Goal: Task Accomplishment & Management: Manage account settings

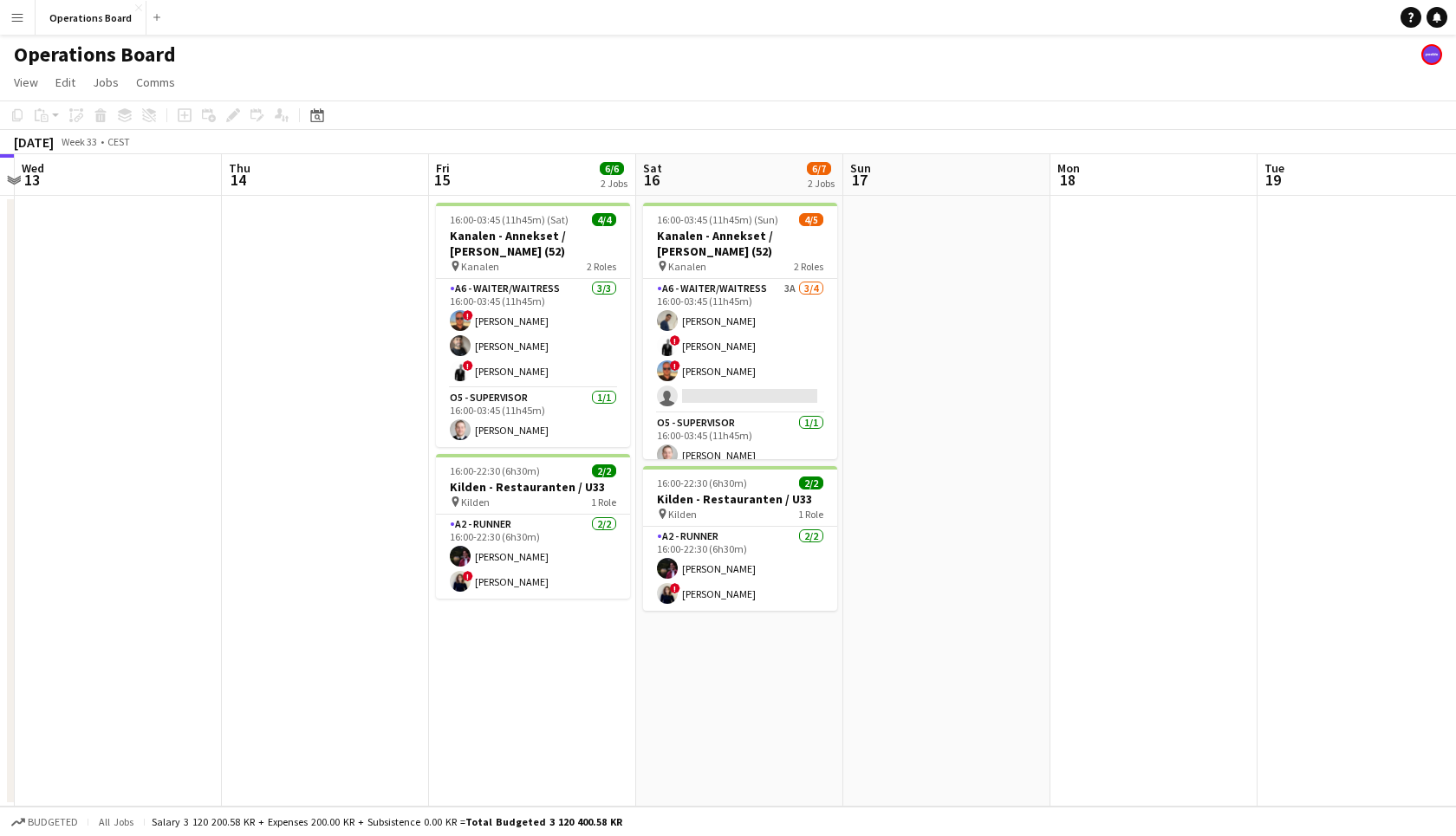
scroll to position [0, 525]
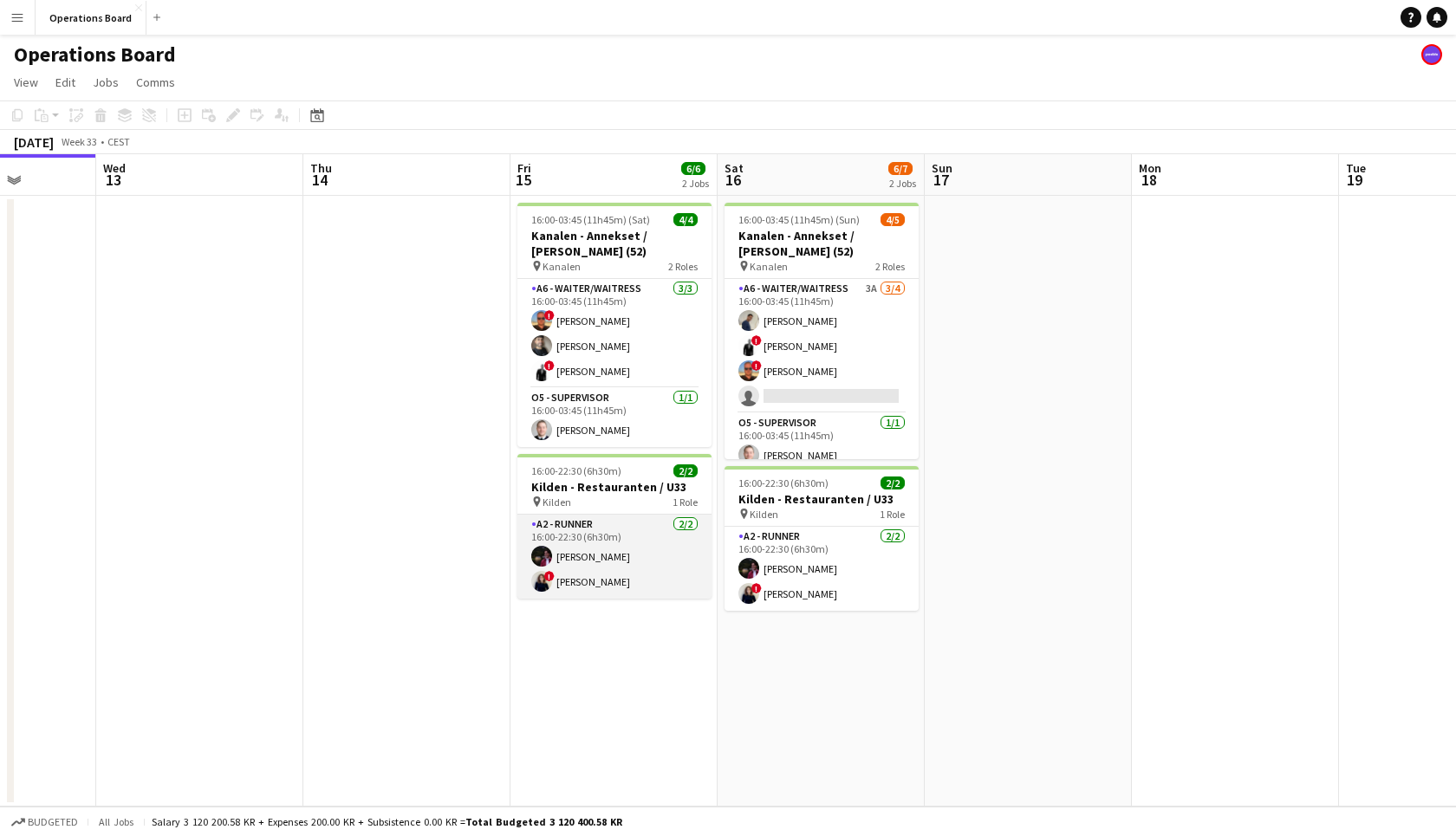
click at [672, 517] on app-card-role "A2 - RUNNER 2/2 16:00-22:30 (6h30m) Casper Holmberg ! Ugne Kisieliute" at bounding box center [614, 556] width 194 height 84
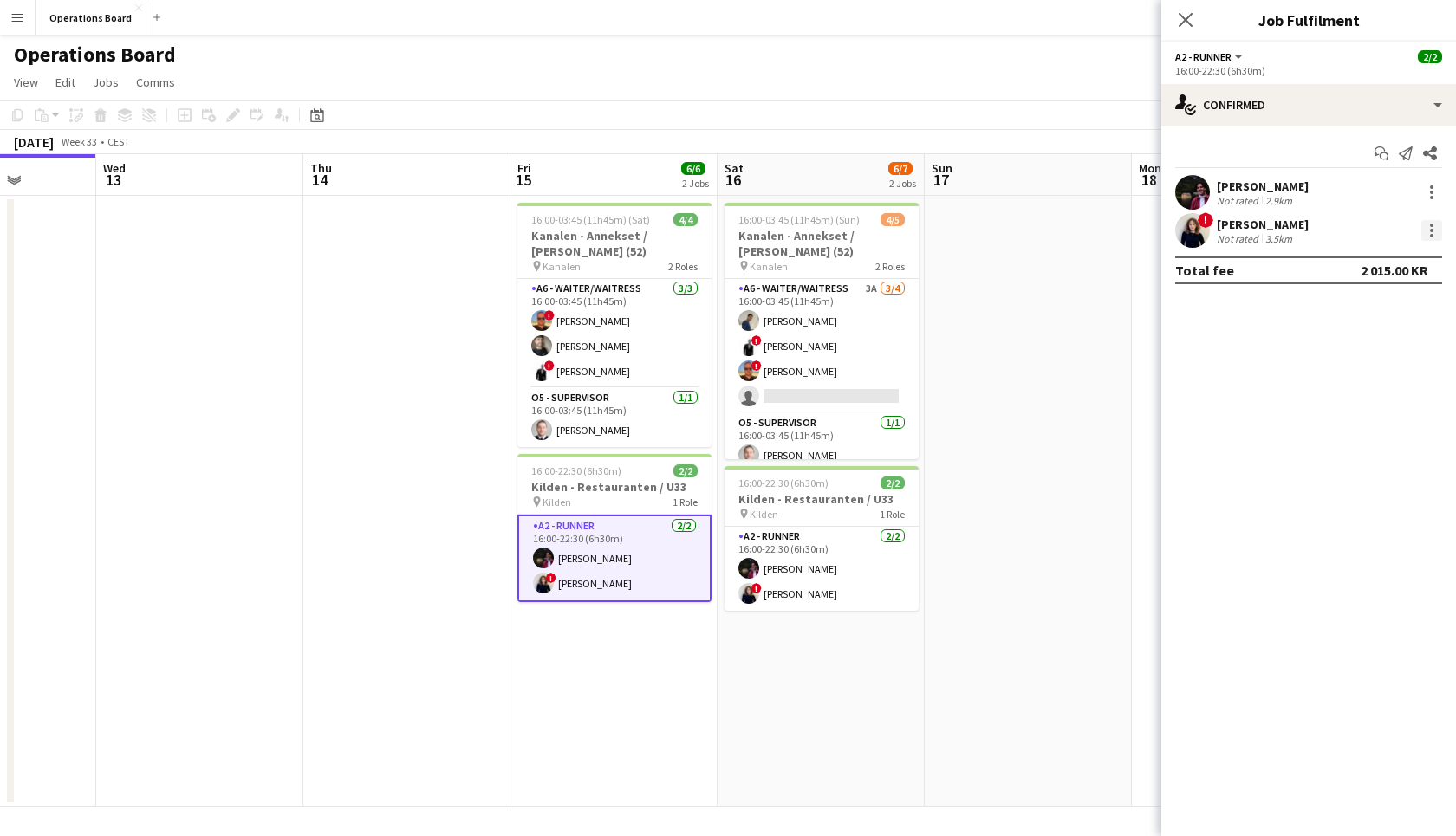
click at [1433, 236] on div at bounding box center [1432, 235] width 4 height 4
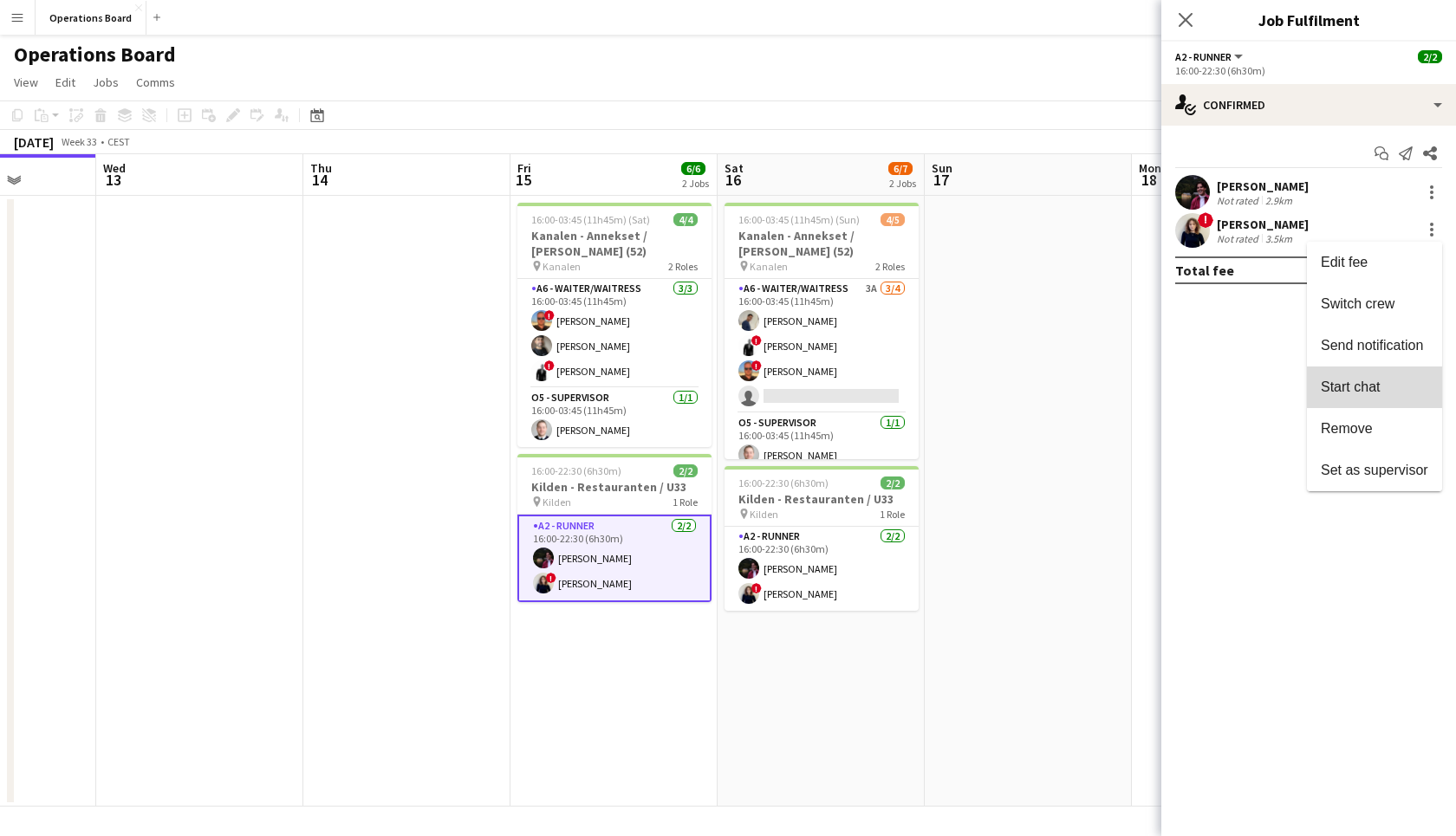
click at [1405, 373] on button "Start chat" at bounding box center [1375, 387] width 135 height 42
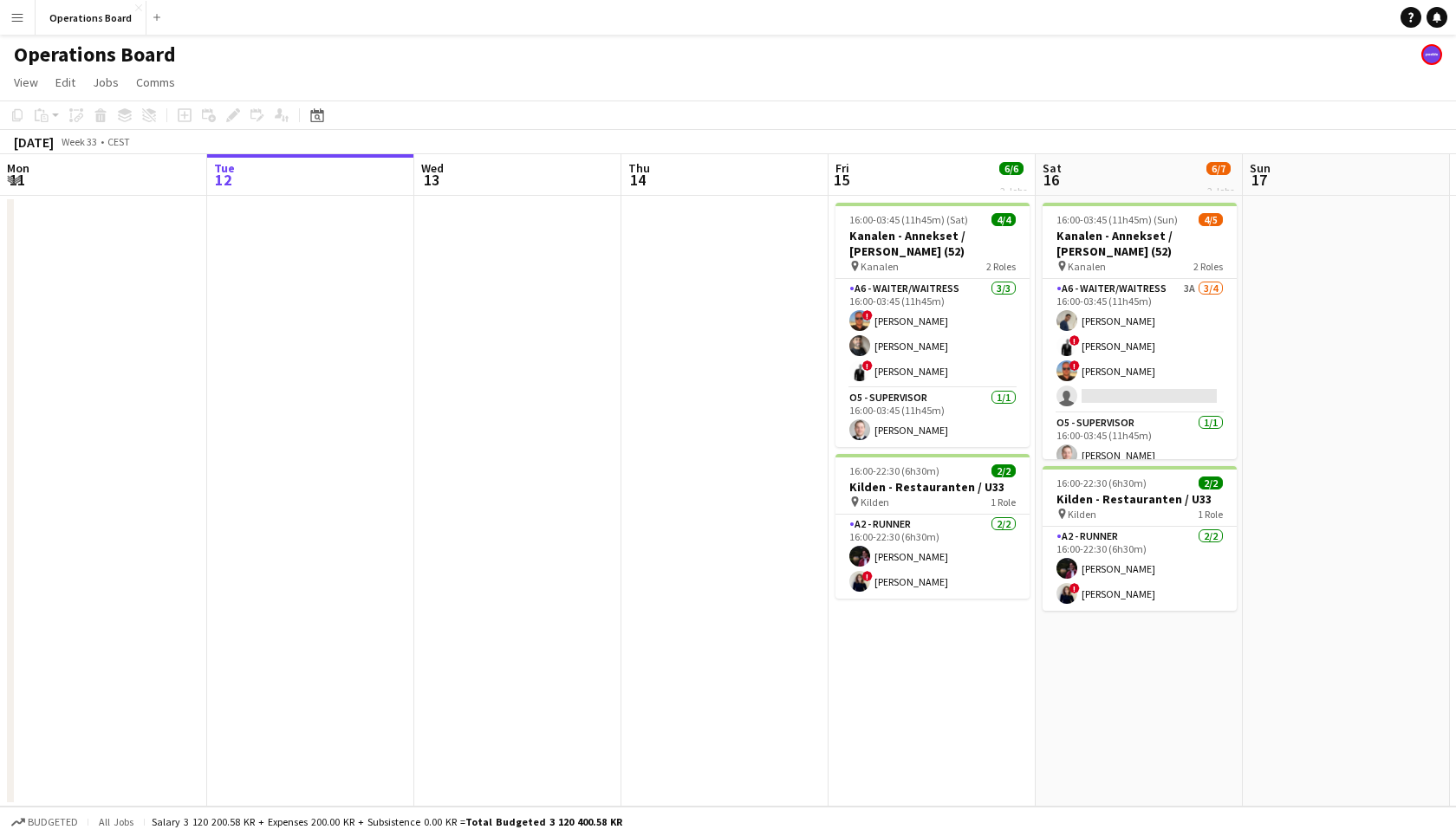
click at [909, 620] on app-date-cell "16:00-03:45 (11h45m) (Sat) 4/4 Kanalen - Annekset / Birthe Gregory (52) pin Kan…" at bounding box center [932, 501] width 207 height 610
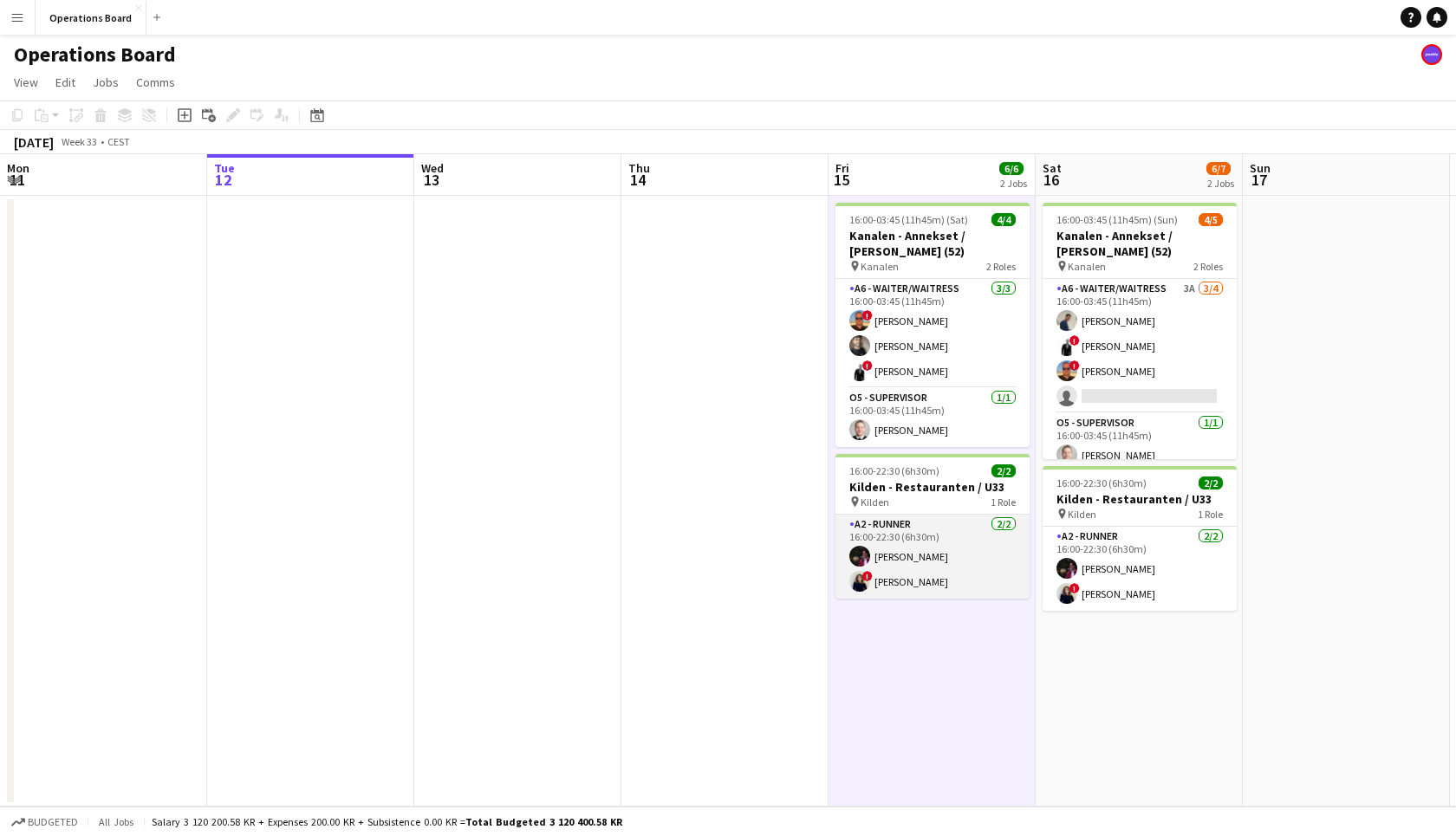
click at [909, 584] on app-card-role "A2 - RUNNER [DATE] 16:00-22:30 (6h30m) [PERSON_NAME] ! Ugne [GEOGRAPHIC_DATA]" at bounding box center [932, 556] width 194 height 84
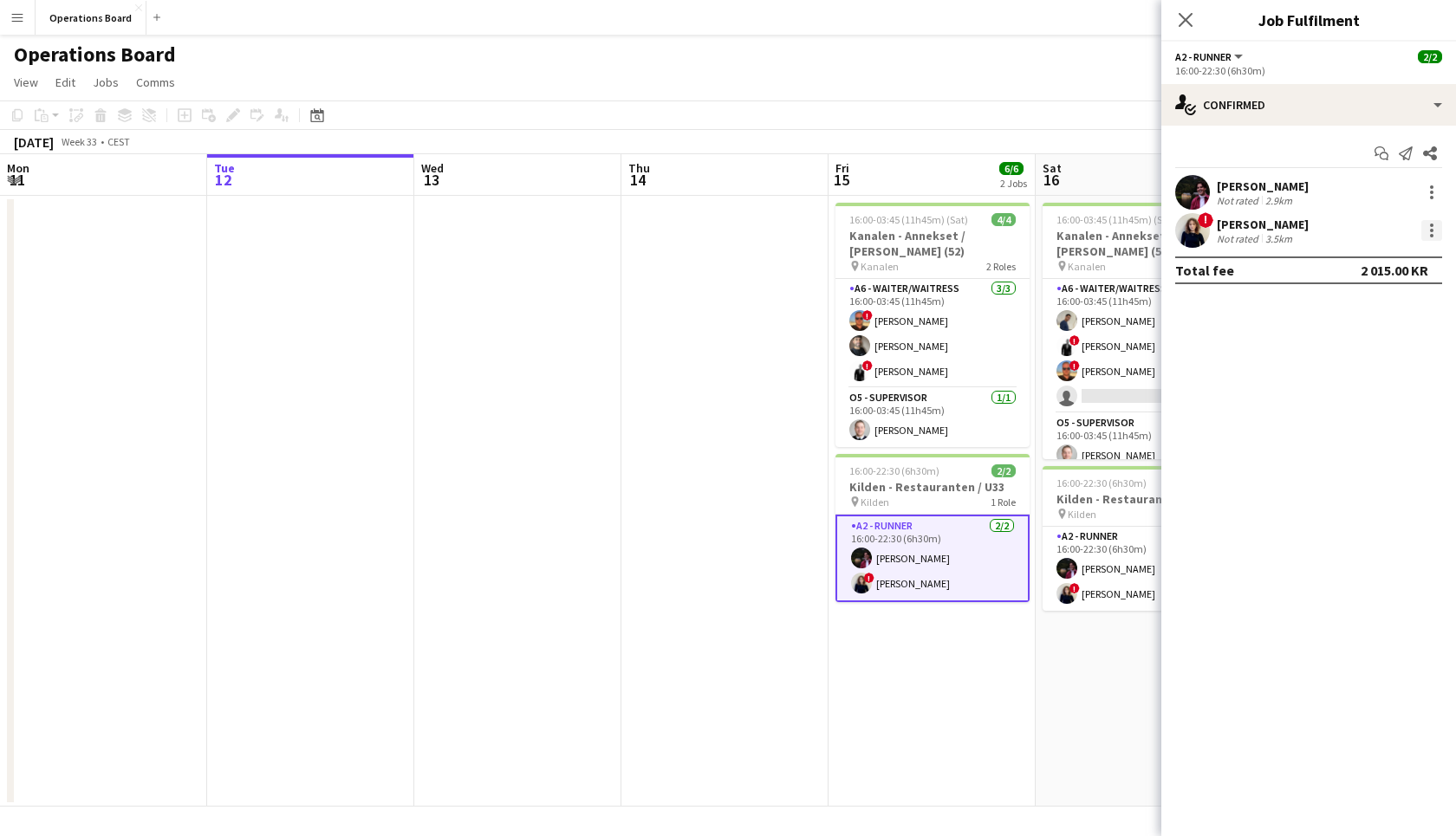
click at [1434, 232] on div at bounding box center [1432, 231] width 21 height 21
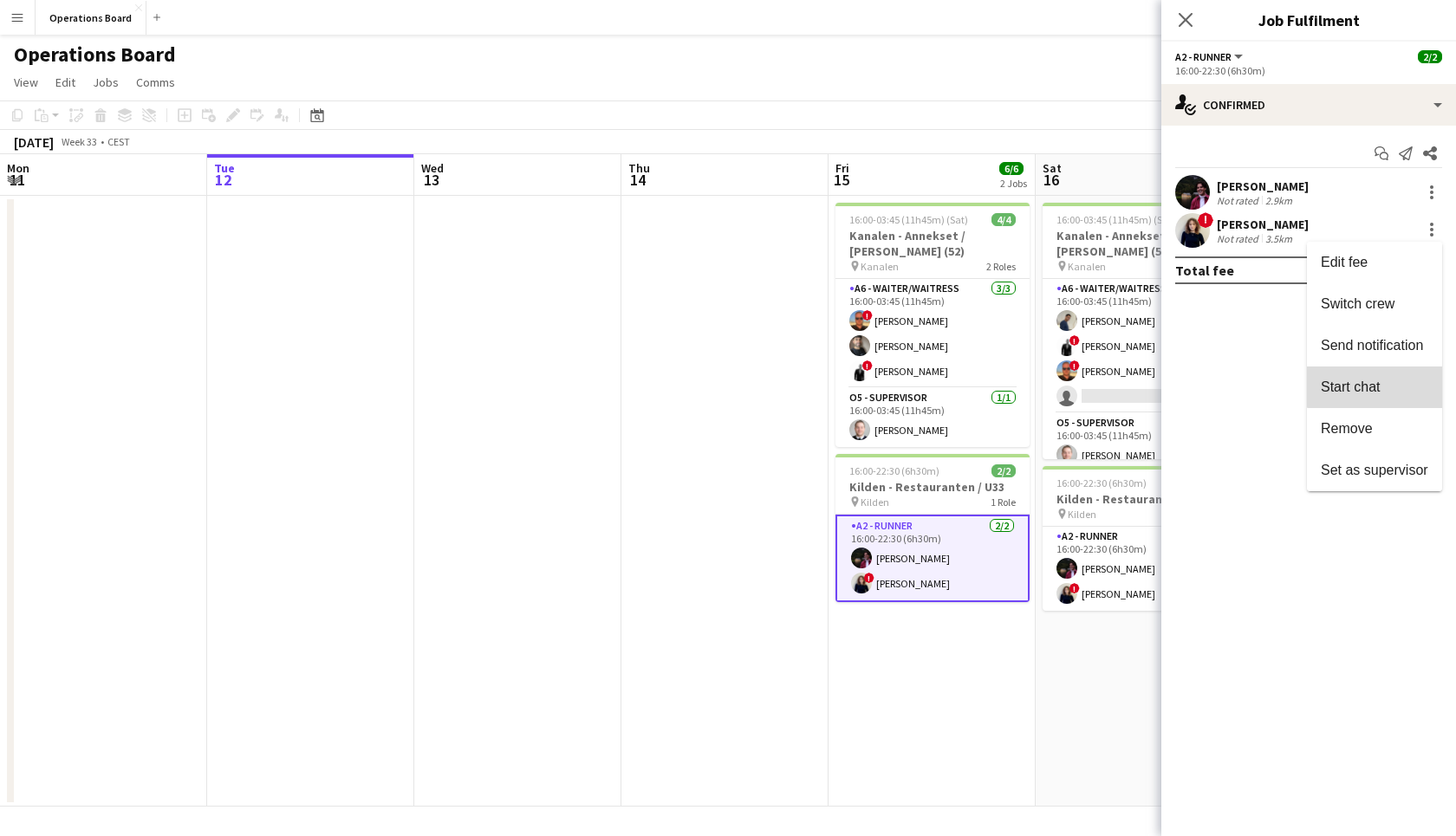
click at [1390, 372] on button "Start chat" at bounding box center [1375, 387] width 135 height 42
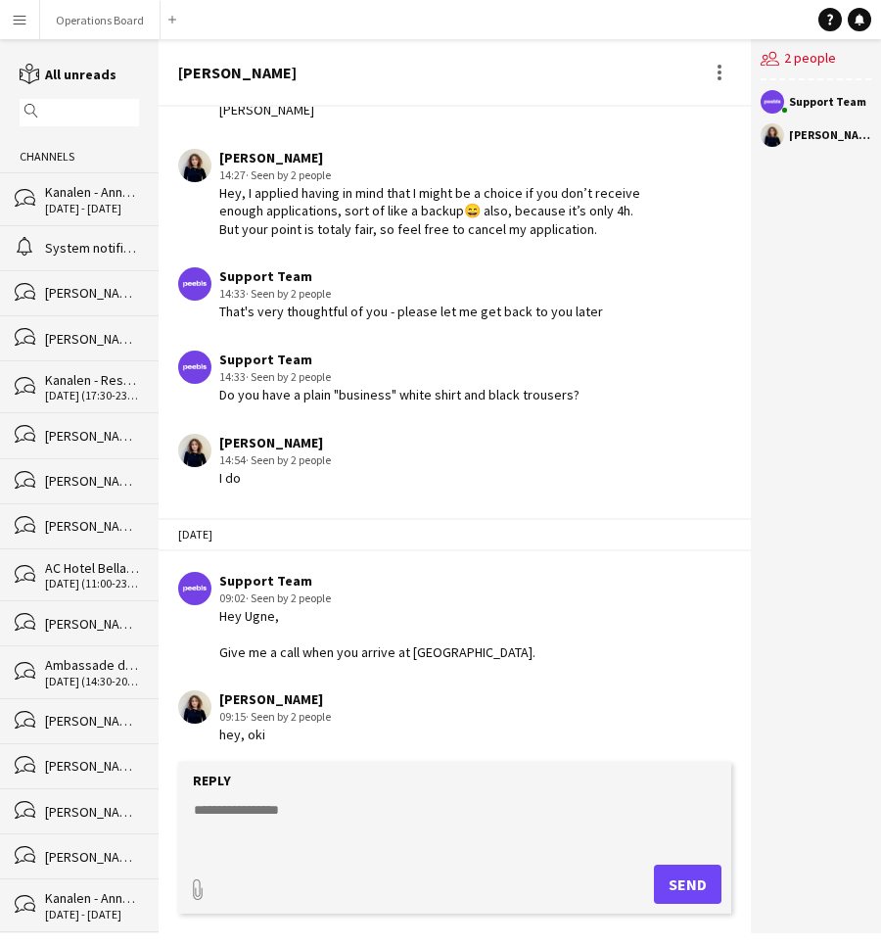
scroll to position [985, 0]
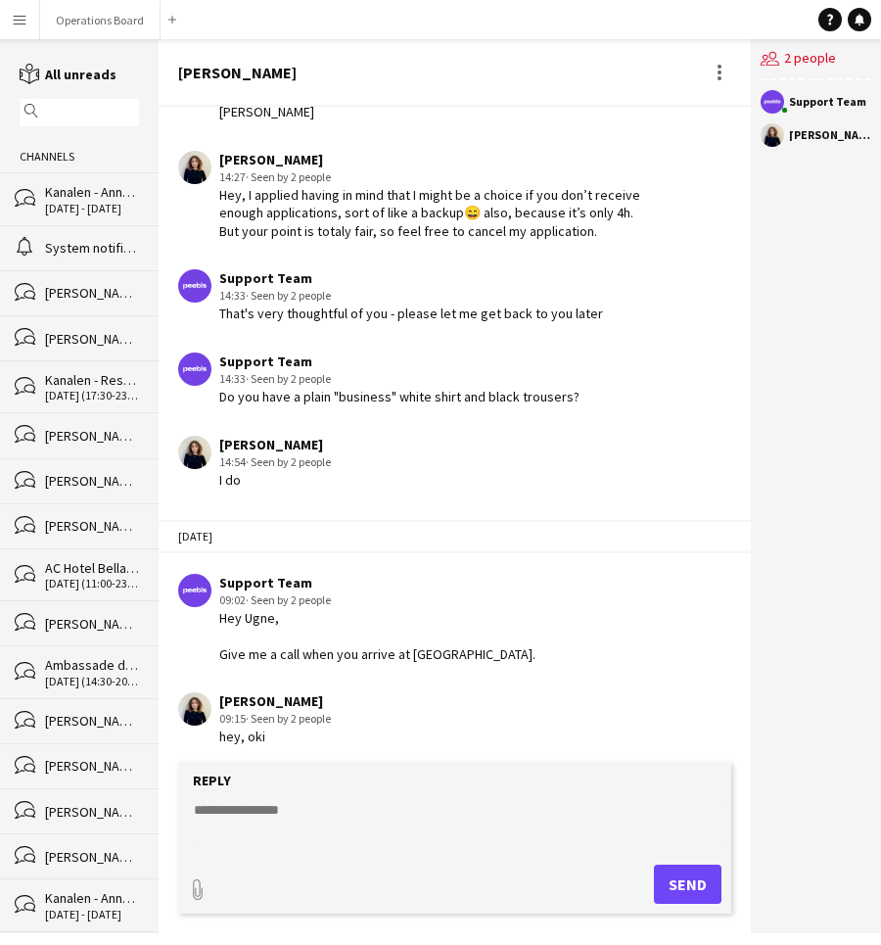
drag, startPoint x: 289, startPoint y: 831, endPoint x: 299, endPoint y: 795, distance: 37.5
click at [289, 831] on textarea at bounding box center [459, 825] width 534 height 51
type textarea "*"
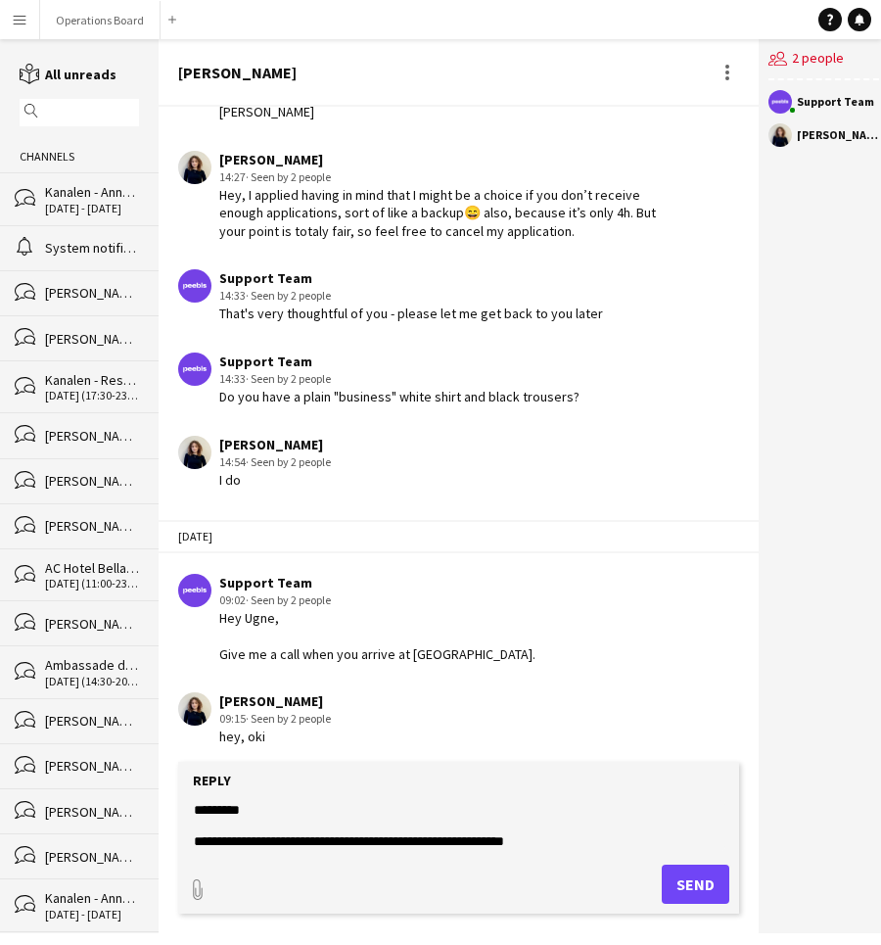
scroll to position [0, 0]
click at [594, 821] on textarea "**********" at bounding box center [459, 825] width 534 height 51
click at [591, 837] on textarea "**********" at bounding box center [459, 825] width 534 height 51
type textarea "**********"
click at [690, 873] on button "Send" at bounding box center [696, 884] width 68 height 39
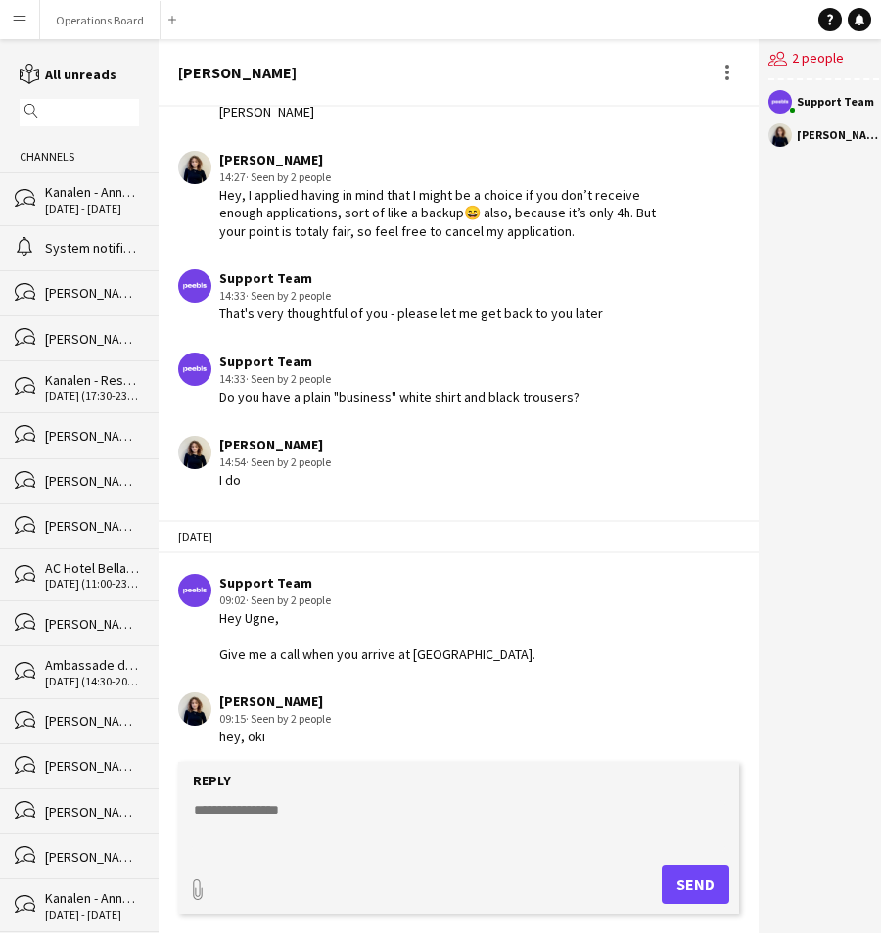
scroll to position [1193, 0]
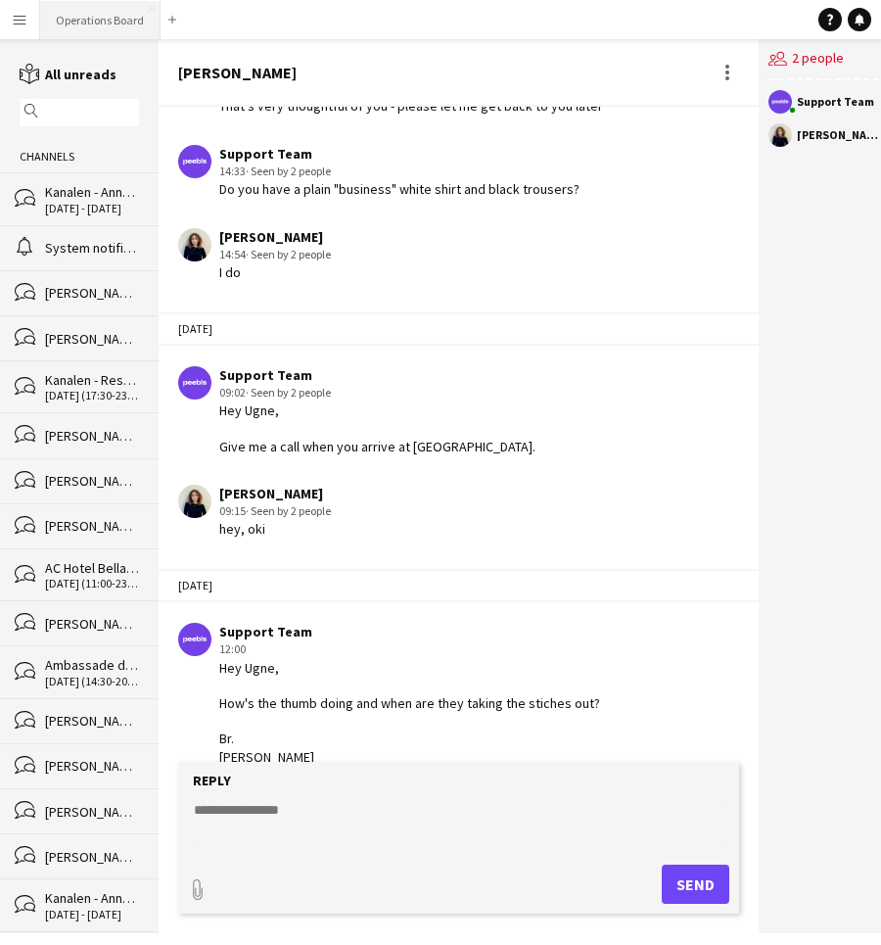
click at [123, 15] on button "Operations Board Close" at bounding box center [100, 20] width 120 height 38
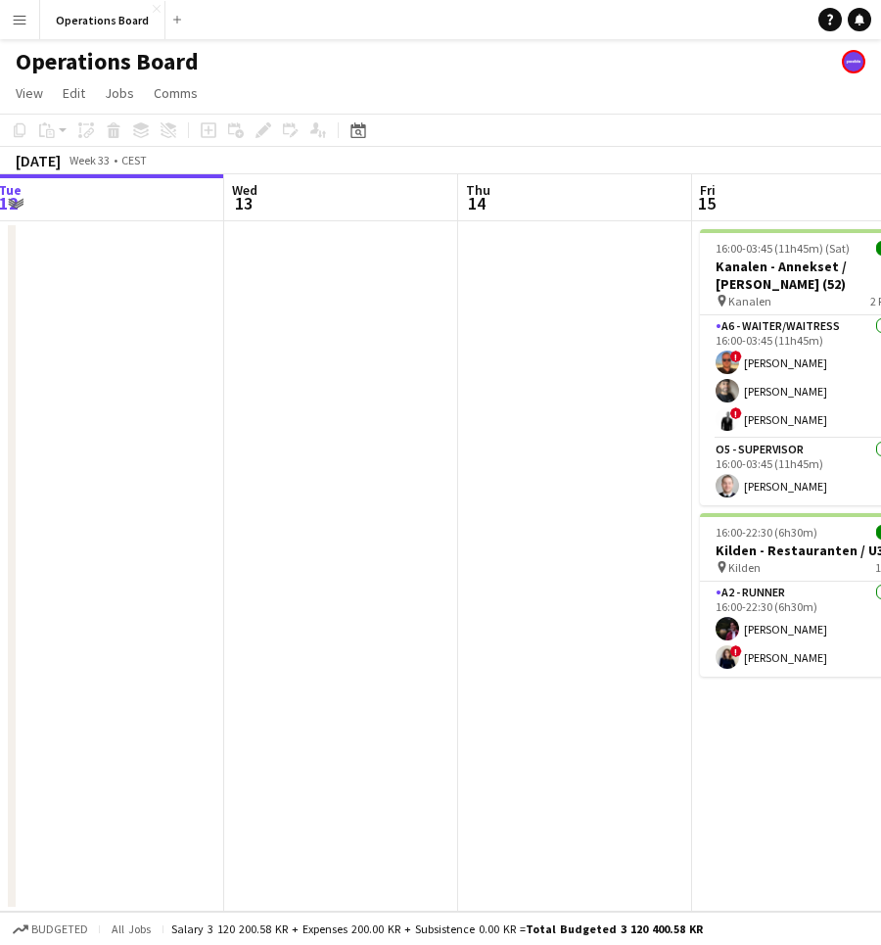
scroll to position [0, 747]
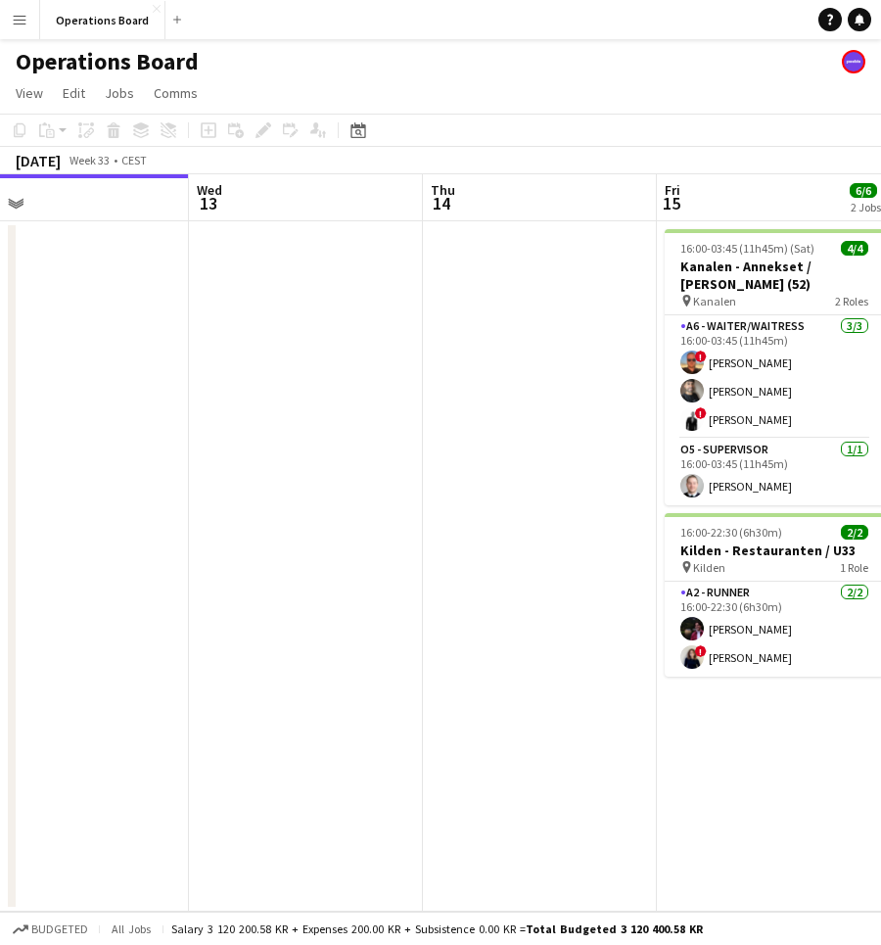
click at [19, 28] on button "Menu" at bounding box center [19, 19] width 39 height 39
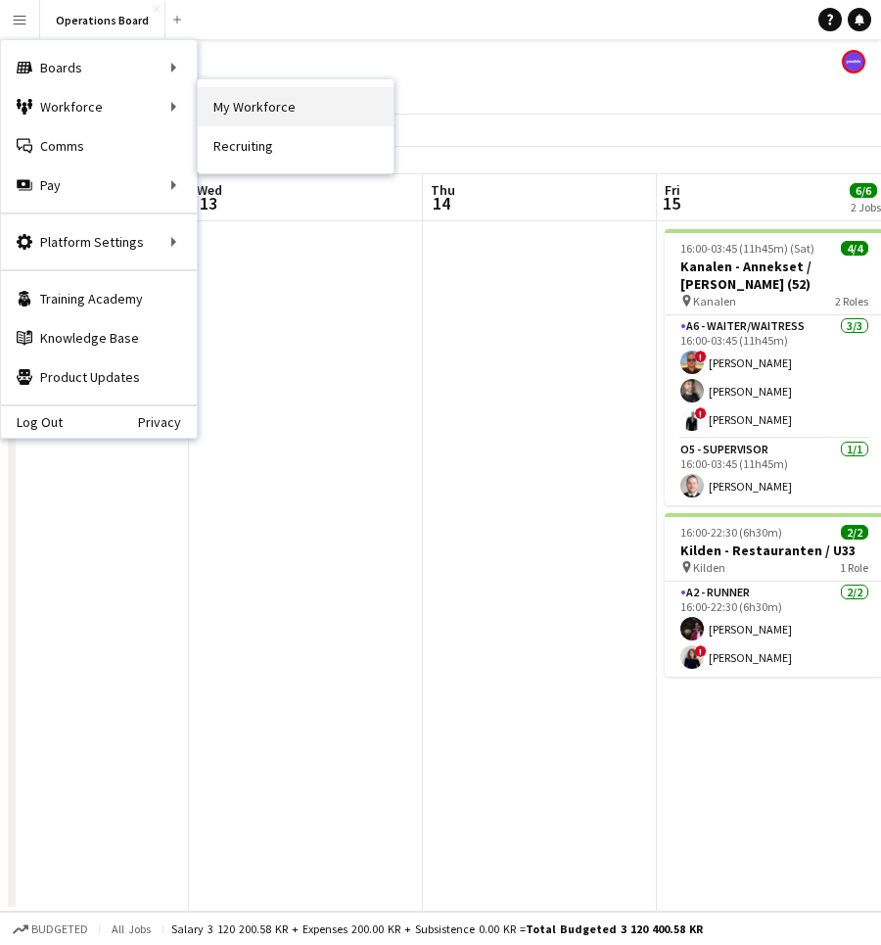
click at [287, 97] on link "My Workforce" at bounding box center [296, 106] width 196 height 39
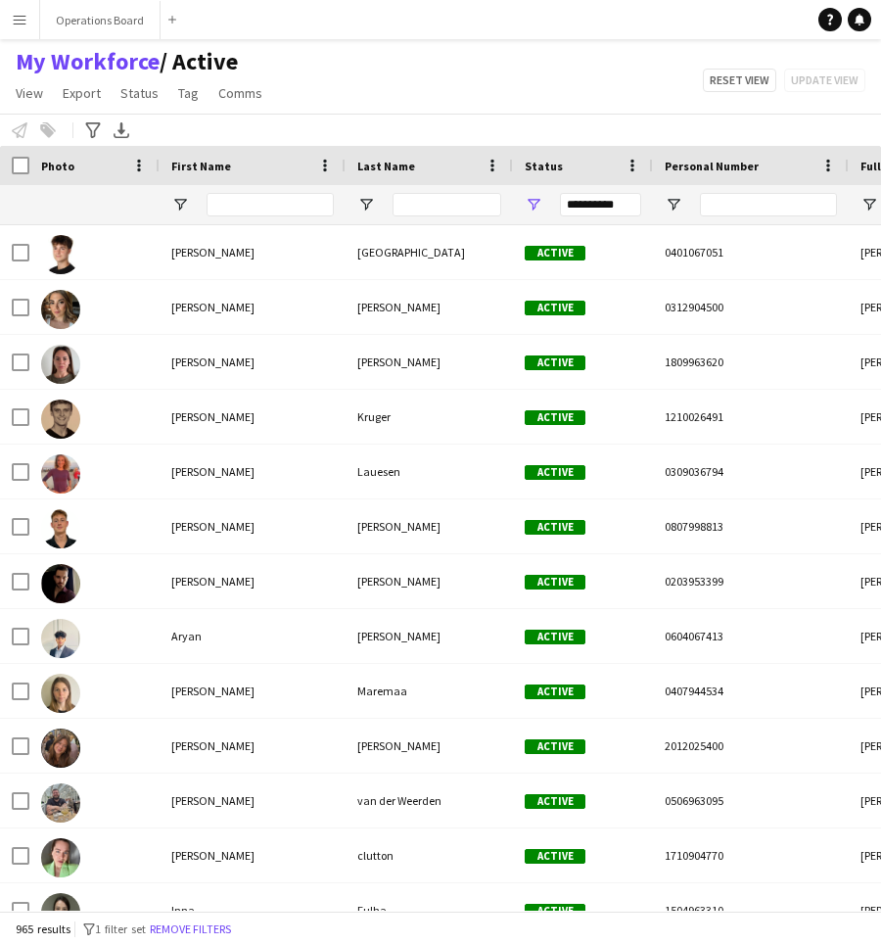
click at [10, 23] on button "Menu" at bounding box center [19, 19] width 39 height 39
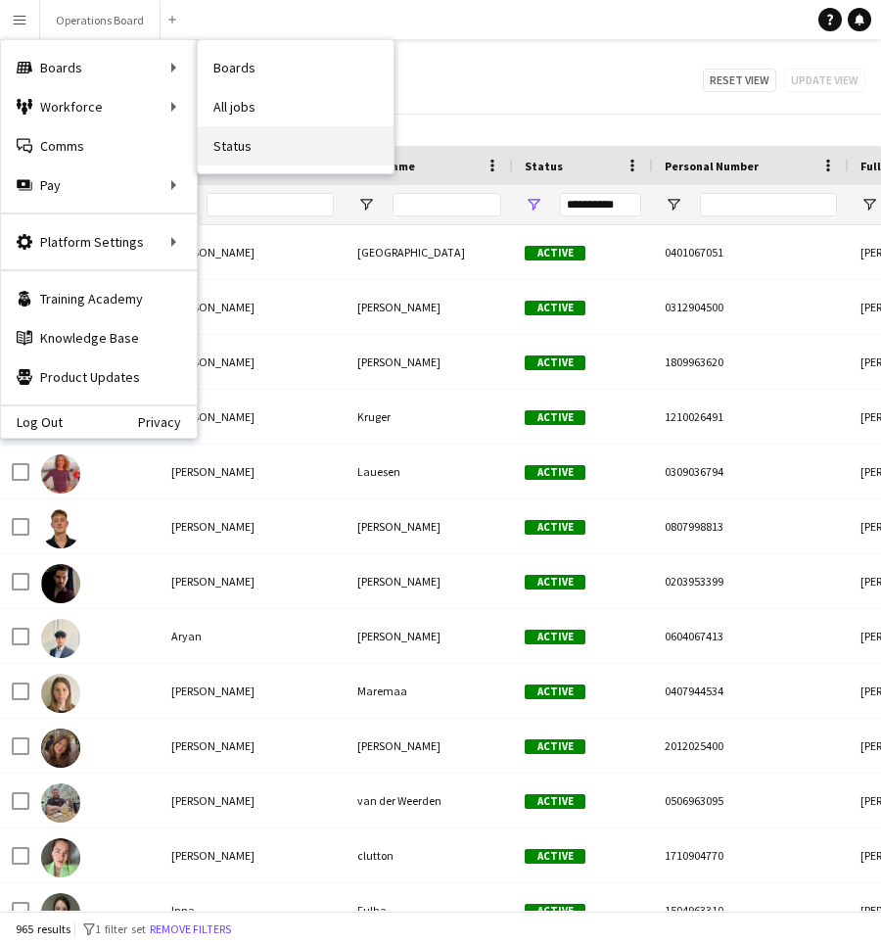
click at [266, 150] on link "Status" at bounding box center [296, 145] width 196 height 39
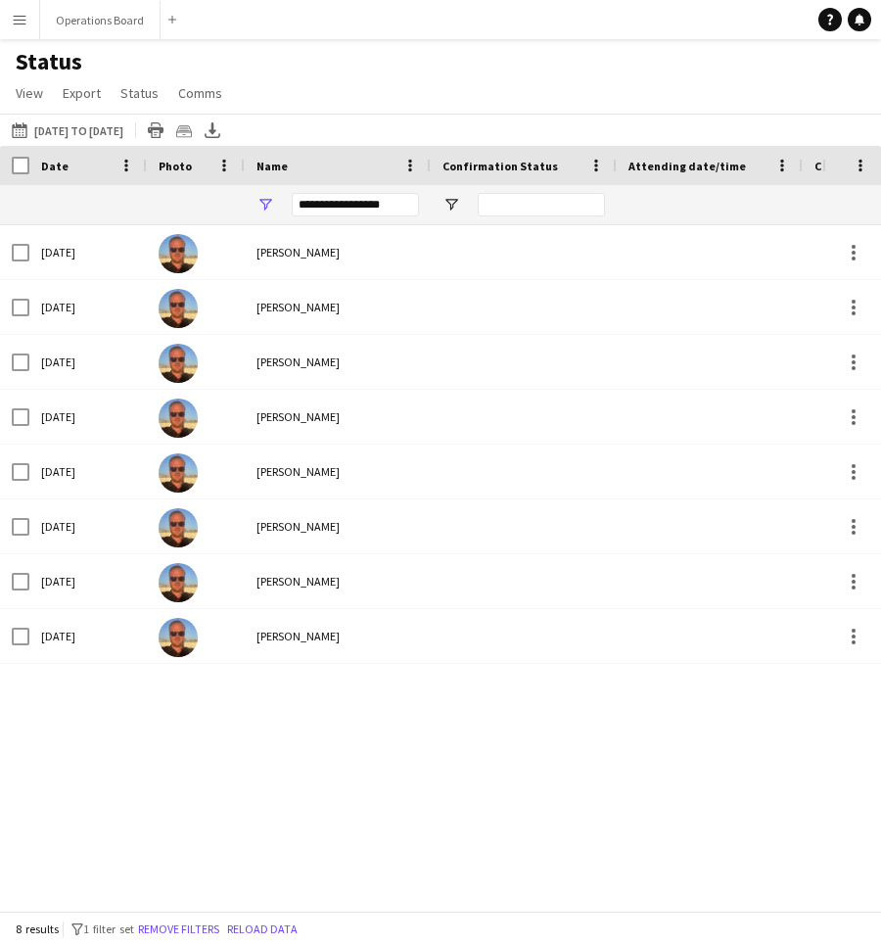
click at [350, 211] on div "**********" at bounding box center [355, 205] width 127 height 24
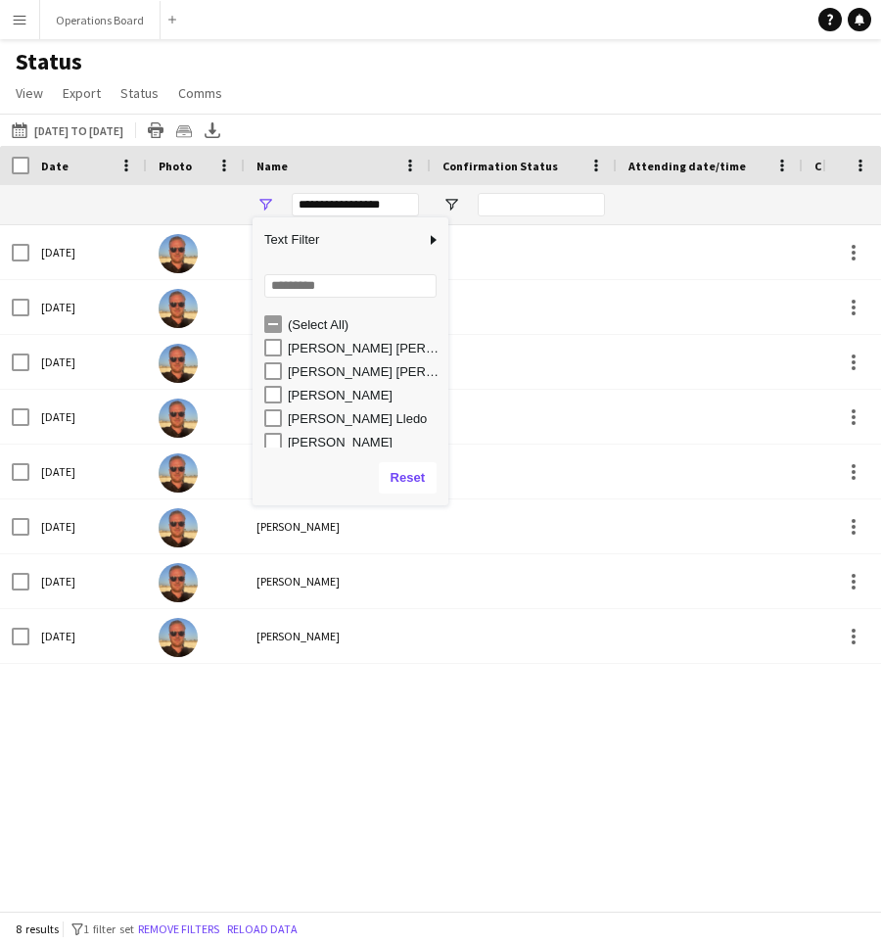
click at [342, 327] on div "(Select All)" at bounding box center [365, 324] width 155 height 15
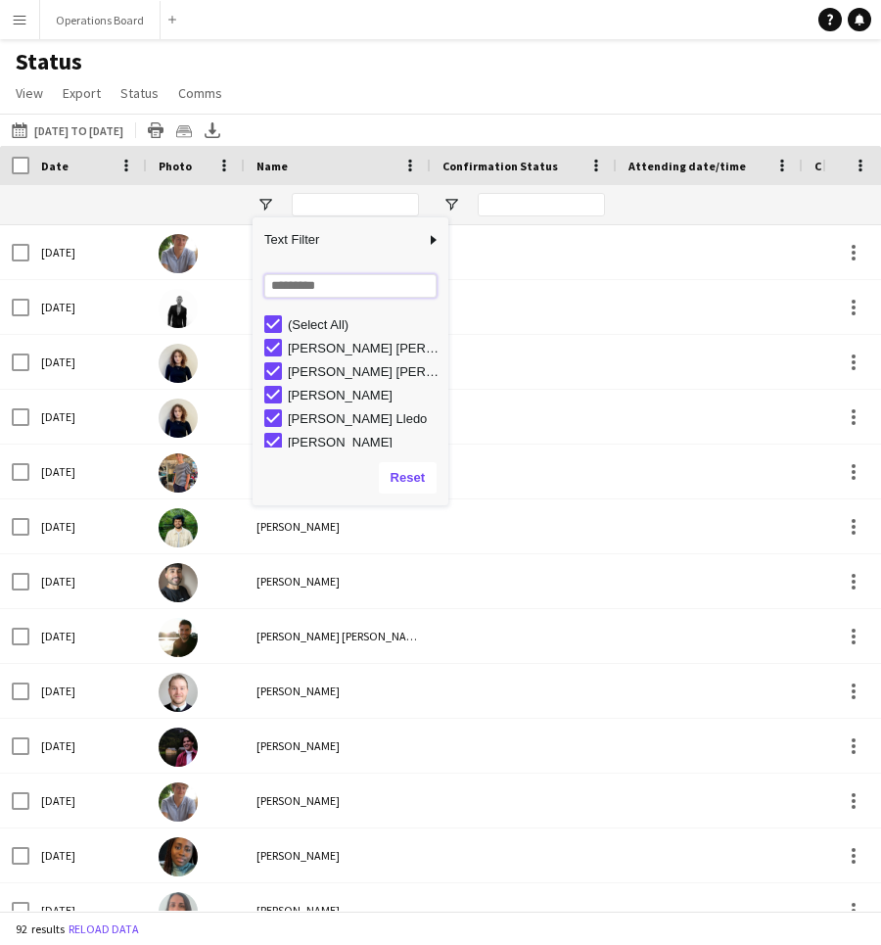
click at [333, 297] on input "Search filter values" at bounding box center [350, 286] width 172 height 24
type input "*"
click at [45, 85] on link "View" at bounding box center [29, 92] width 43 height 25
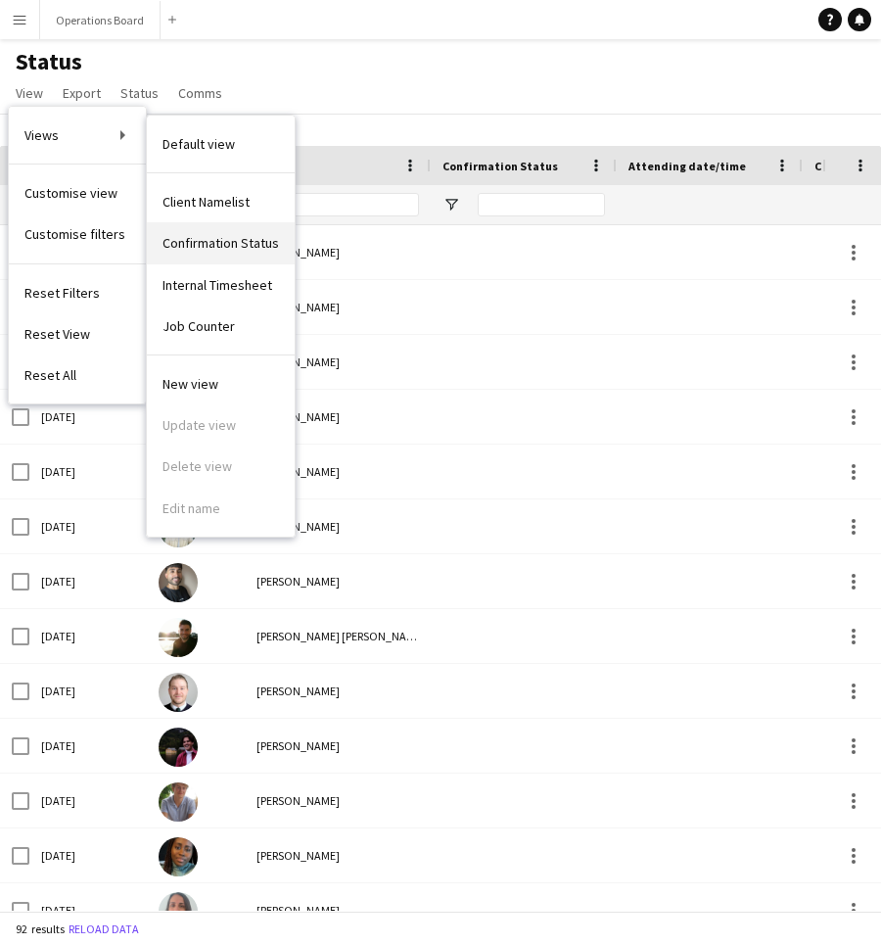
click at [148, 247] on link "Confirmation Status" at bounding box center [221, 242] width 148 height 41
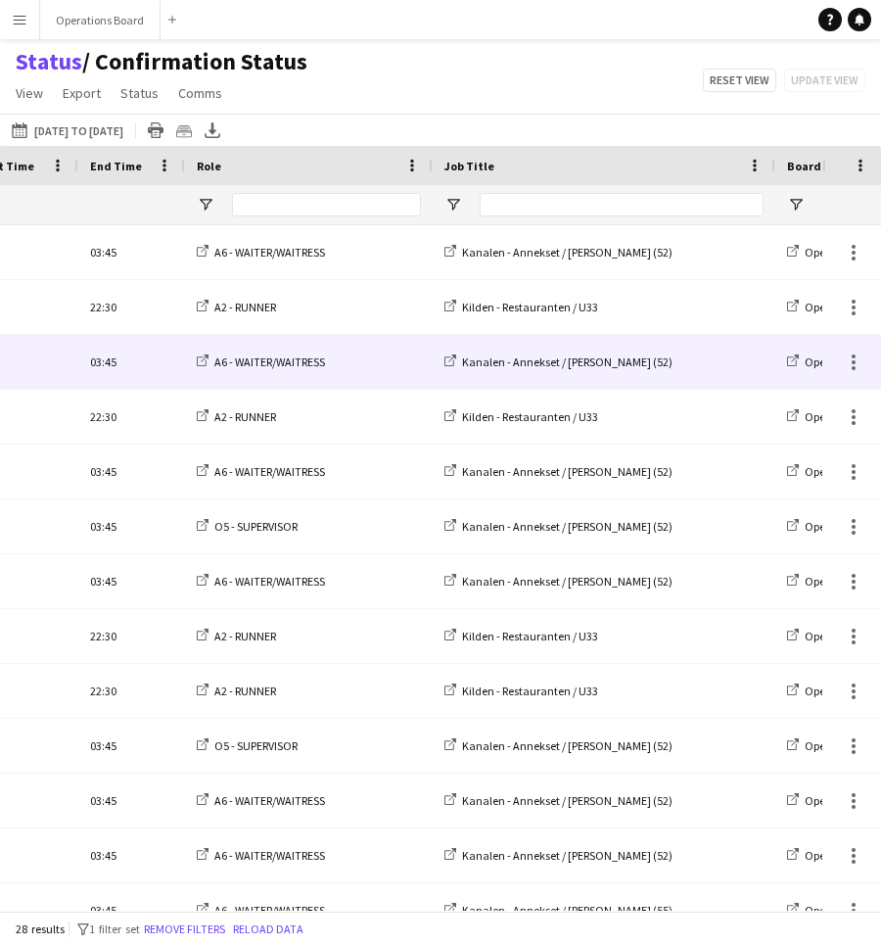
scroll to position [0, 642]
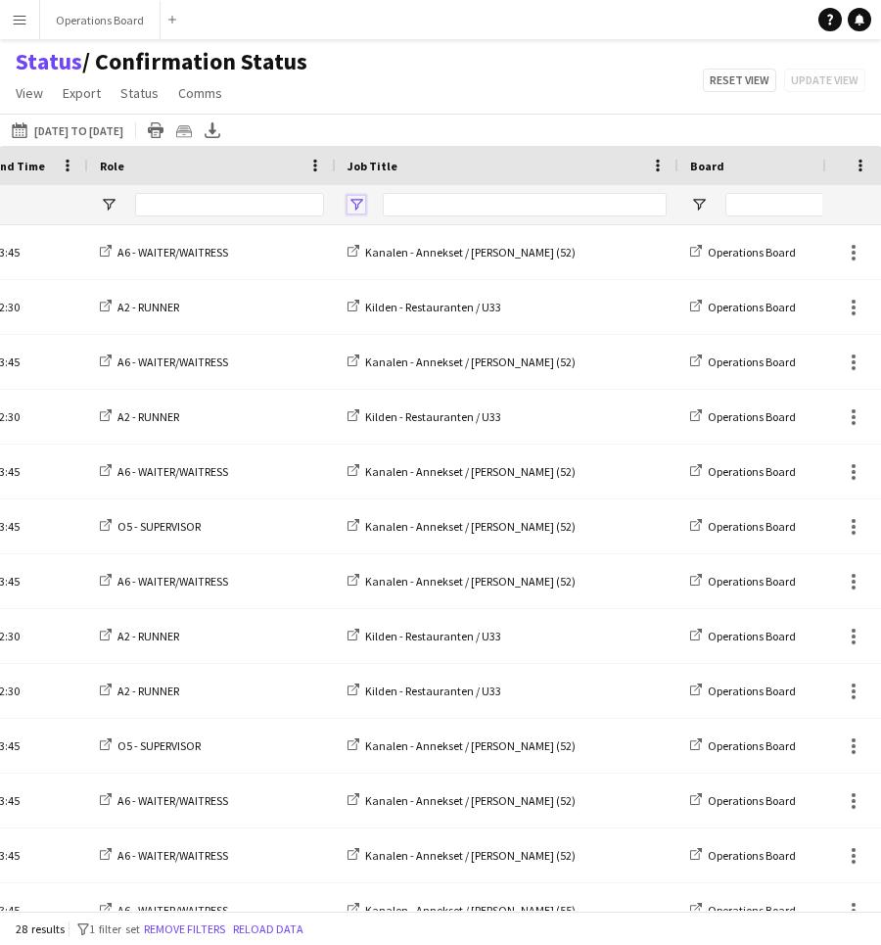
click at [364, 201] on span "Open Filter Menu" at bounding box center [357, 205] width 18 height 18
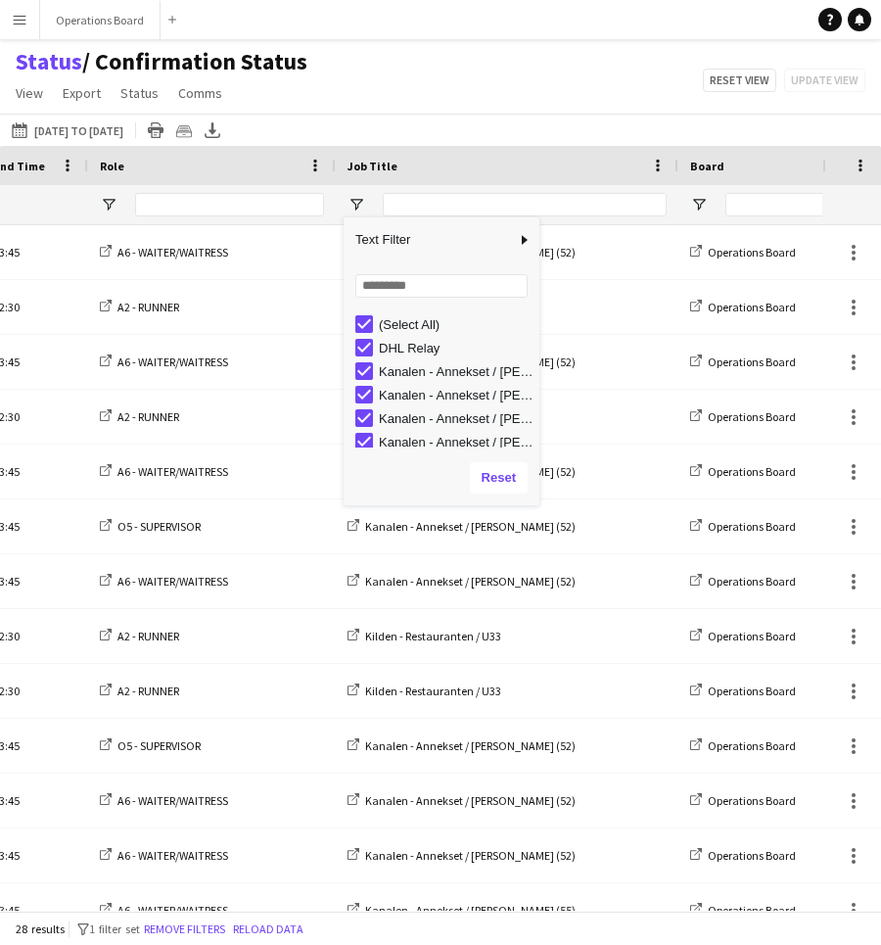
click at [409, 319] on div "(Select All)" at bounding box center [456, 324] width 155 height 15
type input "***"
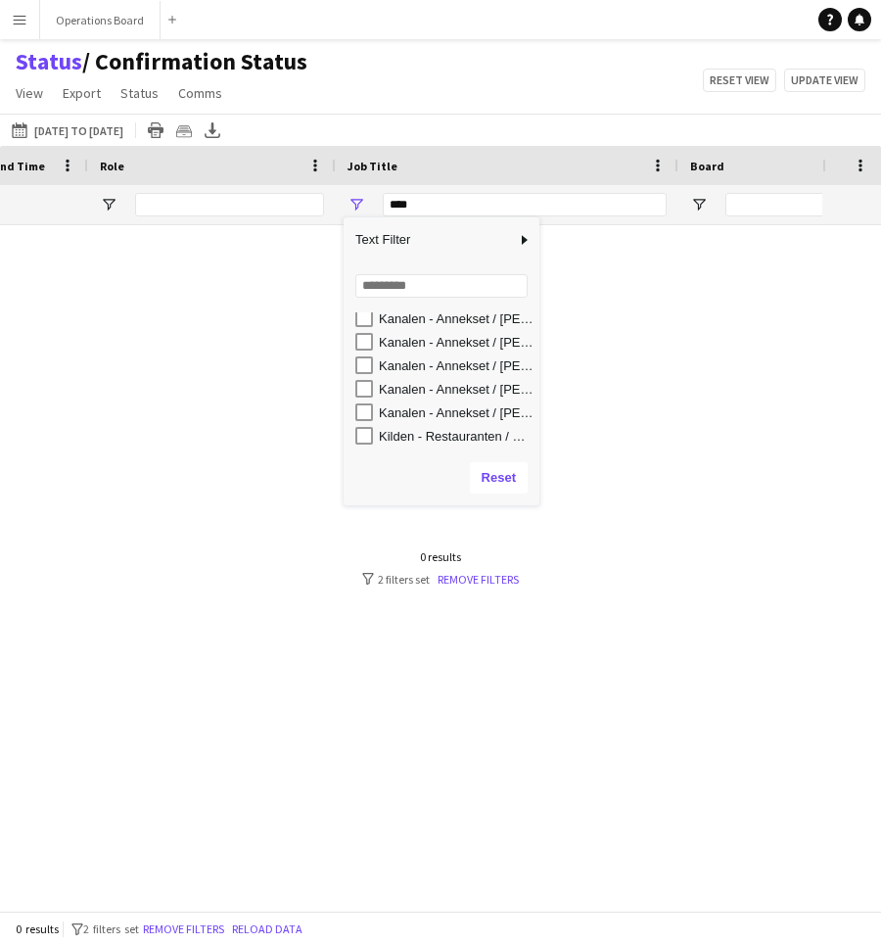
scroll to position [100, 0]
click at [417, 434] on div "Kilden - Restauranten / U33" at bounding box center [456, 436] width 155 height 15
type input "**********"
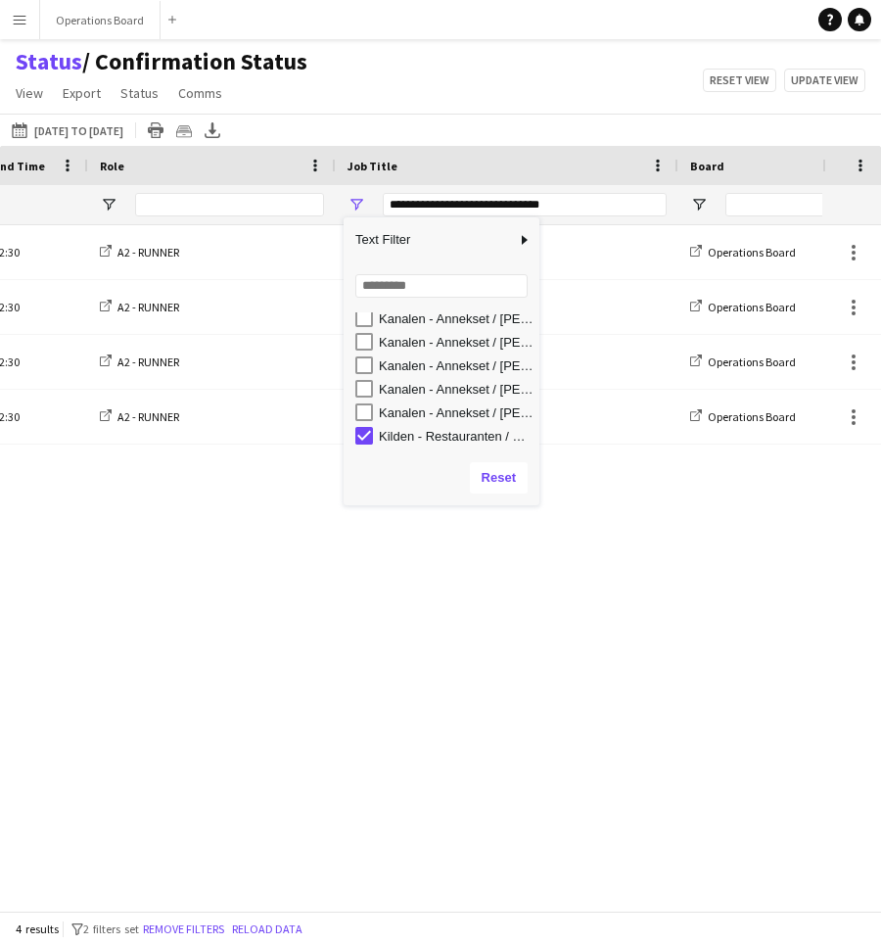
click at [408, 88] on div "Status / Confirmation Status View Views Default view Client Namelist Confirmati…" at bounding box center [440, 80] width 881 height 67
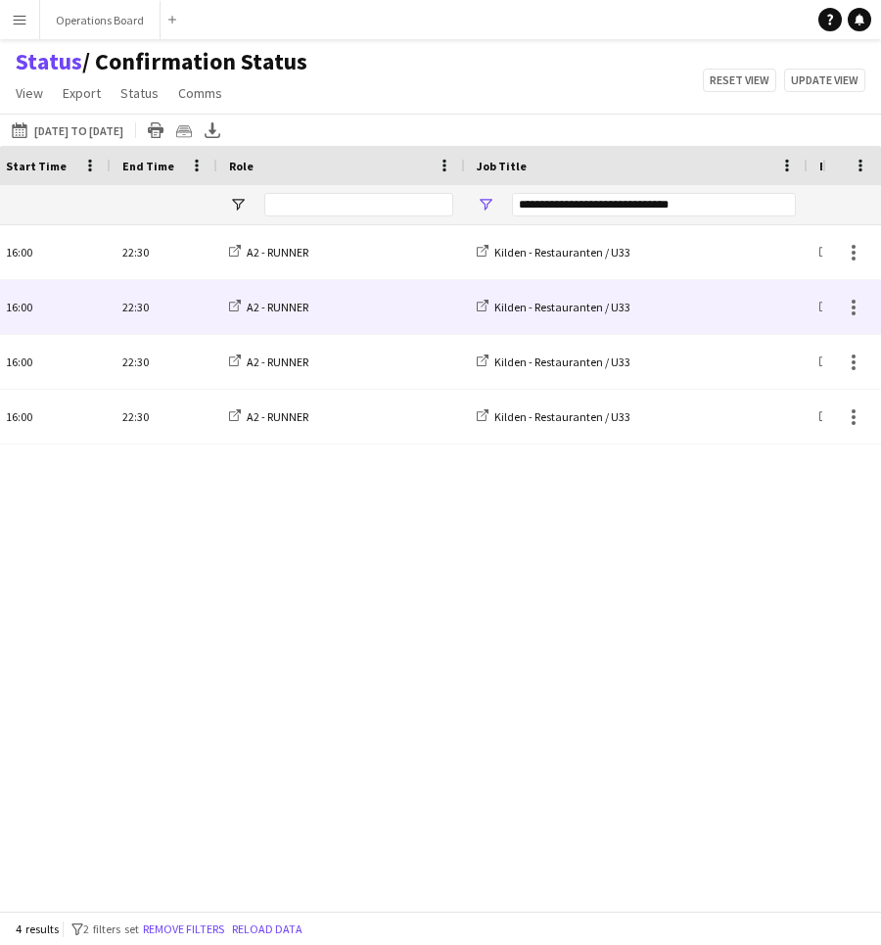
scroll to position [0, 0]
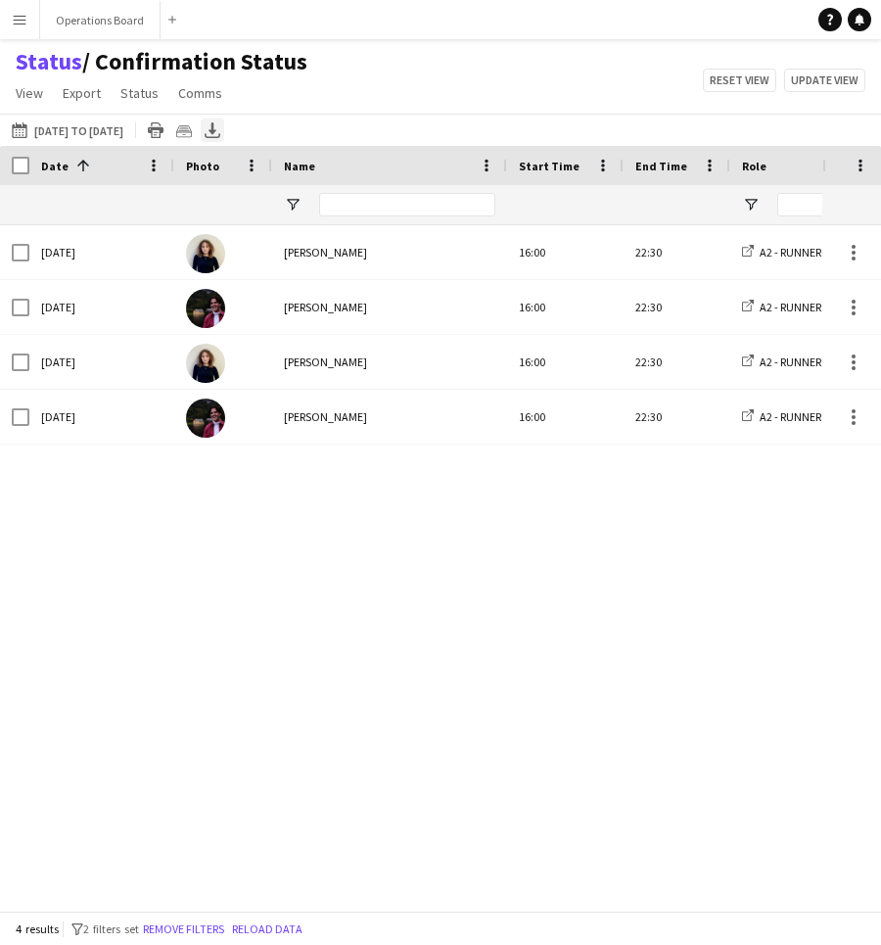
click at [220, 133] on icon "Export XLSX" at bounding box center [213, 130] width 16 height 16
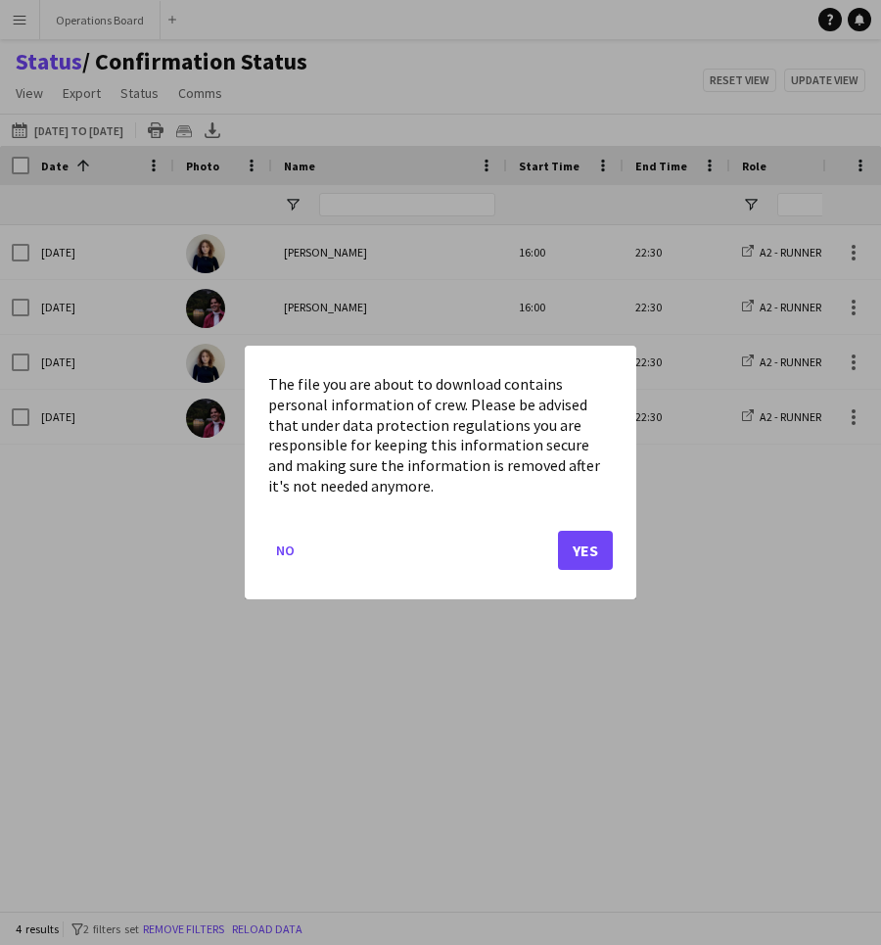
click at [580, 551] on button "Yes" at bounding box center [585, 550] width 55 height 39
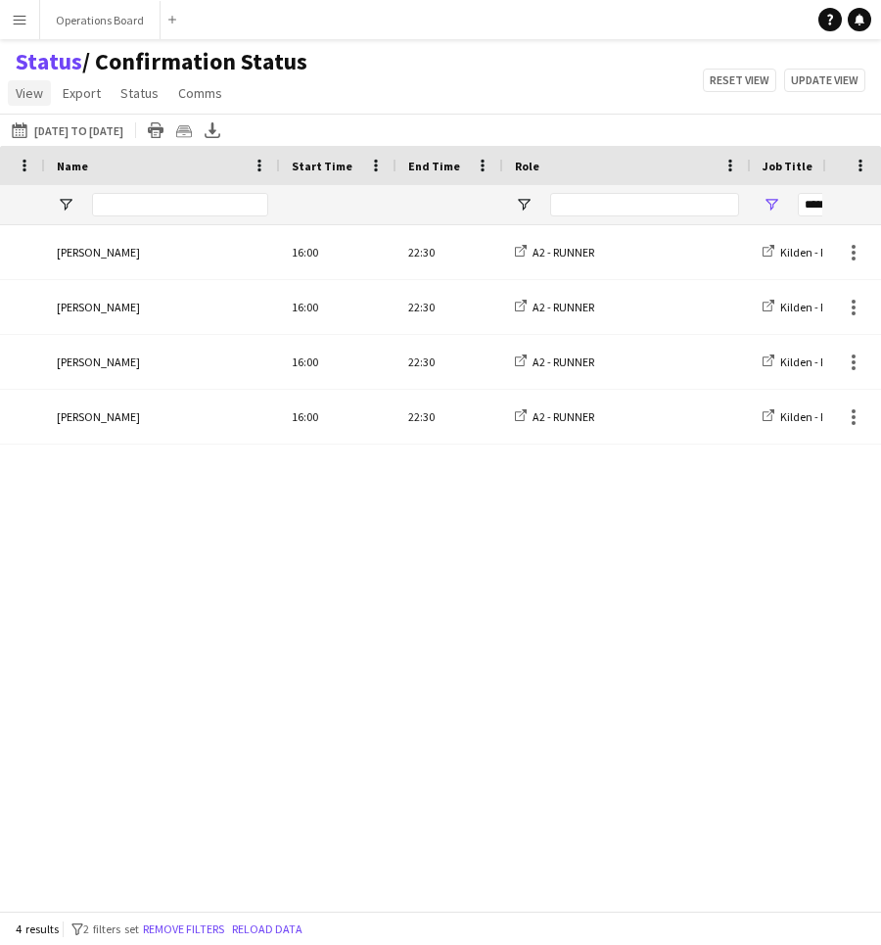
click at [46, 89] on link "View" at bounding box center [29, 92] width 43 height 25
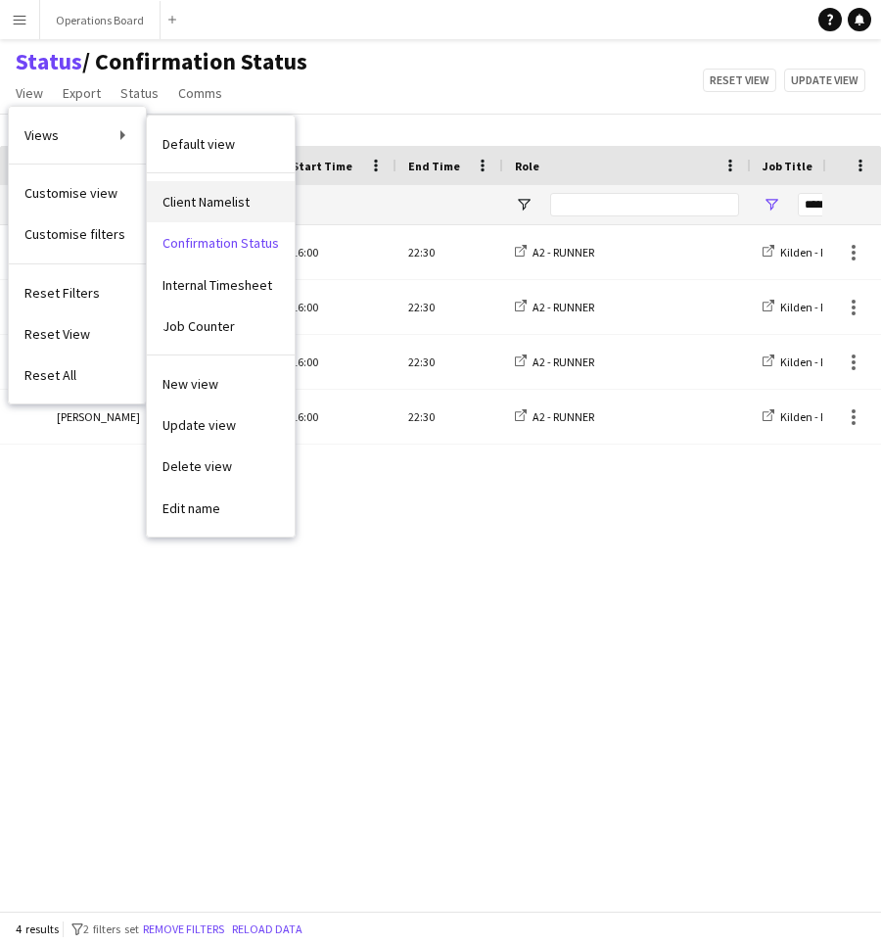
click at [159, 201] on link "Client Namelist" at bounding box center [221, 201] width 148 height 41
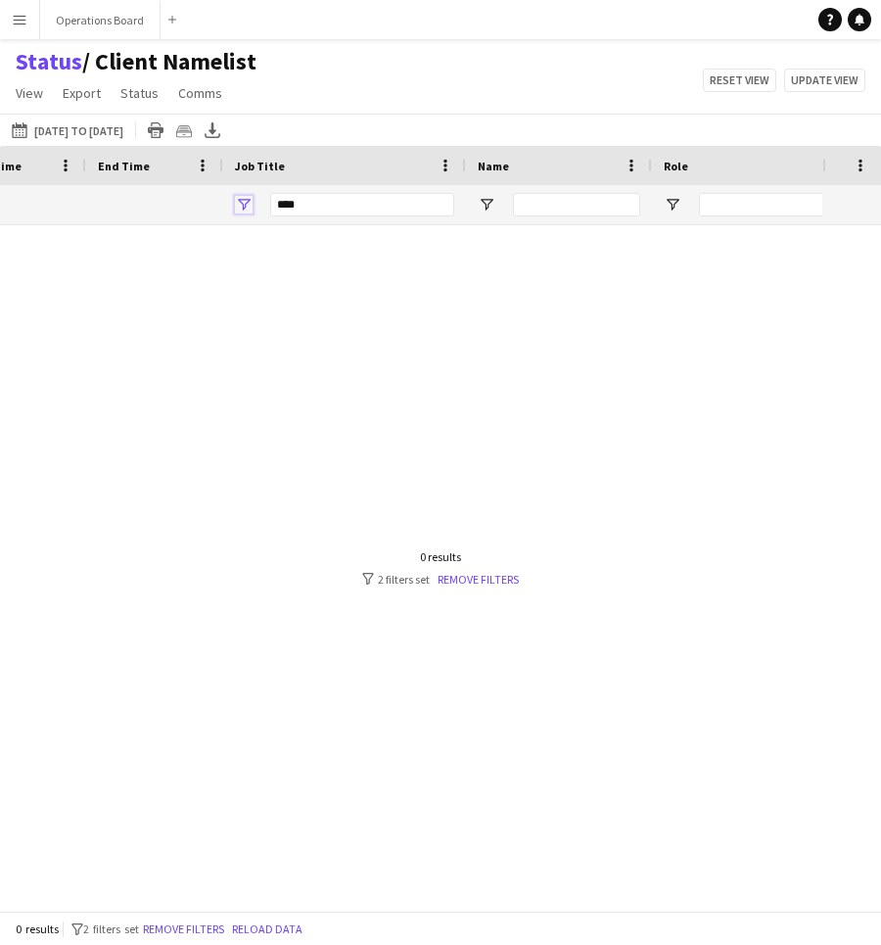
click at [248, 208] on span "Open Filter Menu" at bounding box center [244, 205] width 18 height 18
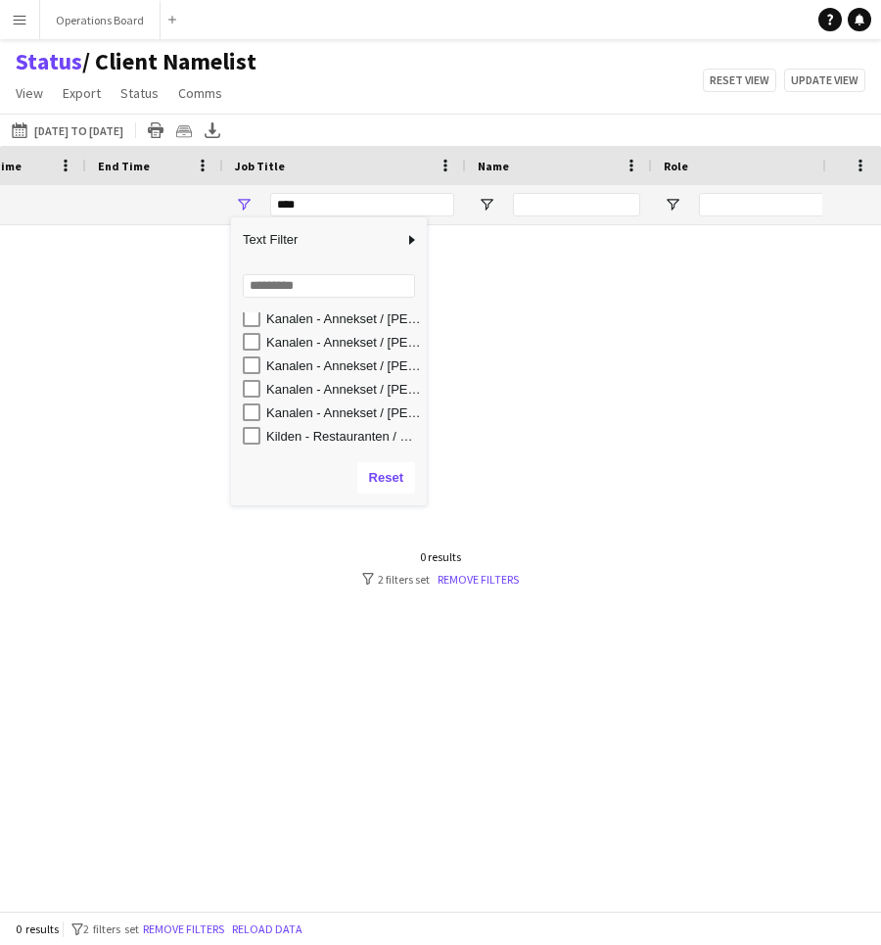
click at [383, 429] on div "Kilden - Restauranten / U33" at bounding box center [343, 436] width 155 height 15
type input "**********"
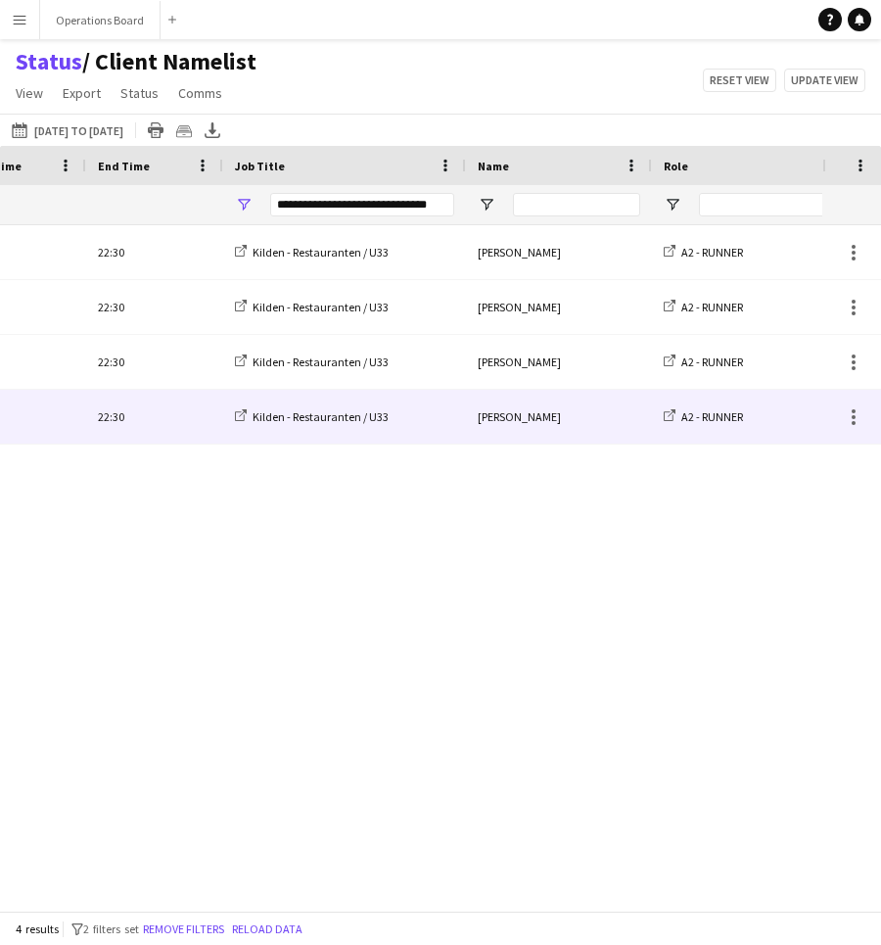
click at [535, 437] on div "[PERSON_NAME]" at bounding box center [559, 417] width 186 height 54
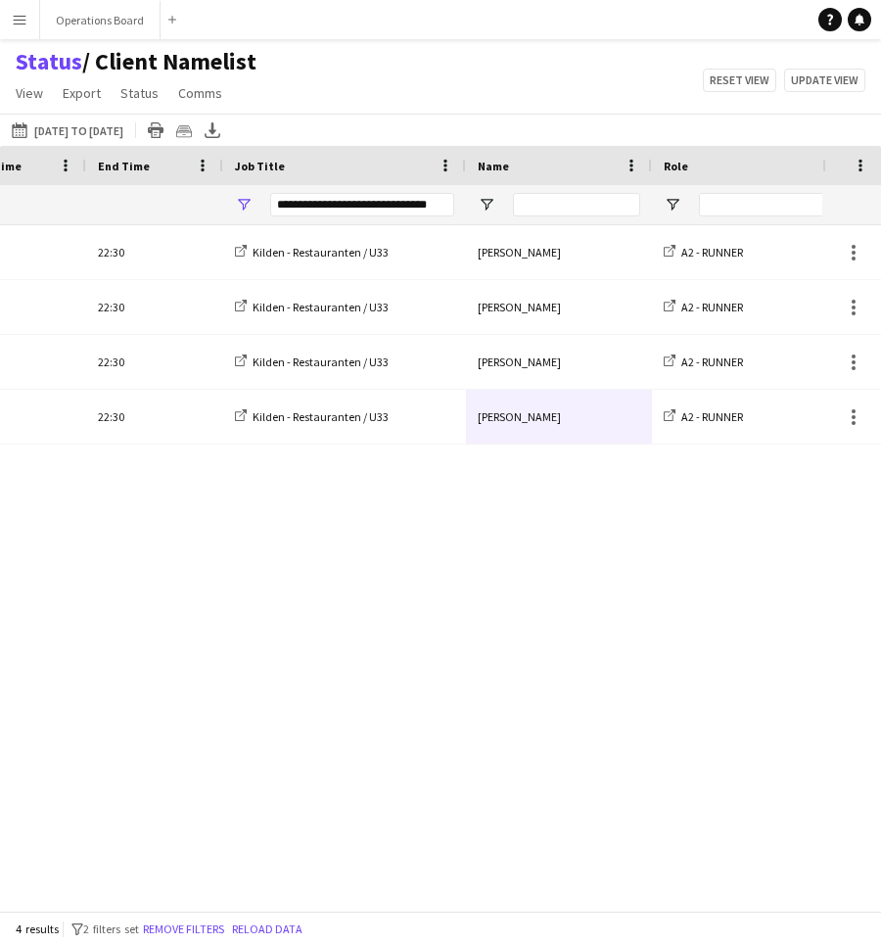
click at [527, 491] on div "Fri, 15 Aug 2025 16:00 22:30 Kilden - Restauranten / U33 Ugne Kisieliute A2 - R…" at bounding box center [411, 568] width 823 height 686
click at [224, 121] on div "Export XLSX" at bounding box center [213, 130] width 24 height 24
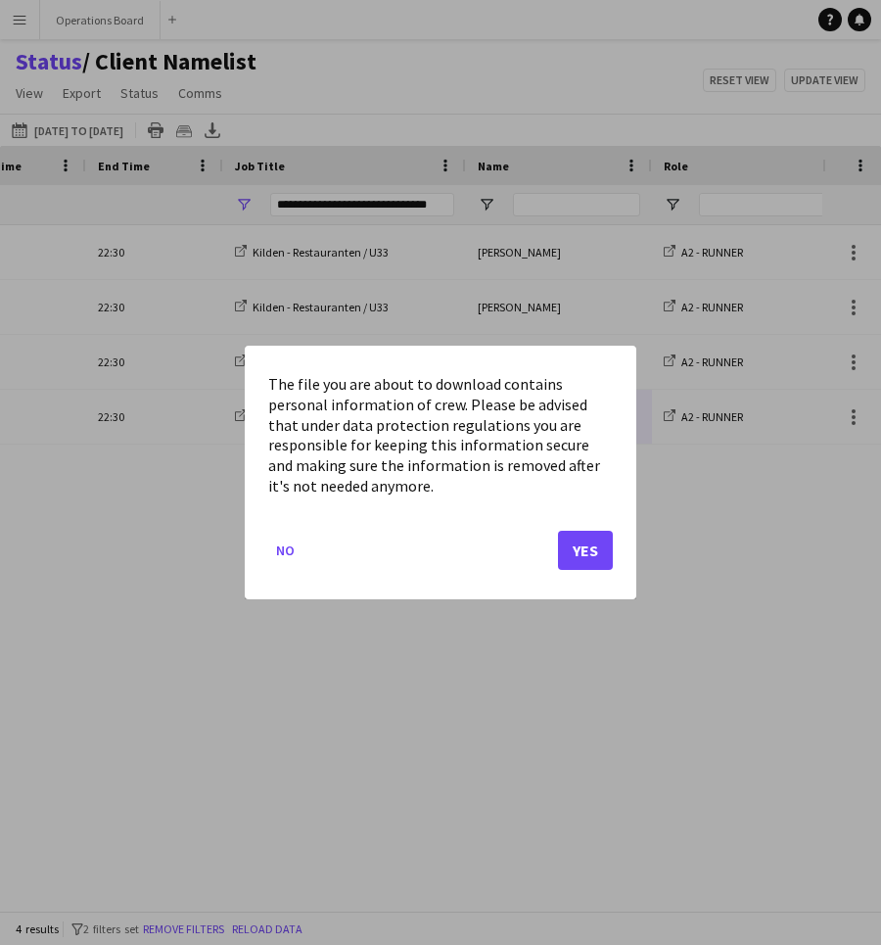
click at [595, 543] on button "Yes" at bounding box center [585, 550] width 55 height 39
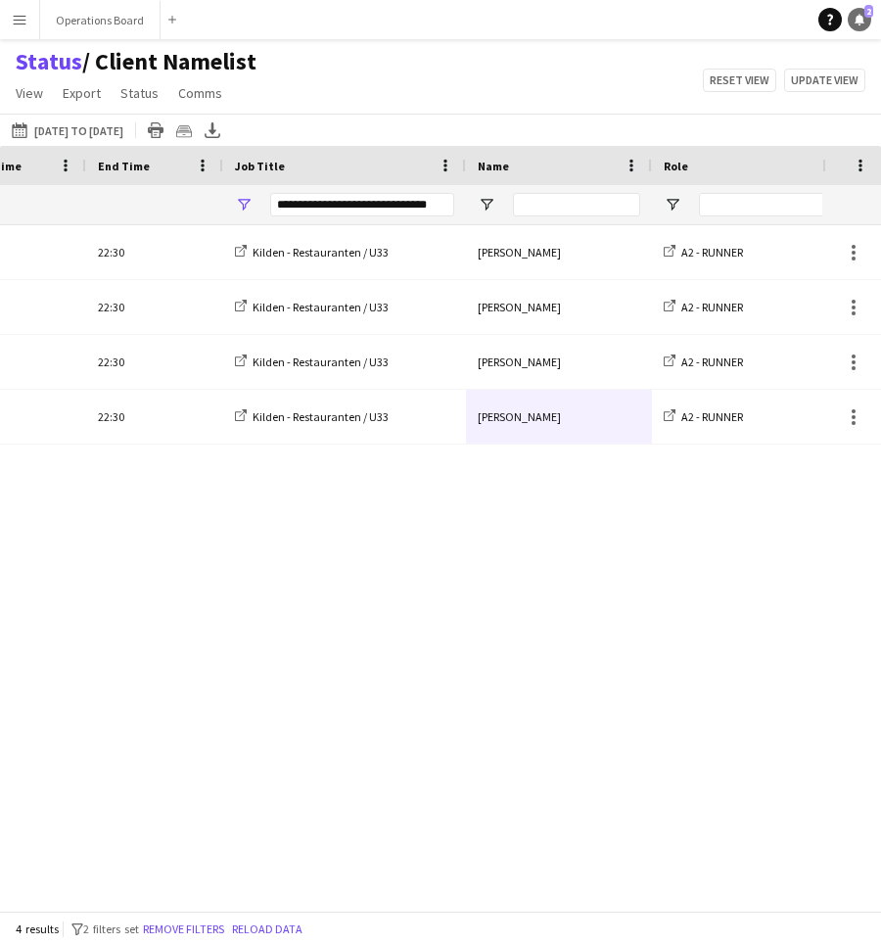
click at [864, 21] on icon "Notifications" at bounding box center [860, 20] width 12 height 12
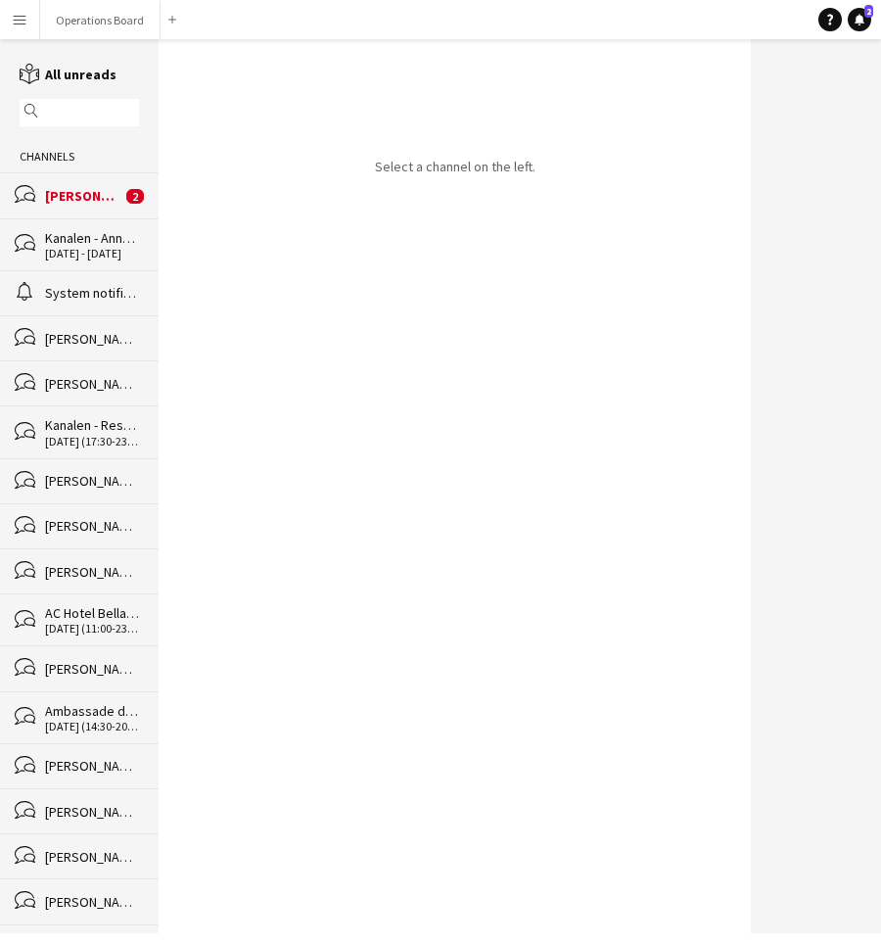
click at [117, 202] on div "[PERSON_NAME]" at bounding box center [83, 196] width 76 height 18
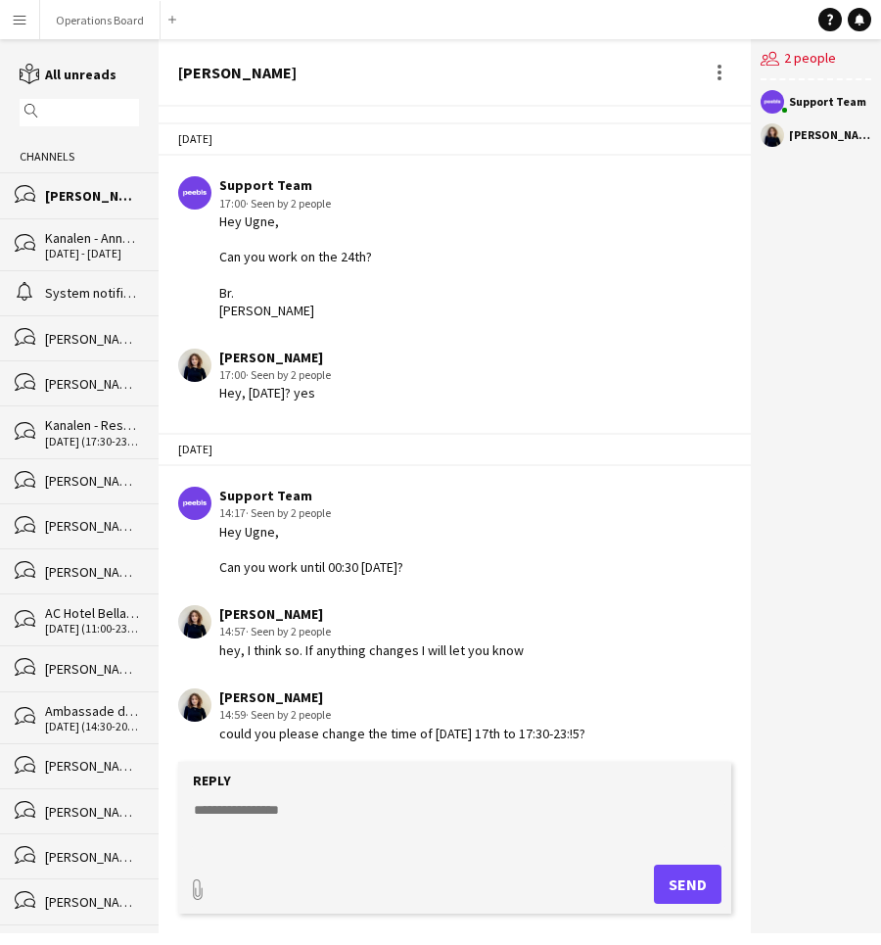
scroll to position [1428, 0]
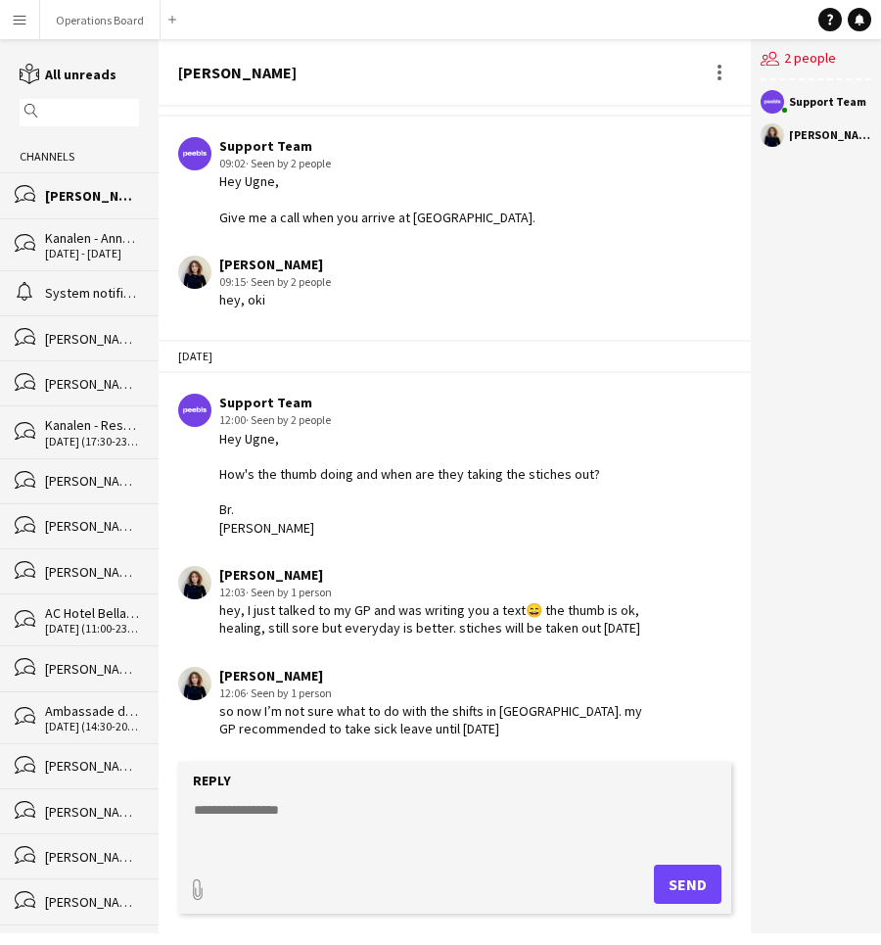
click at [341, 803] on textarea at bounding box center [459, 825] width 534 height 51
type textarea "*"
type textarea "**********"
click at [687, 877] on button "Send" at bounding box center [688, 884] width 68 height 39
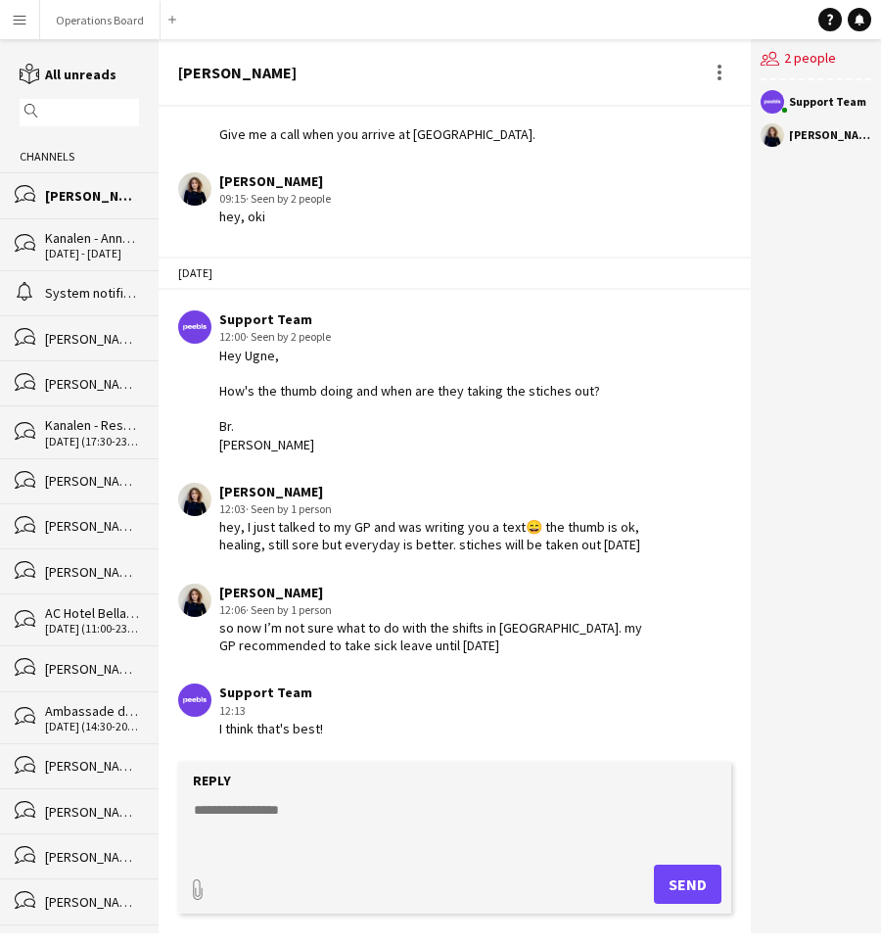
scroll to position [1511, 0]
click at [339, 803] on textarea at bounding box center [459, 825] width 534 height 51
type textarea "*"
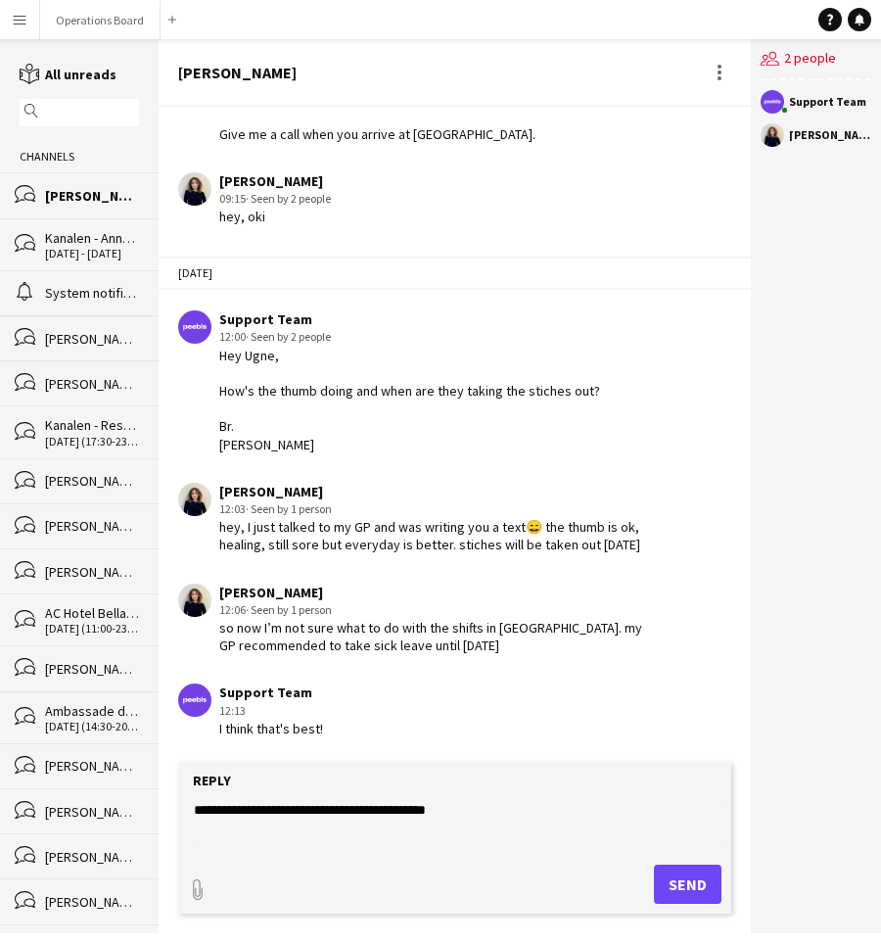
click at [307, 806] on textarea "**********" at bounding box center [459, 825] width 534 height 51
click at [491, 821] on textarea "**********" at bounding box center [459, 825] width 534 height 51
type textarea "**********"
click at [671, 883] on button "Send" at bounding box center [688, 884] width 68 height 39
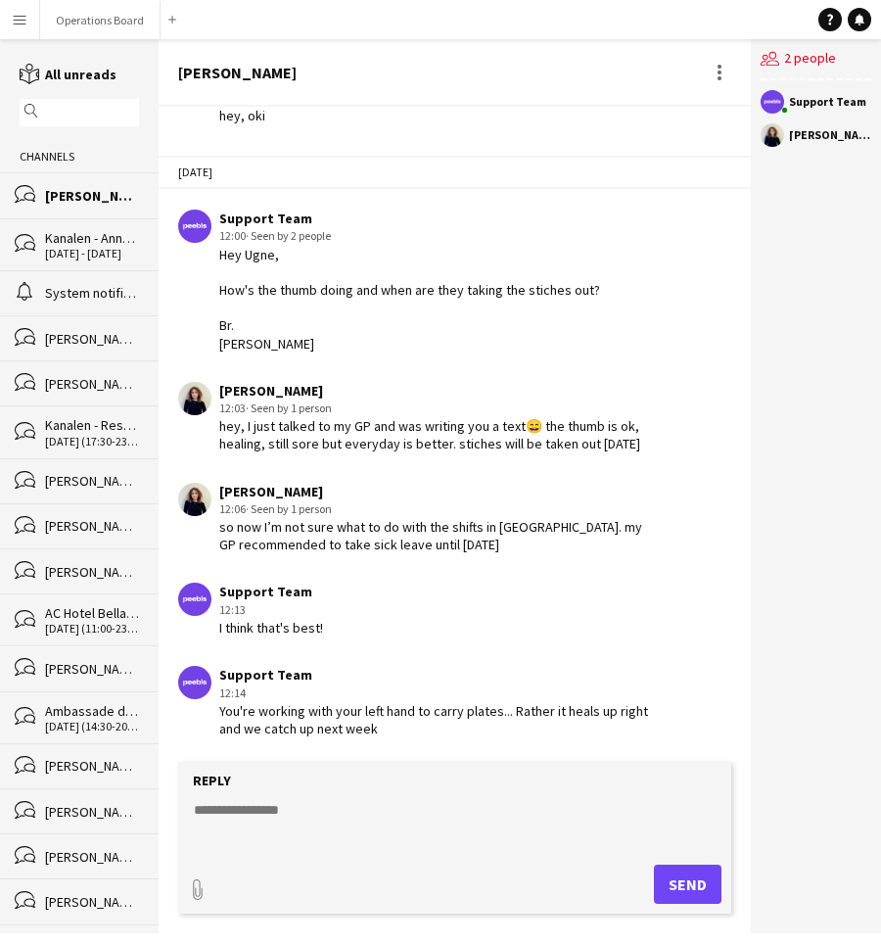
scroll to position [1611, 0]
click at [84, 33] on button "Operations Board Close" at bounding box center [100, 20] width 120 height 38
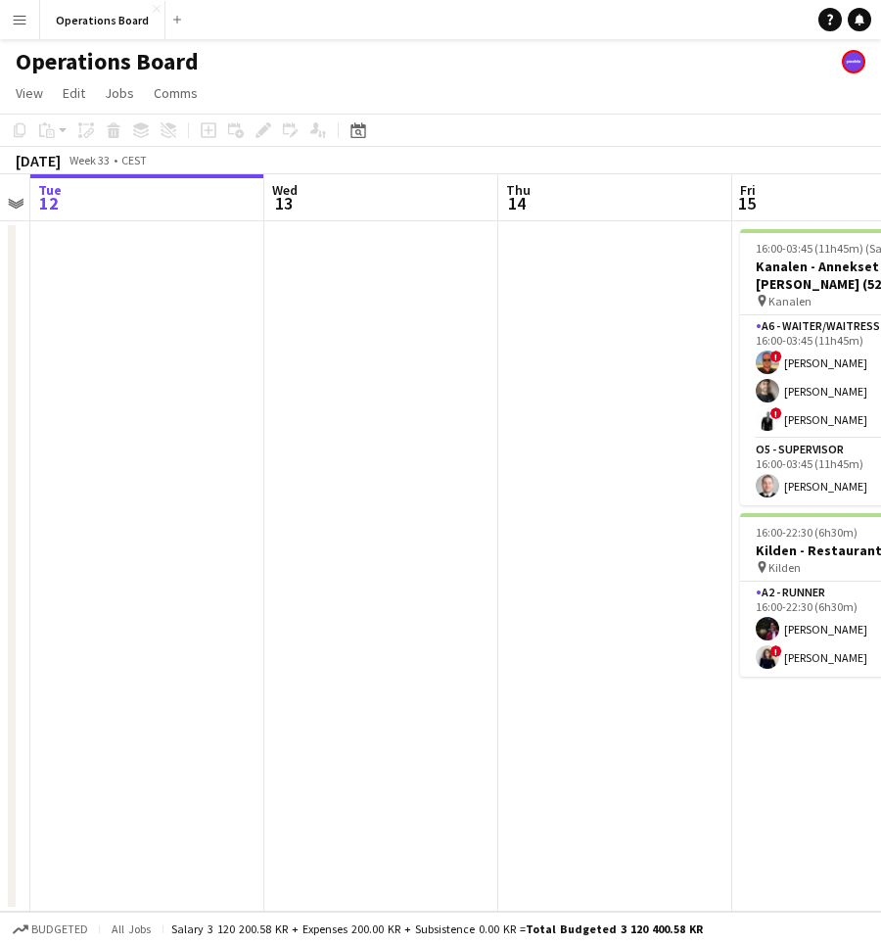
scroll to position [0, 784]
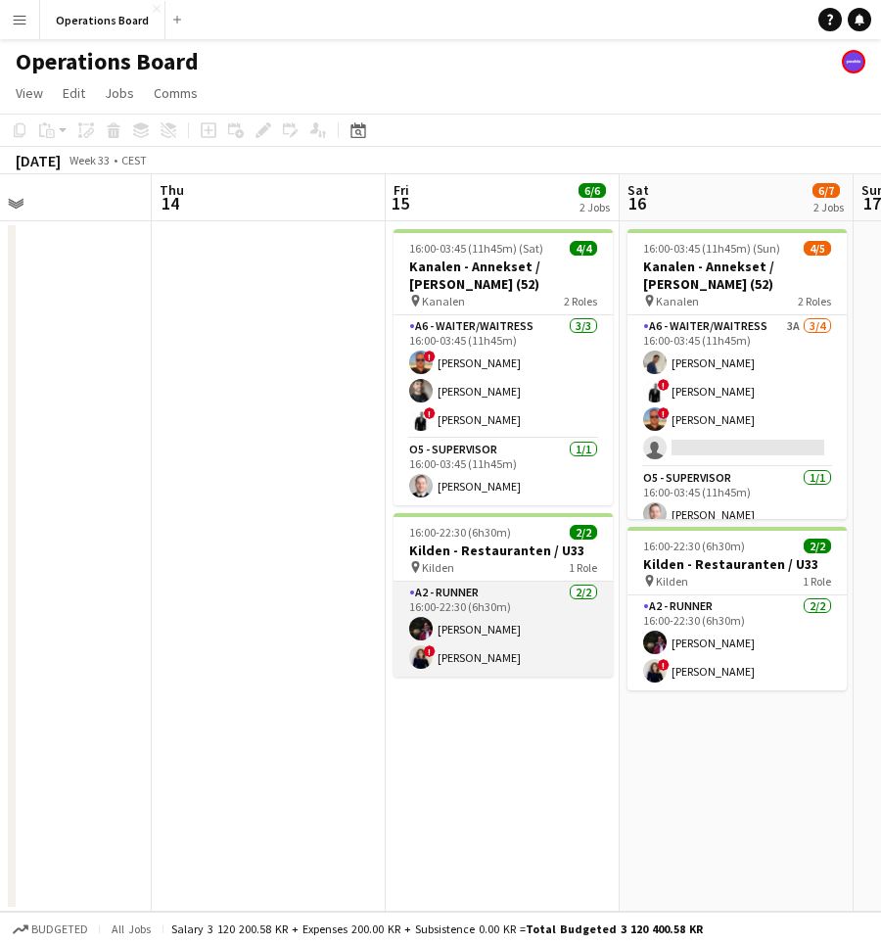
click at [511, 639] on app-card-role "A2 - RUNNER 2/2 16:00-22:30 (6h30m) Casper Holmberg ! Ugne Kisieliute" at bounding box center [503, 629] width 219 height 95
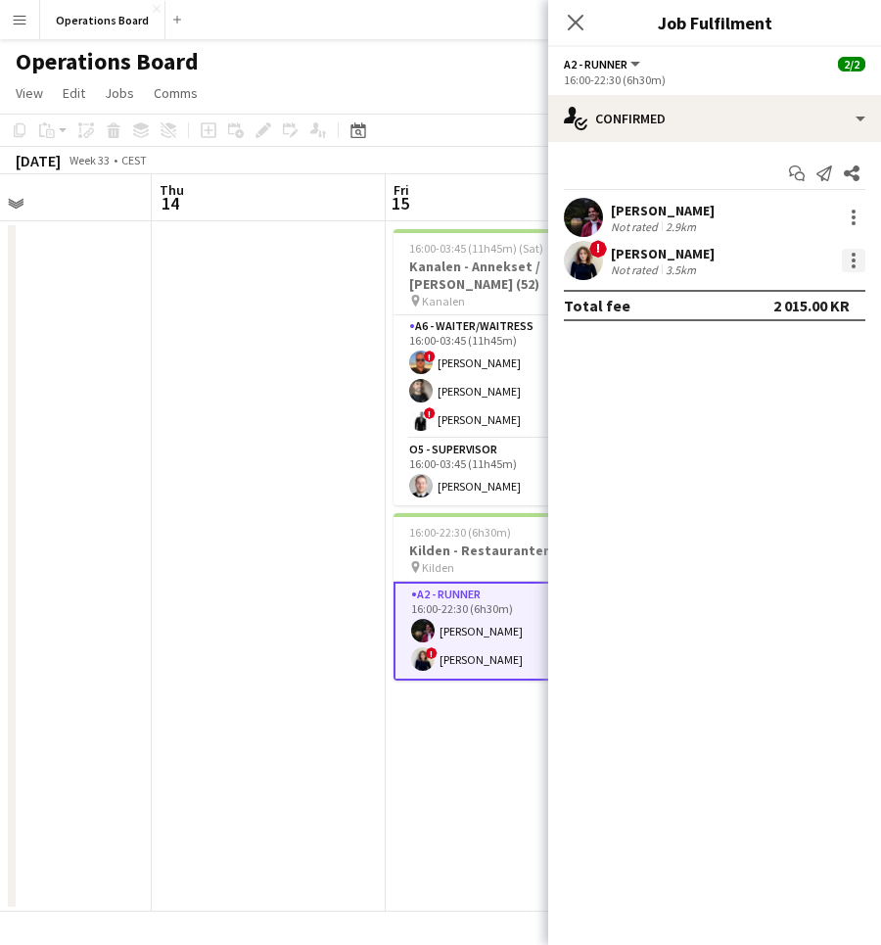
click at [853, 267] on div at bounding box center [854, 266] width 4 height 4
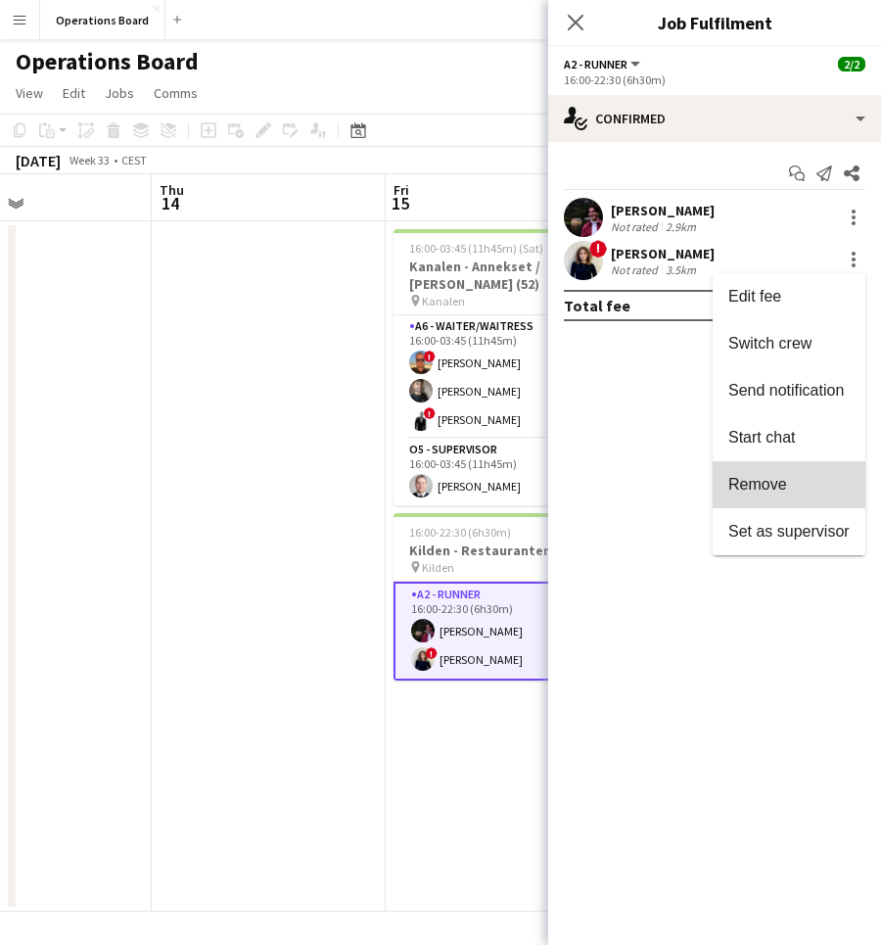
click at [795, 475] on button "Remove" at bounding box center [789, 484] width 153 height 47
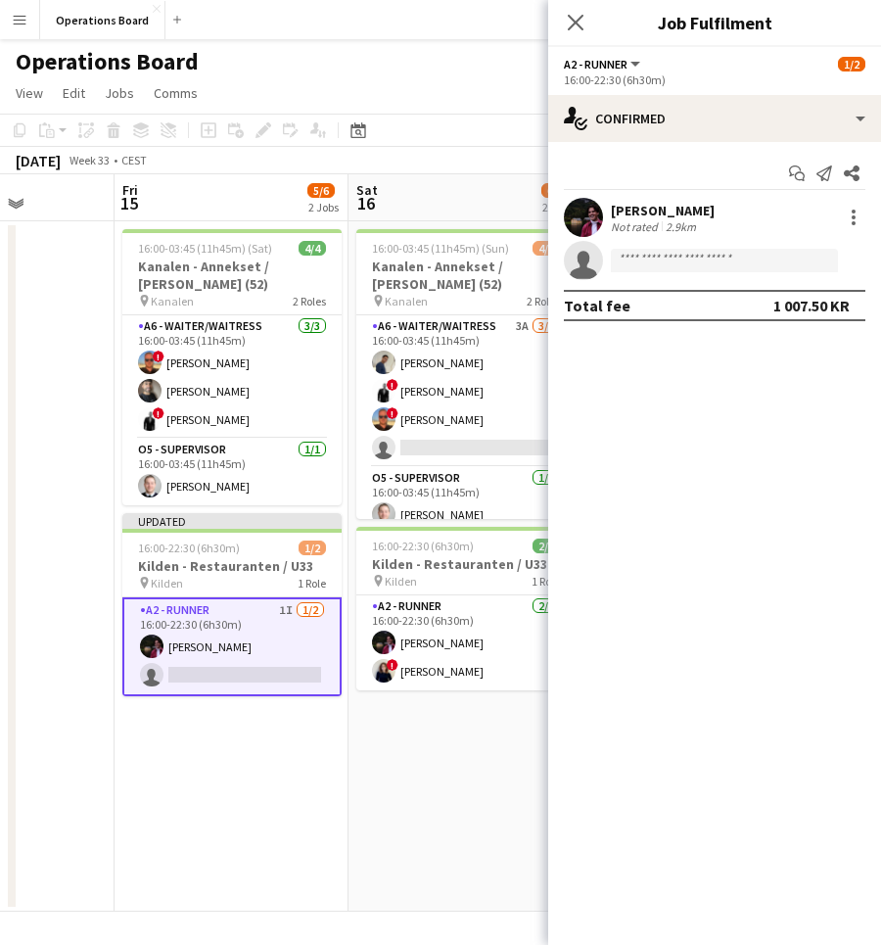
scroll to position [0, 829]
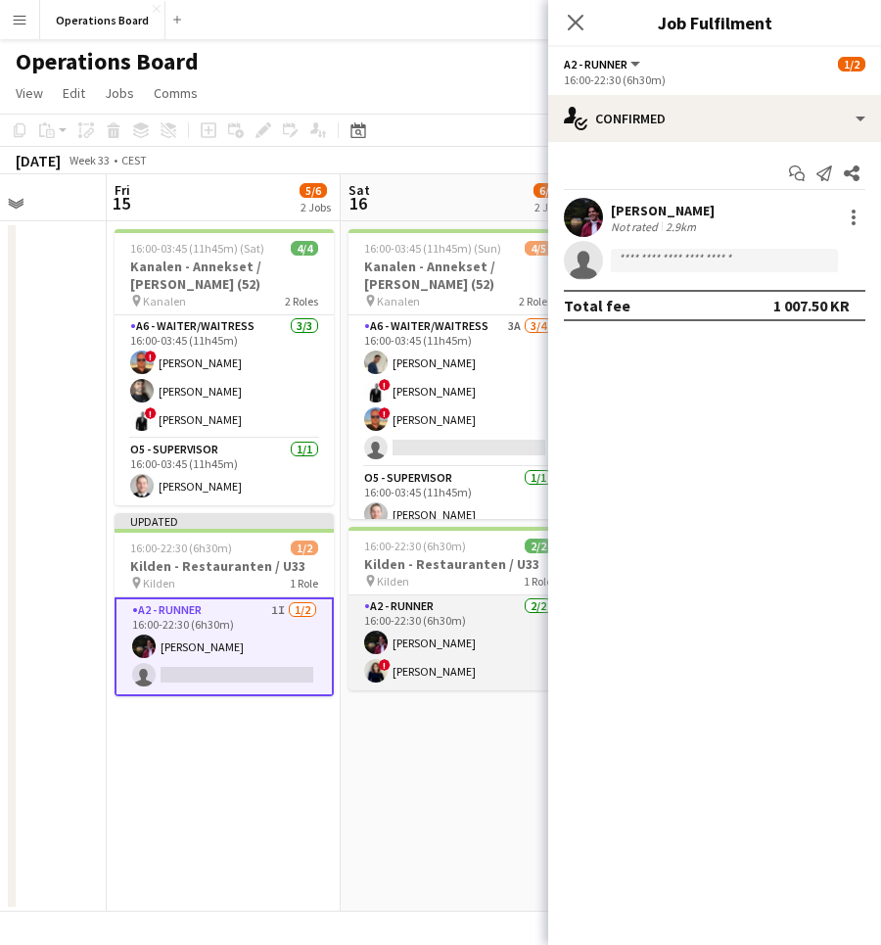
click at [456, 643] on app-card-role "A2 - RUNNER 2/2 16:00-22:30 (6h30m) Casper Holmberg ! Ugne Kisieliute" at bounding box center [458, 642] width 219 height 95
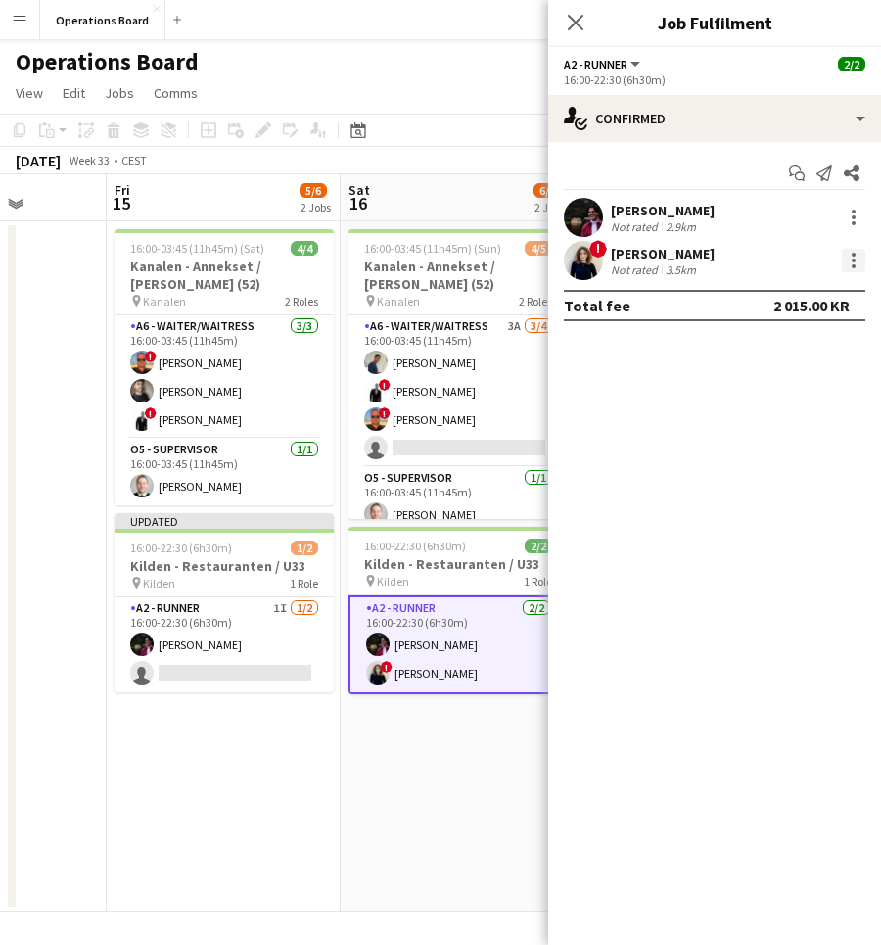
click at [853, 263] on div at bounding box center [854, 261] width 24 height 24
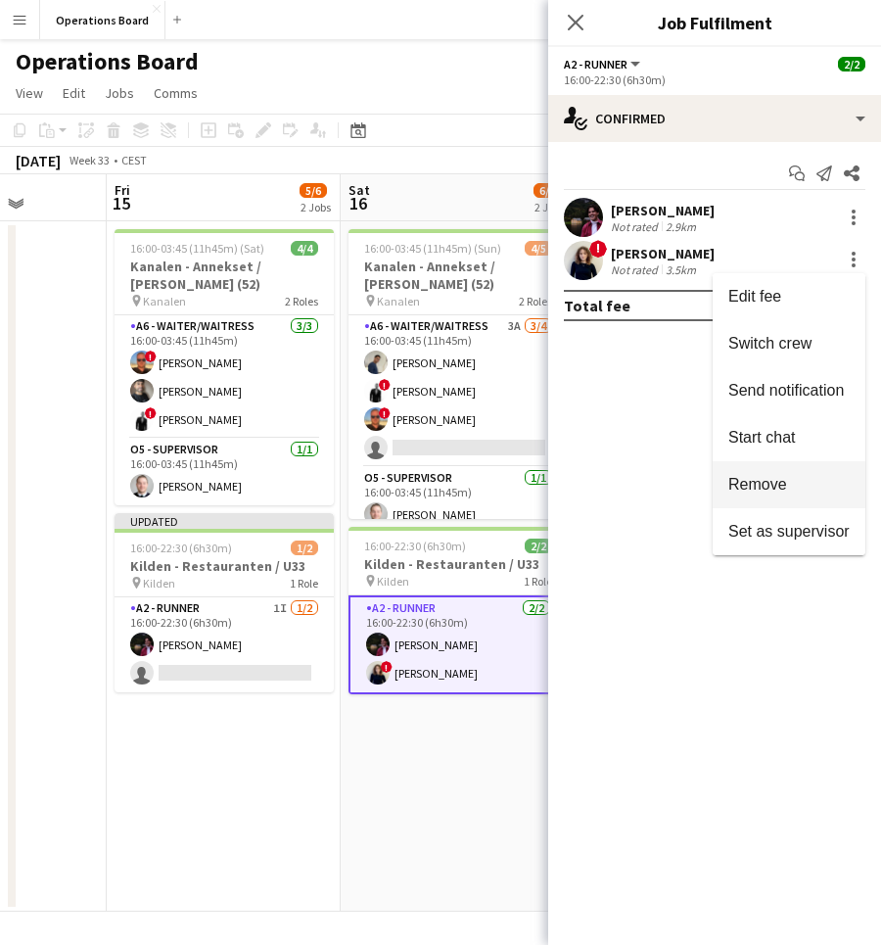
click at [824, 477] on span "Remove" at bounding box center [789, 485] width 121 height 18
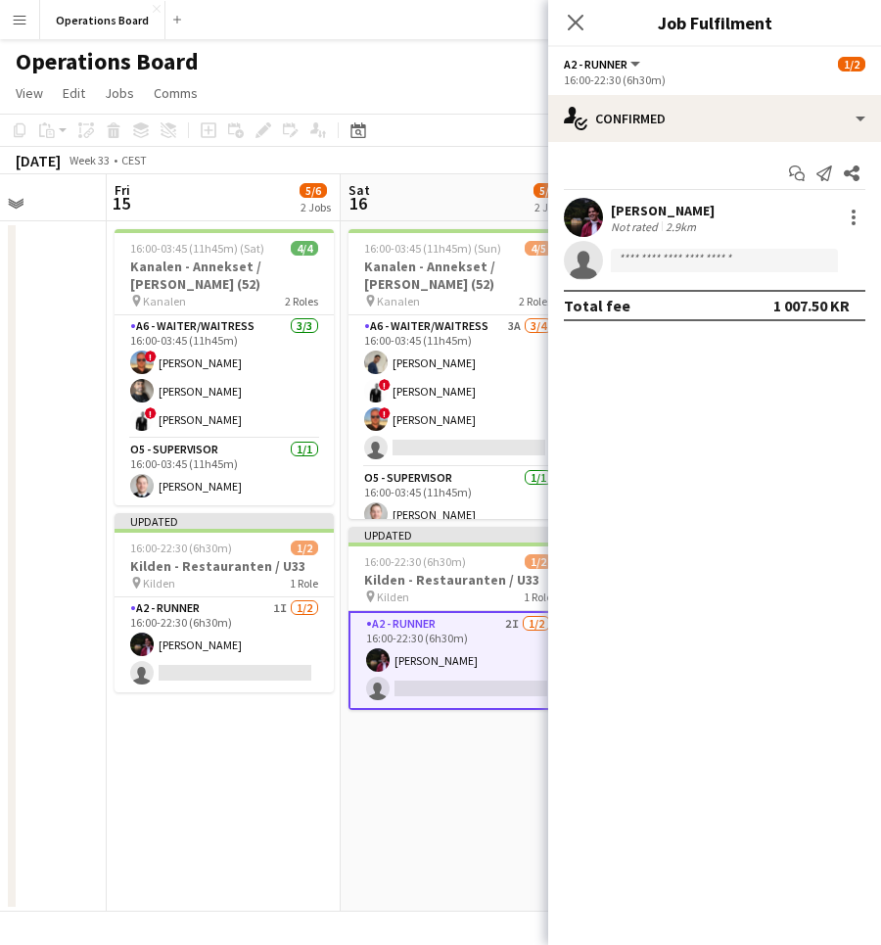
drag, startPoint x: 576, startPoint y: 24, endPoint x: 576, endPoint y: 86, distance: 61.7
click at [576, 24] on icon "Close pop-in" at bounding box center [576, 23] width 16 height 16
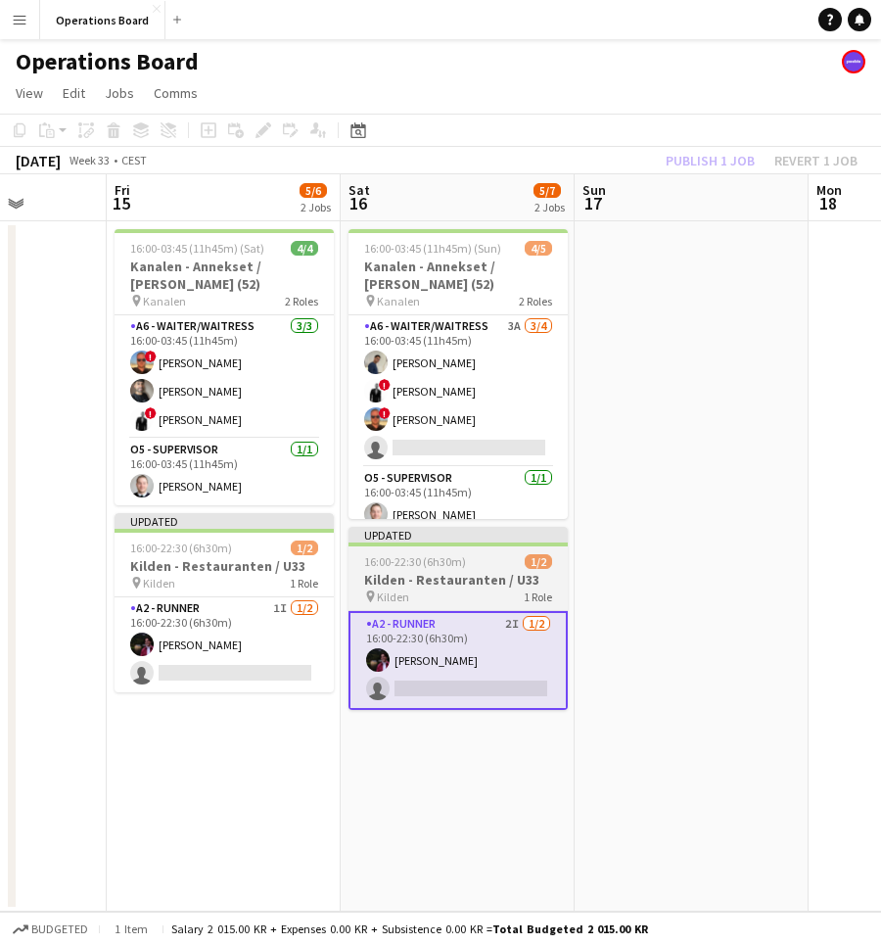
click at [539, 591] on span "1 Role" at bounding box center [538, 597] width 28 height 15
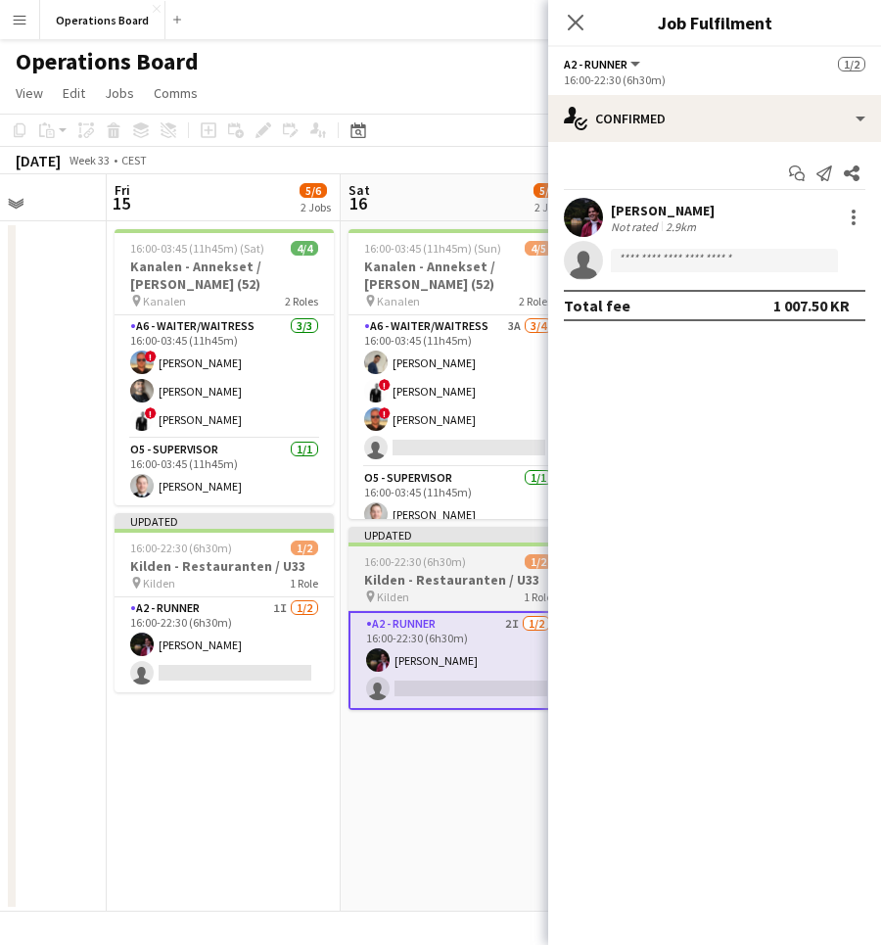
click at [449, 578] on h3 "Kilden - Restauranten / U33" at bounding box center [458, 580] width 219 height 18
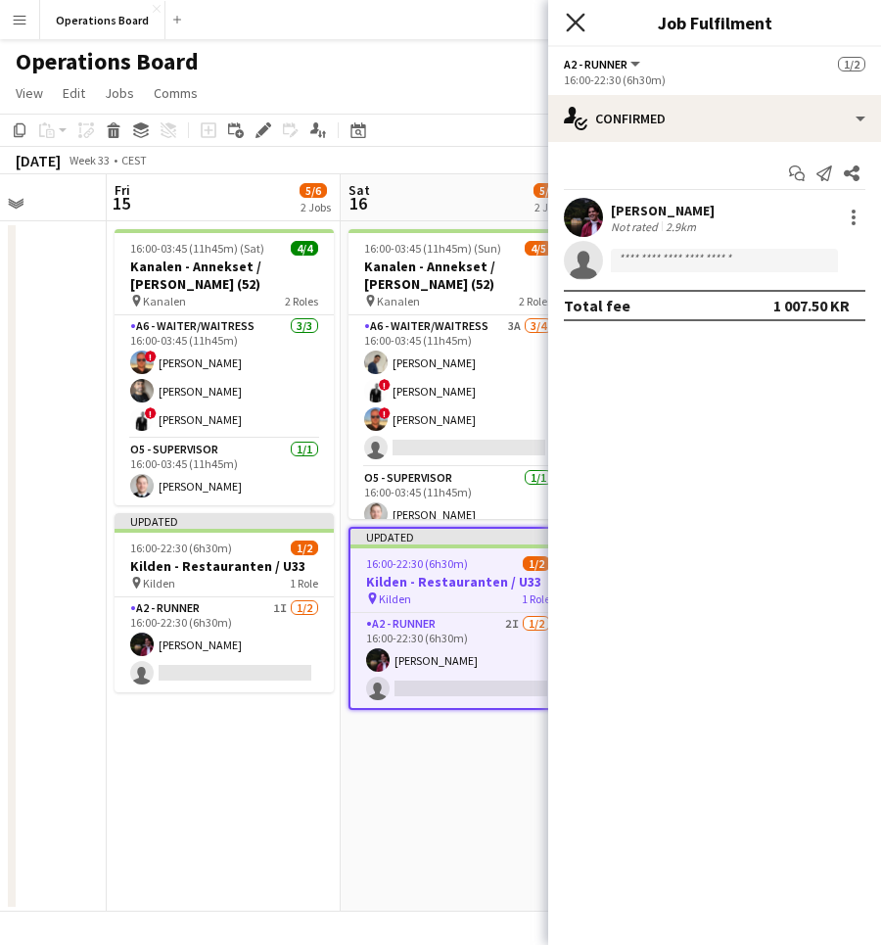
click at [579, 28] on icon "Close pop-in" at bounding box center [575, 22] width 19 height 19
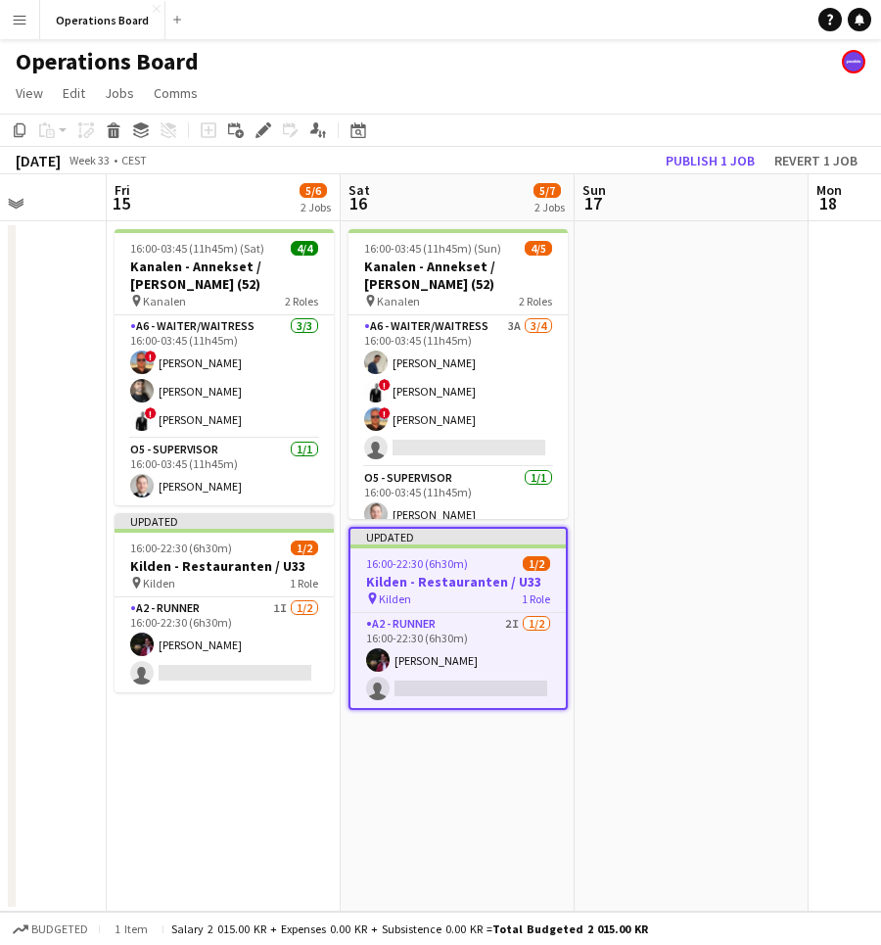
click at [820, 173] on div "August 2025 Week 33 • CEST Publish 1 job Revert 1 job" at bounding box center [440, 160] width 881 height 27
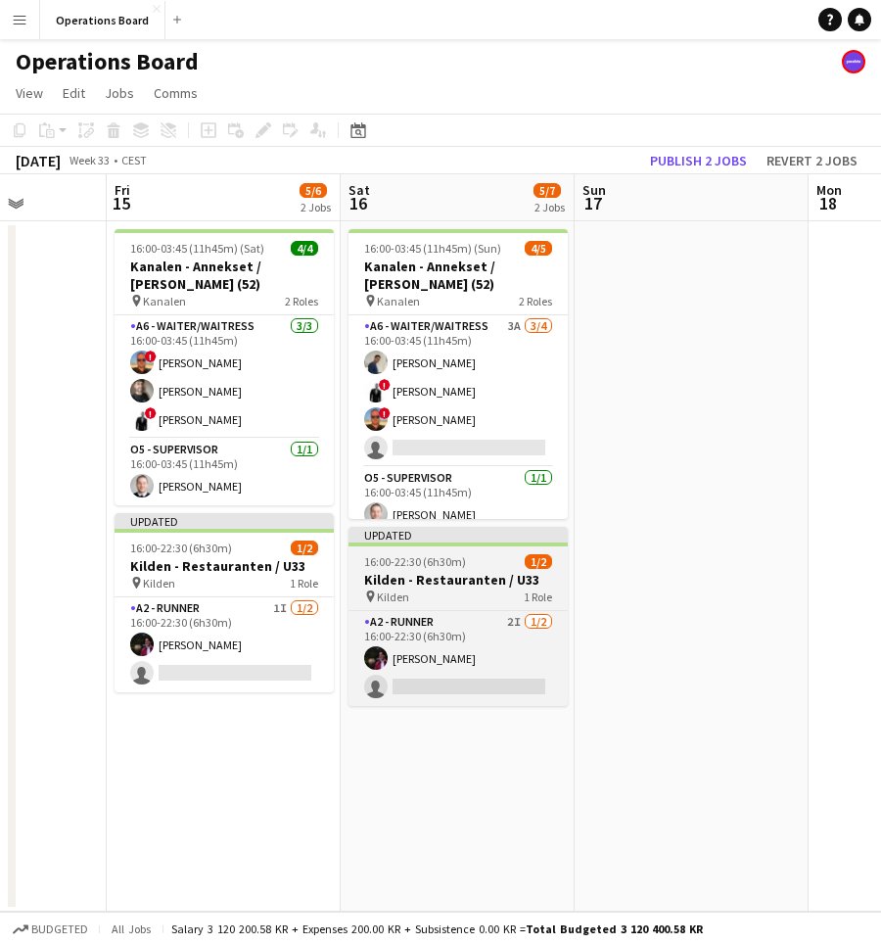
click at [526, 585] on h3 "Kilden - Restauranten / U33" at bounding box center [458, 580] width 219 height 18
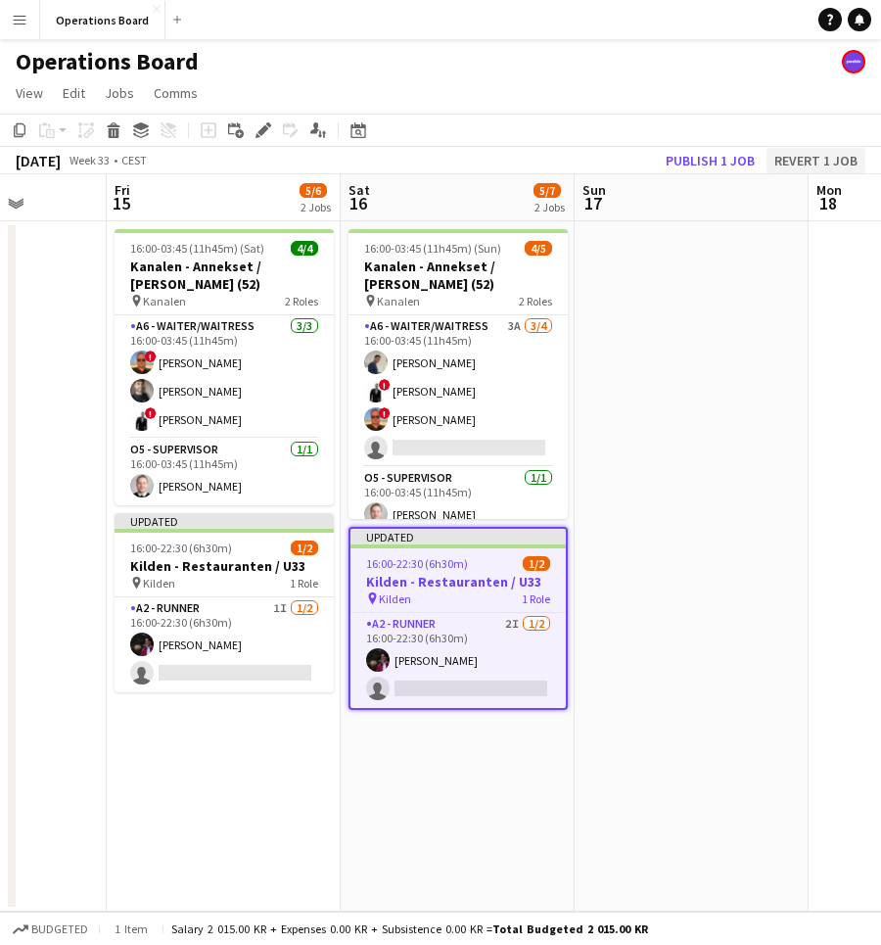
click at [789, 166] on button "Revert 1 job" at bounding box center [816, 160] width 99 height 25
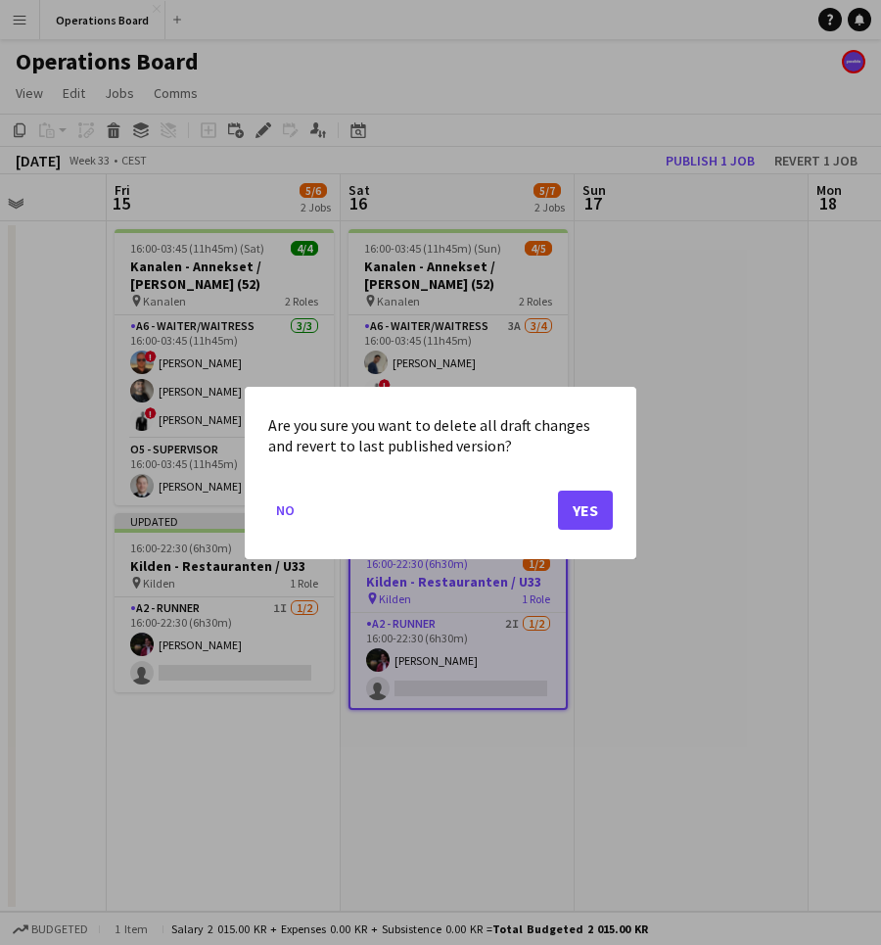
click at [595, 510] on button "Yes" at bounding box center [585, 509] width 55 height 39
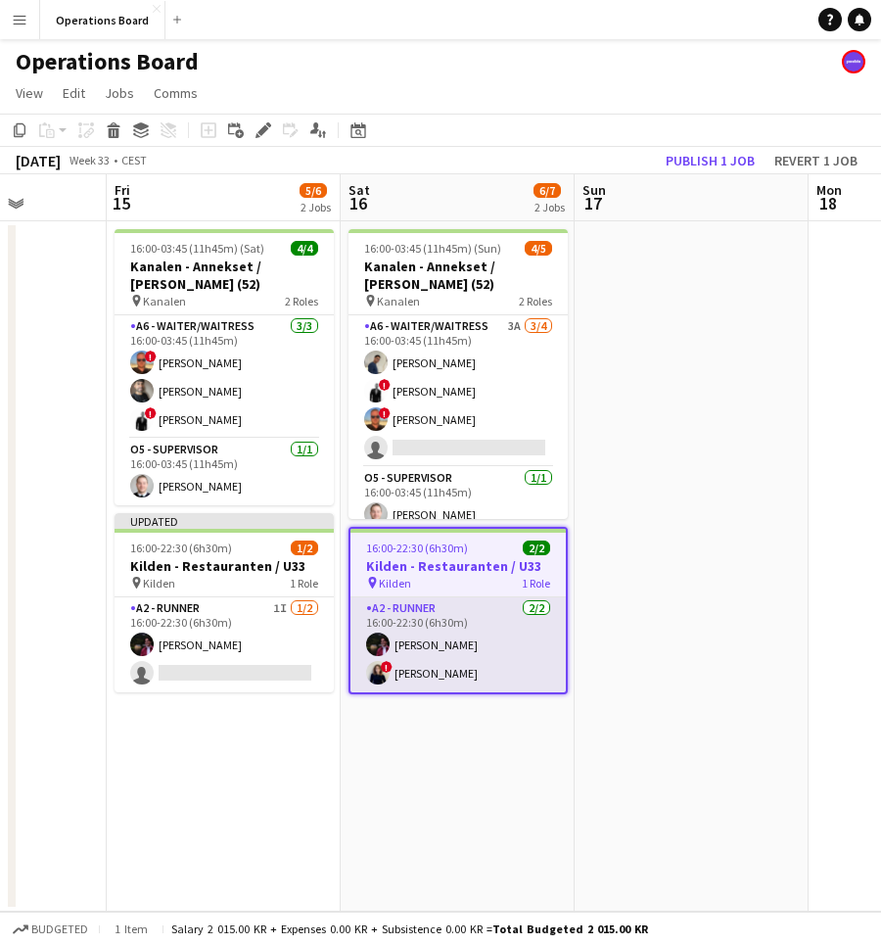
click at [493, 639] on app-card-role "A2 - RUNNER 2/2 16:00-22:30 (6h30m) Casper Holmberg ! Ugne Kisieliute" at bounding box center [458, 644] width 215 height 95
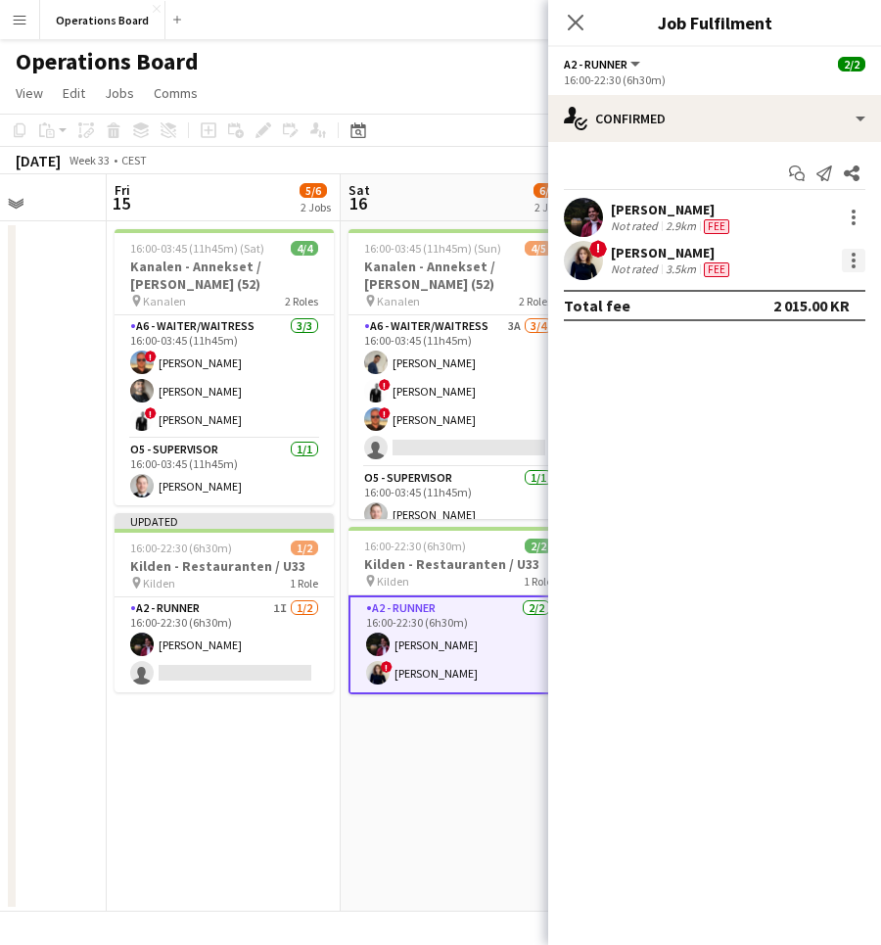
click at [853, 258] on div at bounding box center [854, 261] width 24 height 24
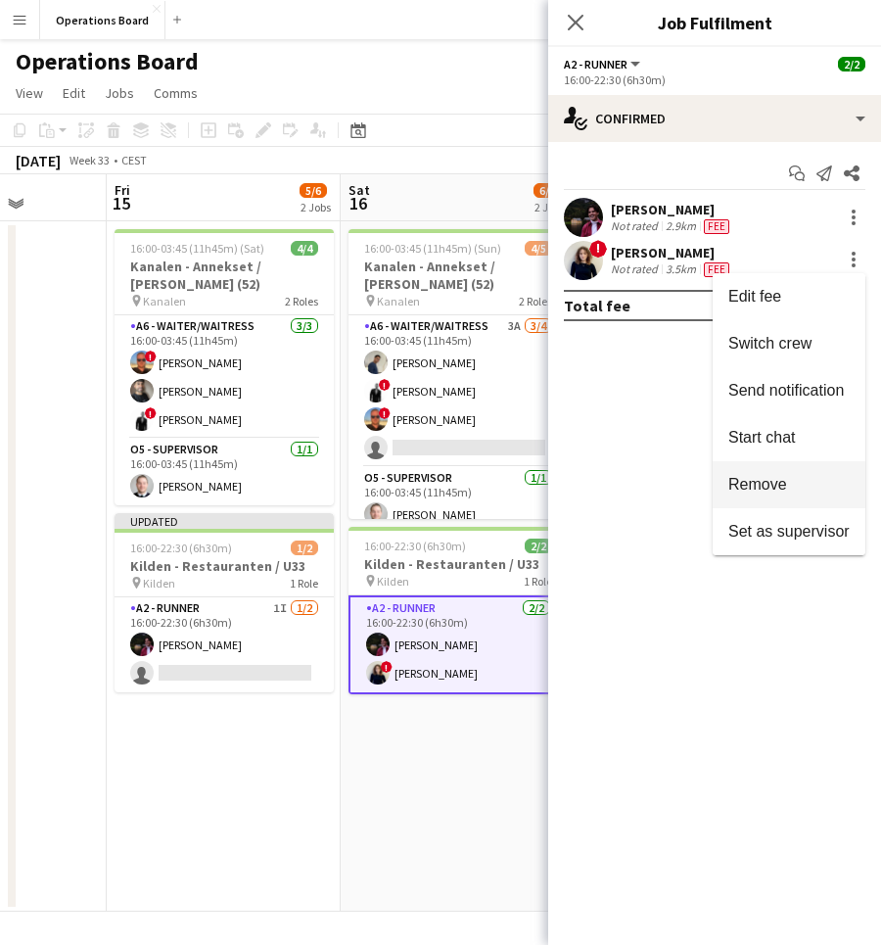
click at [789, 471] on button "Remove" at bounding box center [789, 484] width 153 height 47
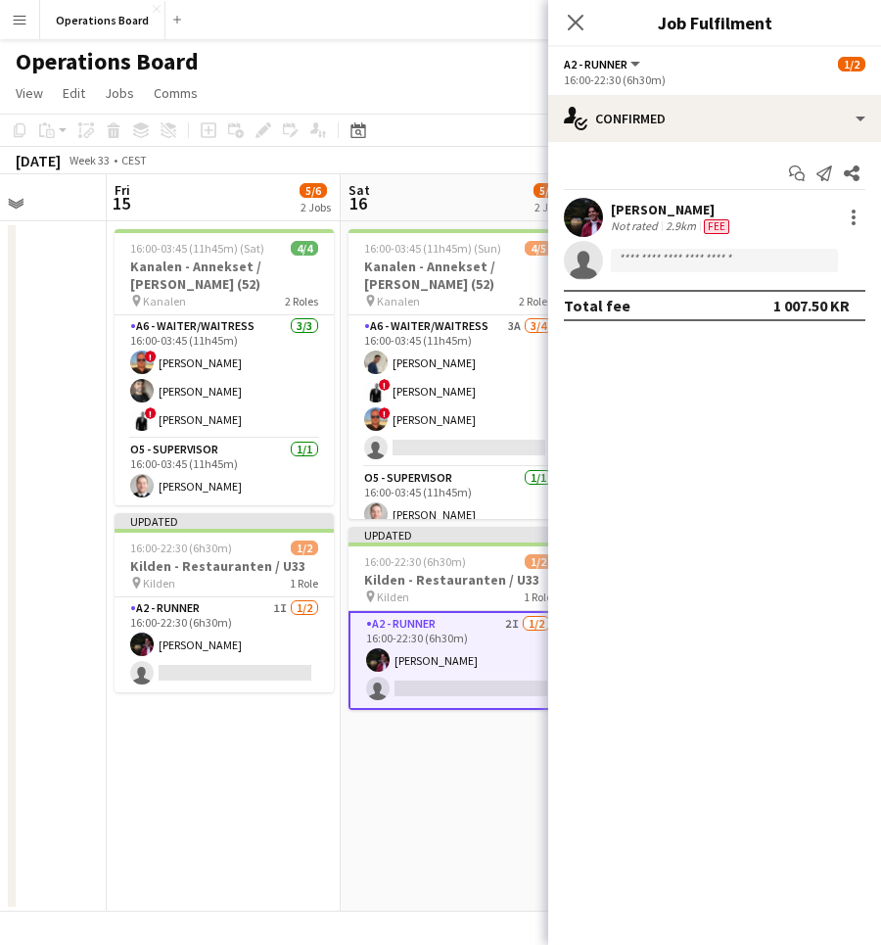
click at [724, 237] on div "Casper Holmberg Not rated 2.9km Fee single-neutral-actions" at bounding box center [714, 239] width 333 height 82
click at [704, 225] on span "Fee" at bounding box center [716, 226] width 25 height 15
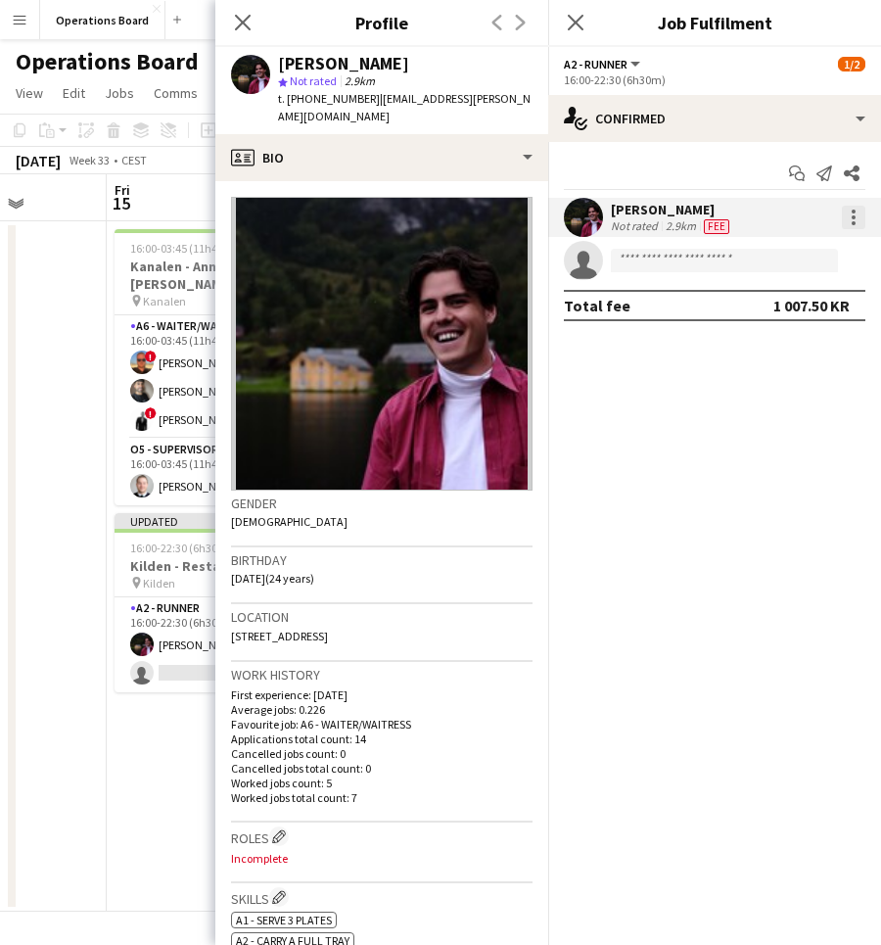
click at [852, 218] on div at bounding box center [854, 217] width 4 height 4
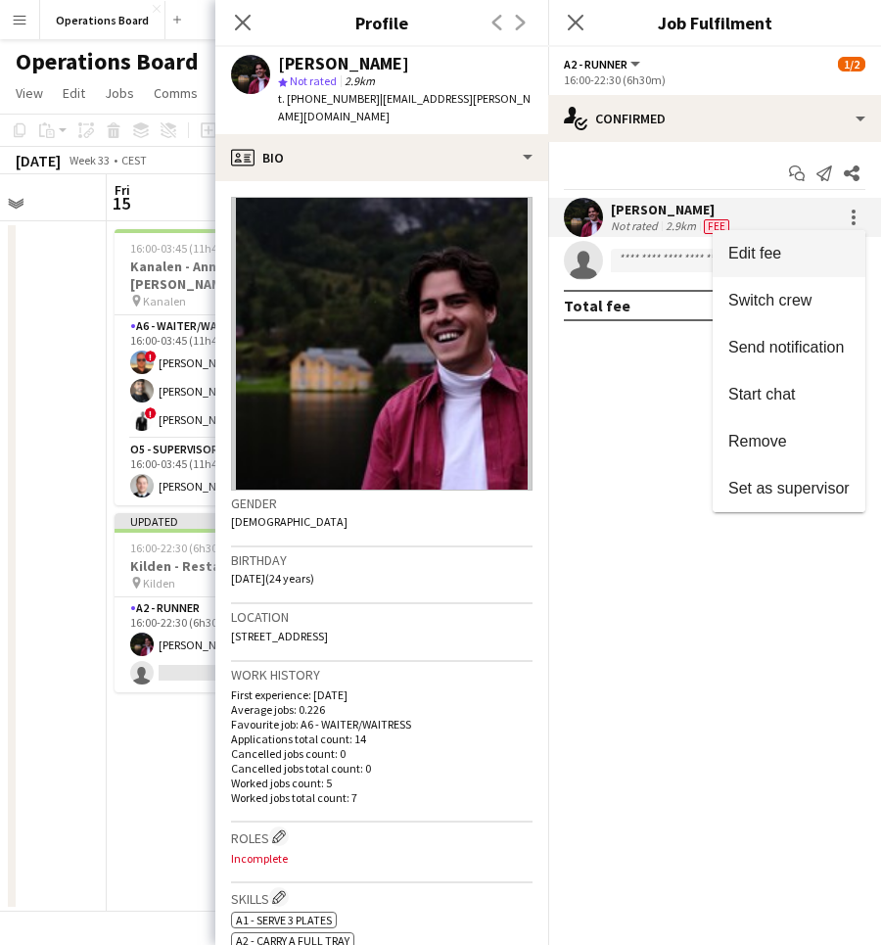
click at [781, 263] on button "Edit fee" at bounding box center [789, 253] width 153 height 47
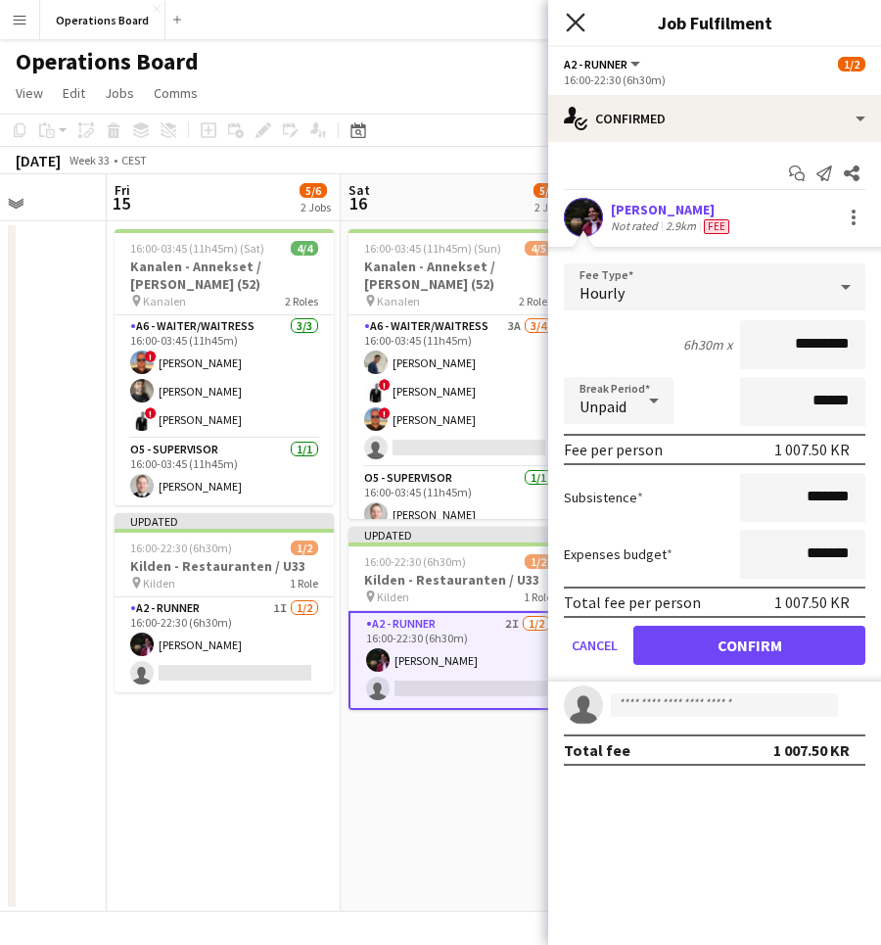
click at [568, 24] on icon "Close pop-in" at bounding box center [575, 22] width 19 height 19
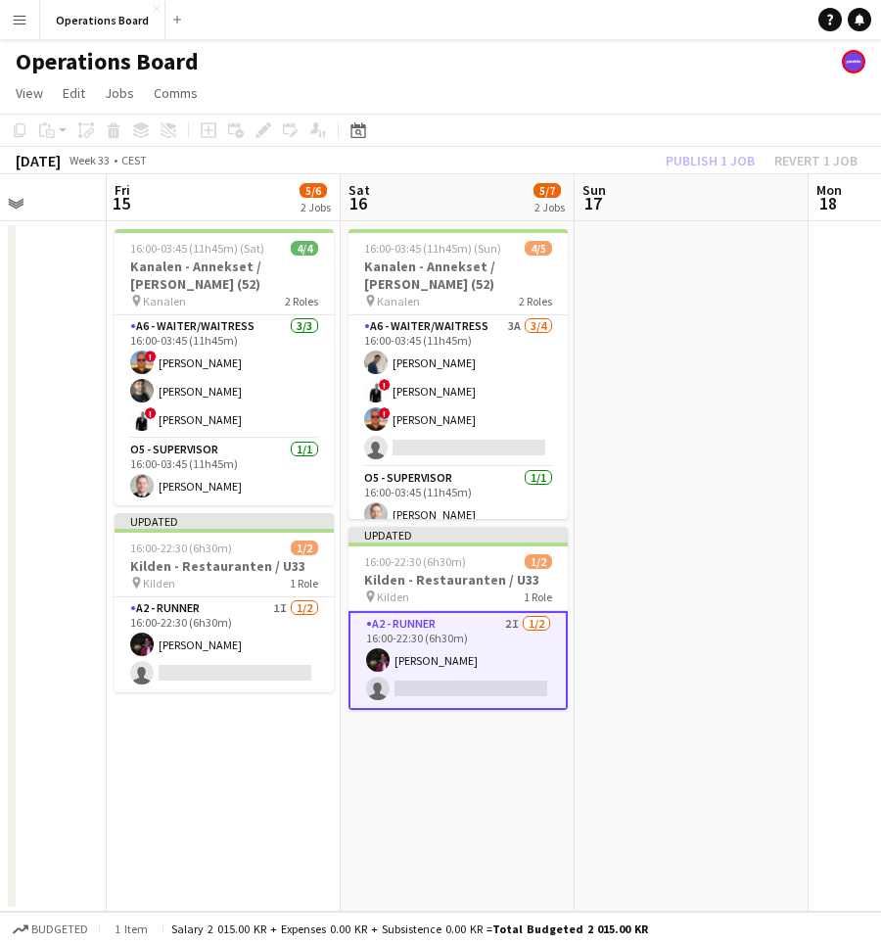
click at [589, 81] on app-page-menu "View Day view expanded Day view collapsed Month view Date picker Jump to [DATE]…" at bounding box center [440, 94] width 881 height 37
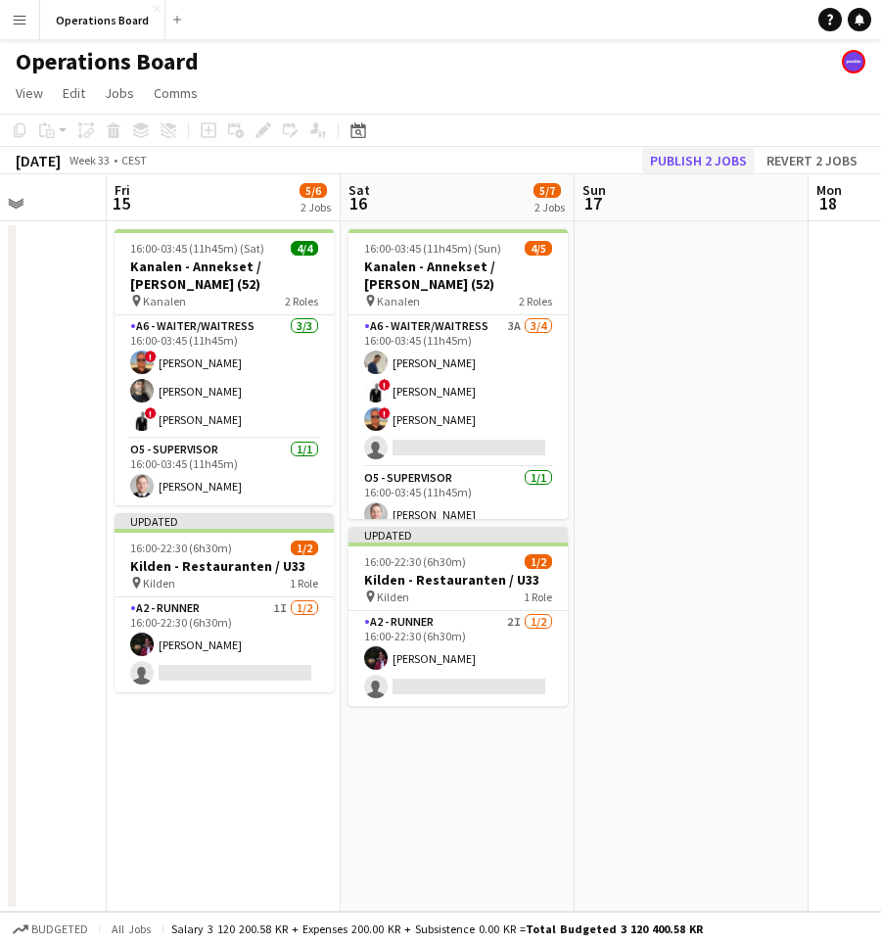
click at [695, 155] on button "Publish 2 jobs" at bounding box center [698, 160] width 113 height 25
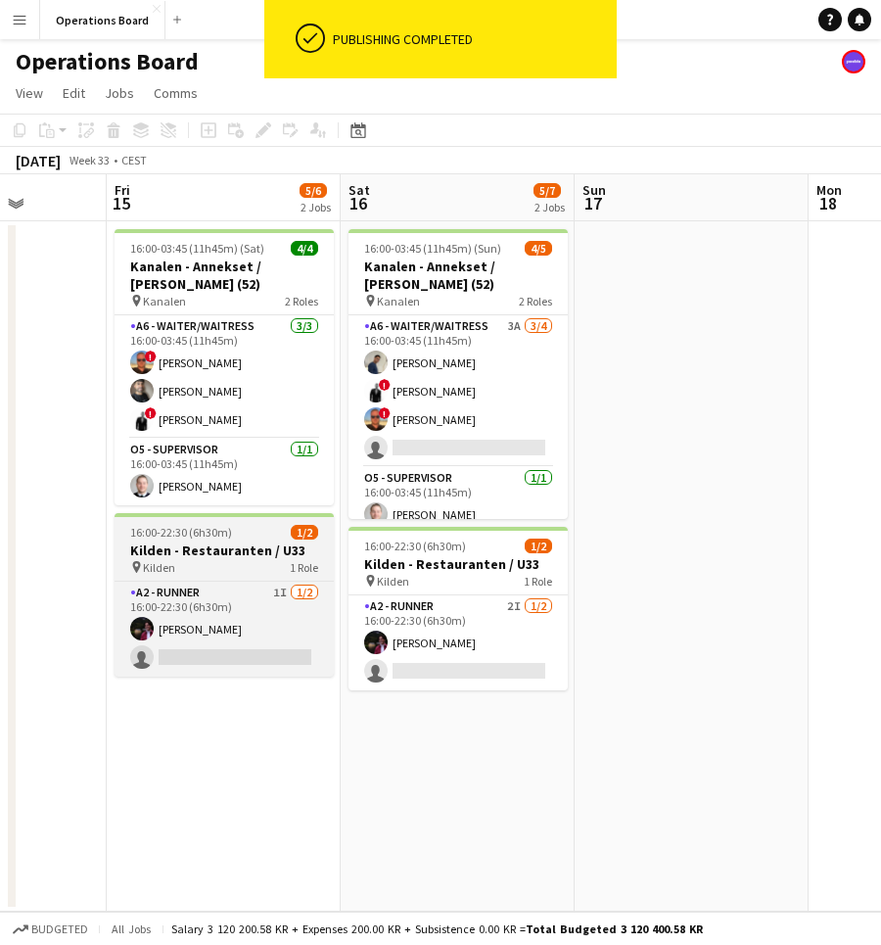
click at [176, 541] on app-job-card "16:00-22:30 (6h30m) 1/2 Kilden - Restauranten / U33 pin Kilden 1 Role A2 - RUNN…" at bounding box center [224, 595] width 219 height 164
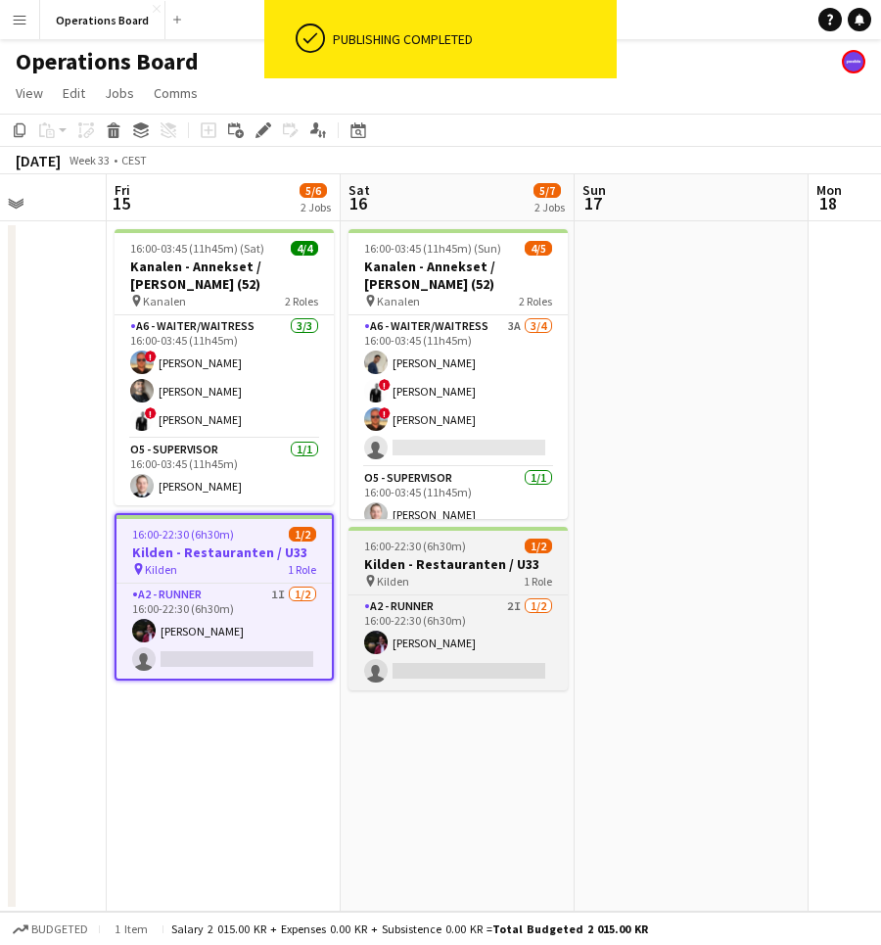
click at [438, 581] on div "pin Kilden 1 Role" at bounding box center [458, 581] width 219 height 16
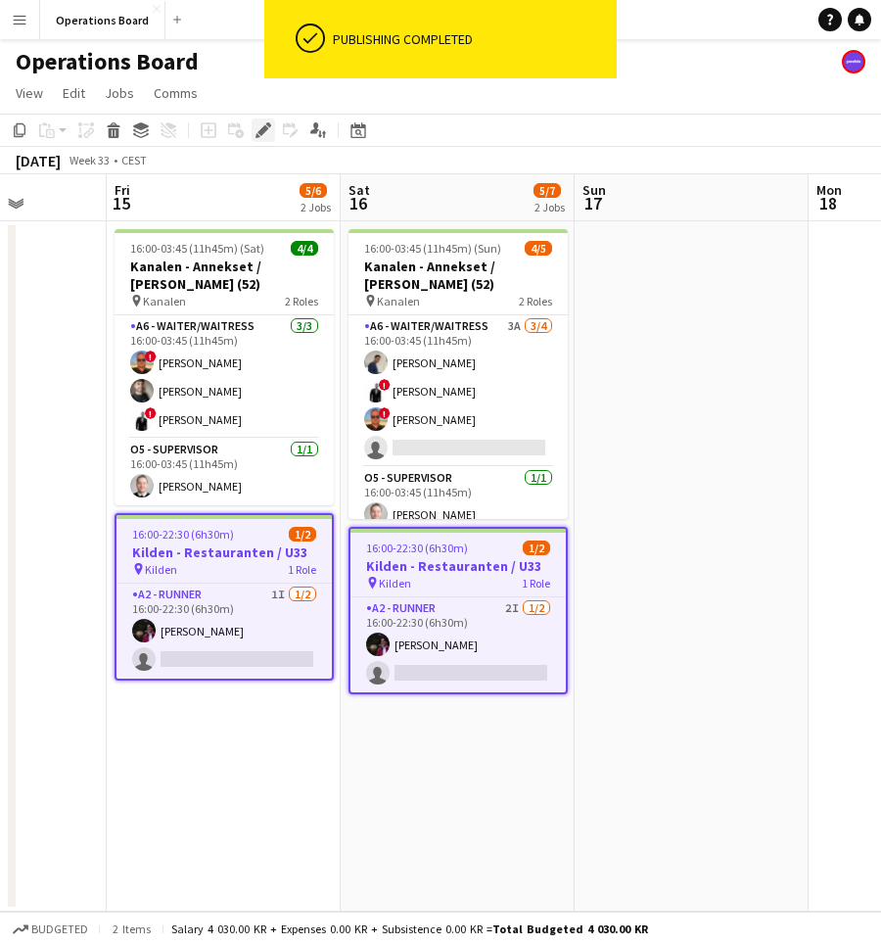
click at [258, 134] on icon at bounding box center [258, 135] width 5 height 5
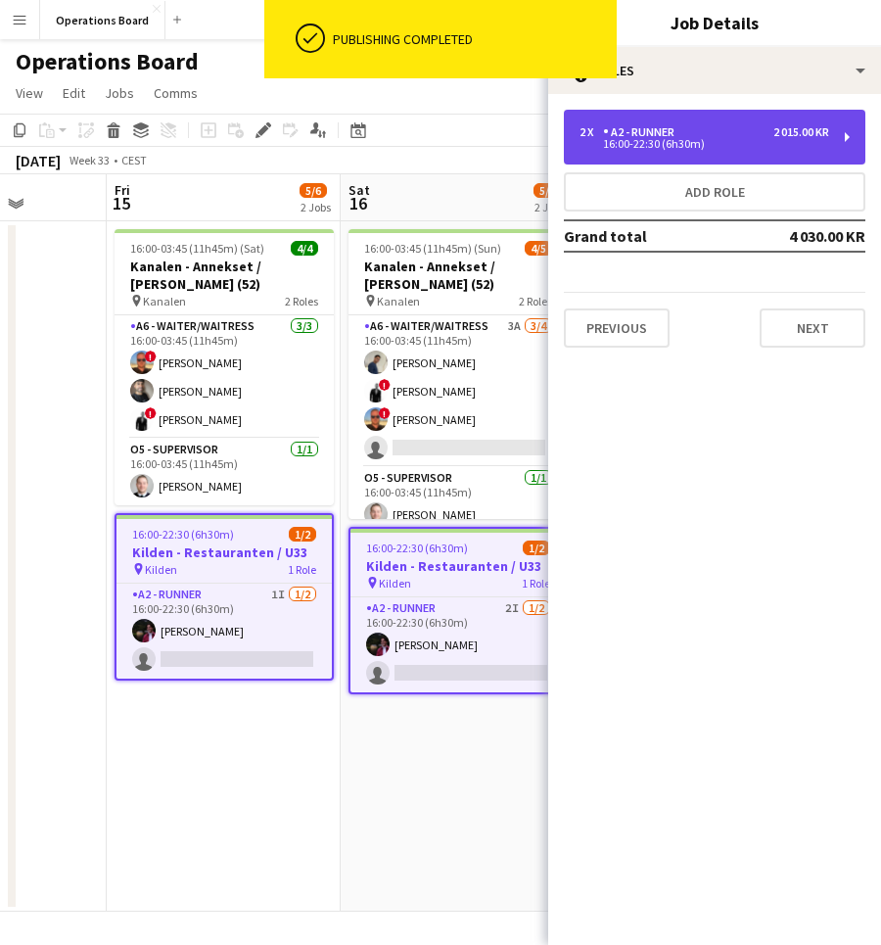
click at [650, 144] on div "16:00-22:30 (6h30m)" at bounding box center [705, 144] width 250 height 10
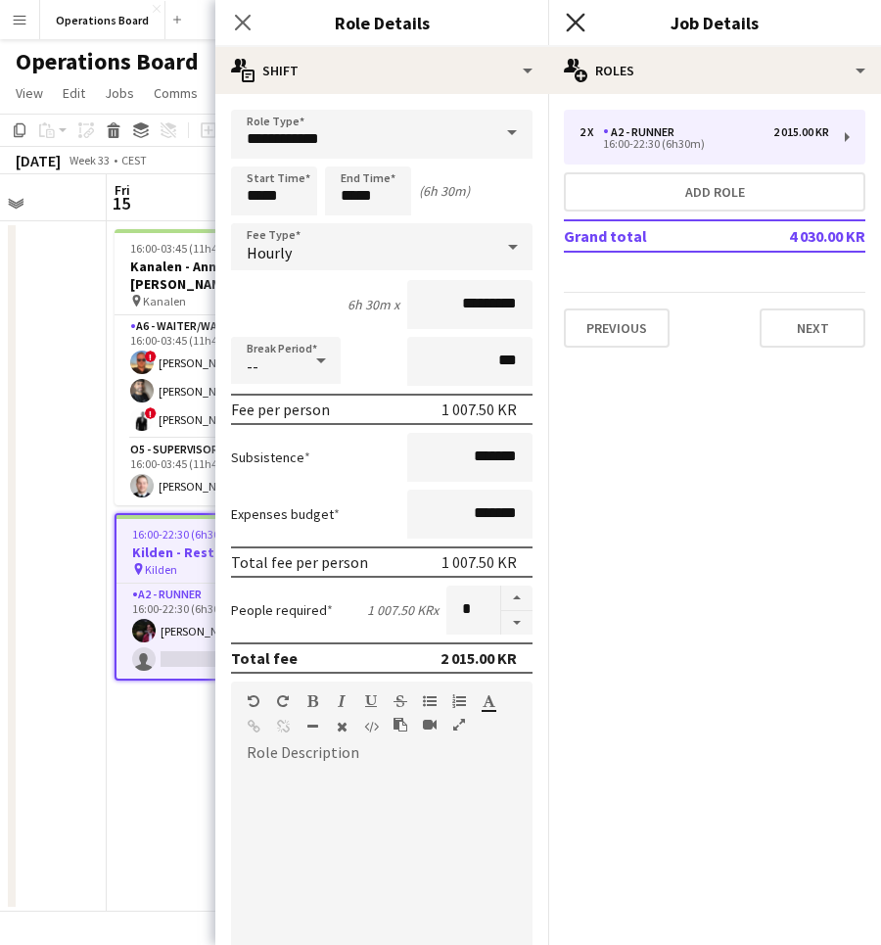
click at [578, 17] on icon "Close pop-in" at bounding box center [575, 22] width 19 height 19
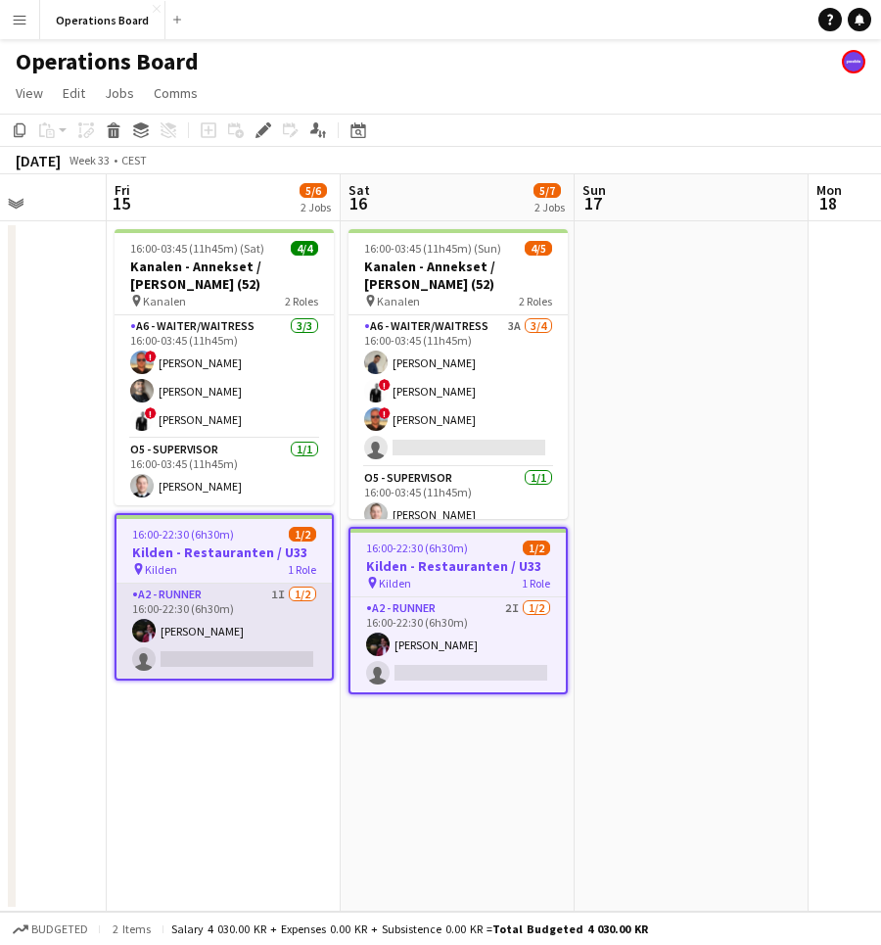
click at [223, 653] on app-card-role "A2 - RUNNER 1I 1/2 16:00-22:30 (6h30m) Casper Holmberg single-neutral-actions" at bounding box center [224, 631] width 215 height 95
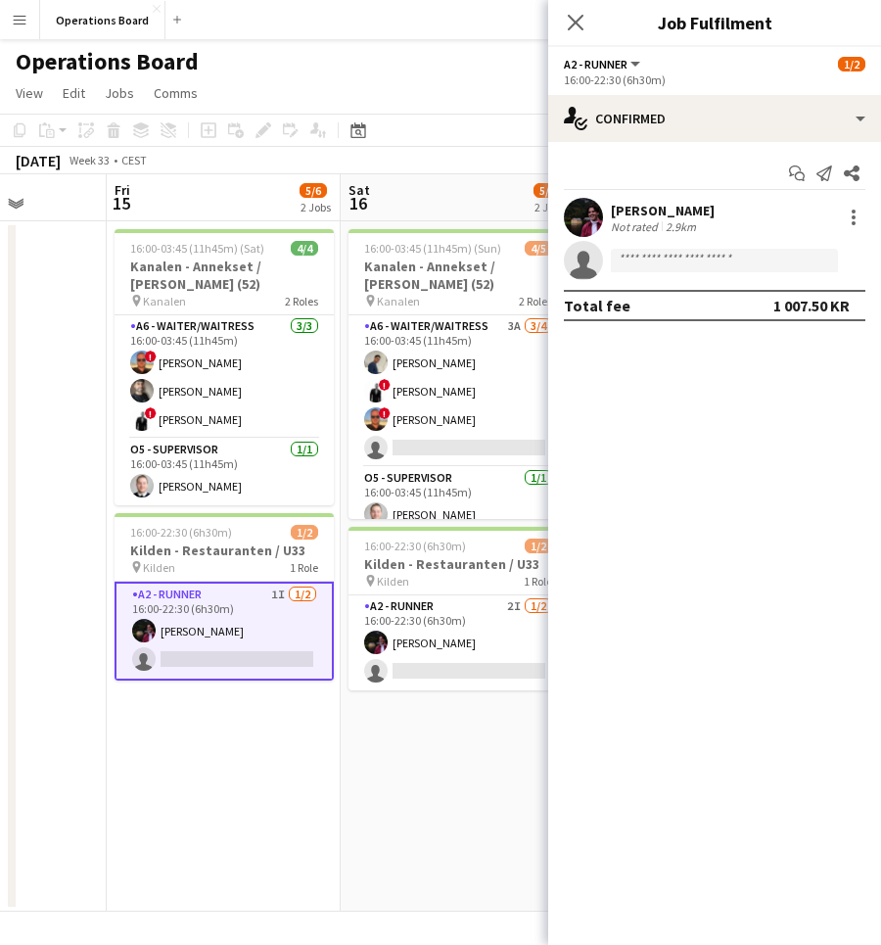
click at [646, 225] on div "Not rated" at bounding box center [636, 226] width 51 height 15
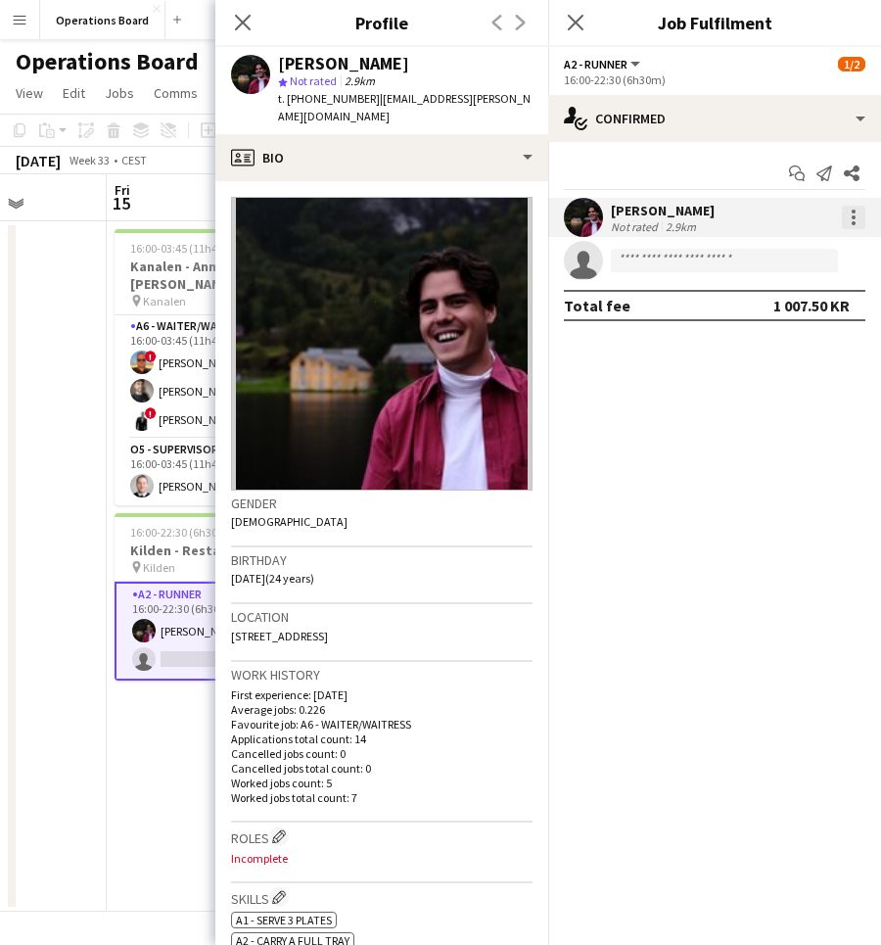
click at [858, 215] on div at bounding box center [854, 218] width 24 height 24
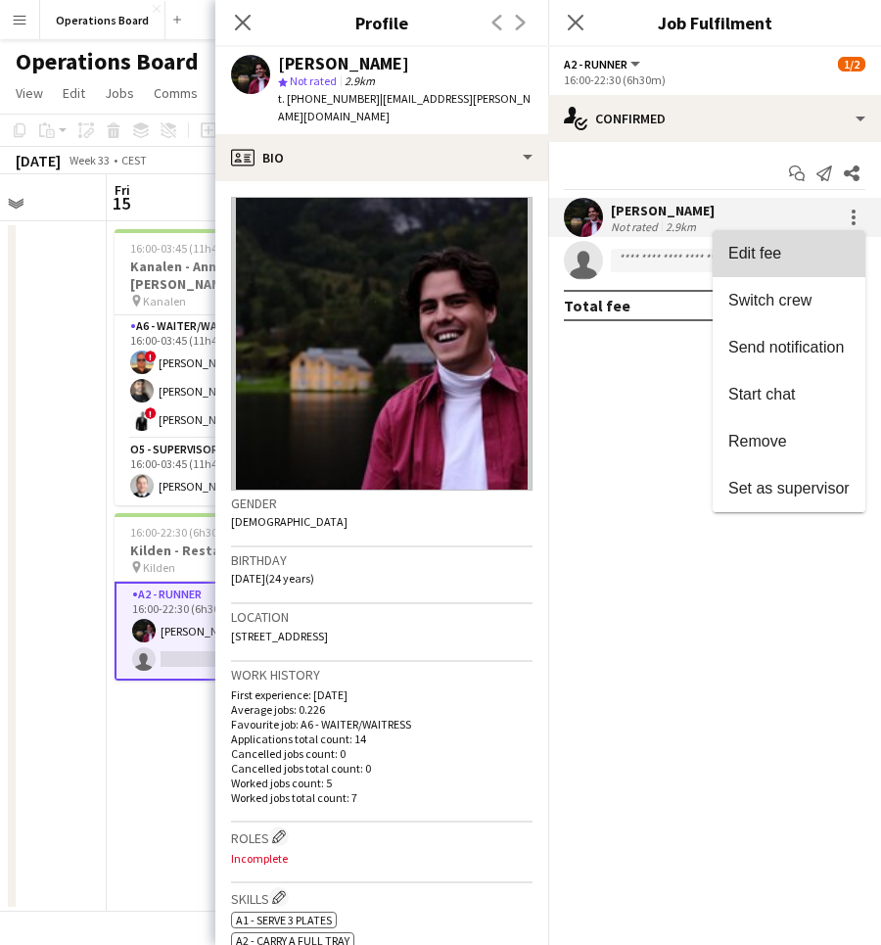
click at [786, 264] on button "Edit fee" at bounding box center [789, 253] width 153 height 47
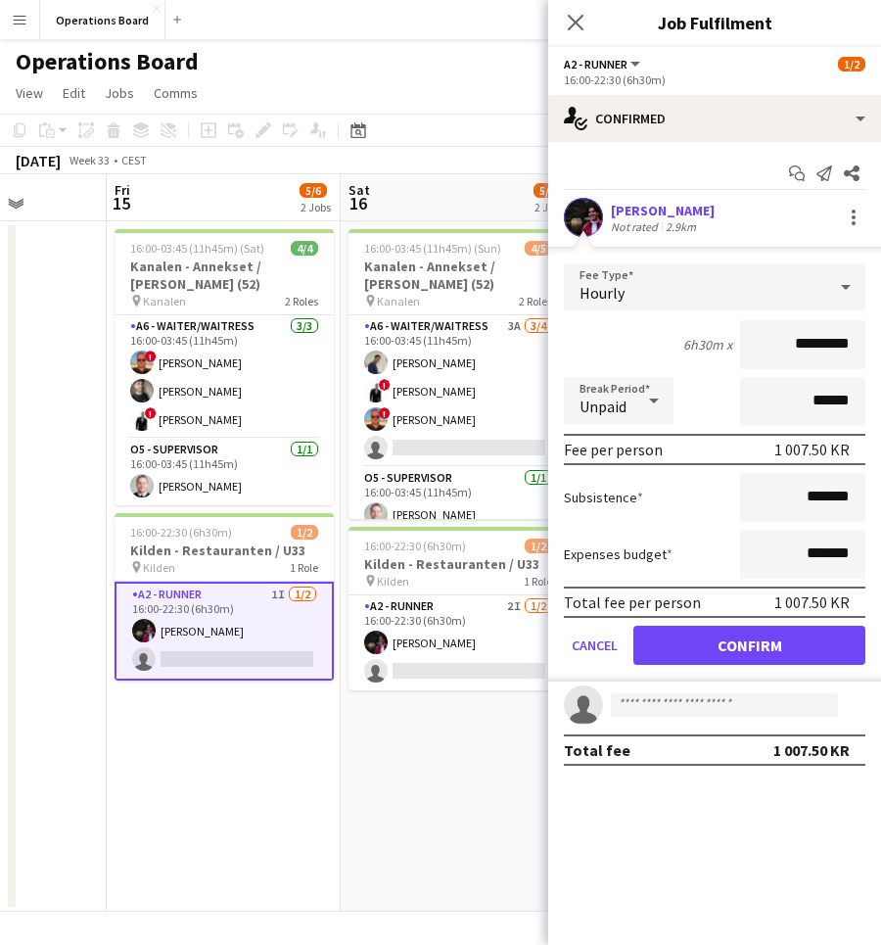
click at [364, 770] on app-date-cell "16:00-03:45 (11h45m) (Sun) 4/5 Kanalen - Annekset / Thea Larsen (52) pin Kanale…" at bounding box center [458, 566] width 234 height 690
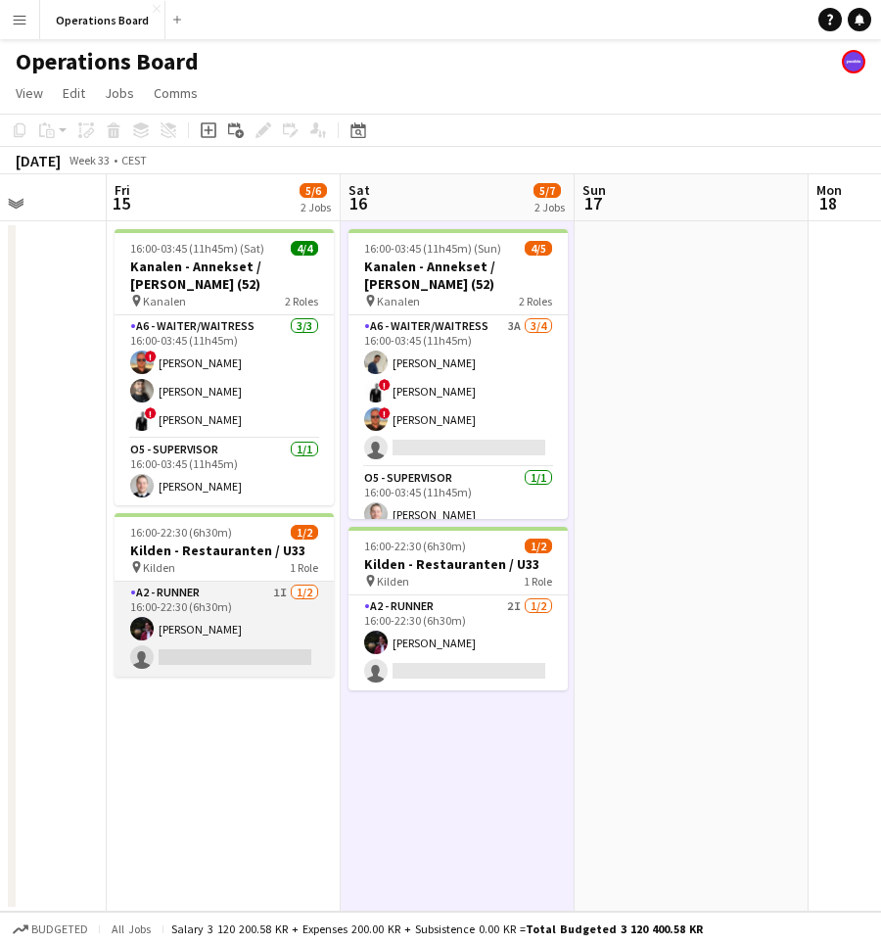
click at [310, 634] on app-card-role "A2 - RUNNER 1I 1/2 16:00-22:30 (6h30m) Casper Holmberg single-neutral-actions" at bounding box center [224, 629] width 219 height 95
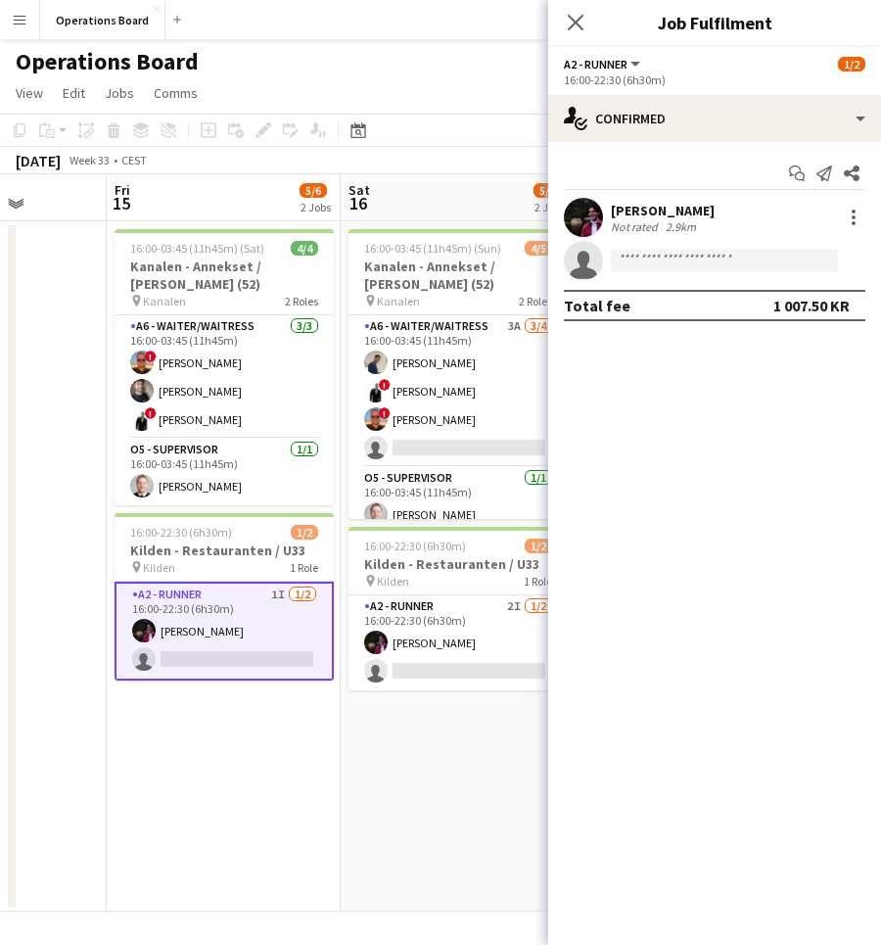
click at [761, 219] on div "Casper Holmberg Not rated 2.9km" at bounding box center [714, 217] width 333 height 39
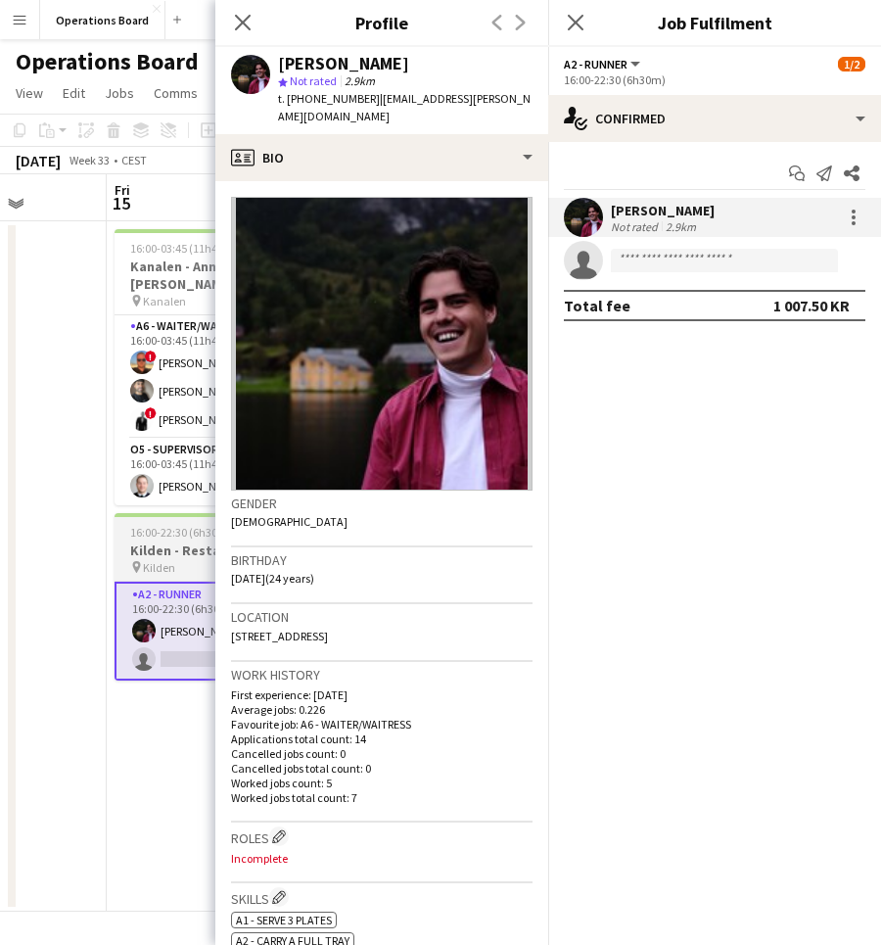
click at [171, 554] on h3 "Kilden - Restauranten / U33" at bounding box center [224, 551] width 219 height 18
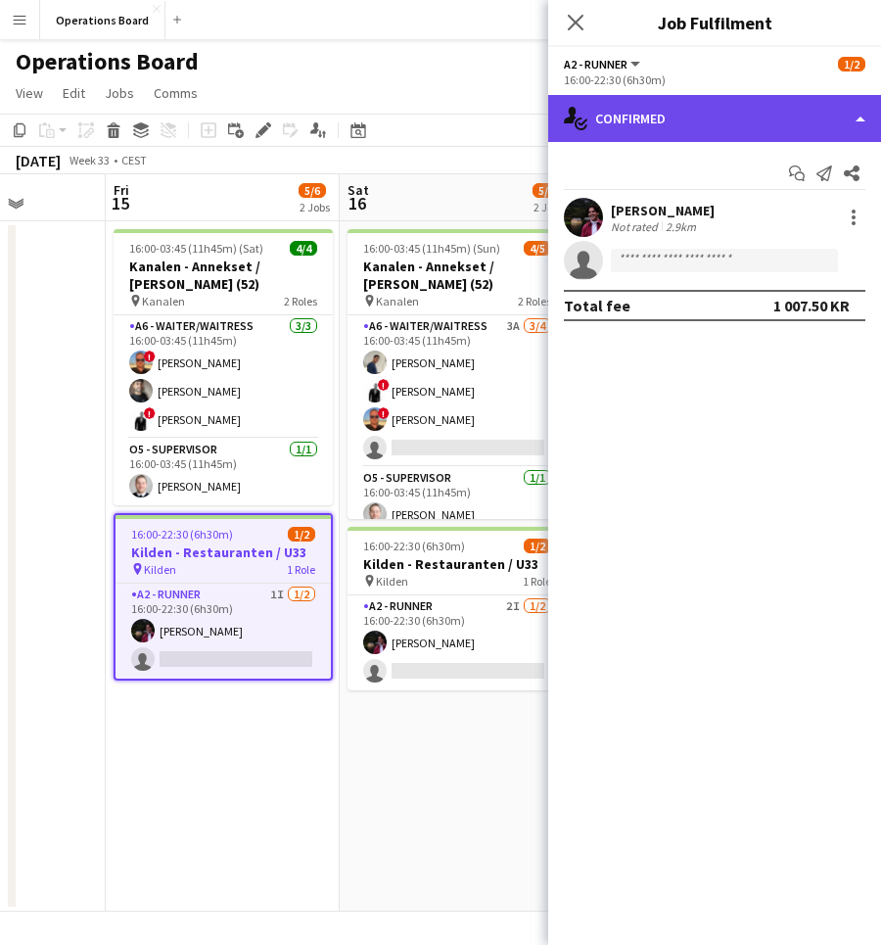
click at [678, 110] on div "single-neutral-actions-check-2 Confirmed" at bounding box center [714, 118] width 333 height 47
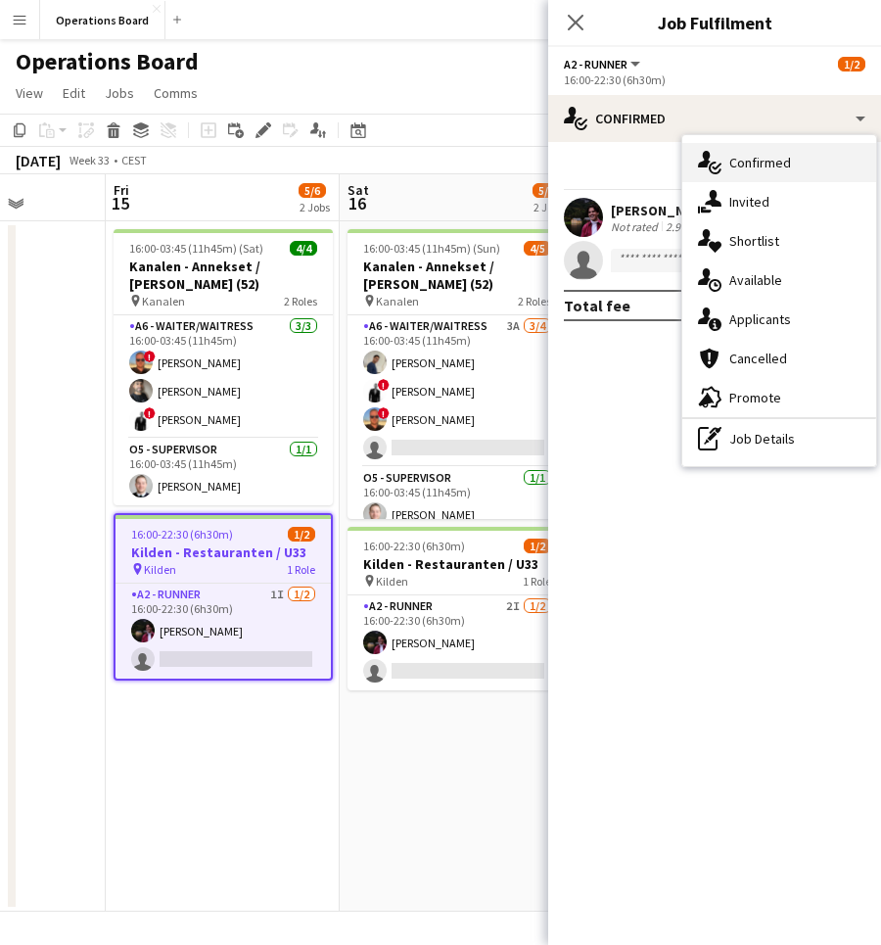
click at [749, 181] on div "single-neutral-actions-check-2 Confirmed" at bounding box center [780, 162] width 194 height 39
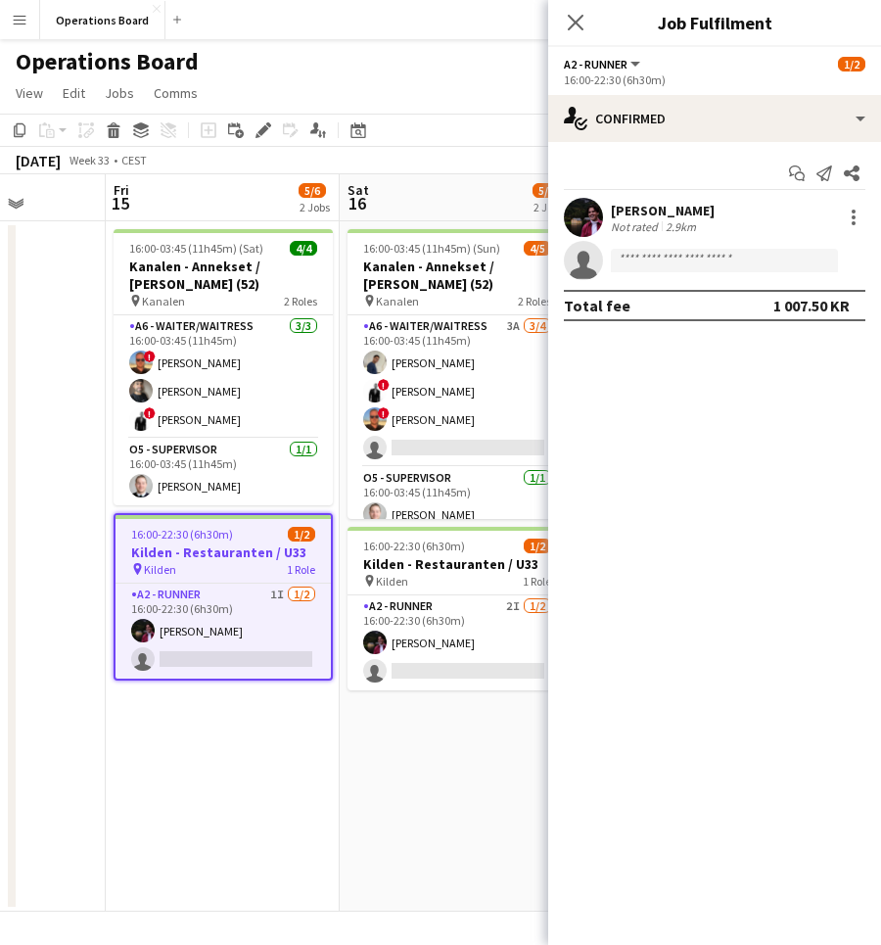
click at [724, 154] on div "Start chat Send notification Share Casper Holmberg Not rated 2.9km single-neutr…" at bounding box center [714, 239] width 333 height 195
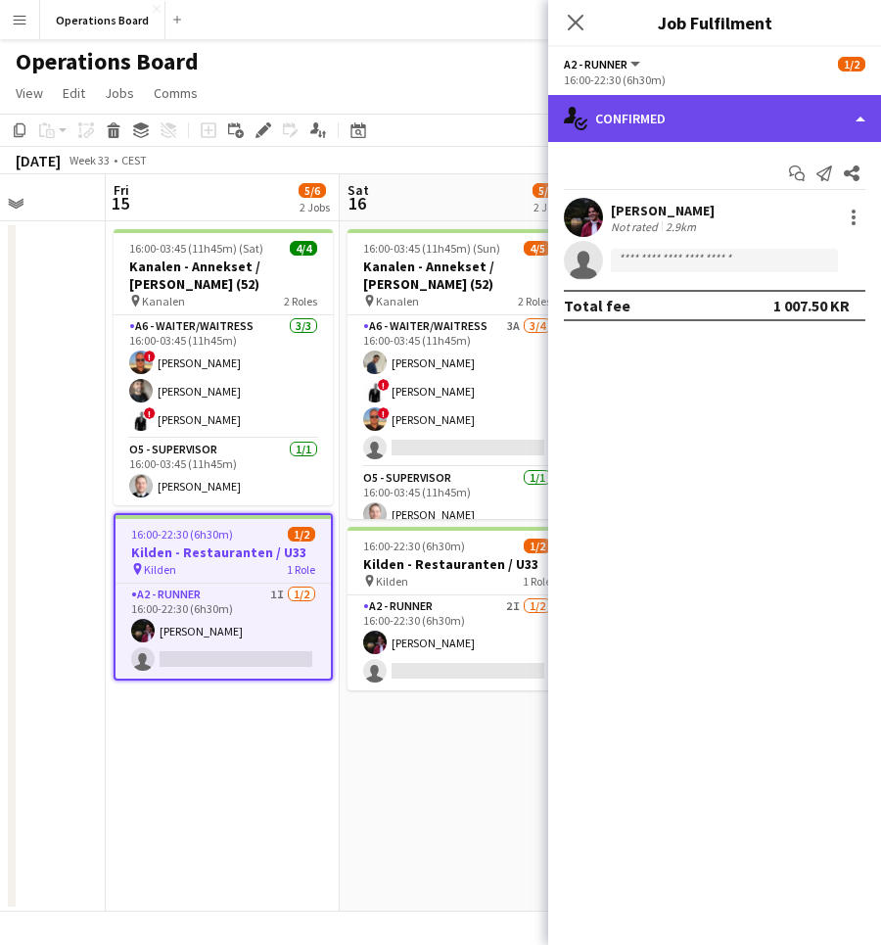
click at [724, 126] on div "single-neutral-actions-check-2 Confirmed" at bounding box center [714, 118] width 333 height 47
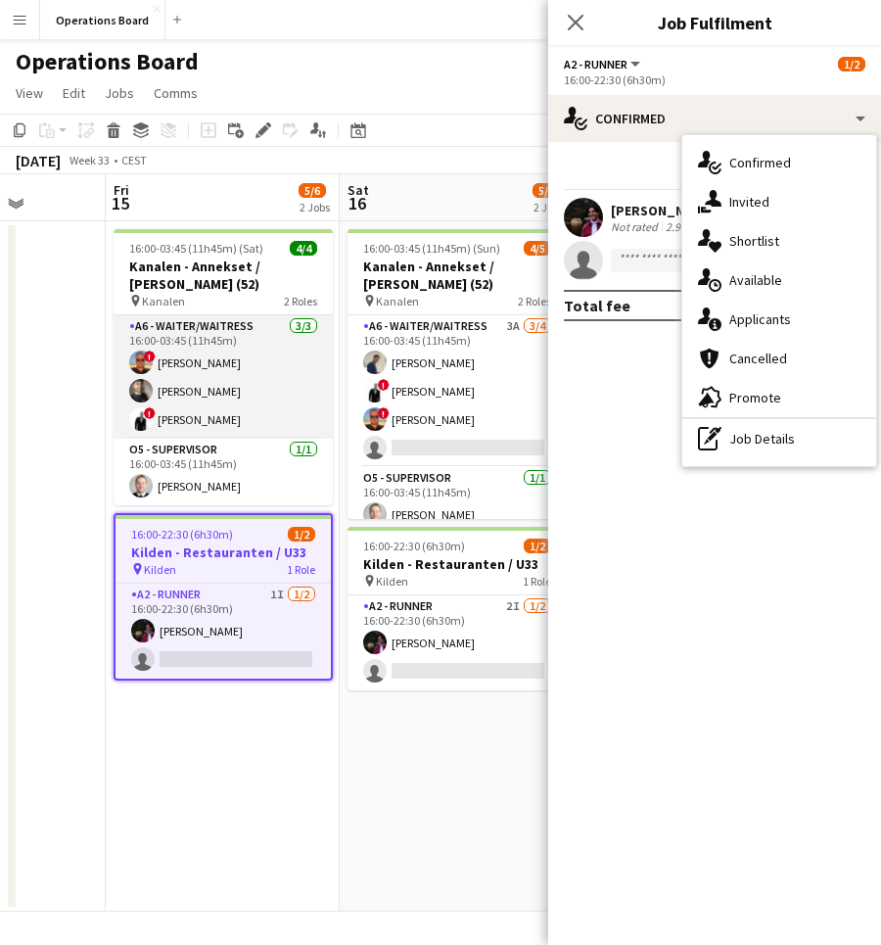
click at [254, 377] on app-card-role "A6 - WAITER/WAITRESS [DATE] 16:00-03:45 (11h45m) ! [PERSON_NAME] [PERSON_NAME] …" at bounding box center [223, 376] width 219 height 123
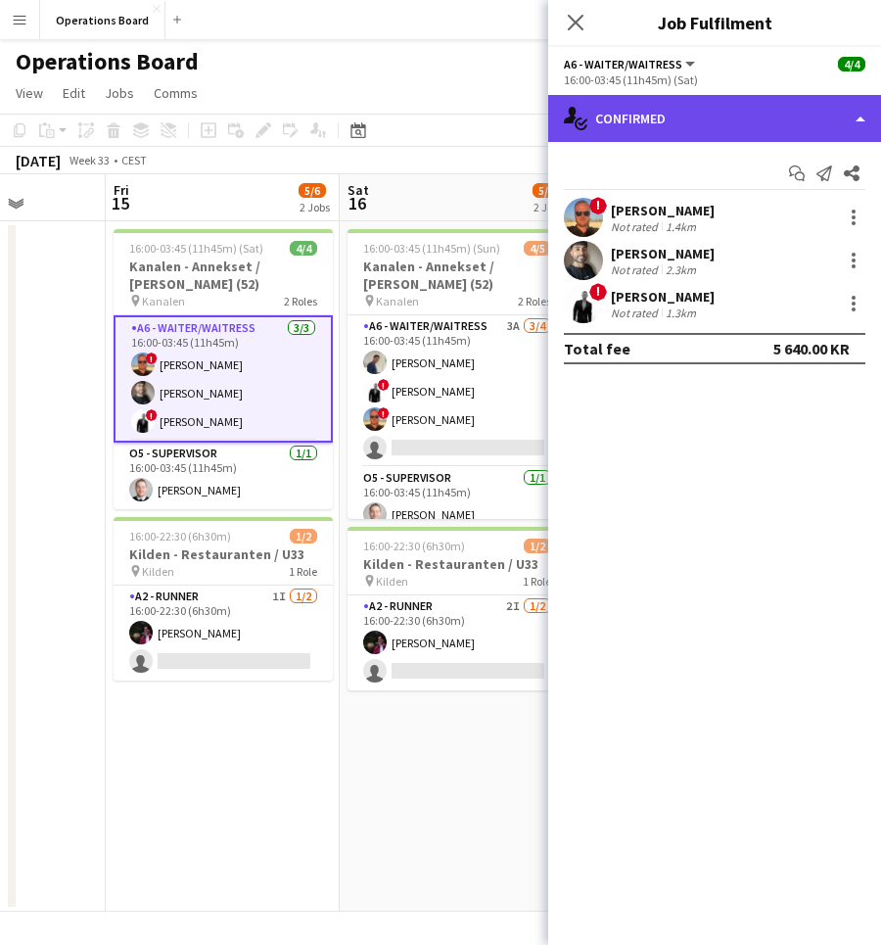
click at [611, 138] on div "single-neutral-actions-check-2 Confirmed" at bounding box center [714, 118] width 333 height 47
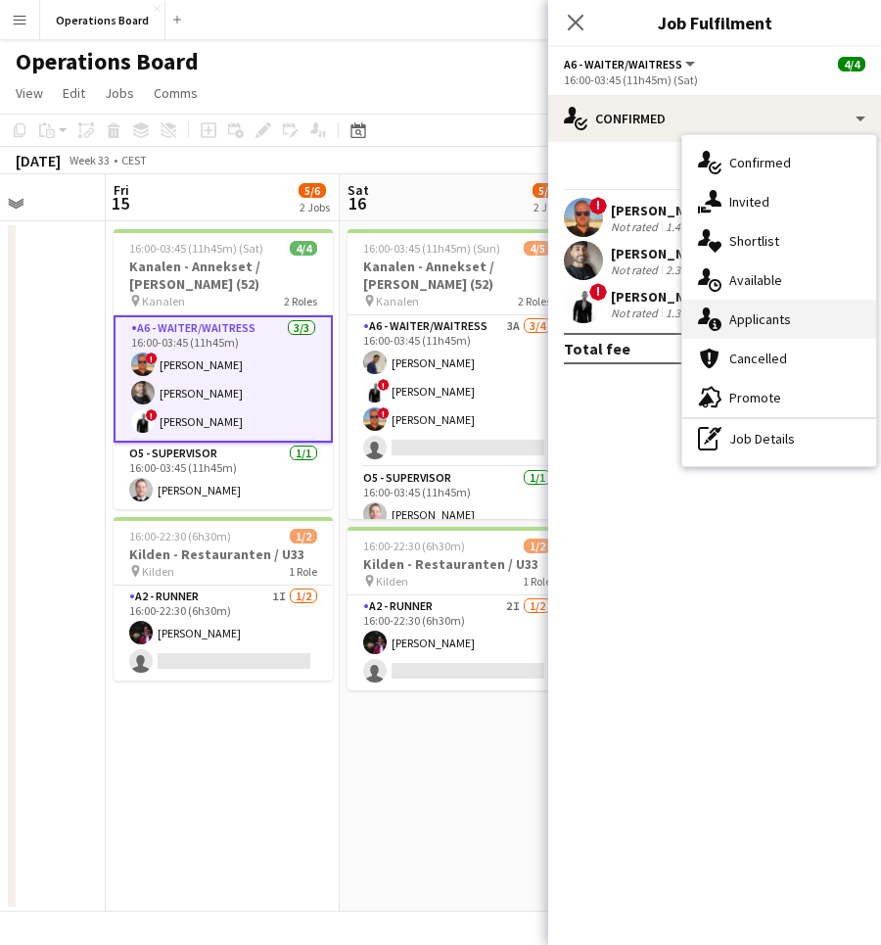
click at [751, 319] on div "single-neutral-actions-information Applicants" at bounding box center [780, 319] width 194 height 39
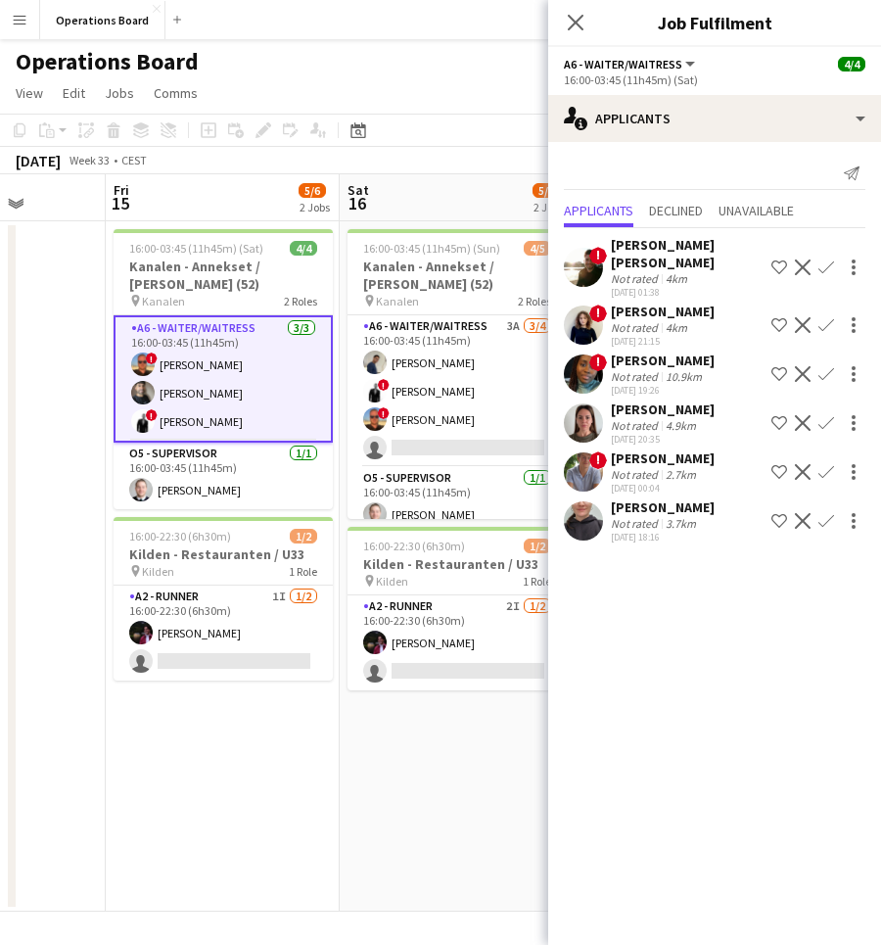
click at [680, 467] on div "2.7km" at bounding box center [681, 474] width 38 height 15
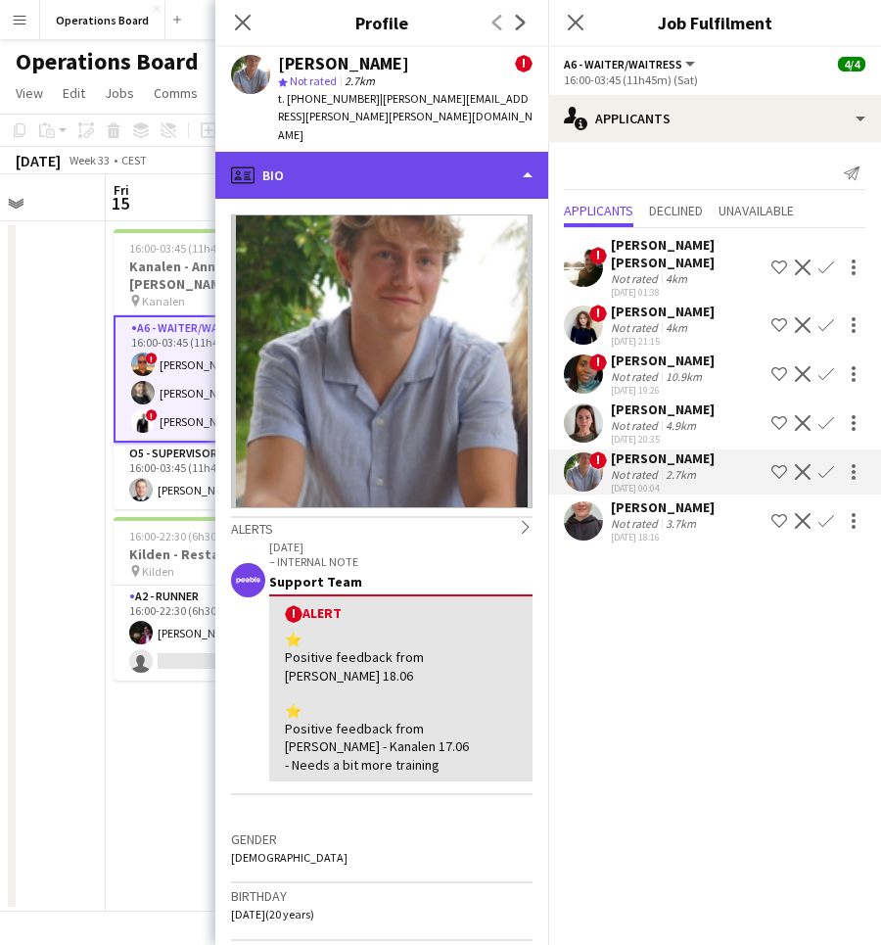
click at [407, 152] on div "profile Bio" at bounding box center [381, 175] width 333 height 47
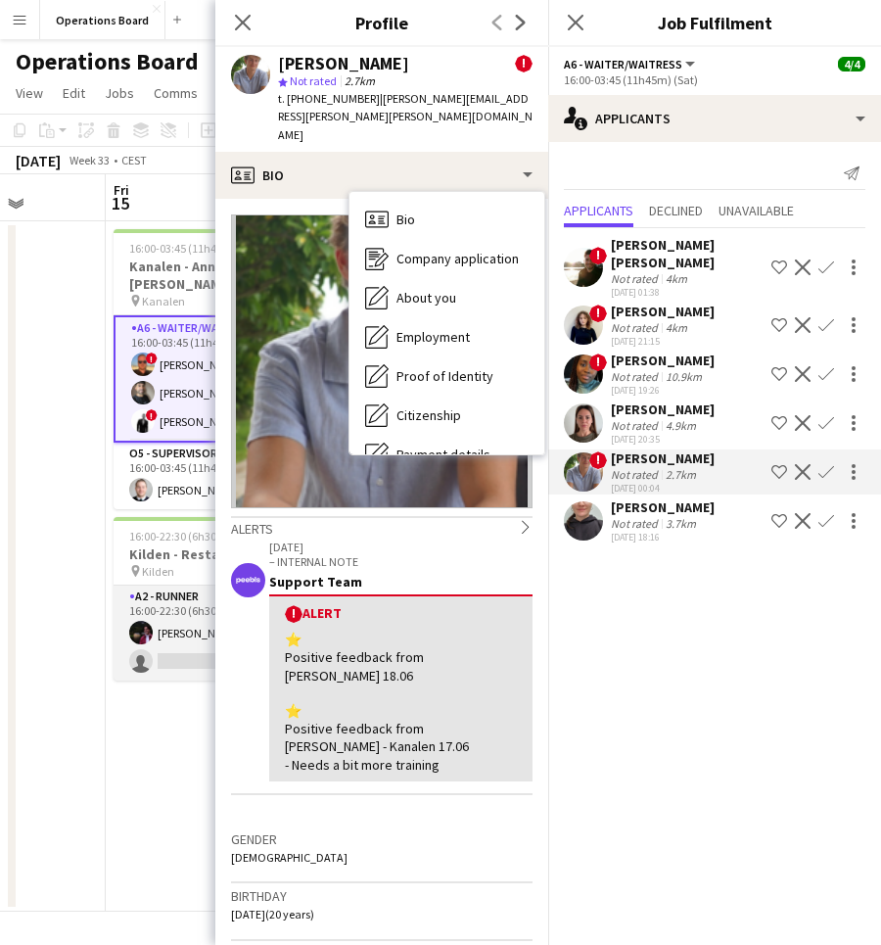
click at [187, 605] on app-card-role "A2 - RUNNER 1I 1/2 16:00-22:30 (6h30m) Casper Holmberg single-neutral-actions" at bounding box center [223, 633] width 219 height 95
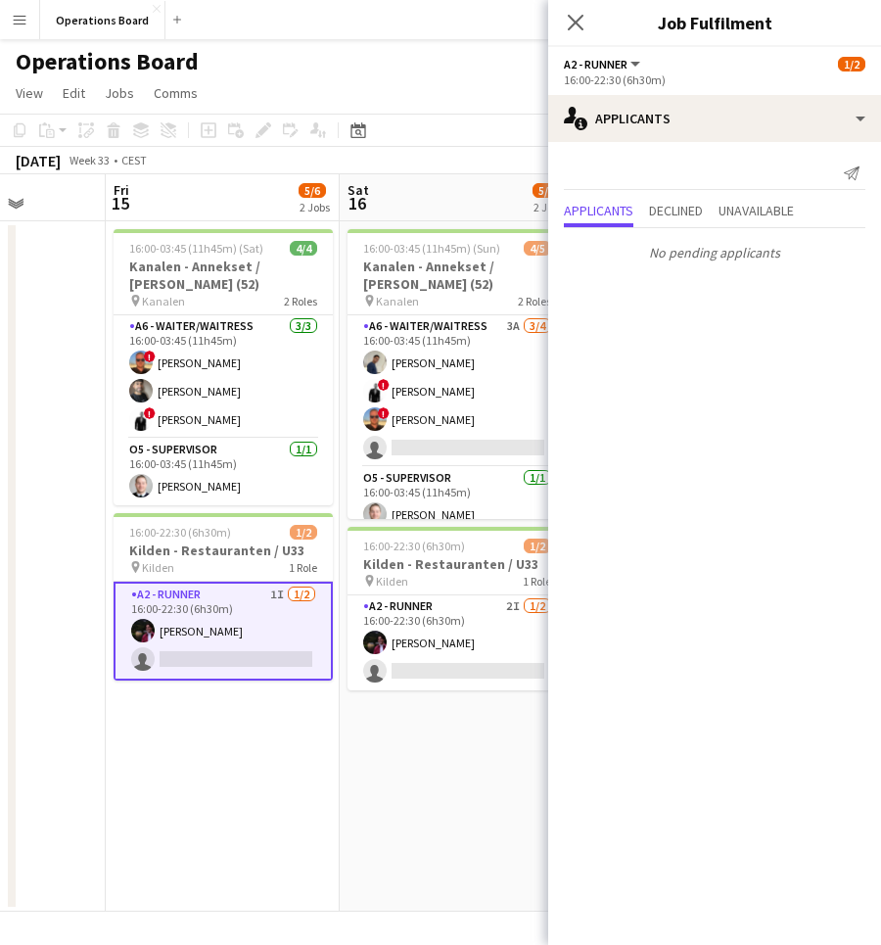
click at [680, 94] on app-options-switcher "A2 - RUNNER All roles A2 - RUNNER 1/2 16:00-22:30 (6h30m)" at bounding box center [714, 71] width 333 height 48
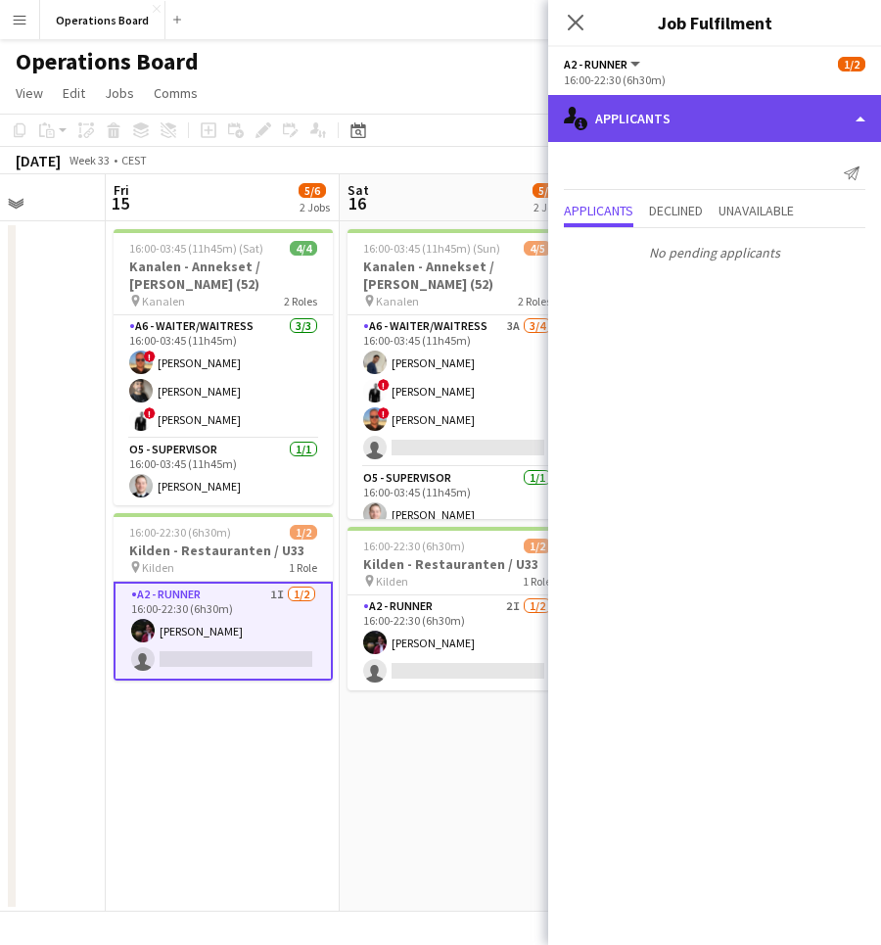
click at [682, 106] on div "single-neutral-actions-information Applicants" at bounding box center [714, 118] width 333 height 47
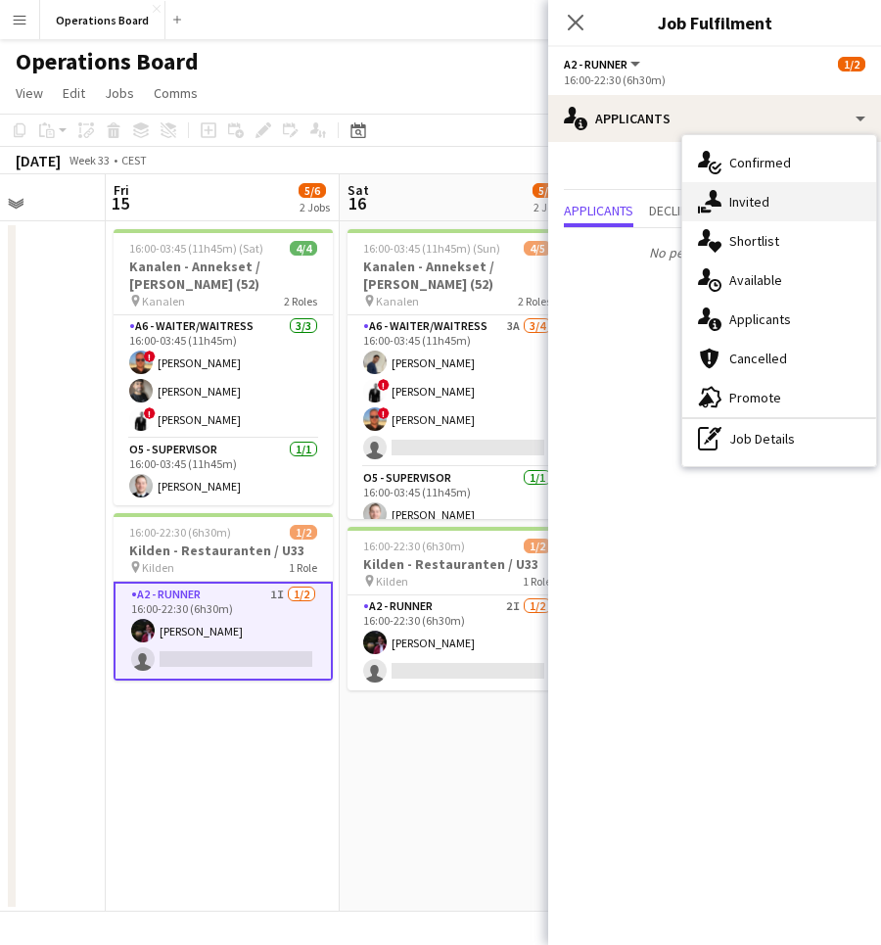
click at [768, 198] on div "single-neutral-actions-share-1 Invited" at bounding box center [780, 201] width 194 height 39
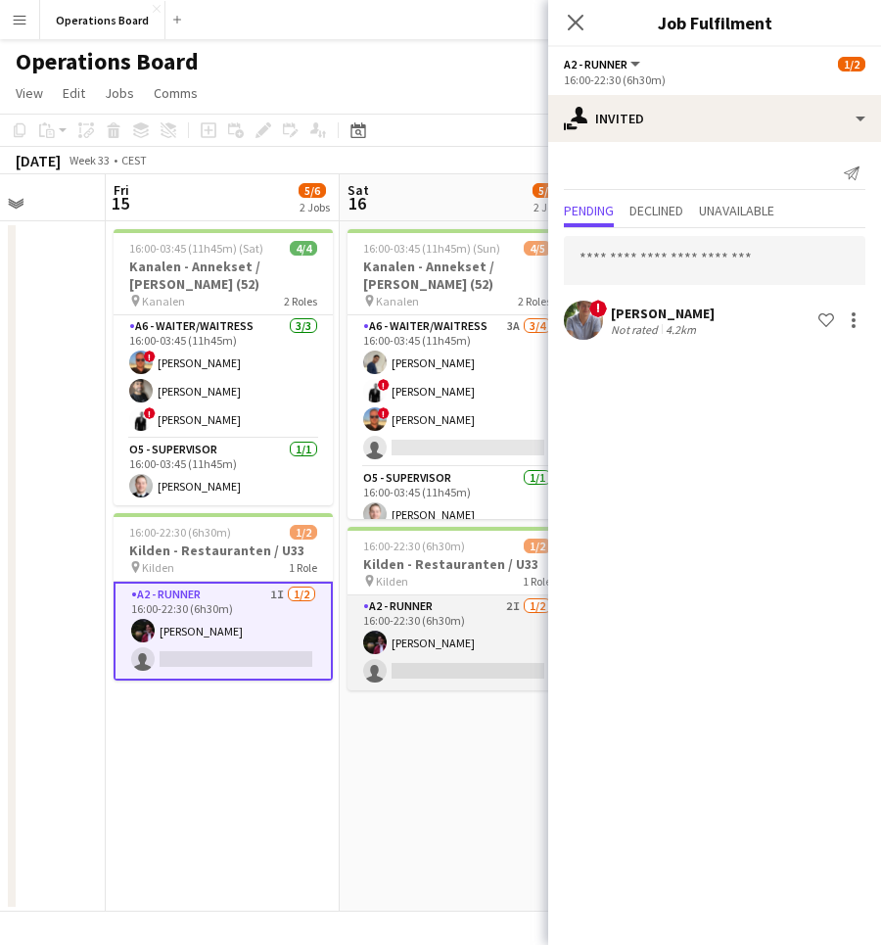
click at [420, 614] on app-card-role "A2 - RUNNER 2I 1/2 16:00-22:30 (6h30m) Casper Holmberg single-neutral-actions" at bounding box center [457, 642] width 219 height 95
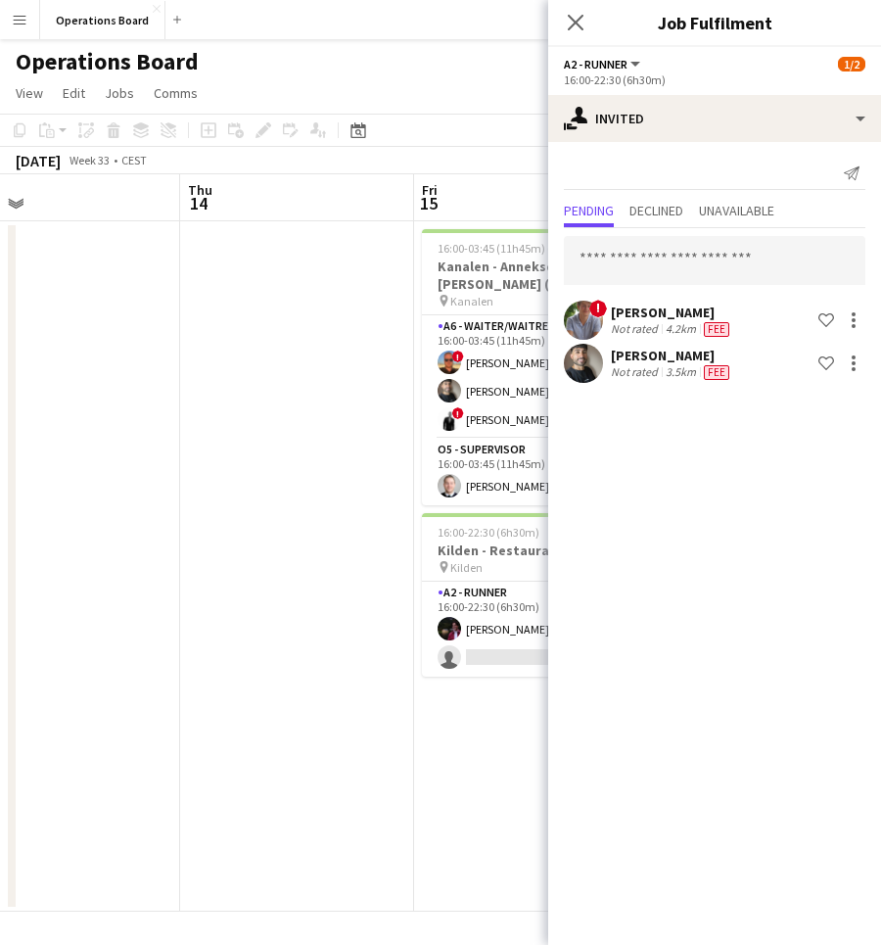
scroll to position [0, 548]
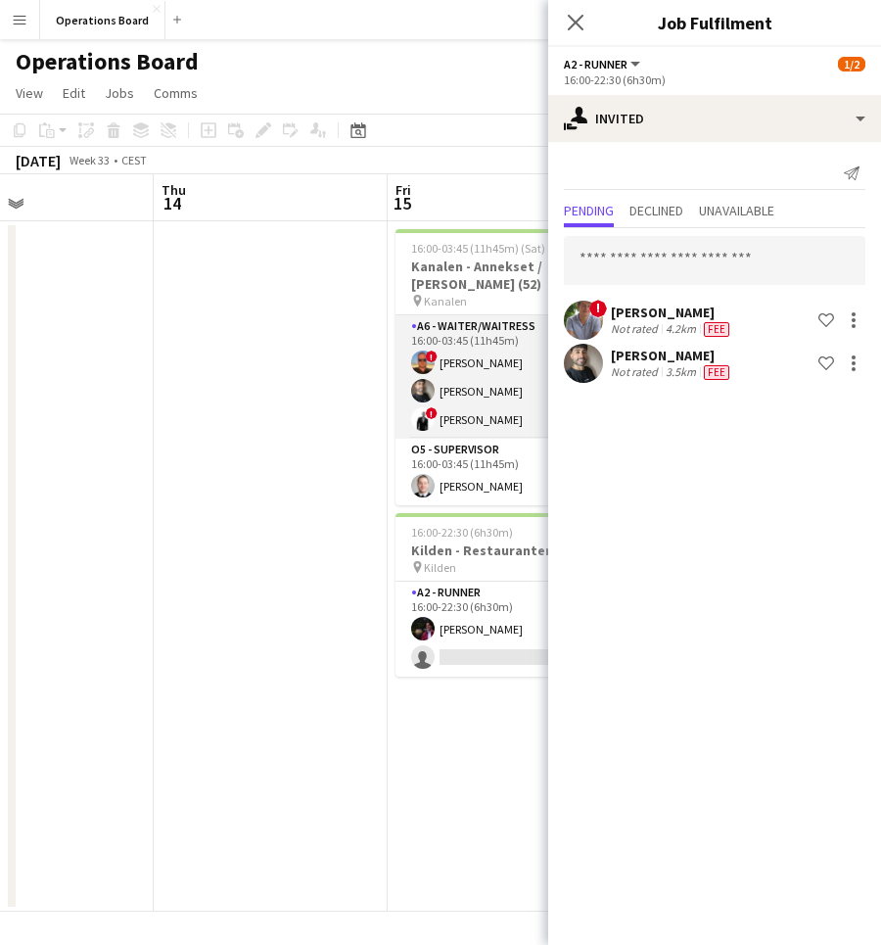
click at [449, 395] on app-card-role "A6 - WAITER/WAITRESS [DATE] 16:00-03:45 (11h45m) ! [PERSON_NAME] [PERSON_NAME] …" at bounding box center [505, 376] width 219 height 123
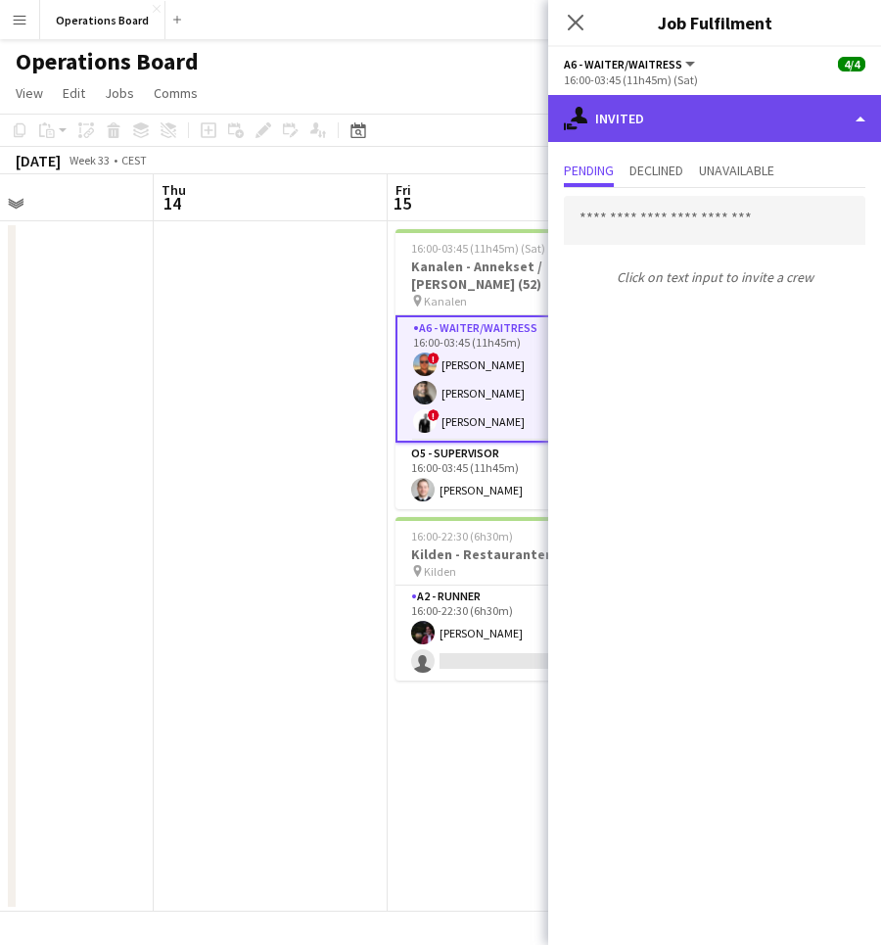
click at [669, 117] on div "single-neutral-actions-share-1 Invited" at bounding box center [714, 118] width 333 height 47
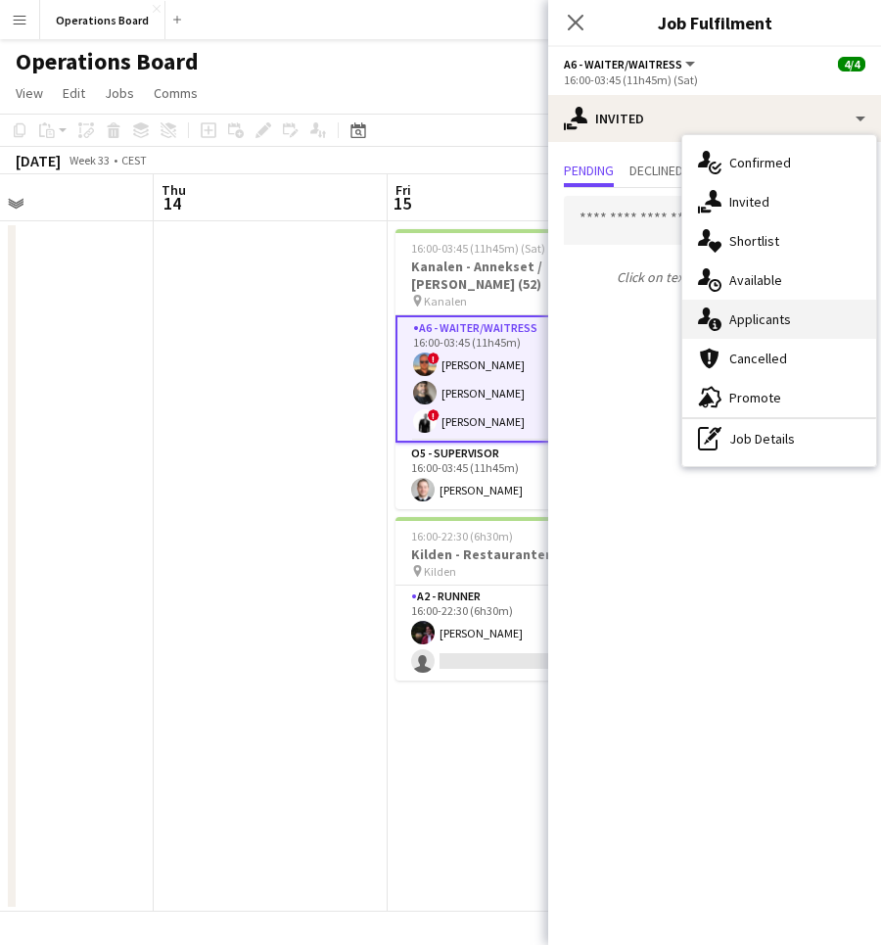
click at [774, 312] on div "single-neutral-actions-information Applicants" at bounding box center [780, 319] width 194 height 39
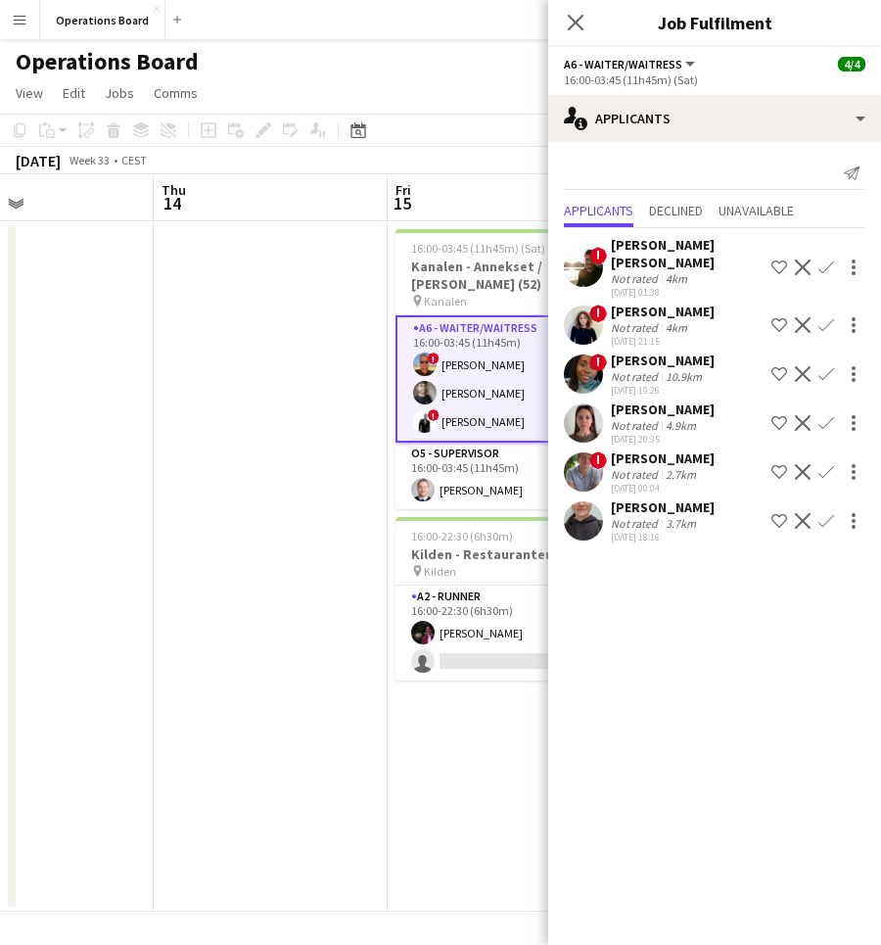
click at [689, 467] on div "2.7km" at bounding box center [681, 474] width 38 height 15
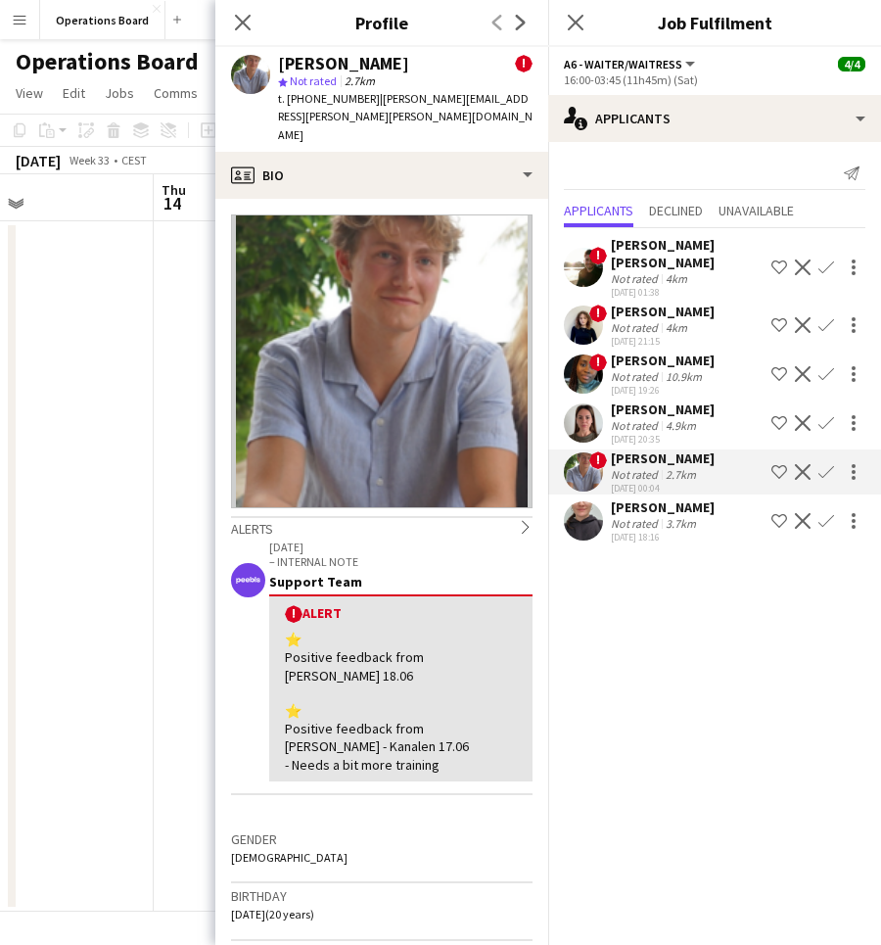
click at [136, 626] on app-date-cell at bounding box center [37, 566] width 234 height 690
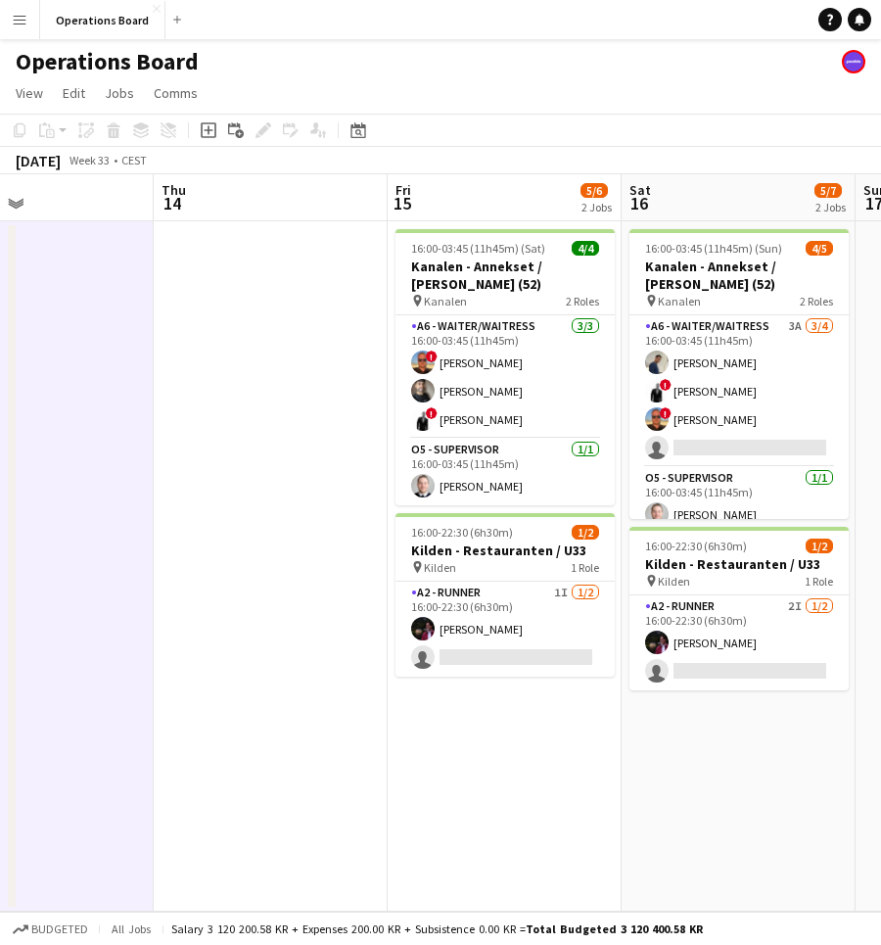
click at [206, 624] on app-date-cell at bounding box center [271, 566] width 234 height 690
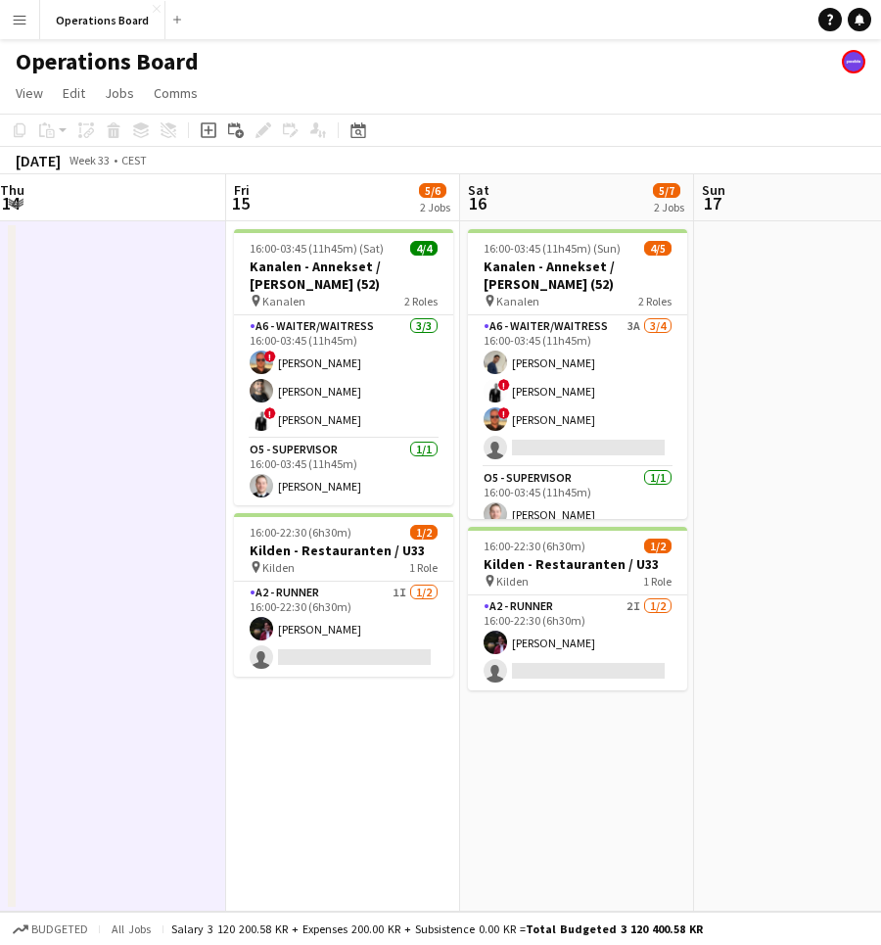
scroll to position [0, 718]
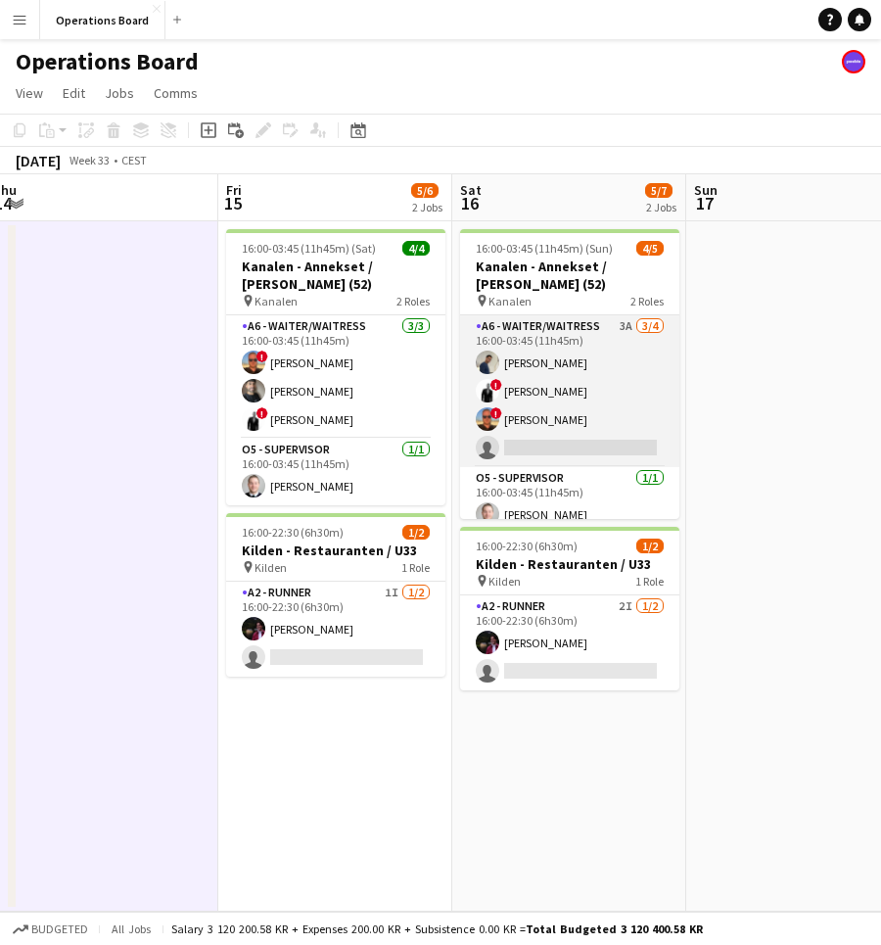
click at [617, 381] on app-card-role "A6 - WAITER/WAITRESS 3A 3/4 16:00-03:45 (11h45m) Daniel Mkande ! Mathias Van es…" at bounding box center [569, 391] width 219 height 152
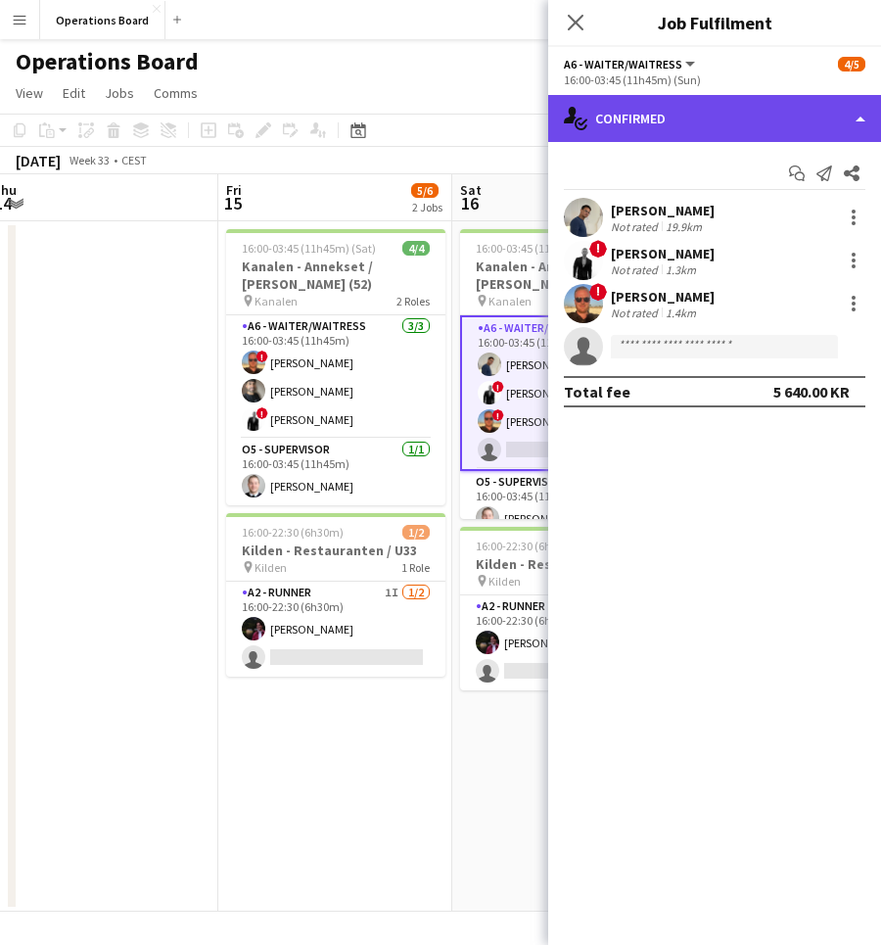
click at [766, 111] on div "single-neutral-actions-check-2 Confirmed" at bounding box center [714, 118] width 333 height 47
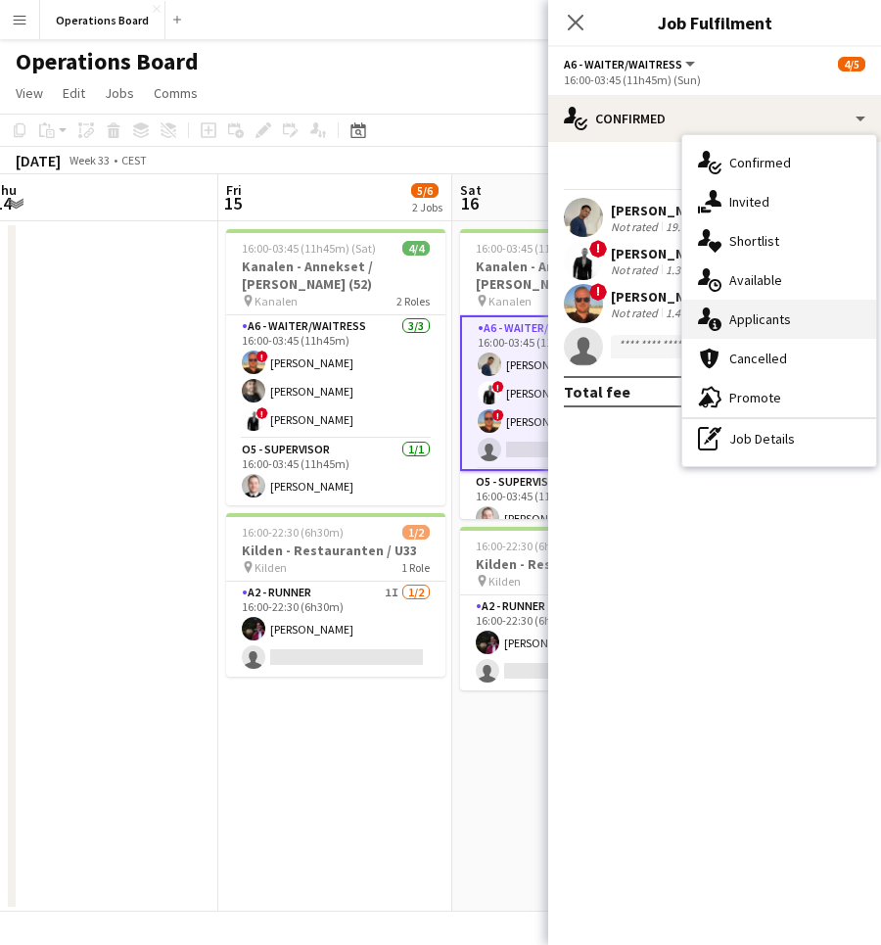
click at [787, 308] on div "single-neutral-actions-information Applicants" at bounding box center [780, 319] width 194 height 39
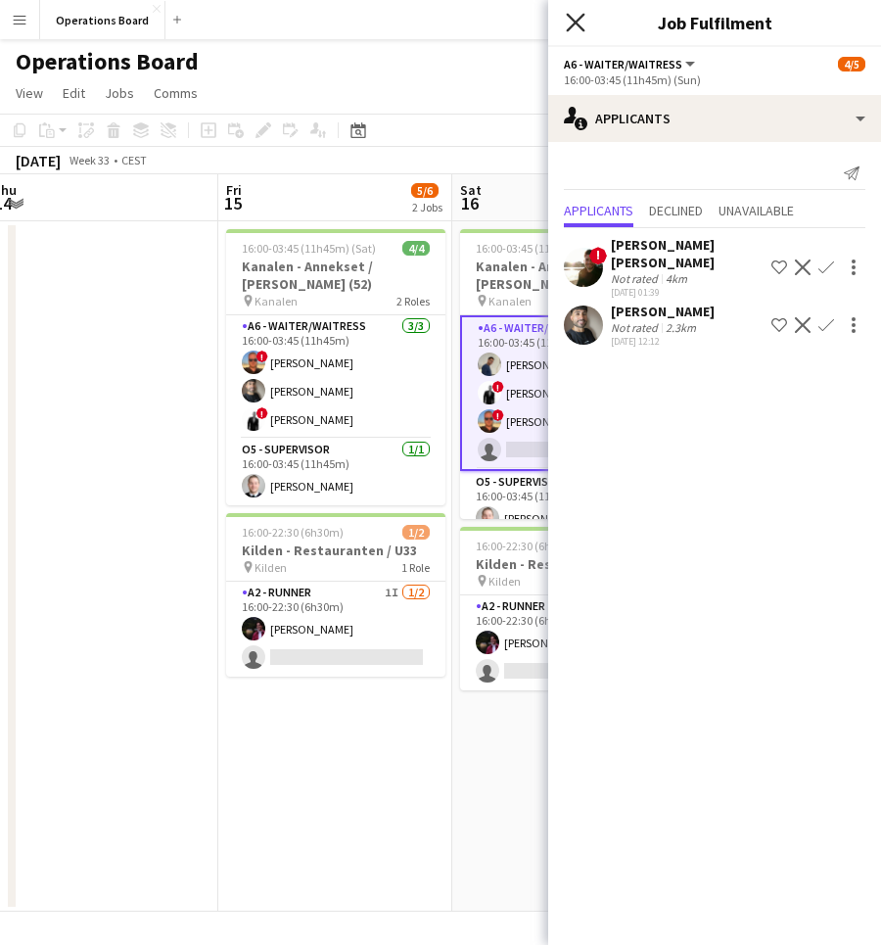
click at [576, 27] on icon "Close pop-in" at bounding box center [575, 22] width 19 height 19
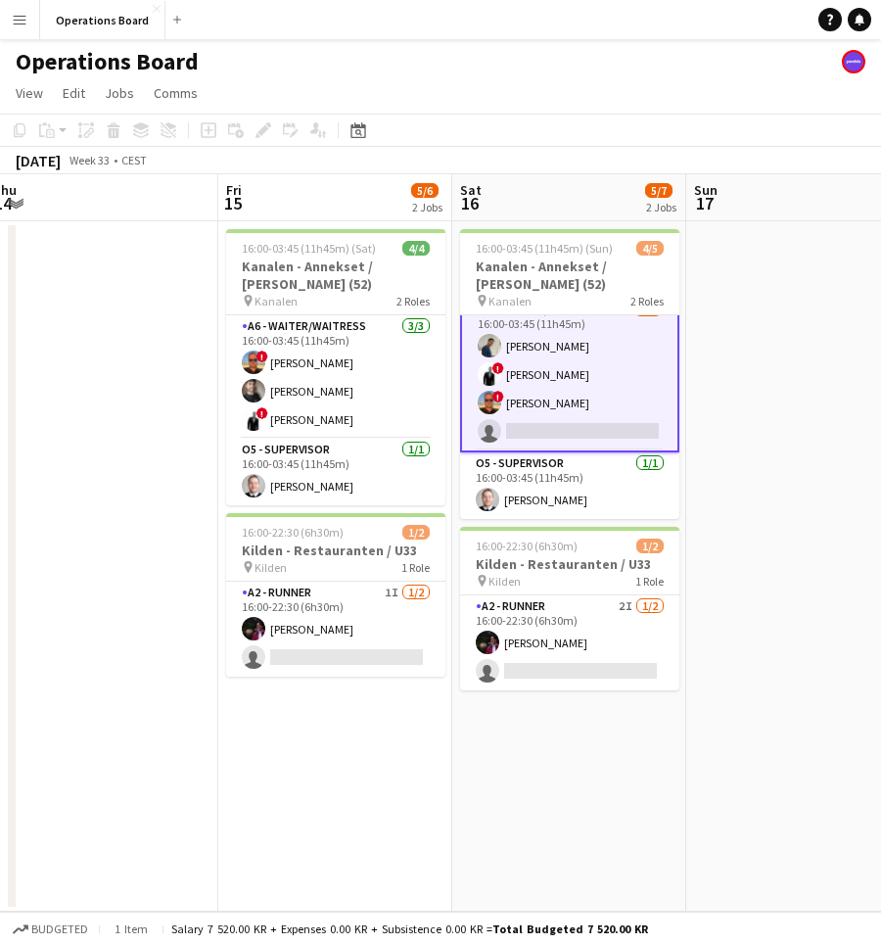
scroll to position [19, 0]
click at [497, 380] on app-user-avatar at bounding box center [490, 374] width 24 height 24
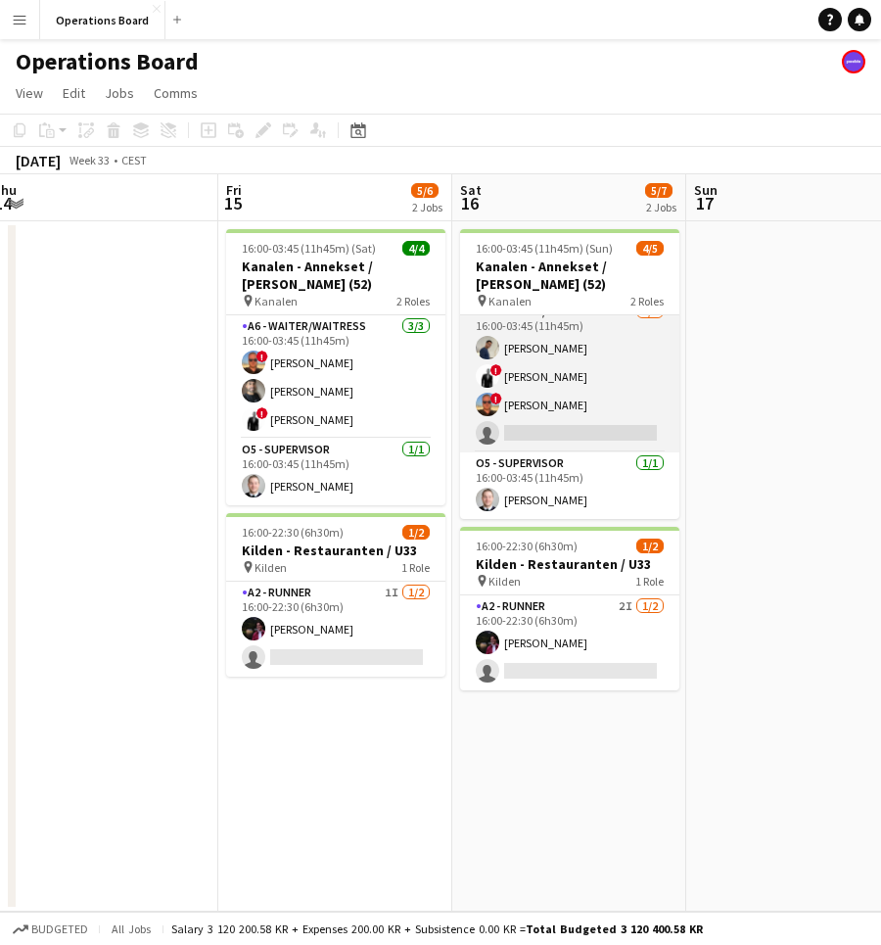
scroll to position [15, 0]
click at [497, 380] on app-user-avatar at bounding box center [488, 376] width 24 height 24
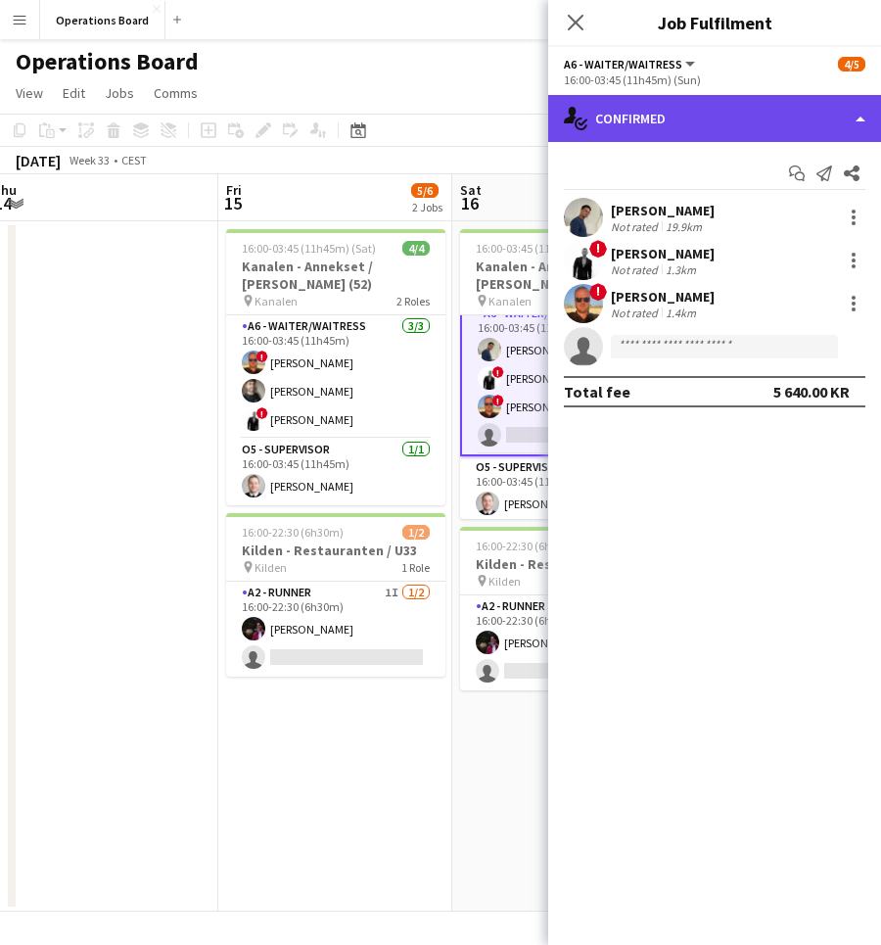
click at [695, 124] on div "single-neutral-actions-check-2 Confirmed" at bounding box center [714, 118] width 333 height 47
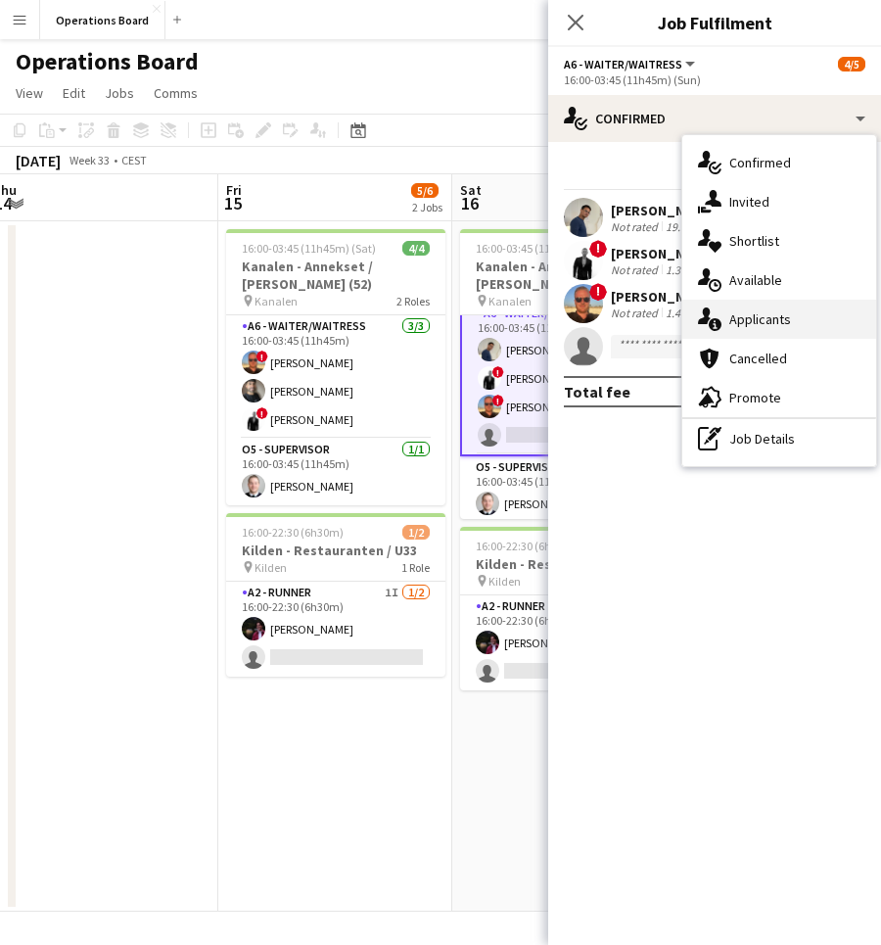
click at [772, 309] on div "single-neutral-actions-information Applicants" at bounding box center [780, 319] width 194 height 39
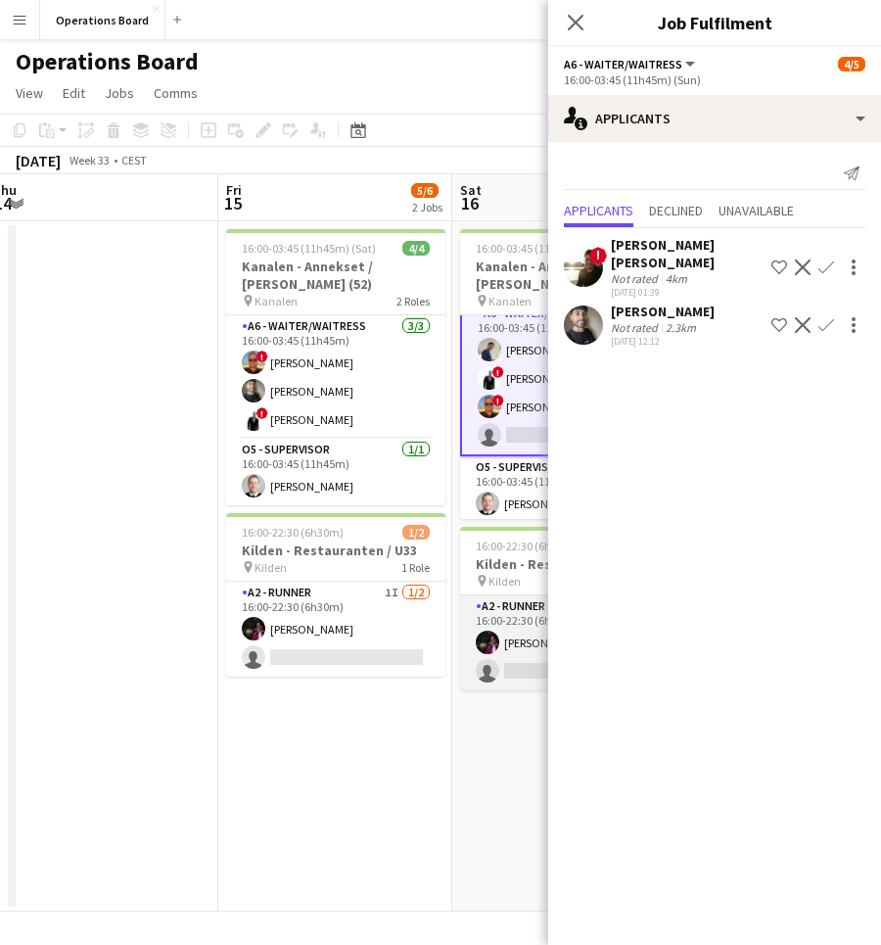
click at [537, 646] on app-card-role "A2 - RUNNER 2I 1/2 16:00-22:30 (6h30m) Casper Holmberg single-neutral-actions" at bounding box center [569, 642] width 219 height 95
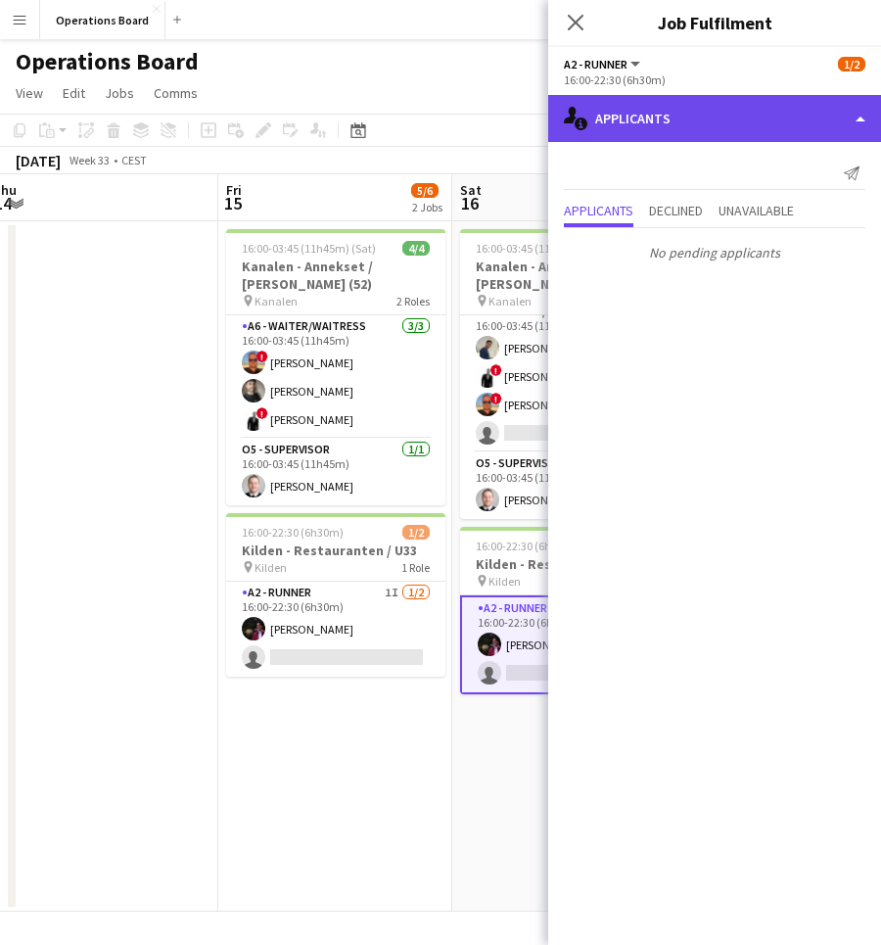
click at [744, 125] on div "single-neutral-actions-information Applicants" at bounding box center [714, 118] width 333 height 47
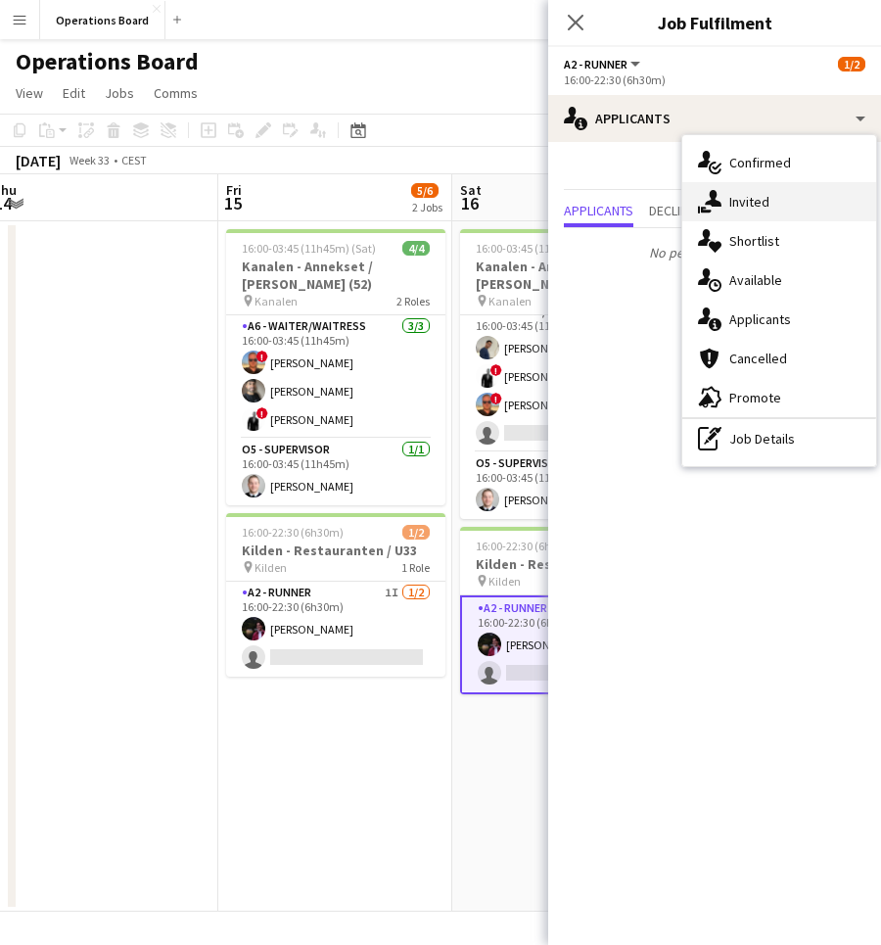
click at [768, 216] on div "single-neutral-actions-share-1 Invited" at bounding box center [780, 201] width 194 height 39
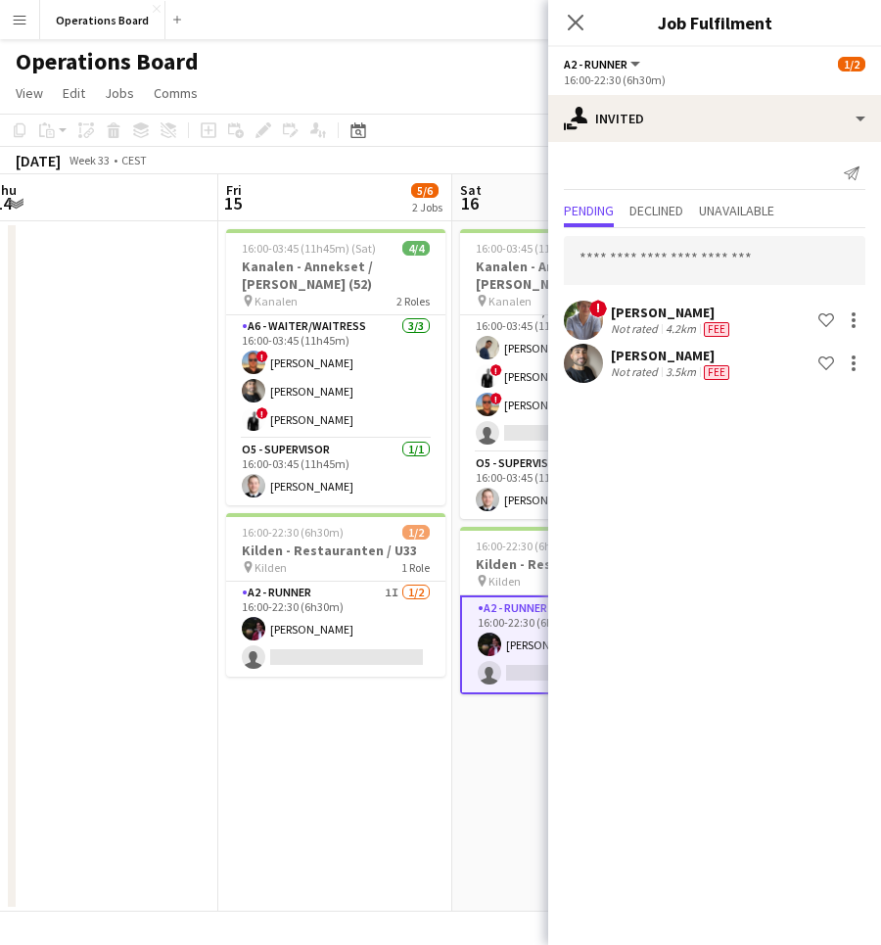
click at [696, 382] on div "Ivan Ibarra Not rated 3.5km Fee Shortlist crew" at bounding box center [714, 363] width 333 height 39
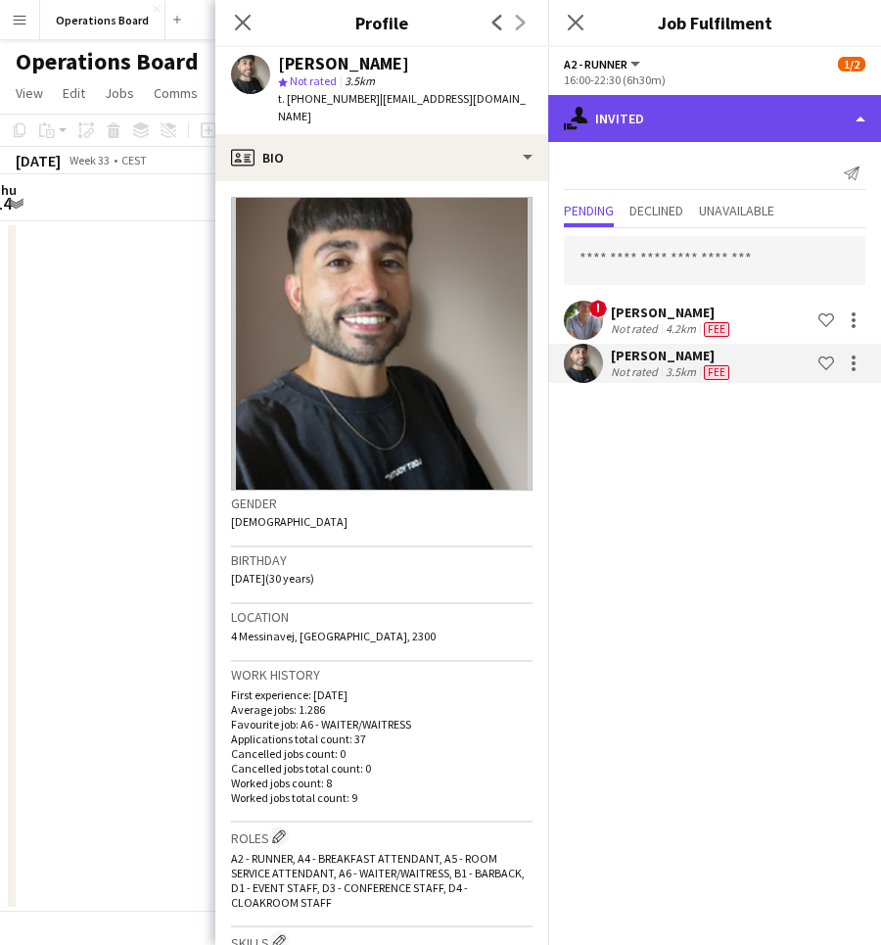
click at [715, 137] on div "single-neutral-actions-share-1 Invited" at bounding box center [714, 118] width 333 height 47
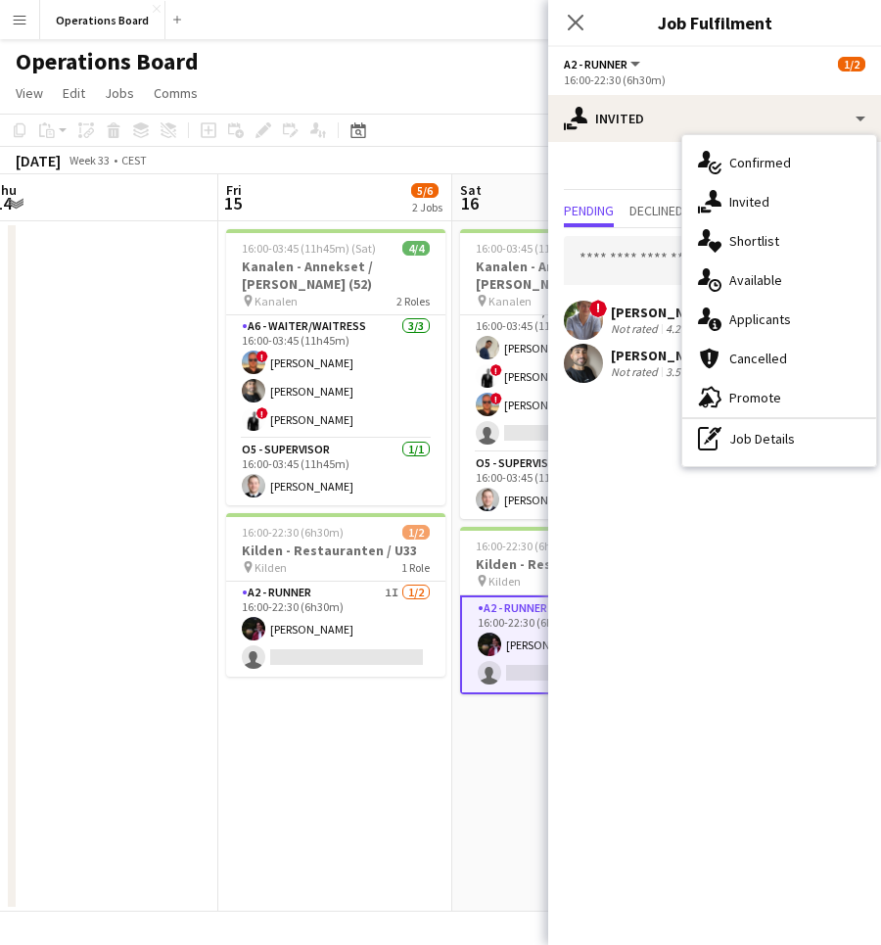
click at [617, 350] on div "[PERSON_NAME]" at bounding box center [672, 356] width 122 height 18
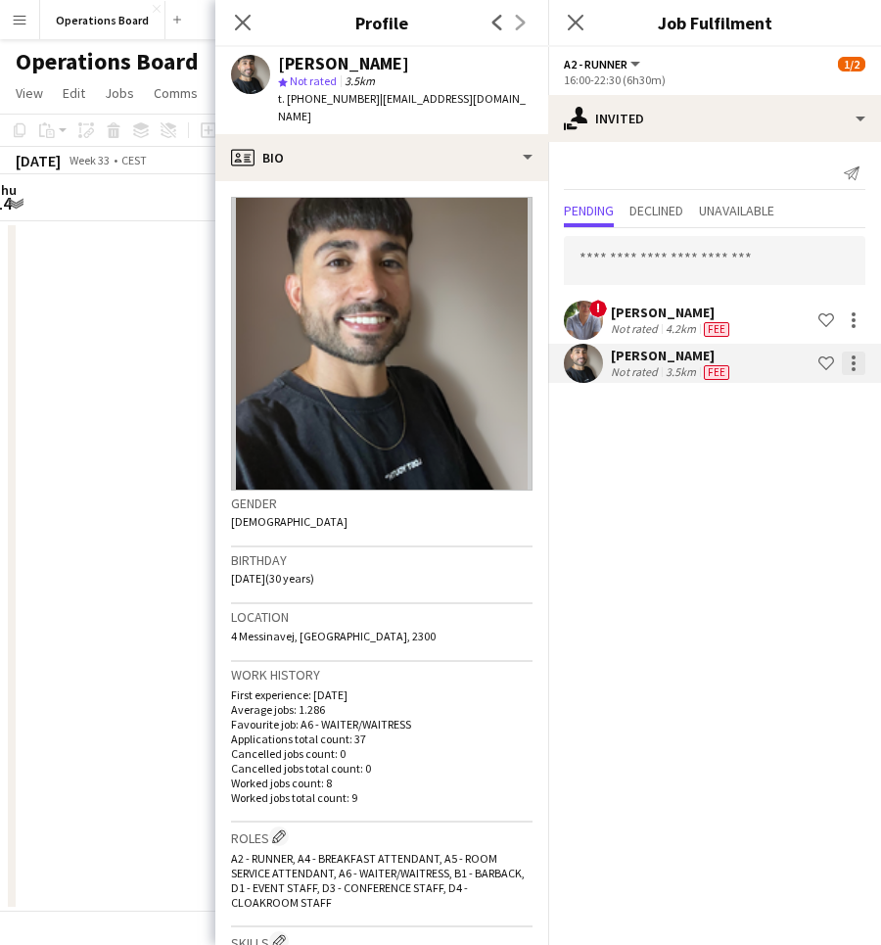
click at [848, 359] on div at bounding box center [854, 364] width 24 height 24
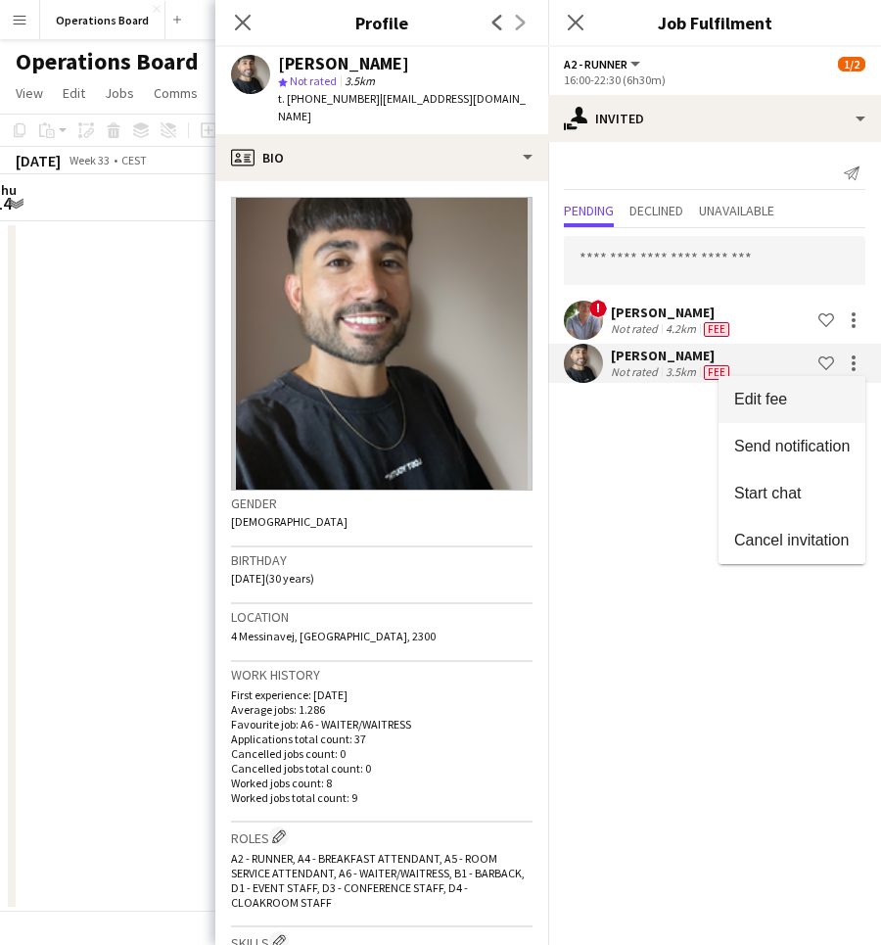
click at [825, 405] on span "Edit fee" at bounding box center [792, 400] width 116 height 18
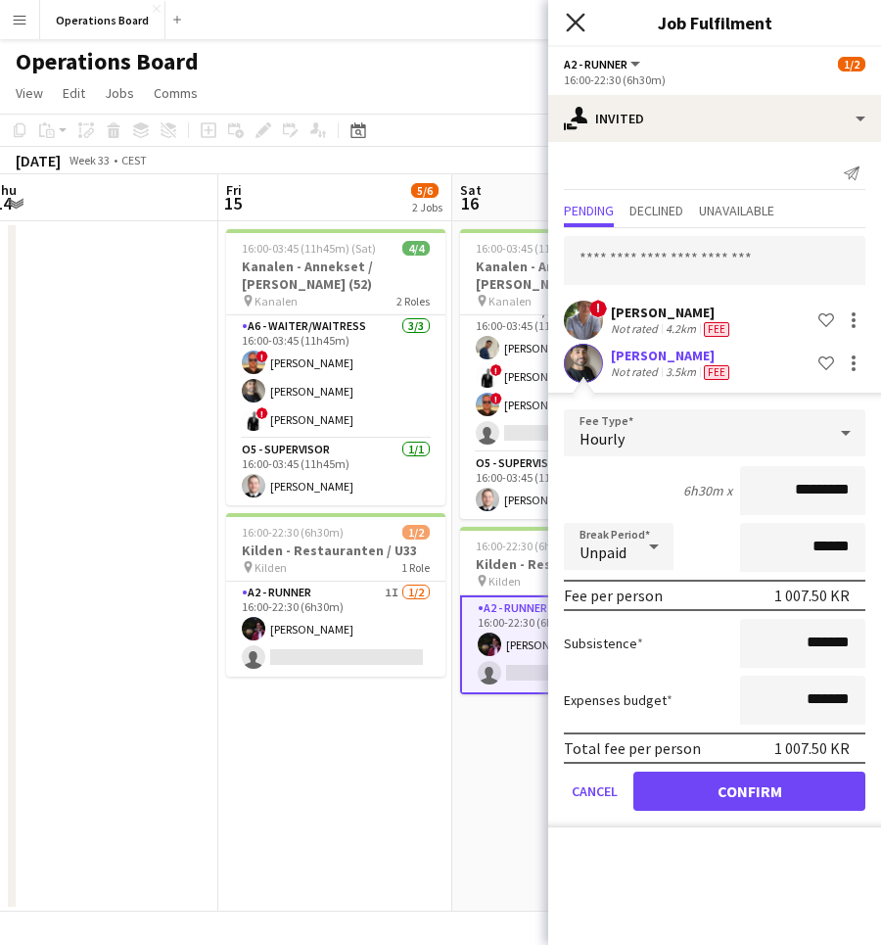
click at [584, 27] on icon "Close pop-in" at bounding box center [575, 22] width 19 height 19
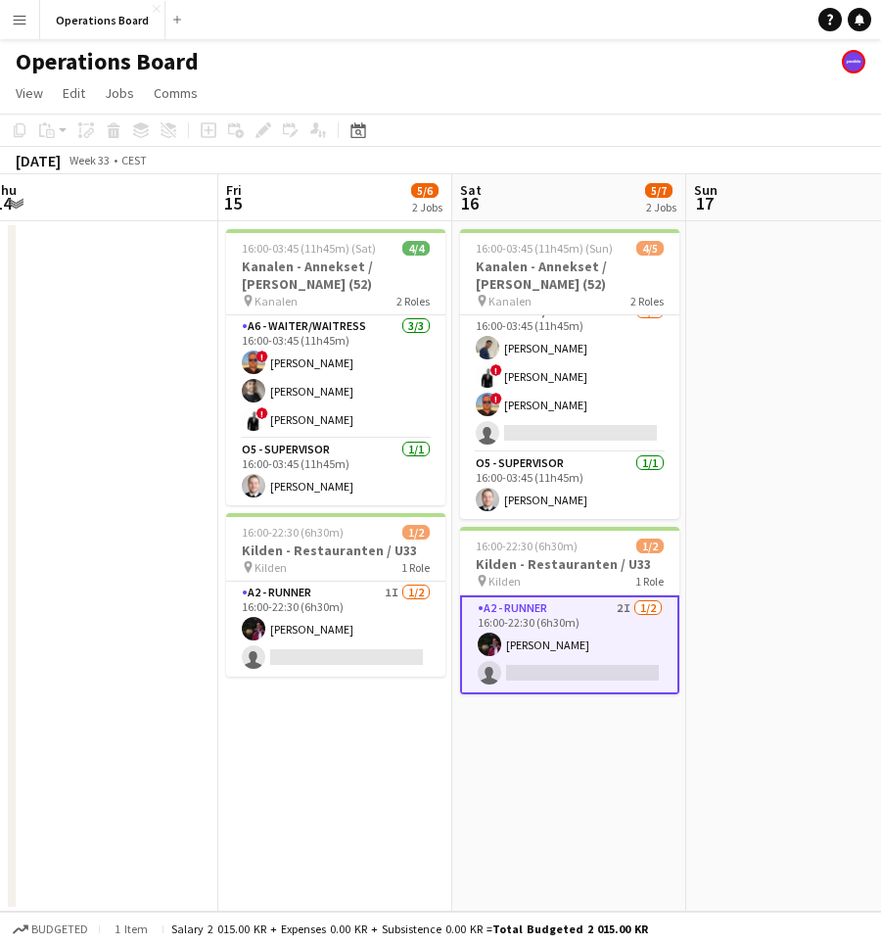
click at [723, 439] on app-date-cell at bounding box center [803, 566] width 234 height 690
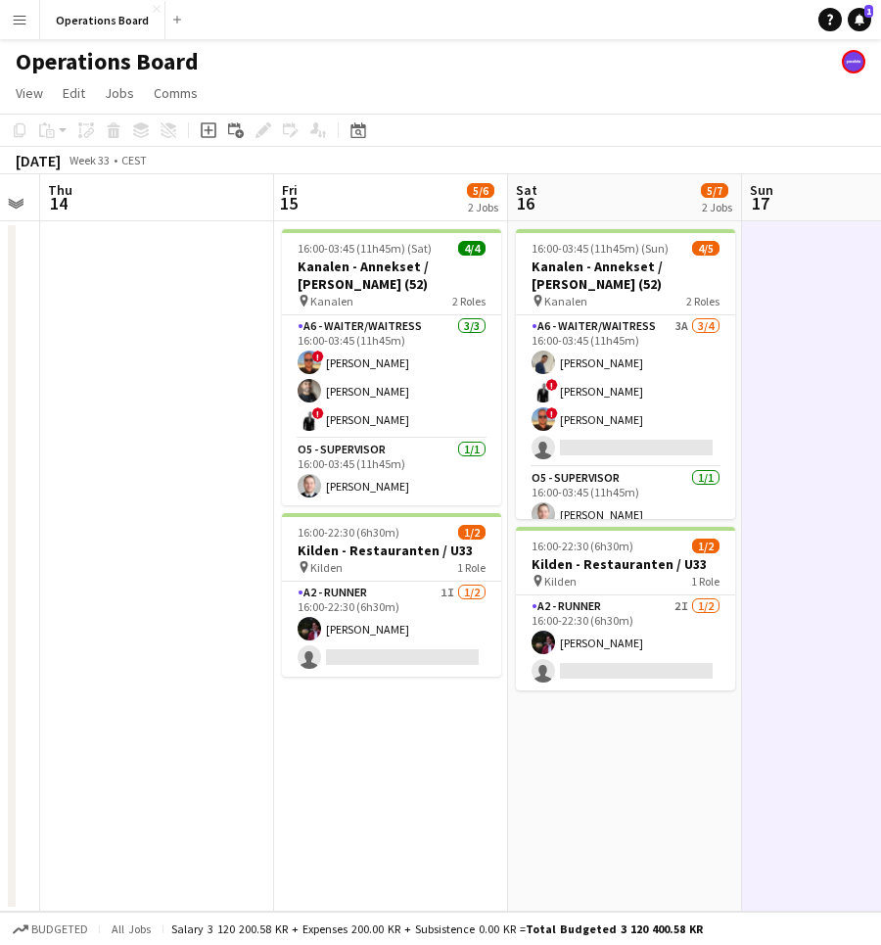
scroll to position [0, 665]
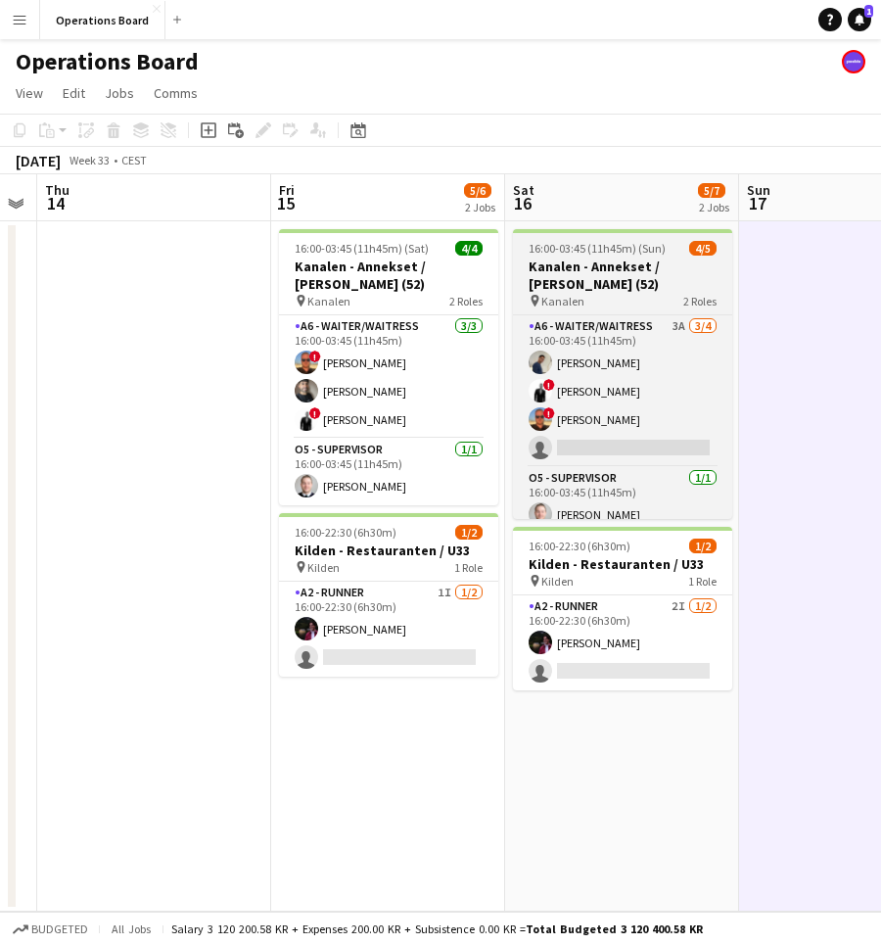
click at [545, 292] on h3 "Kanalen - Annekset / [PERSON_NAME] (52)" at bounding box center [622, 275] width 219 height 35
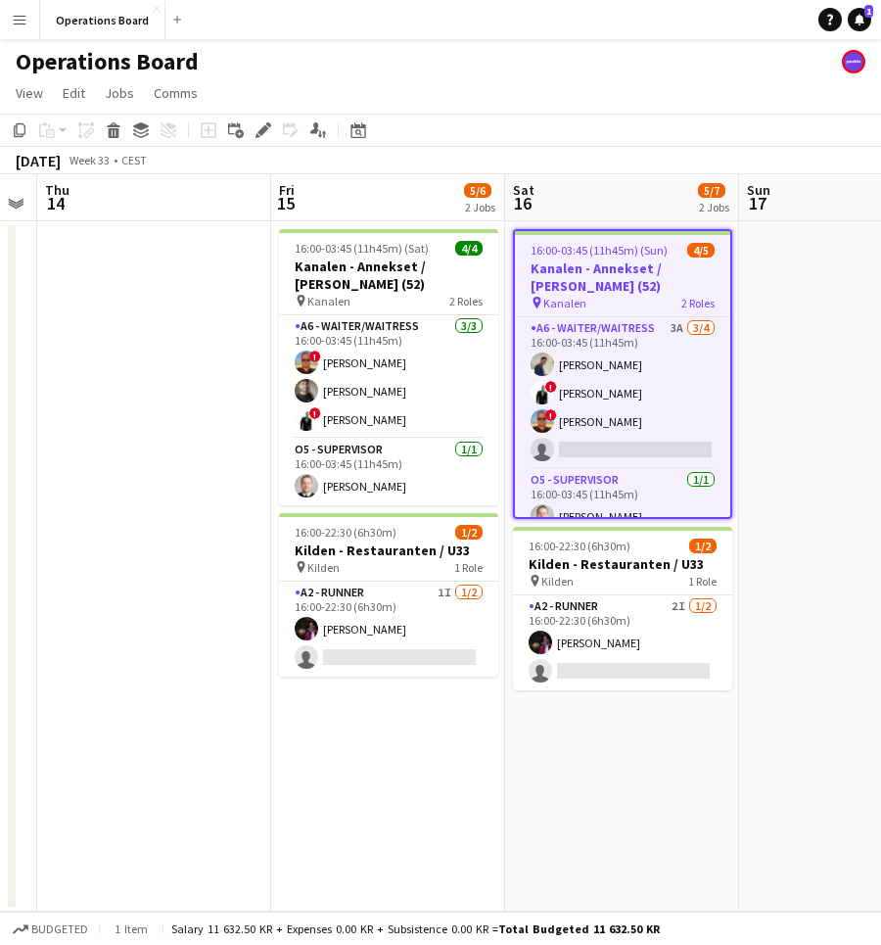
click at [617, 738] on app-date-cell "16:00-03:45 (11h45m) (Sun) 4/5 Kanalen - Annekset / Thea Larsen (52) pin Kanale…" at bounding box center [622, 566] width 234 height 690
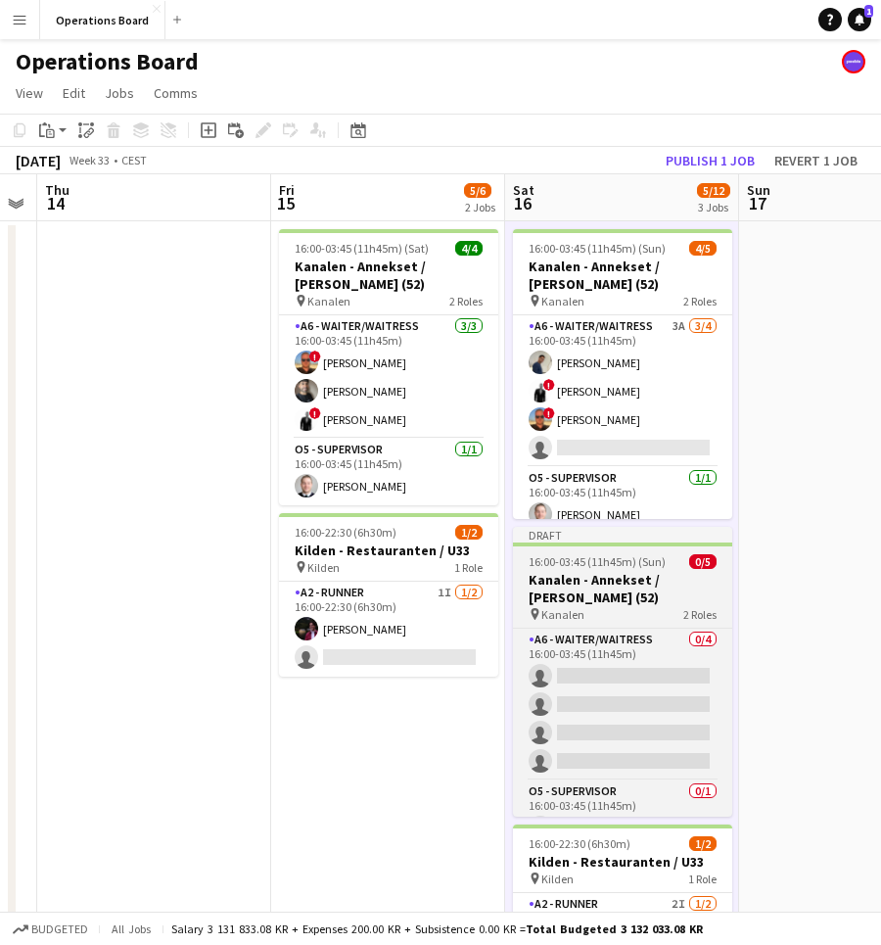
click at [587, 560] on span "16:00-03:45 (11h45m) (Sun)" at bounding box center [597, 561] width 137 height 15
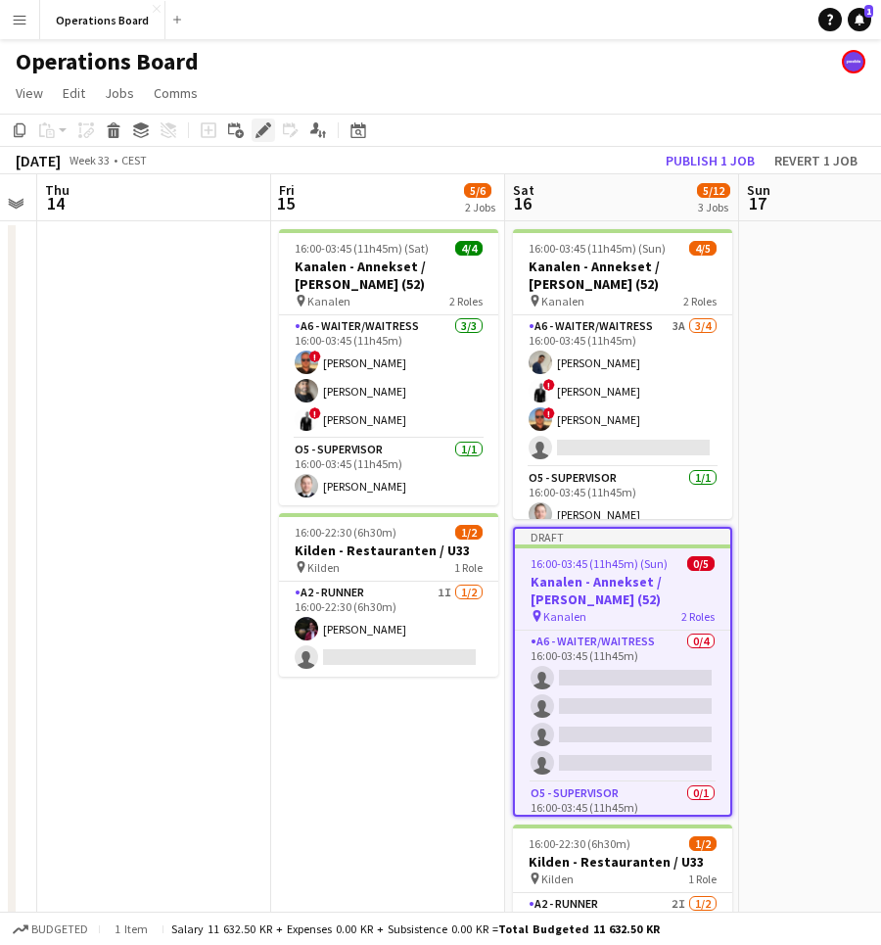
click at [257, 131] on icon "Edit" at bounding box center [264, 130] width 16 height 16
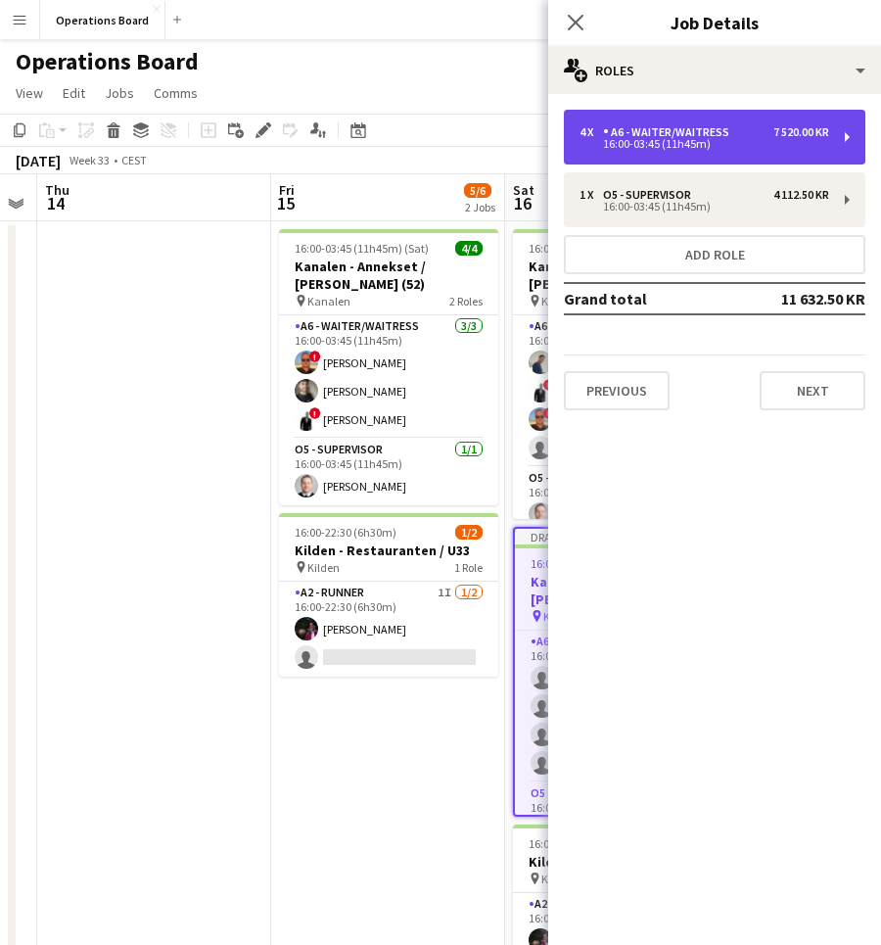
click at [728, 153] on div "4 x A6 - WAITER/WAITRESS 7 520.00 KR 16:00-03:45 (11h45m)" at bounding box center [715, 137] width 302 height 55
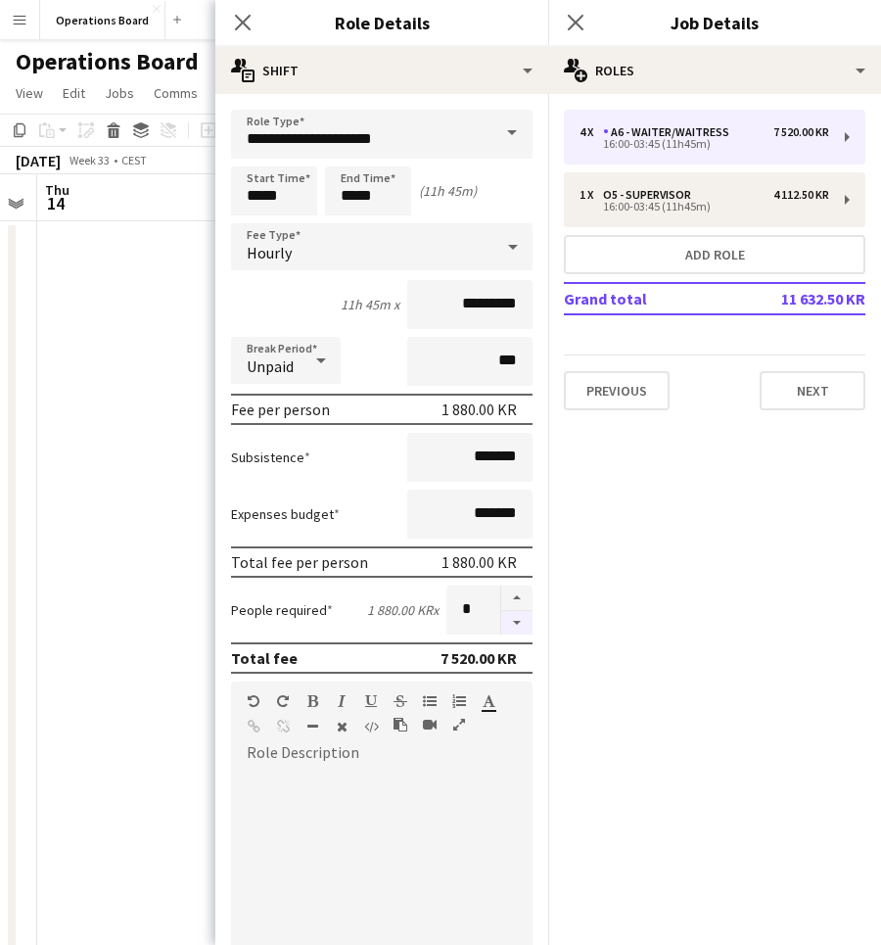
click at [516, 619] on button "button" at bounding box center [516, 623] width 31 height 24
type input "*"
click at [285, 190] on input "*****" at bounding box center [274, 190] width 86 height 49
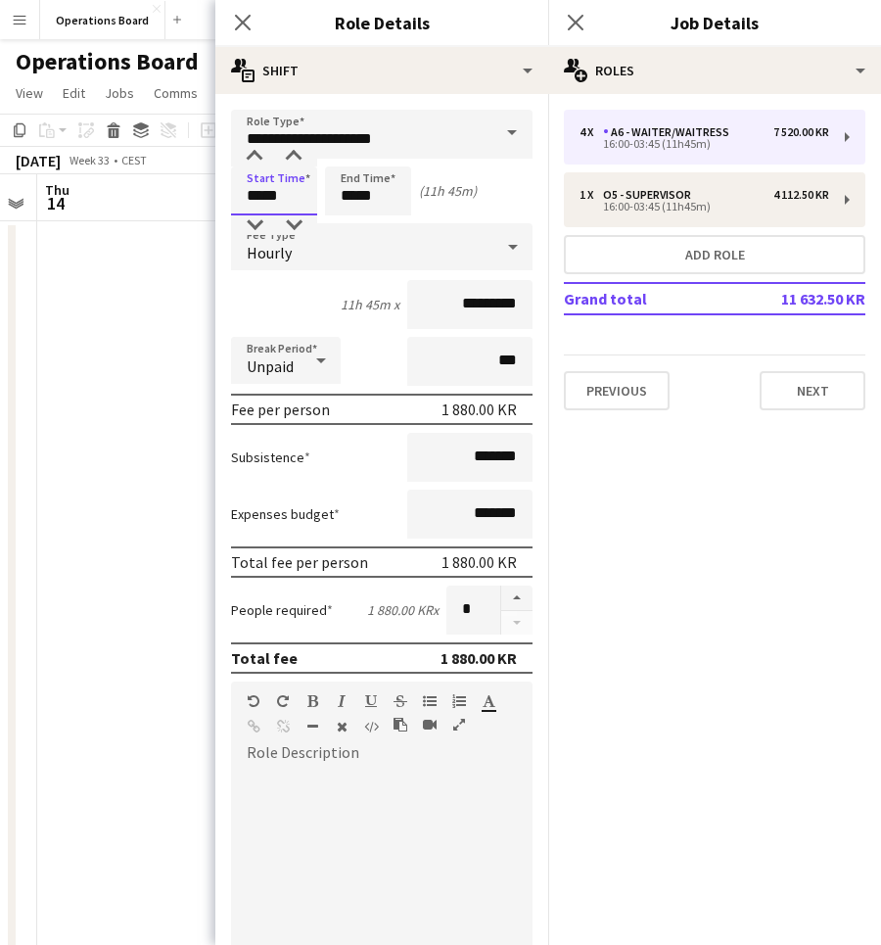
click at [285, 190] on input "*****" at bounding box center [274, 190] width 86 height 49
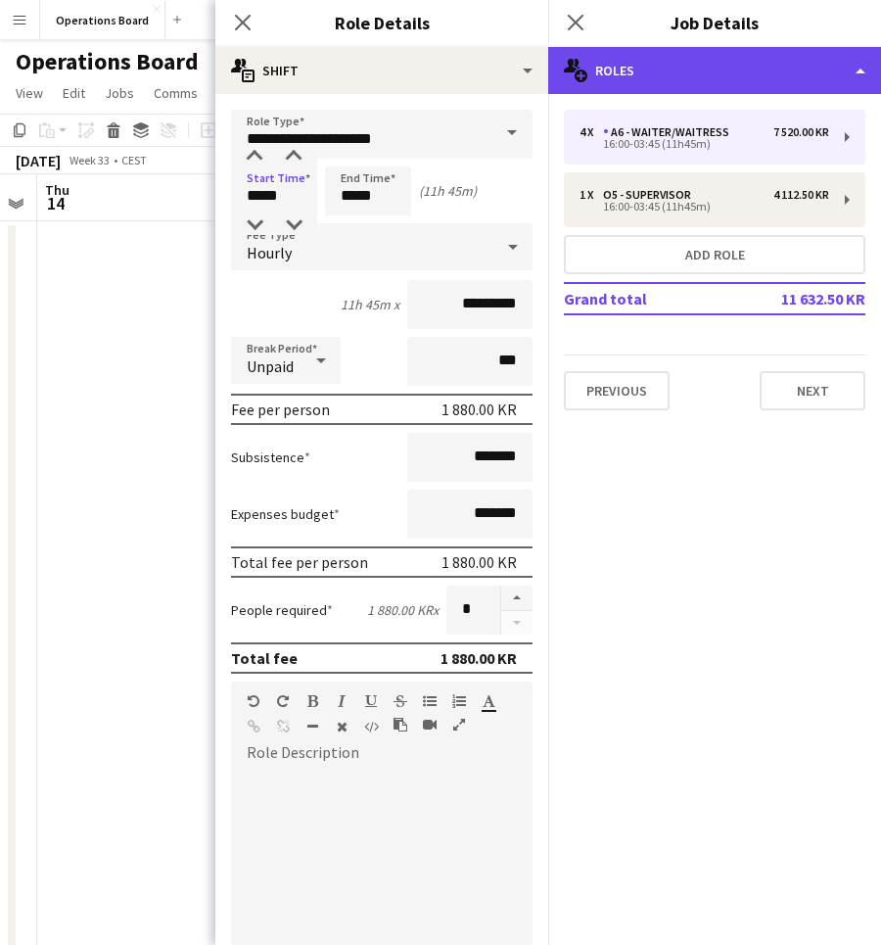
click at [593, 75] on div "multiple-users-add Roles" at bounding box center [714, 70] width 333 height 47
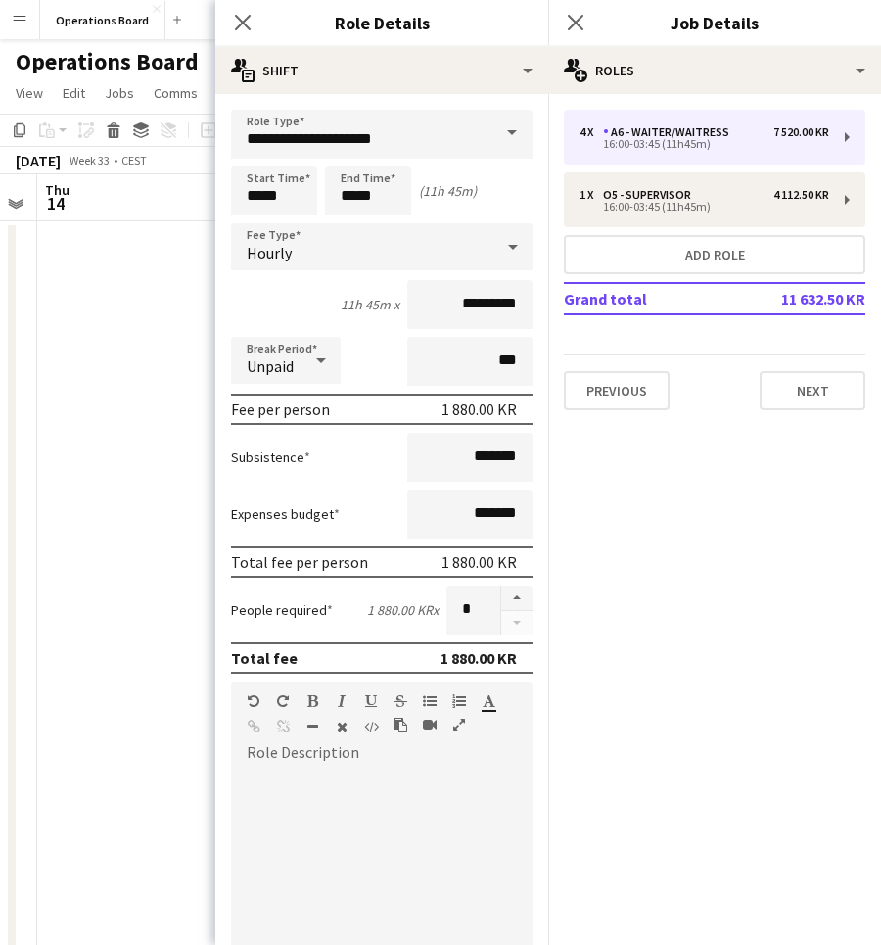
click at [666, 46] on div "Close pop-in Job Details" at bounding box center [714, 23] width 333 height 47
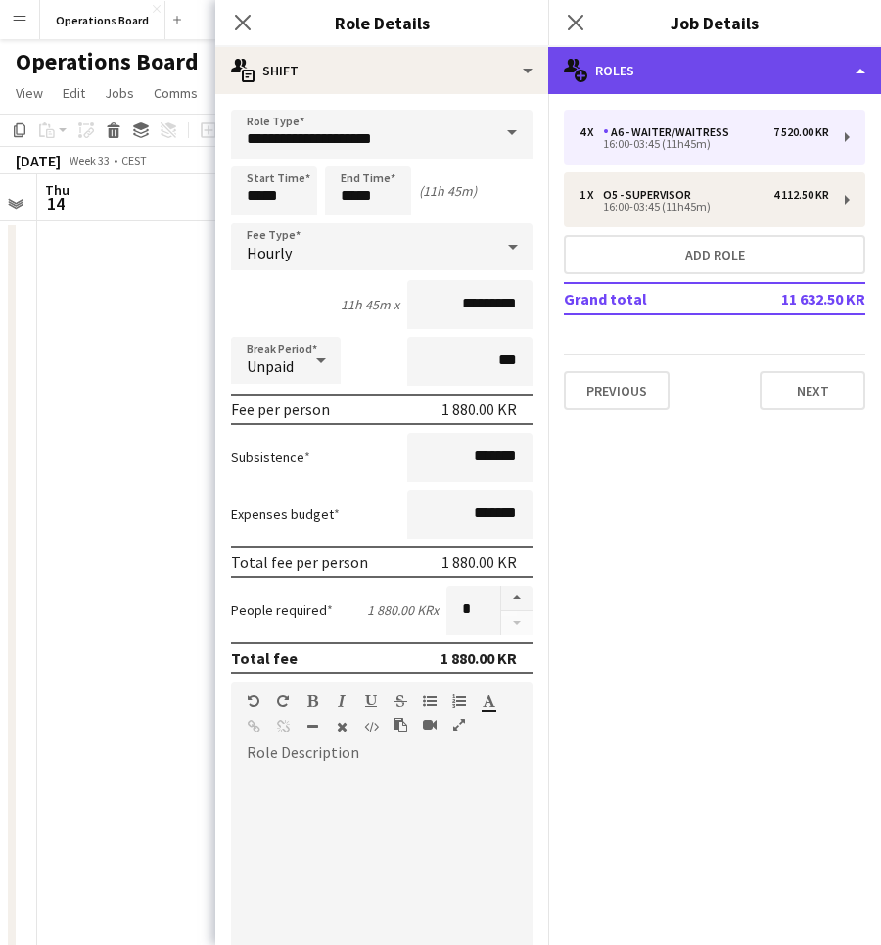
click at [666, 62] on div "multiple-users-add Roles" at bounding box center [714, 70] width 333 height 47
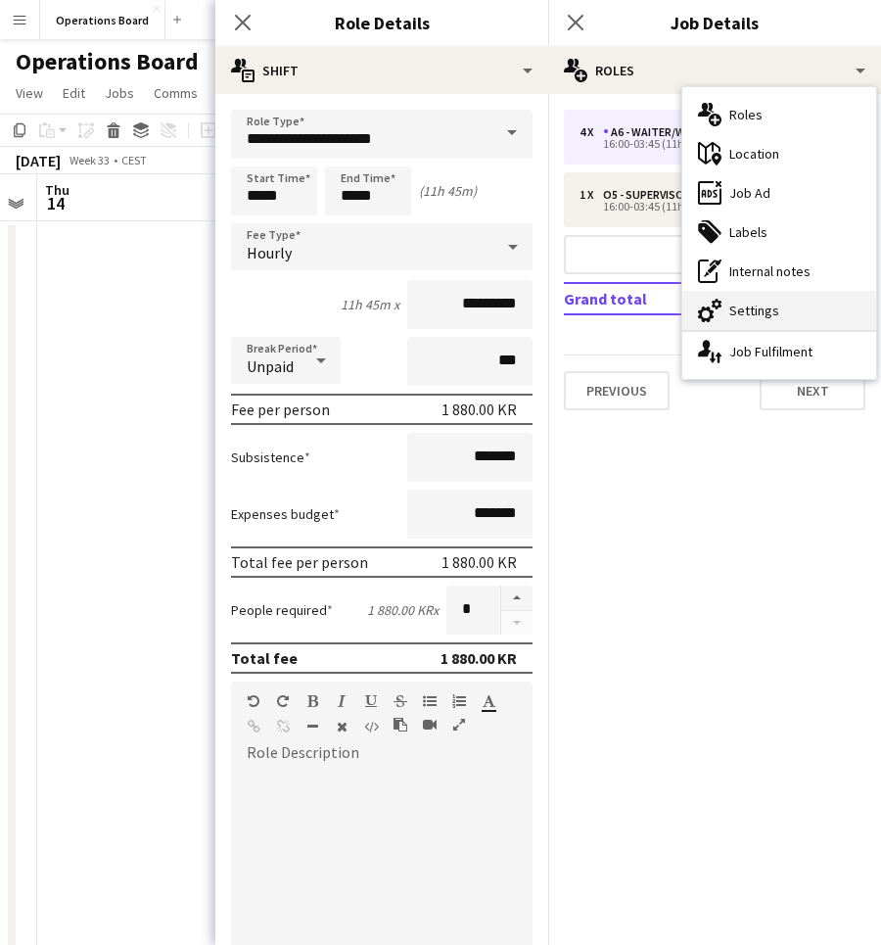
click at [733, 316] on div "cog-double-3 Settings" at bounding box center [780, 310] width 194 height 39
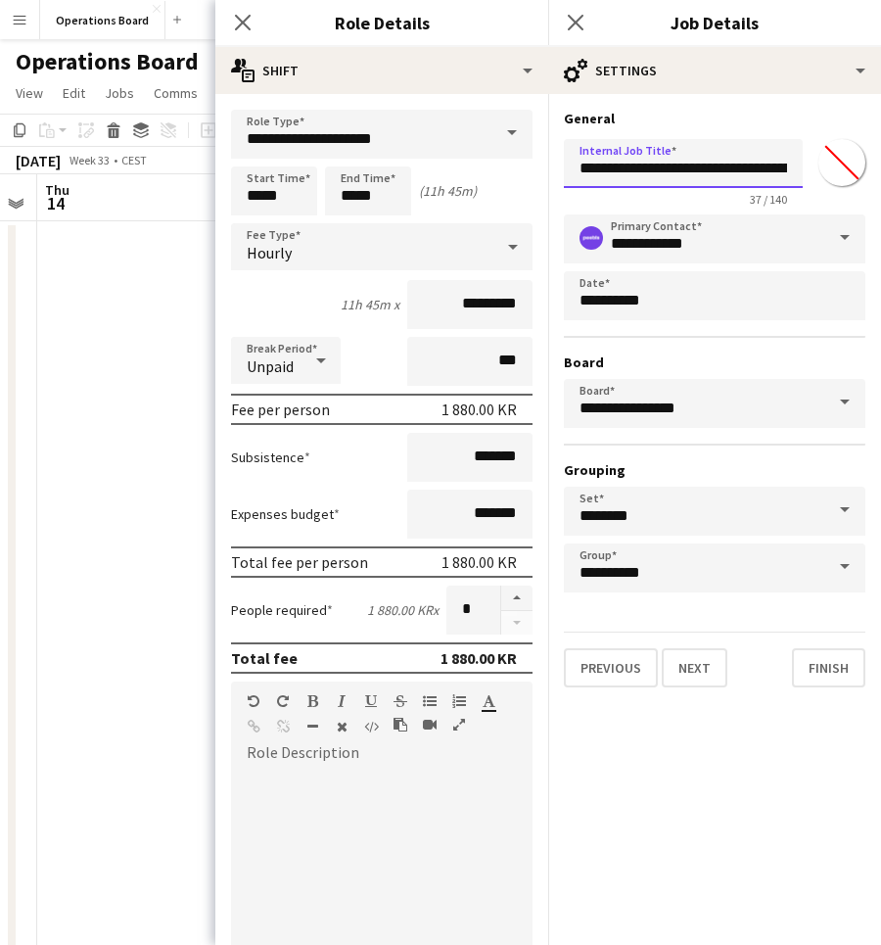
drag, startPoint x: 718, startPoint y: 166, endPoint x: 822, endPoint y: 167, distance: 103.8
click at [822, 167] on div "**********" at bounding box center [715, 168] width 302 height 75
type input "**********"
click at [284, 195] on input "*****" at bounding box center [274, 190] width 86 height 49
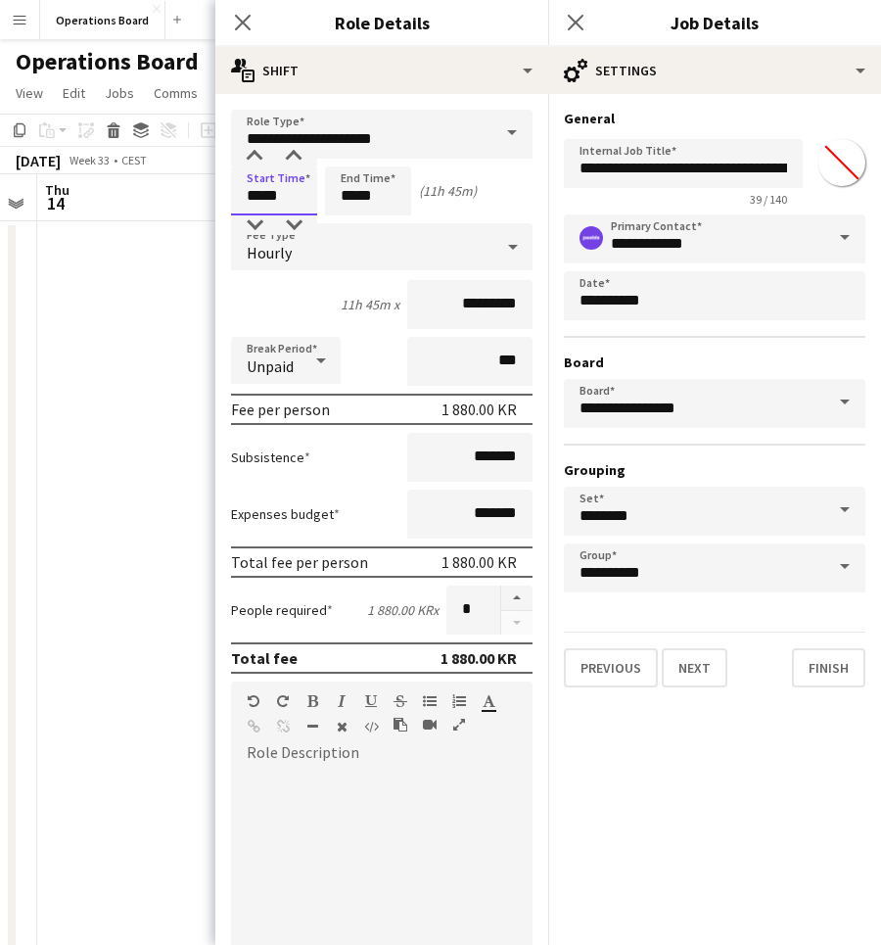
click at [284, 195] on input "*****" at bounding box center [274, 190] width 86 height 49
type input "*****"
drag, startPoint x: 444, startPoint y: 310, endPoint x: 519, endPoint y: 309, distance: 75.4
click at [520, 309] on input "*********" at bounding box center [469, 304] width 125 height 49
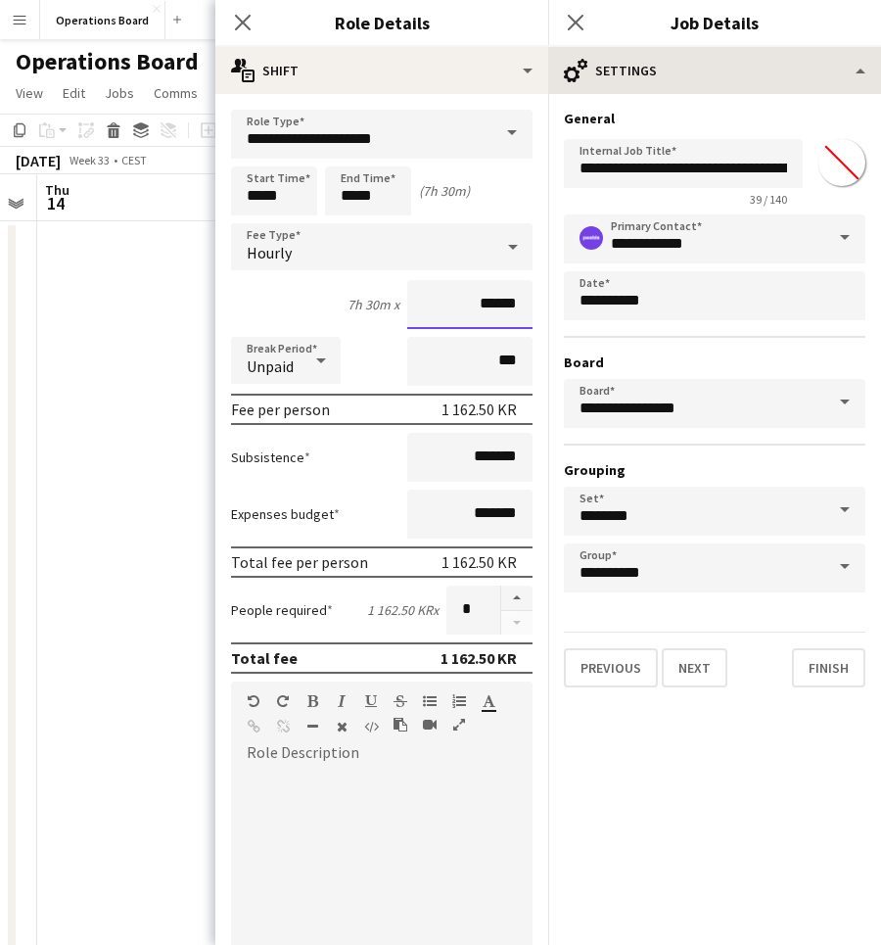
type input "******"
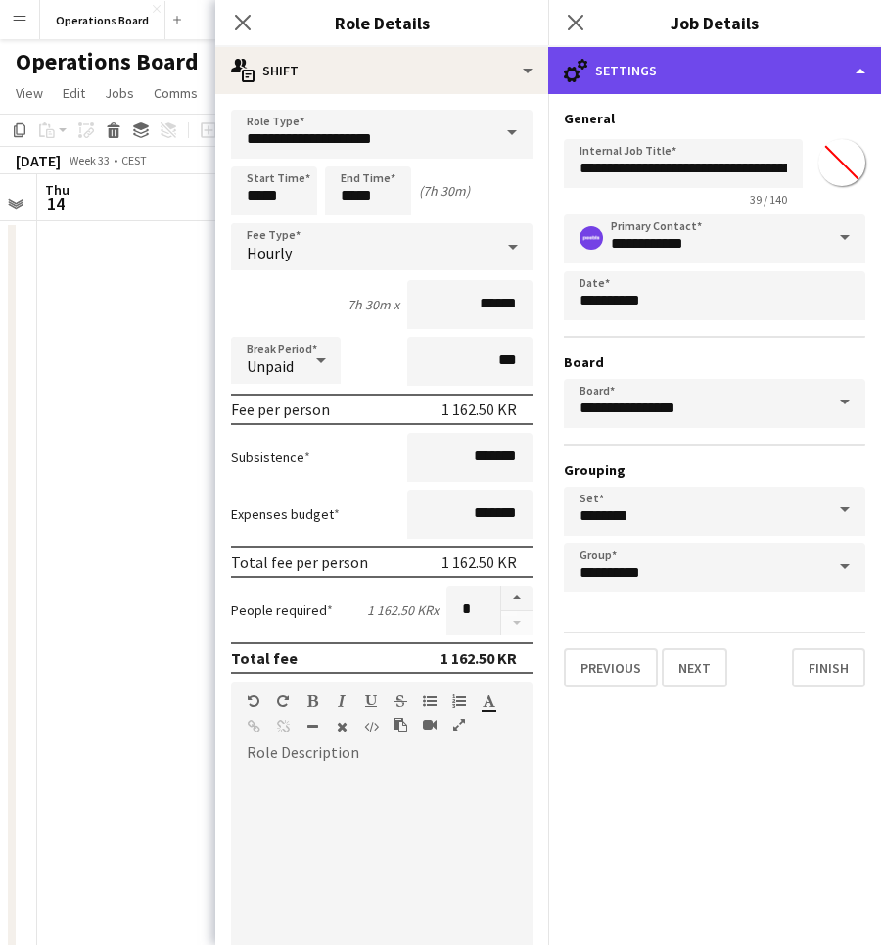
click at [631, 84] on div "cog-double-3 Settings" at bounding box center [714, 70] width 333 height 47
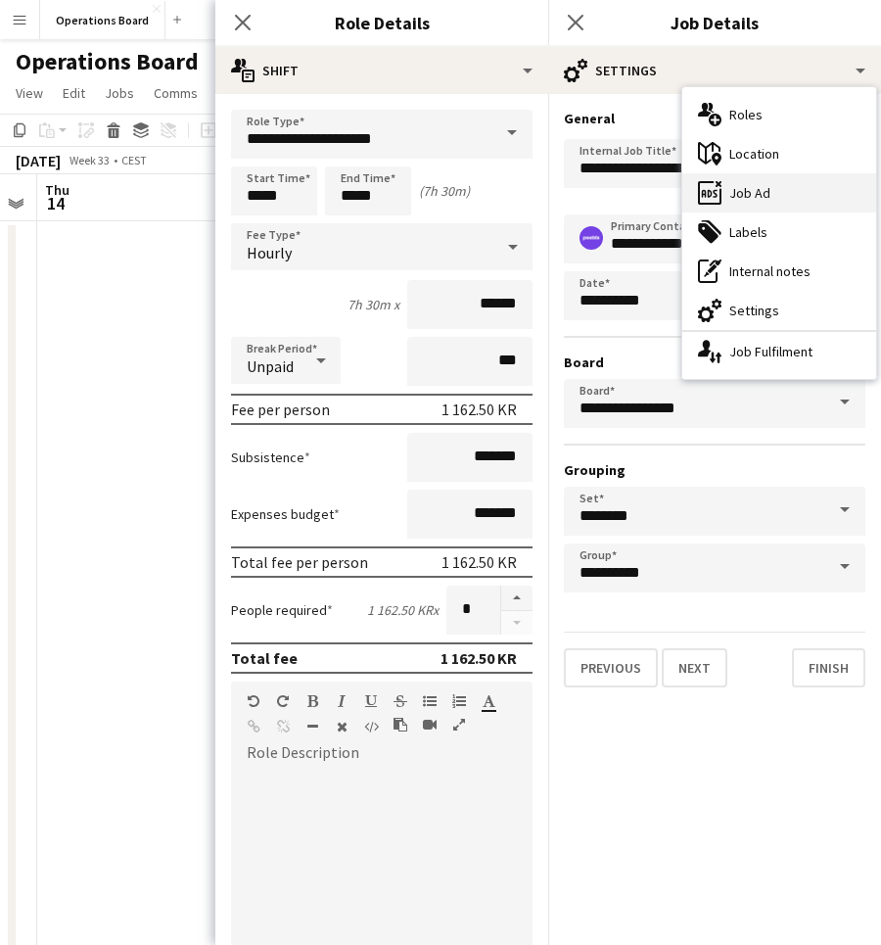
click at [775, 194] on div "ads-window Job Ad" at bounding box center [780, 192] width 194 height 39
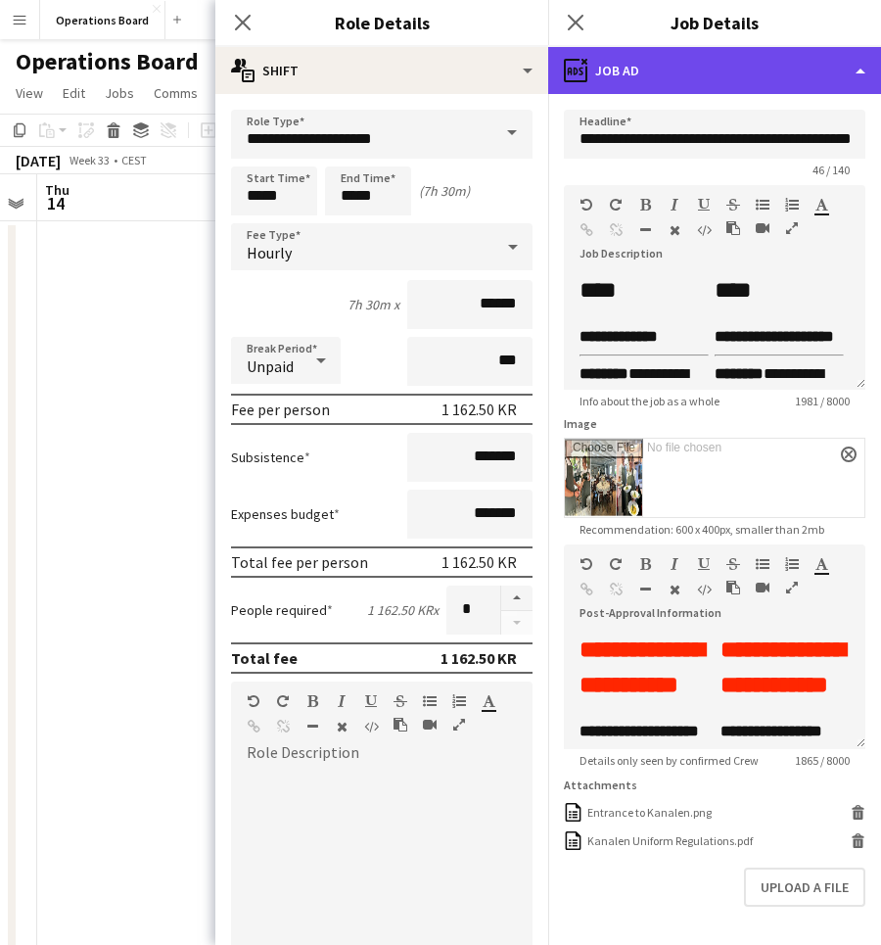
click at [656, 93] on div "ads-window Job Ad" at bounding box center [714, 70] width 333 height 47
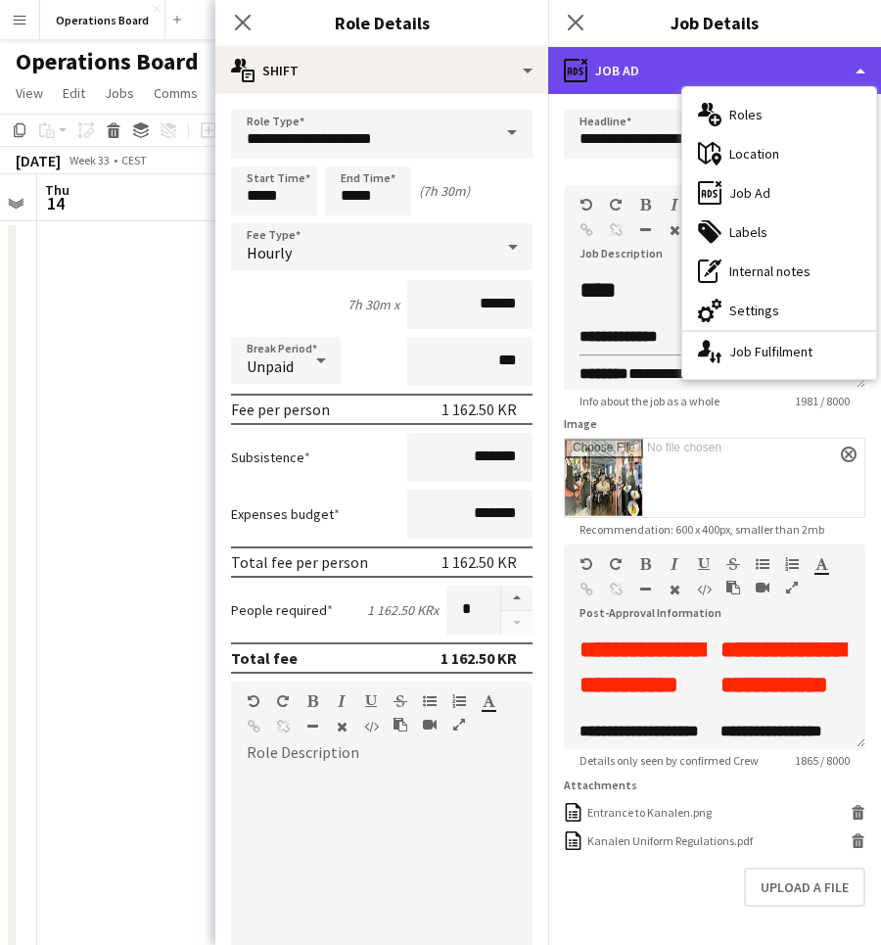
click at [656, 79] on div "ads-window Job Ad" at bounding box center [714, 70] width 333 height 47
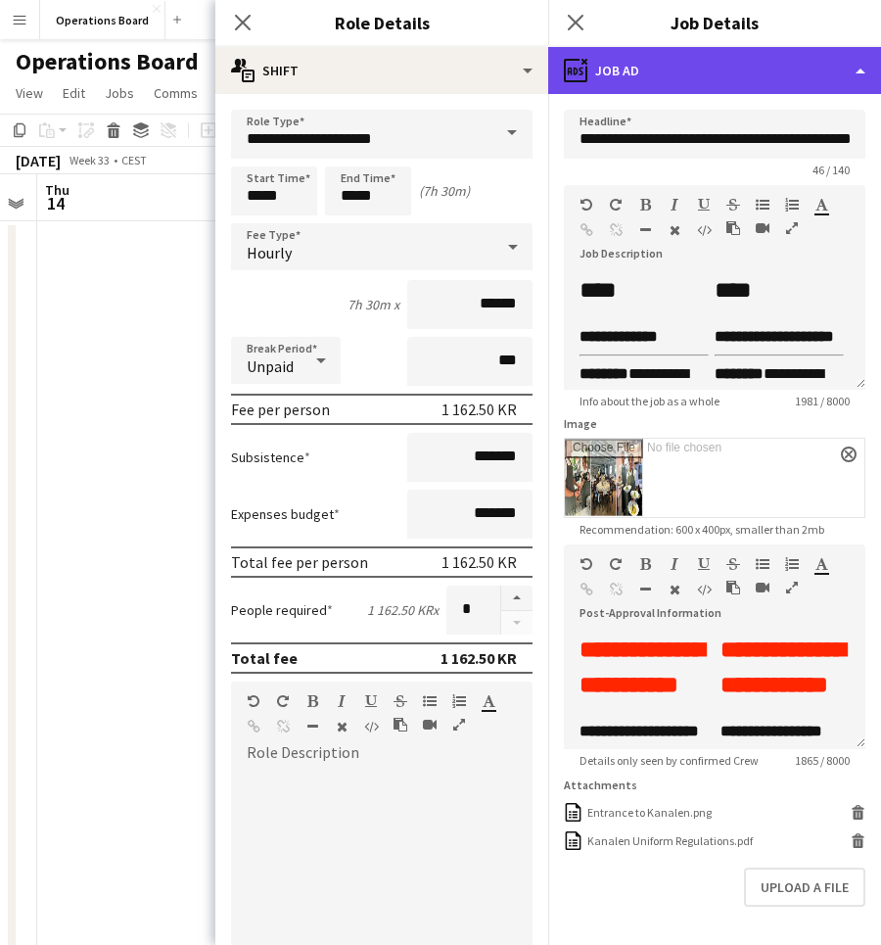
click at [667, 79] on div "ads-window Job Ad" at bounding box center [714, 70] width 333 height 47
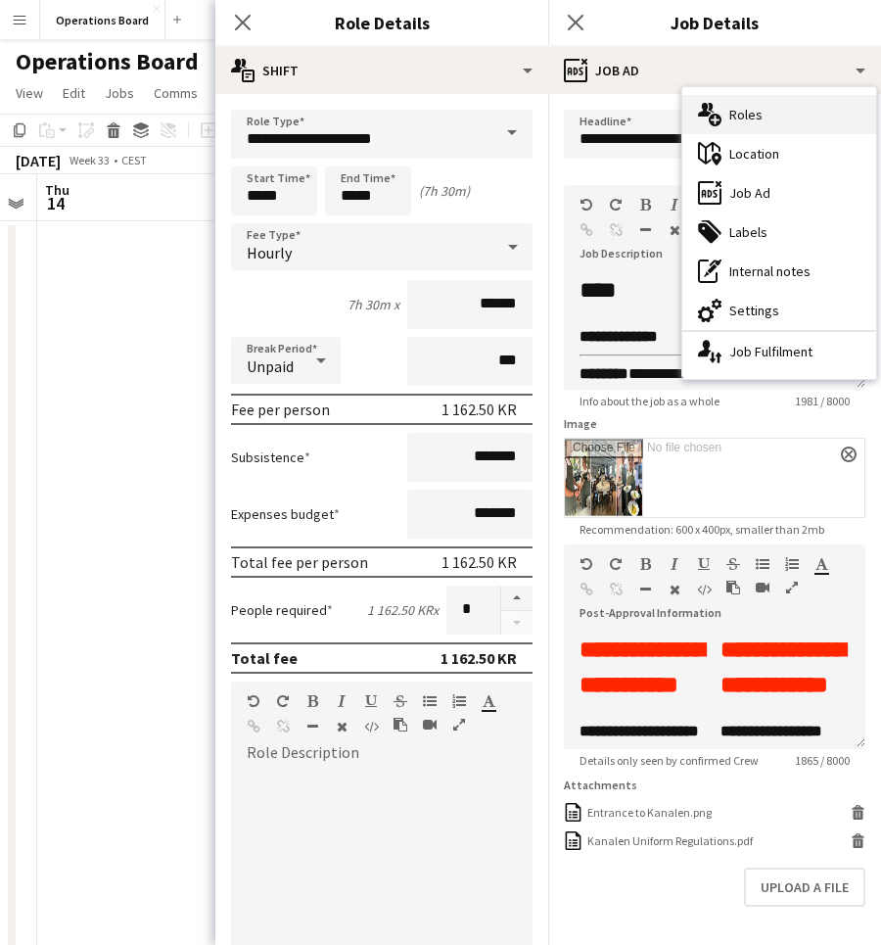
click at [704, 107] on icon at bounding box center [704, 110] width 13 height 14
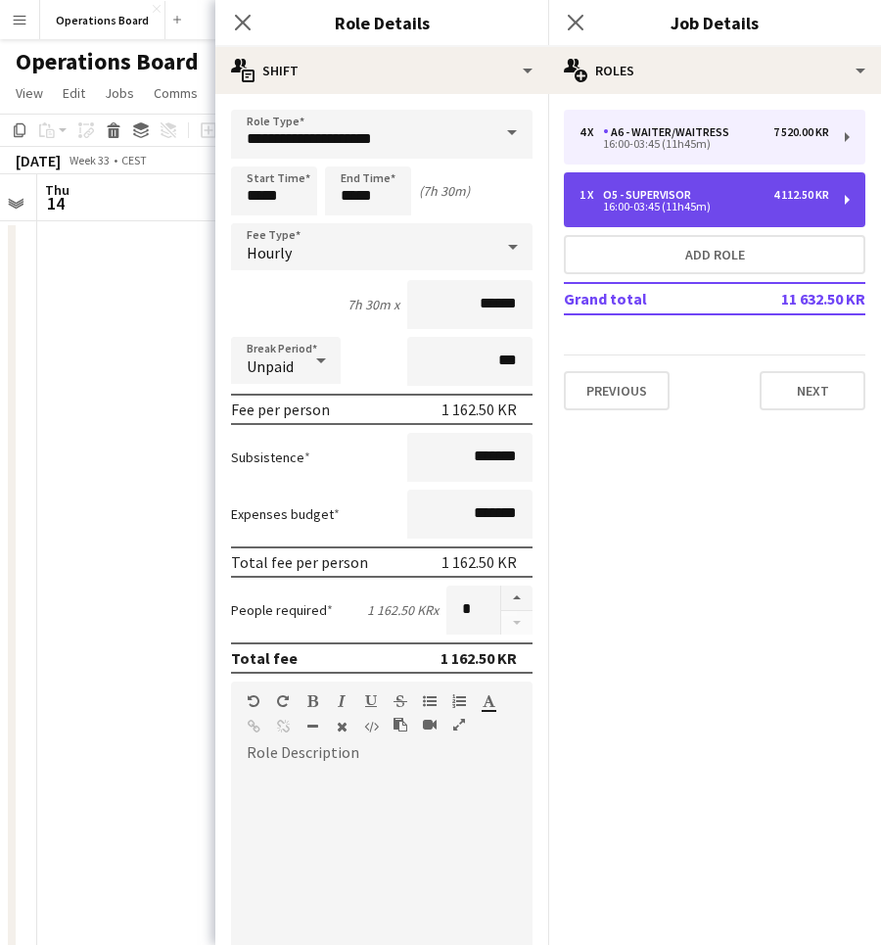
click at [692, 202] on div "16:00-03:45 (11h45m)" at bounding box center [705, 207] width 250 height 10
type input "**********"
type input "*****"
type input "*********"
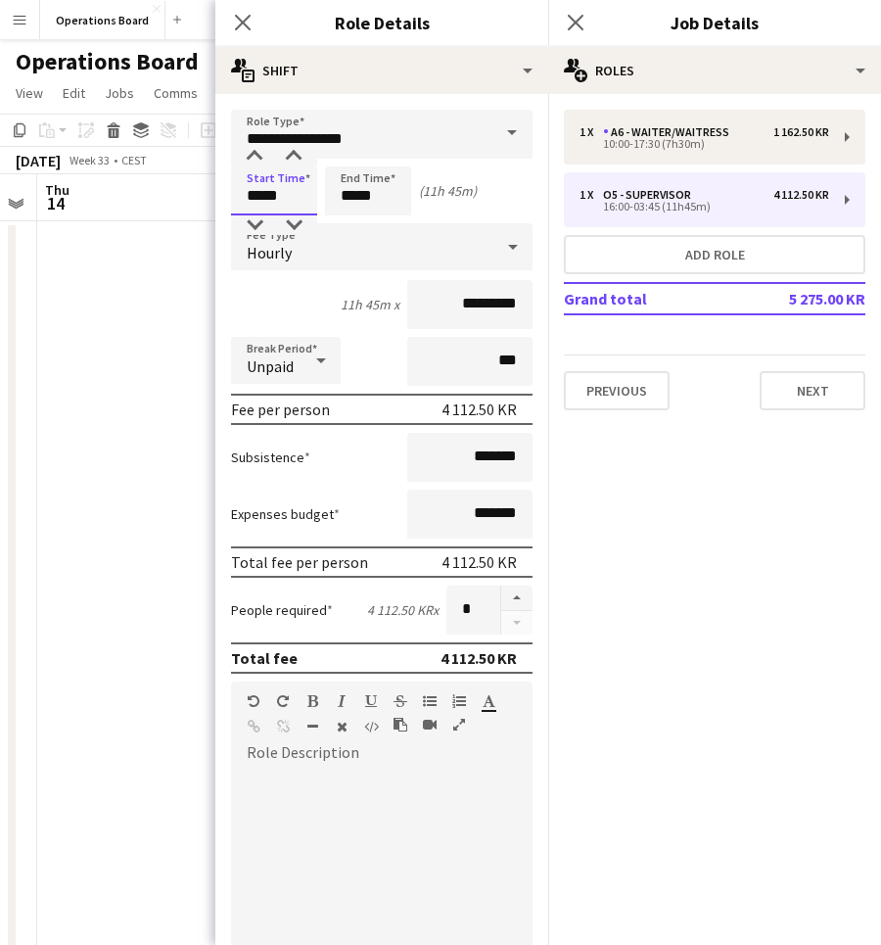
drag, startPoint x: 298, startPoint y: 204, endPoint x: 238, endPoint y: 202, distance: 59.8
click at [238, 202] on input "*****" at bounding box center [274, 190] width 86 height 49
type input "*****"
click at [454, 310] on input "*********" at bounding box center [469, 304] width 125 height 49
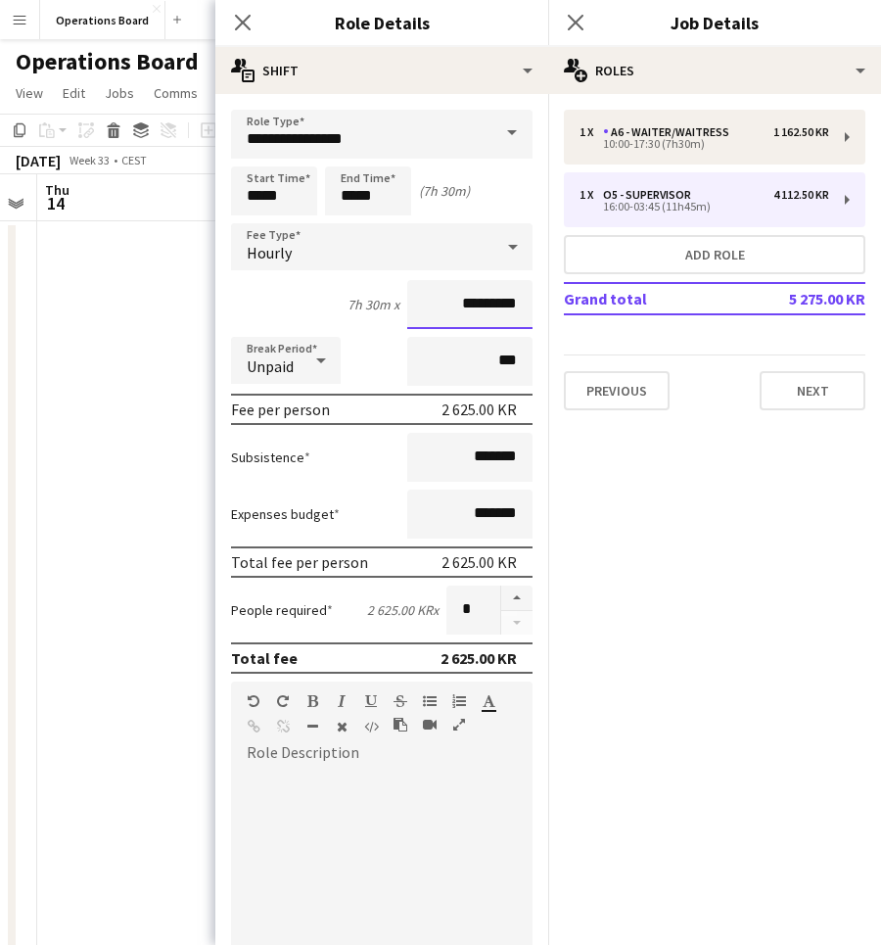
click at [454, 310] on input "*********" at bounding box center [469, 304] width 125 height 49
type input "******"
click at [678, 562] on mat-expansion-panel "pencil3 General details 1 x A6 - WAITER/WAITRESS 1 162.50 KR 10:00-17:30 (7h30m…" at bounding box center [714, 519] width 333 height 851
click at [234, 19] on app-icon "Close pop-in" at bounding box center [243, 23] width 28 height 28
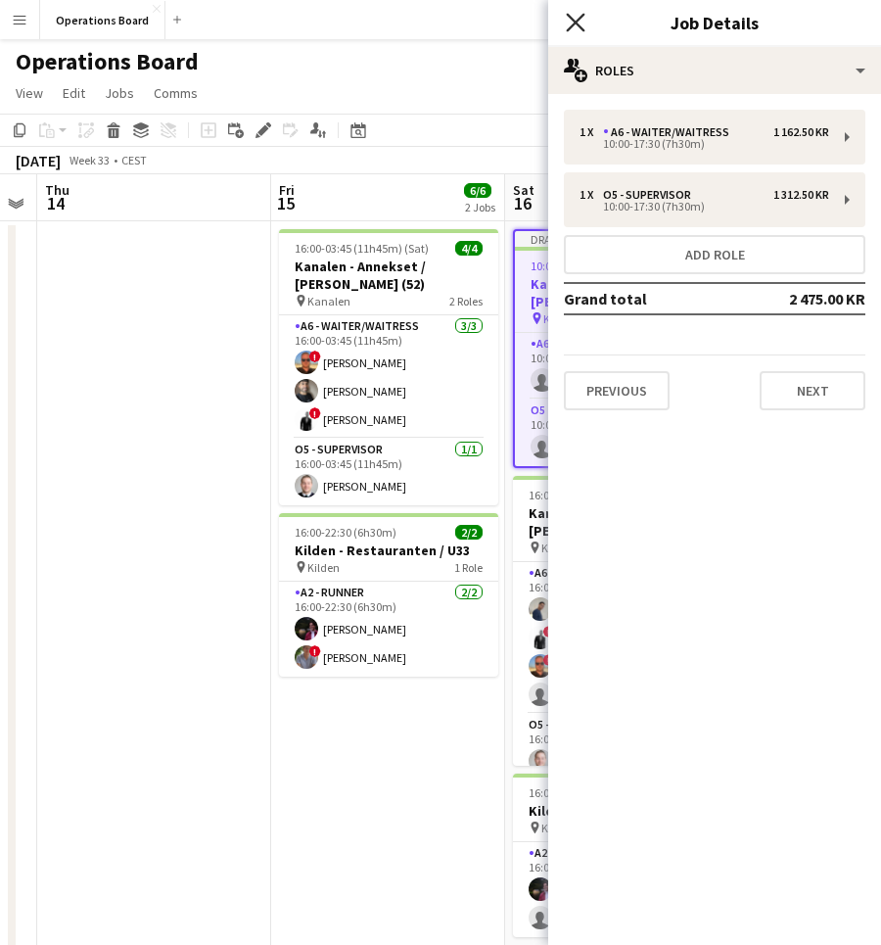
click at [569, 19] on icon "Close pop-in" at bounding box center [575, 22] width 19 height 19
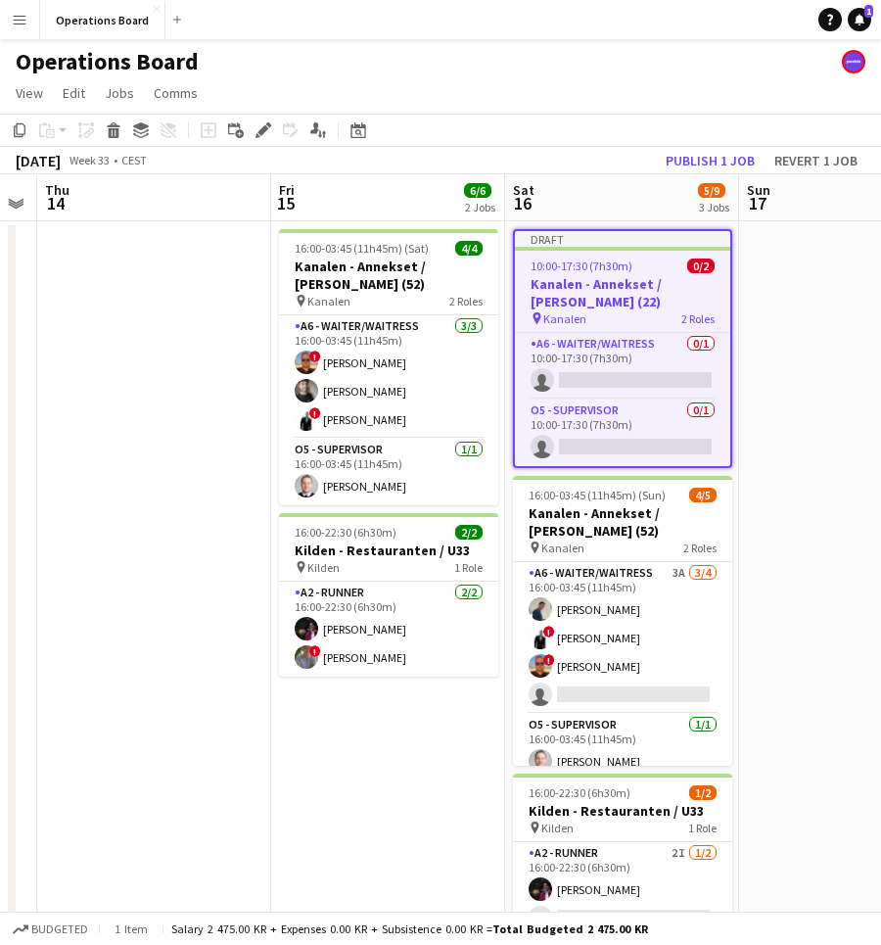
click at [712, 115] on app-toolbar "Copy Paste Paste Command V Paste with crew Command Shift V Paste linked Job [GE…" at bounding box center [440, 130] width 881 height 33
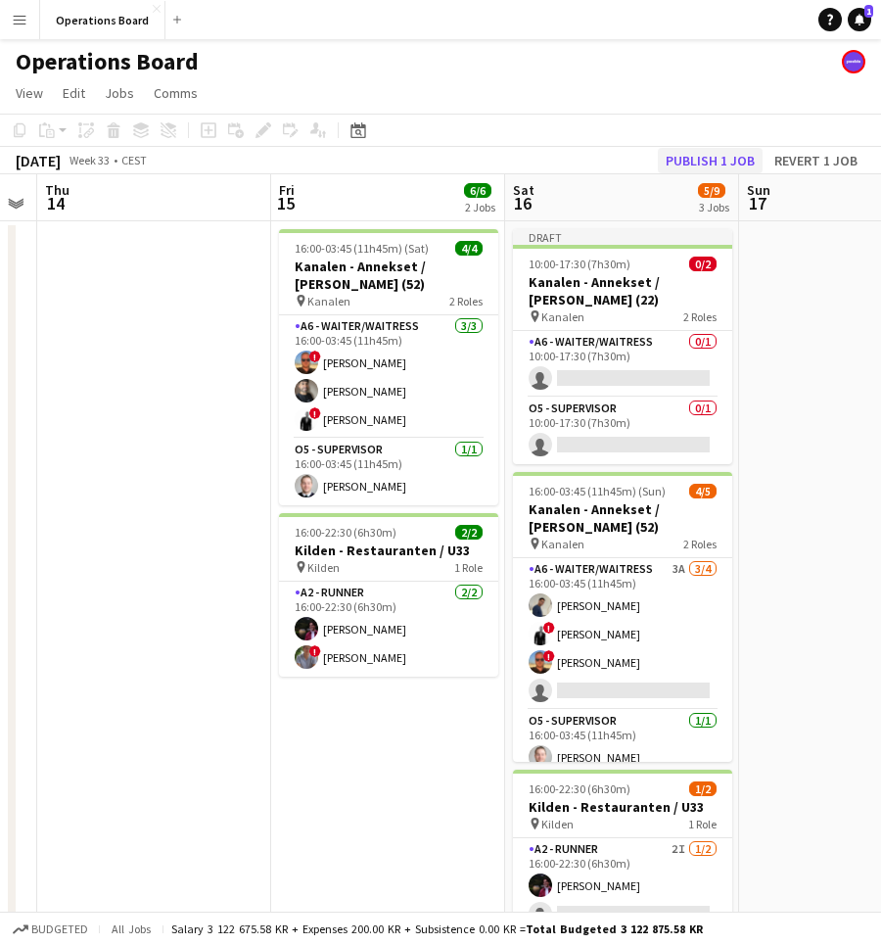
click at [712, 148] on button "Publish 1 job" at bounding box center [710, 160] width 105 height 25
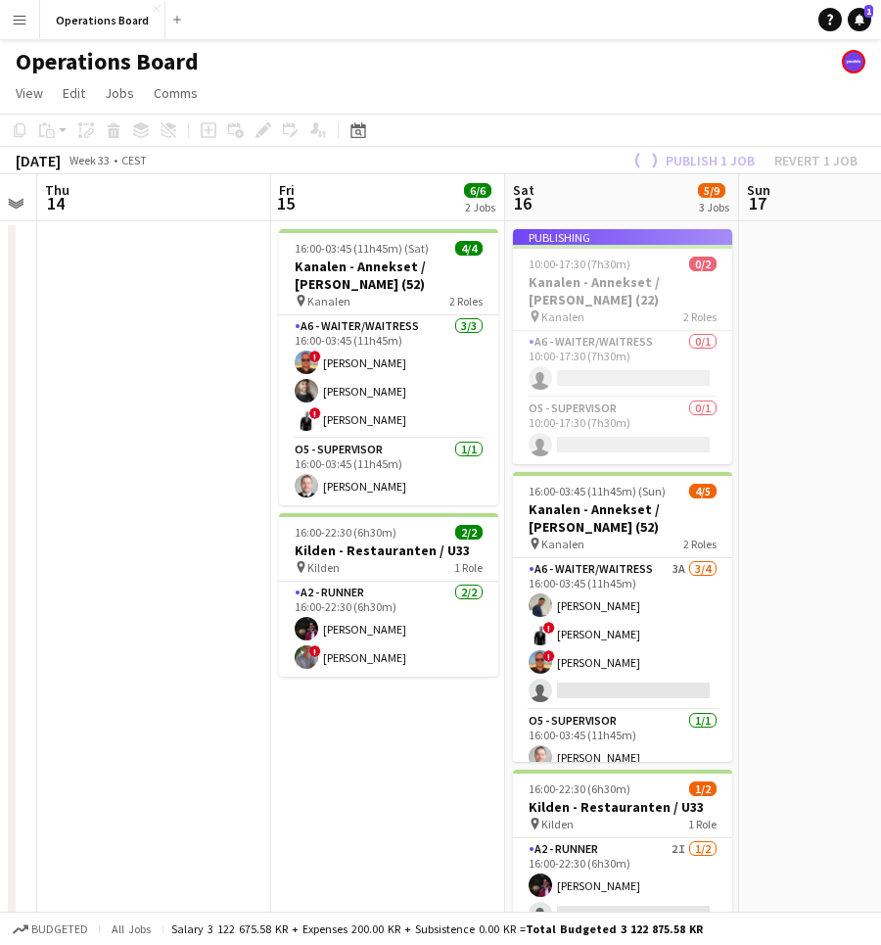
click at [712, 88] on app-page-menu "View Day view expanded Day view collapsed Month view Date picker Jump to [DATE]…" at bounding box center [440, 94] width 881 height 37
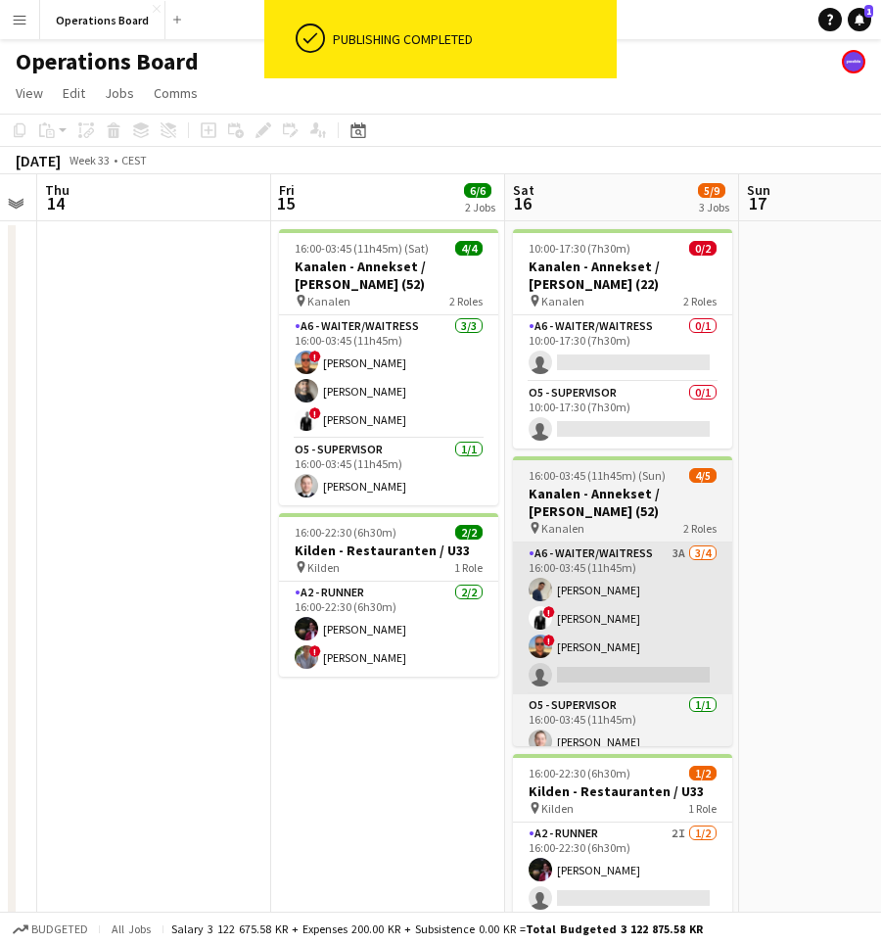
click at [658, 569] on app-card-role "A6 - WAITER/WAITRESS 3A 3/4 16:00-03:45 (11h45m) Daniel Mkande ! Mathias Van es…" at bounding box center [622, 619] width 219 height 152
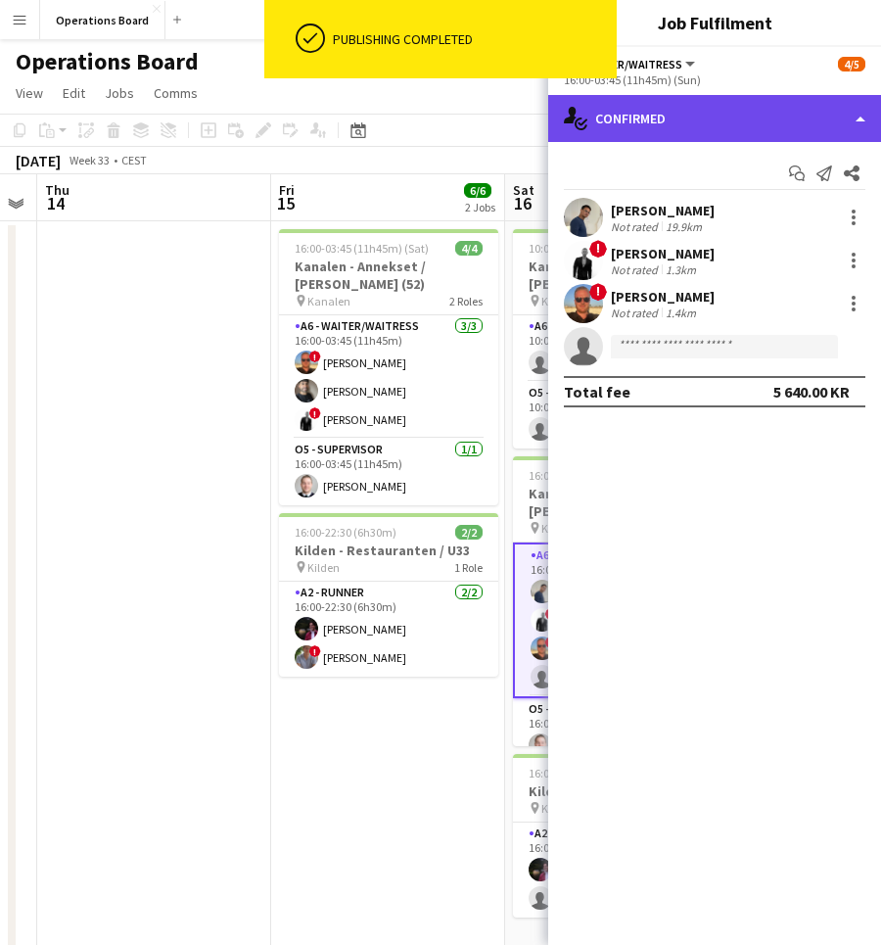
click at [774, 132] on div "single-neutral-actions-check-2 Confirmed" at bounding box center [714, 118] width 333 height 47
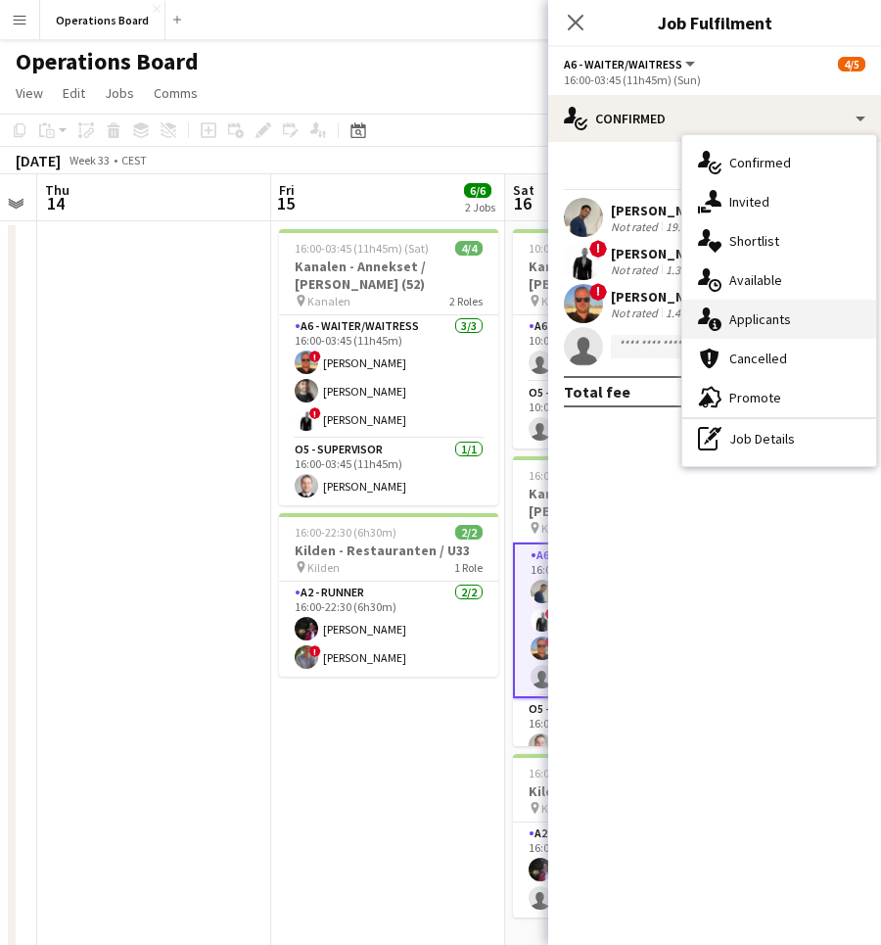
click at [785, 317] on div "single-neutral-actions-information Applicants" at bounding box center [780, 319] width 194 height 39
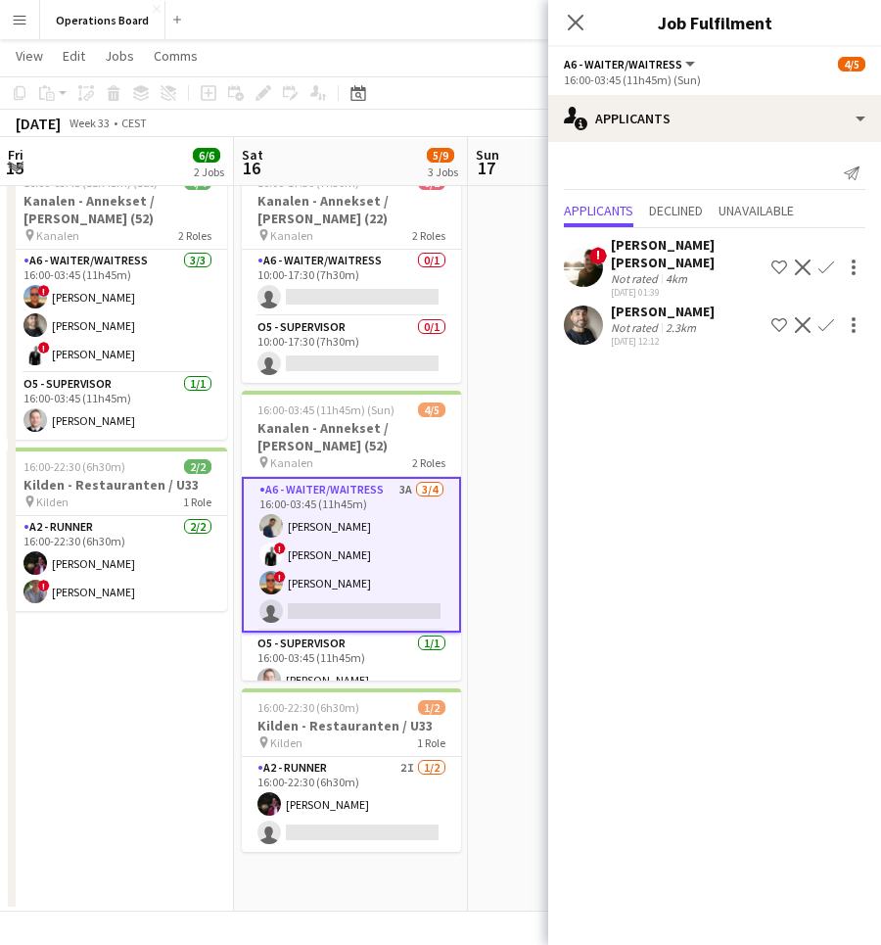
scroll to position [0, 467]
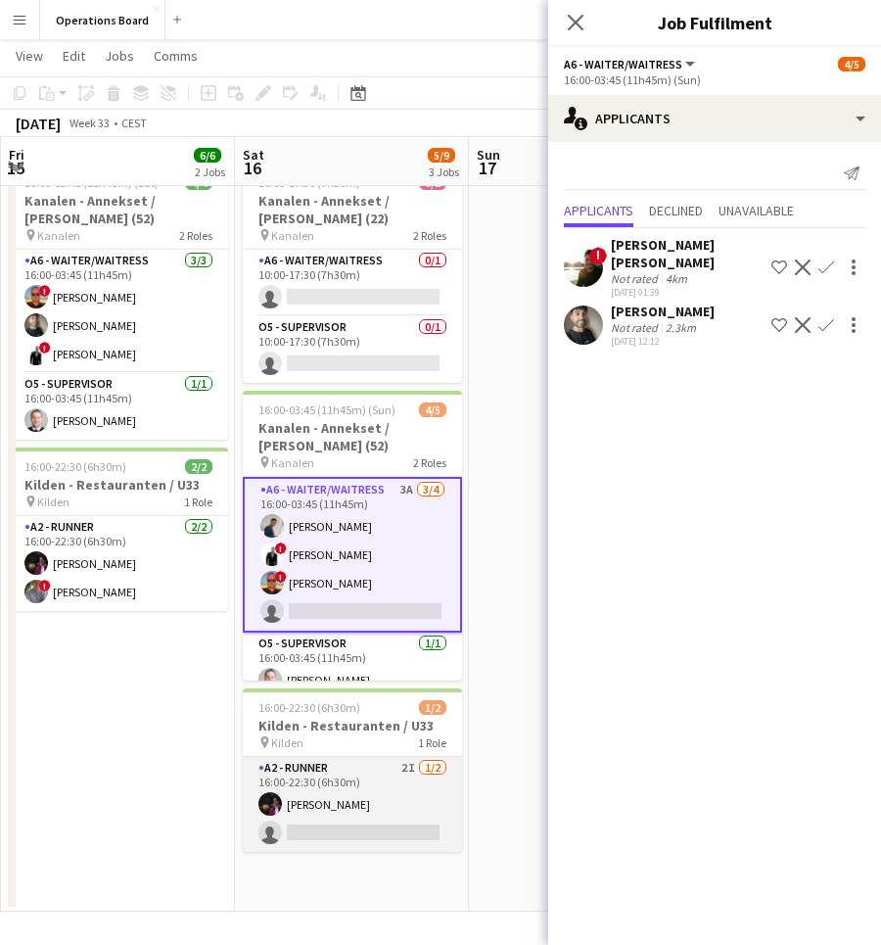
click at [356, 759] on app-card-role "A2 - RUNNER 2I 1/2 16:00-22:30 (6h30m) Casper Holmberg single-neutral-actions" at bounding box center [352, 804] width 219 height 95
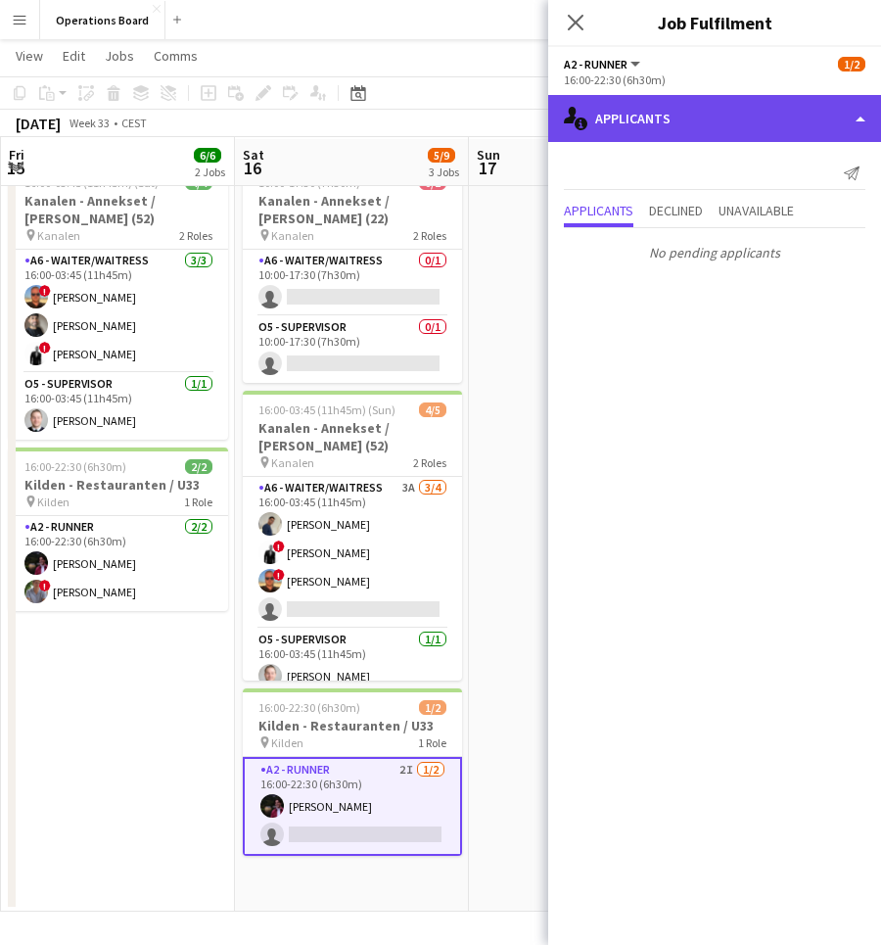
click at [678, 102] on div "single-neutral-actions-information Applicants" at bounding box center [714, 118] width 333 height 47
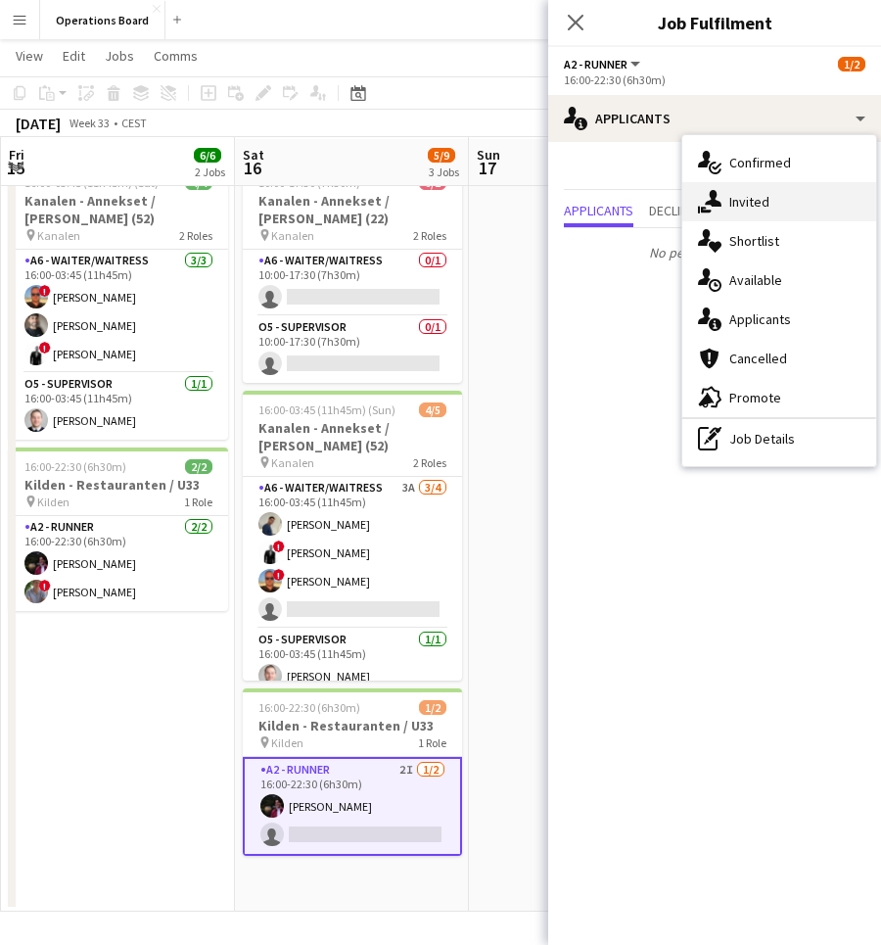
click at [708, 198] on icon "single-neutral-actions-share-1" at bounding box center [710, 202] width 24 height 24
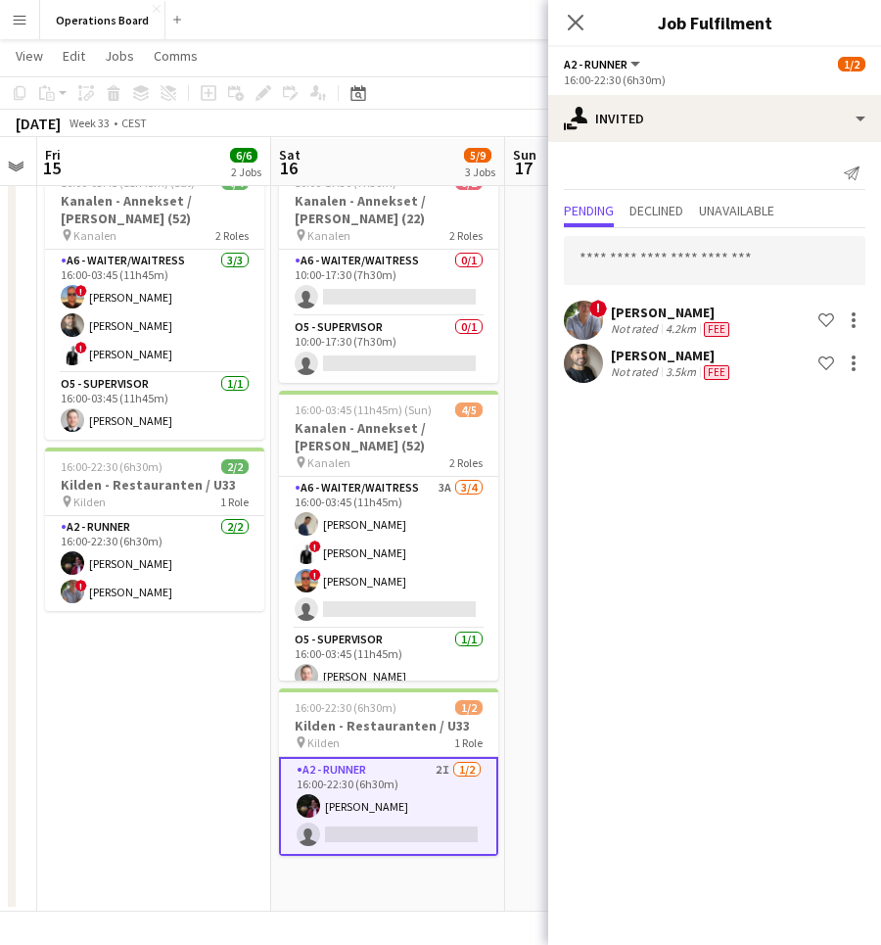
scroll to position [0, 429]
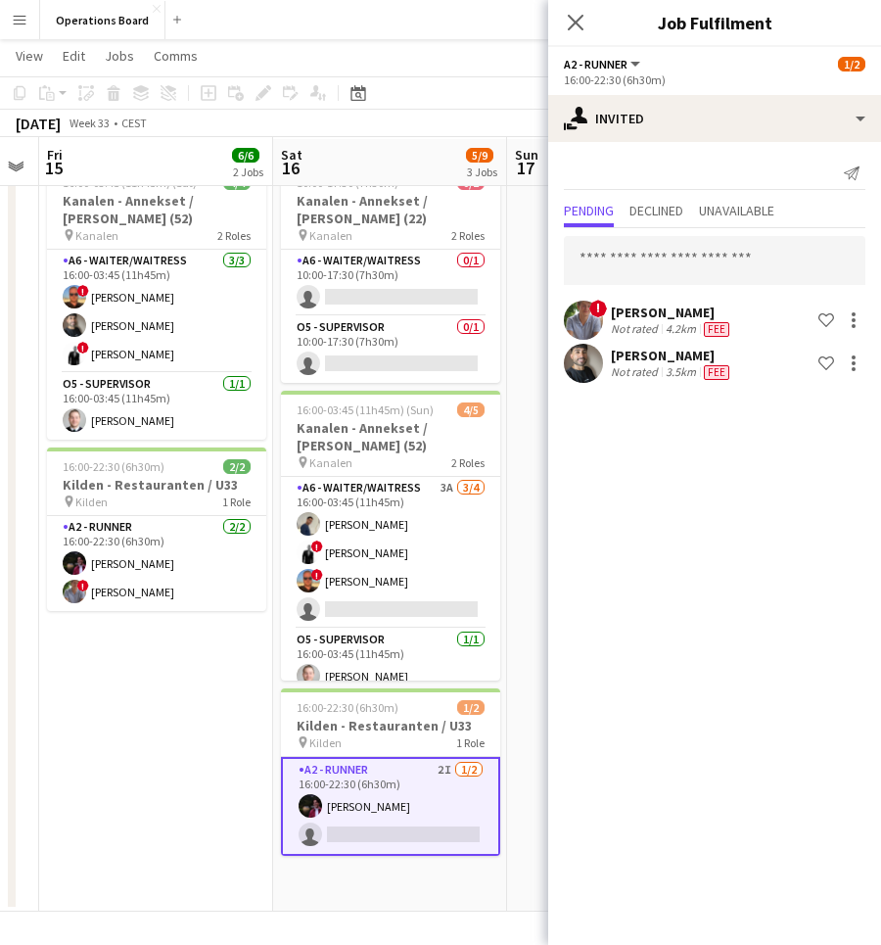
click at [669, 314] on div "[PERSON_NAME]" at bounding box center [672, 313] width 122 height 18
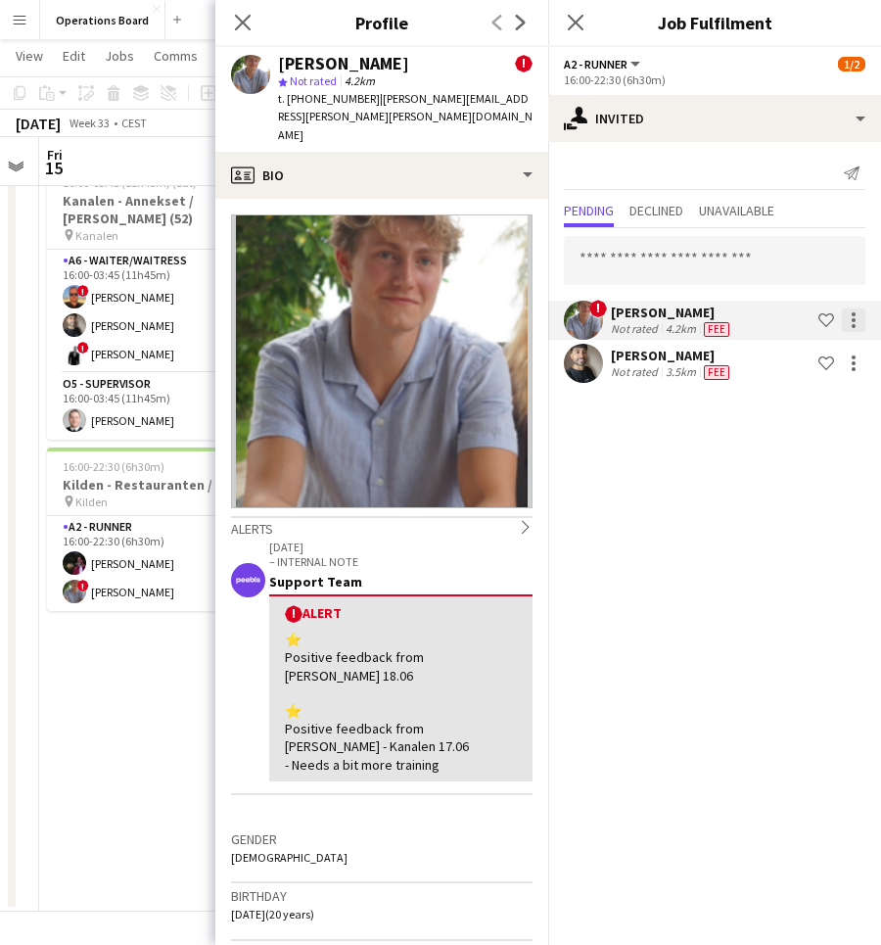
click at [848, 309] on div at bounding box center [854, 320] width 24 height 24
click at [790, 365] on button "Edit fee" at bounding box center [792, 356] width 147 height 47
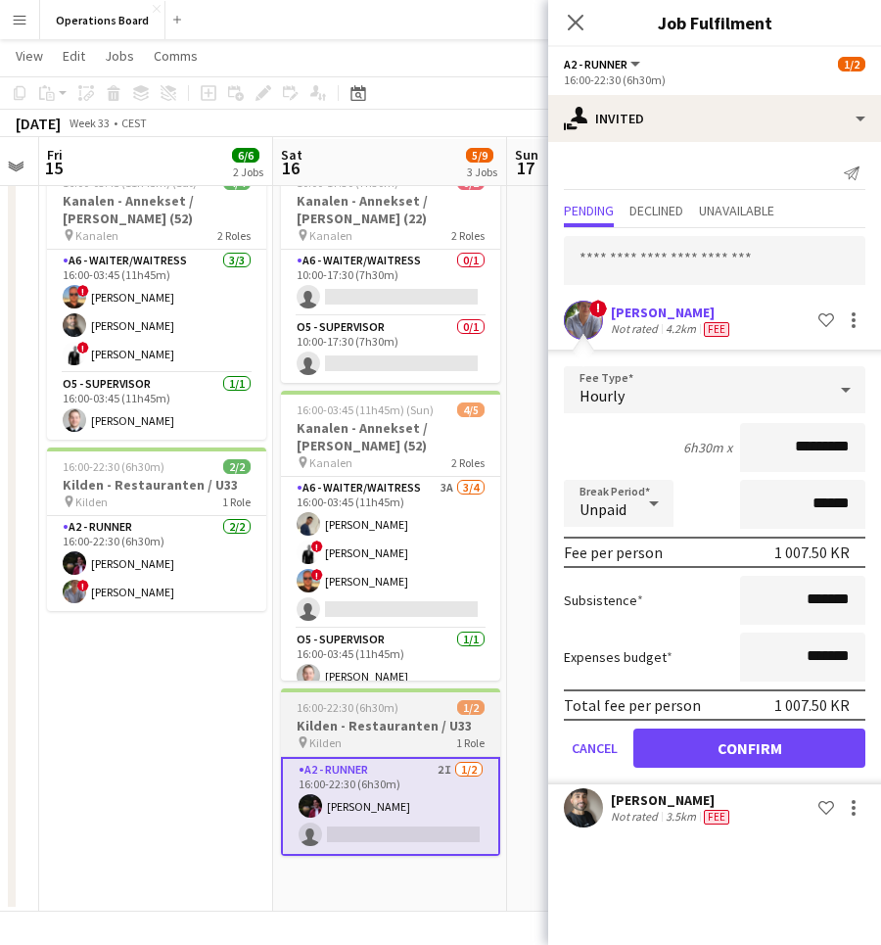
click at [429, 717] on h3 "Kilden - Restauranten / U33" at bounding box center [390, 726] width 219 height 18
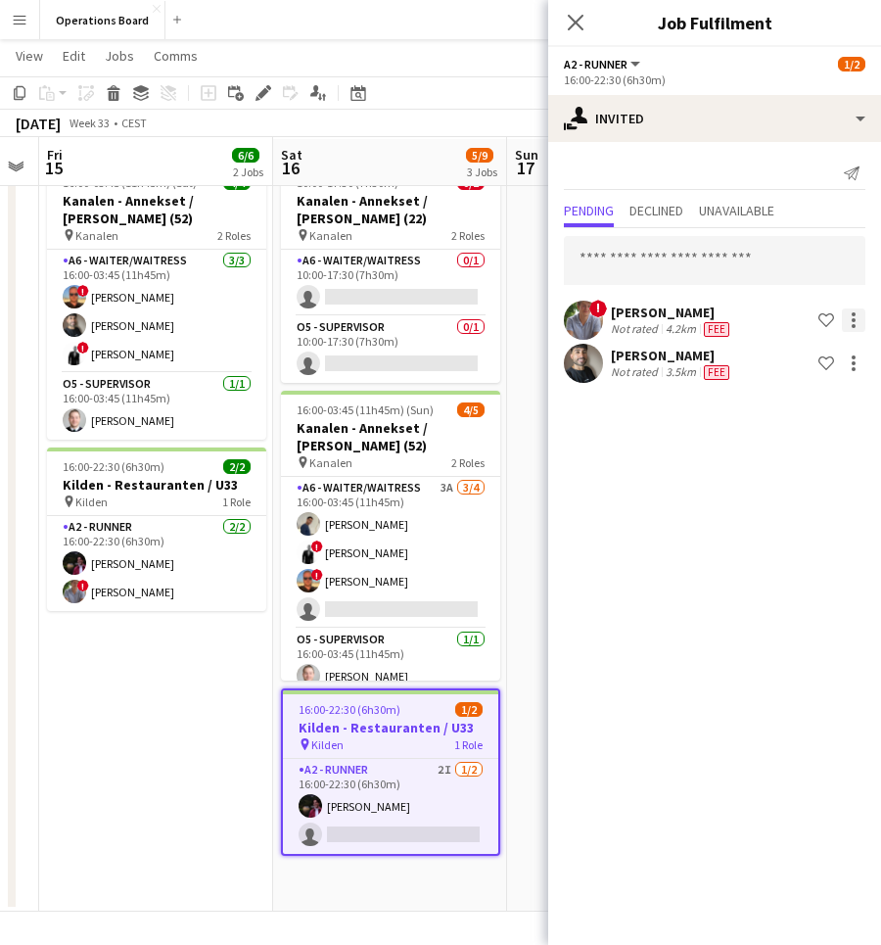
click at [853, 318] on div at bounding box center [854, 320] width 4 height 4
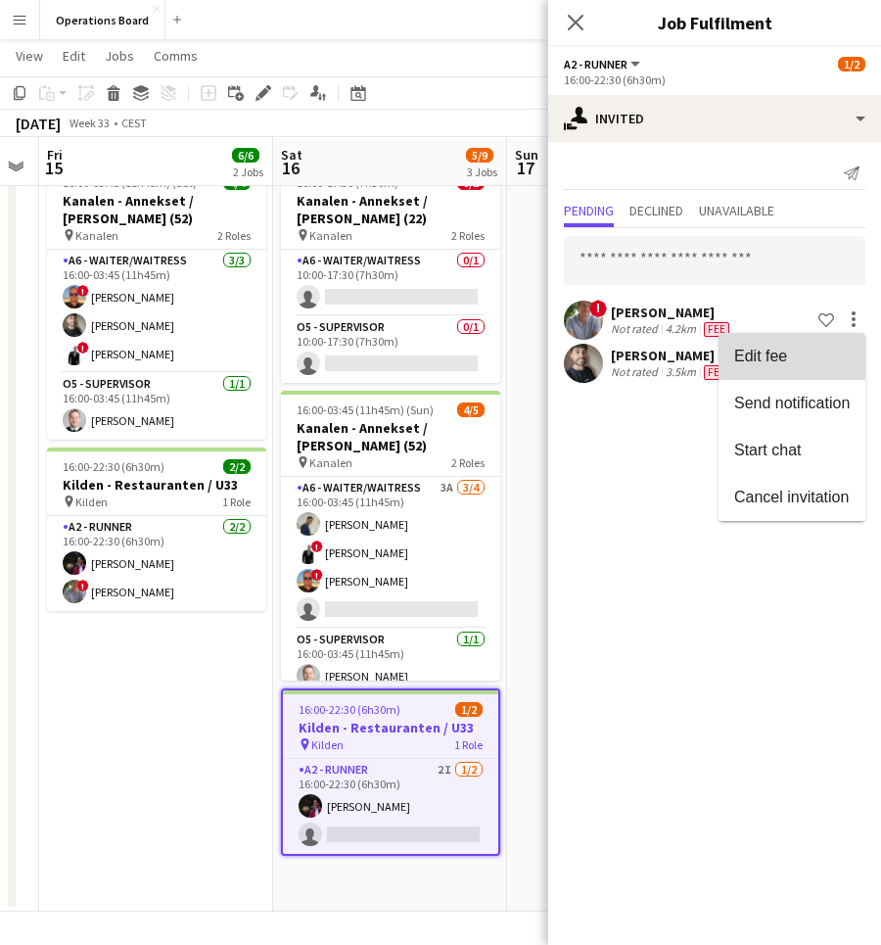
click at [785, 357] on span "Edit fee" at bounding box center [760, 356] width 53 height 17
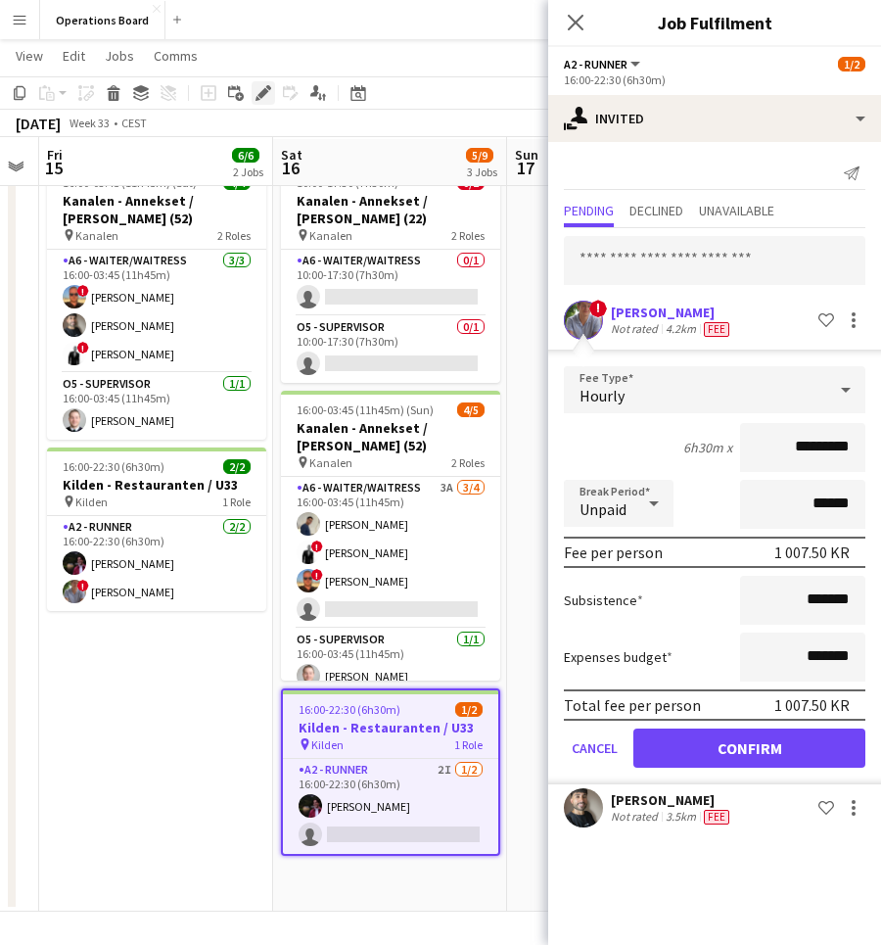
click at [265, 92] on icon at bounding box center [263, 93] width 11 height 11
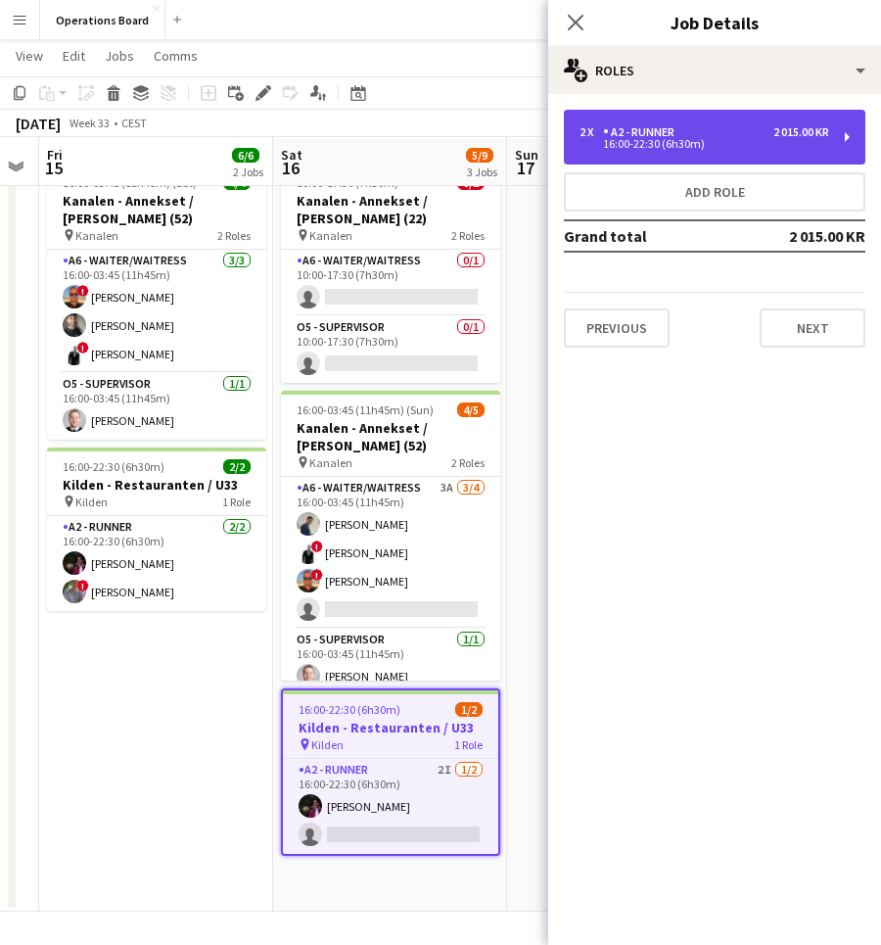
click at [639, 148] on div "16:00-22:30 (6h30m)" at bounding box center [705, 144] width 250 height 10
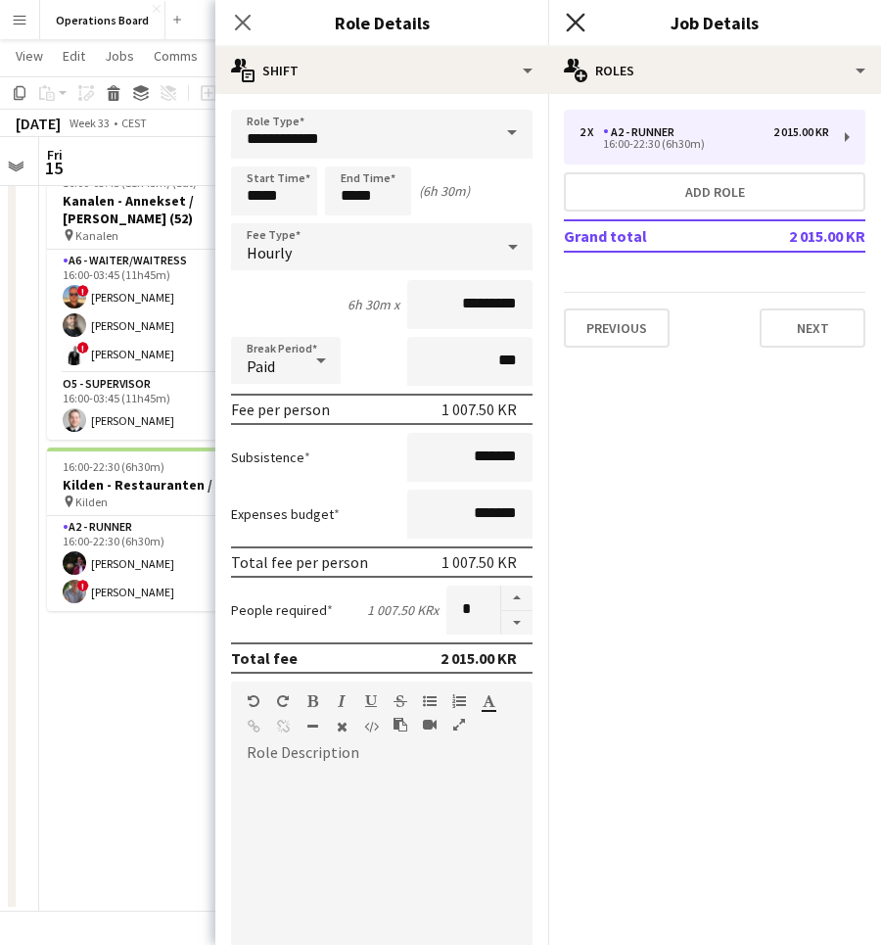
click at [574, 26] on icon "Close pop-in" at bounding box center [575, 22] width 19 height 19
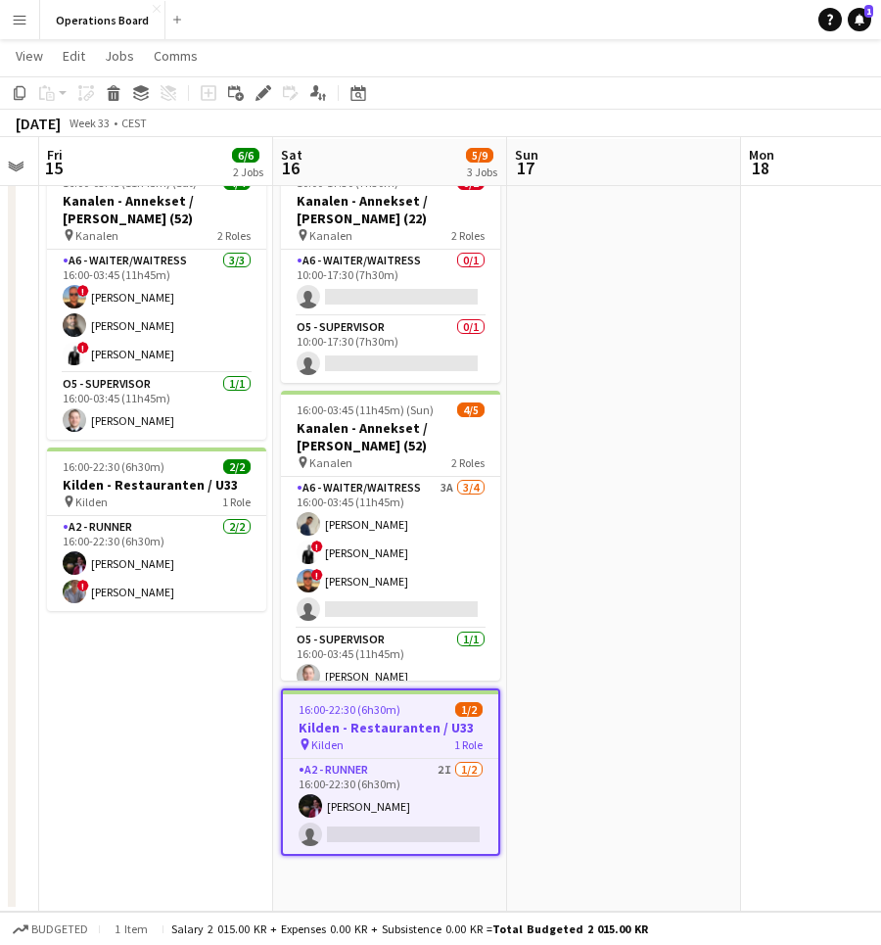
click at [614, 356] on app-date-cell at bounding box center [624, 534] width 234 height 756
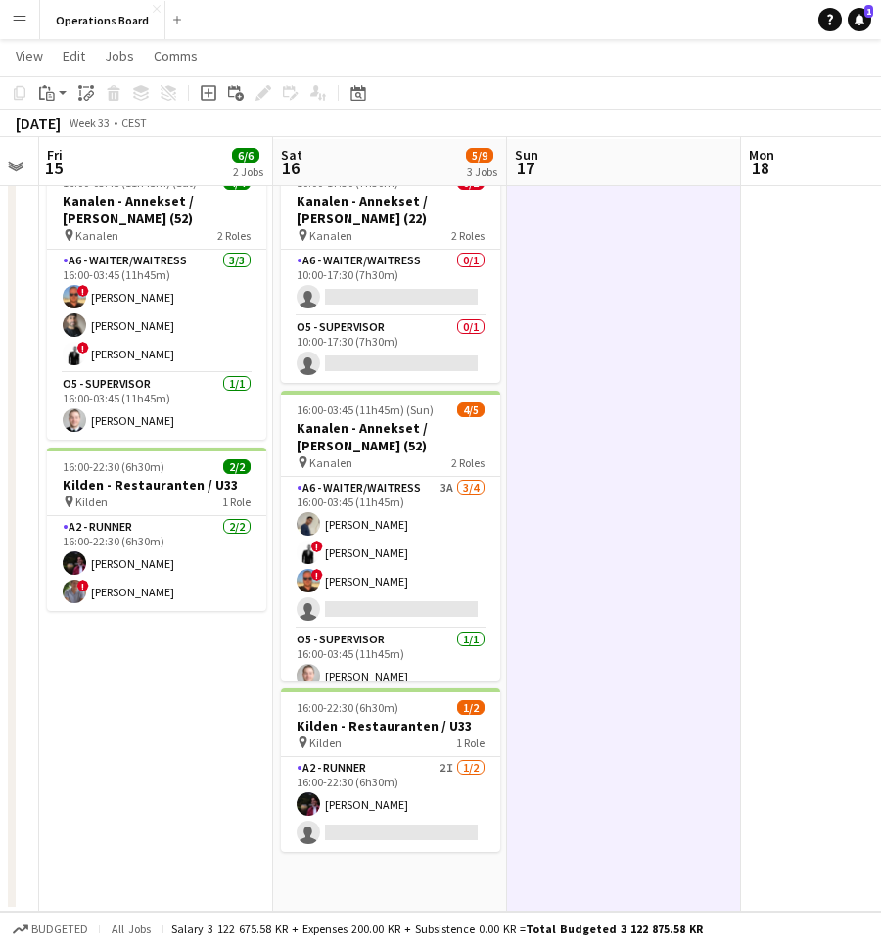
scroll to position [0, 407]
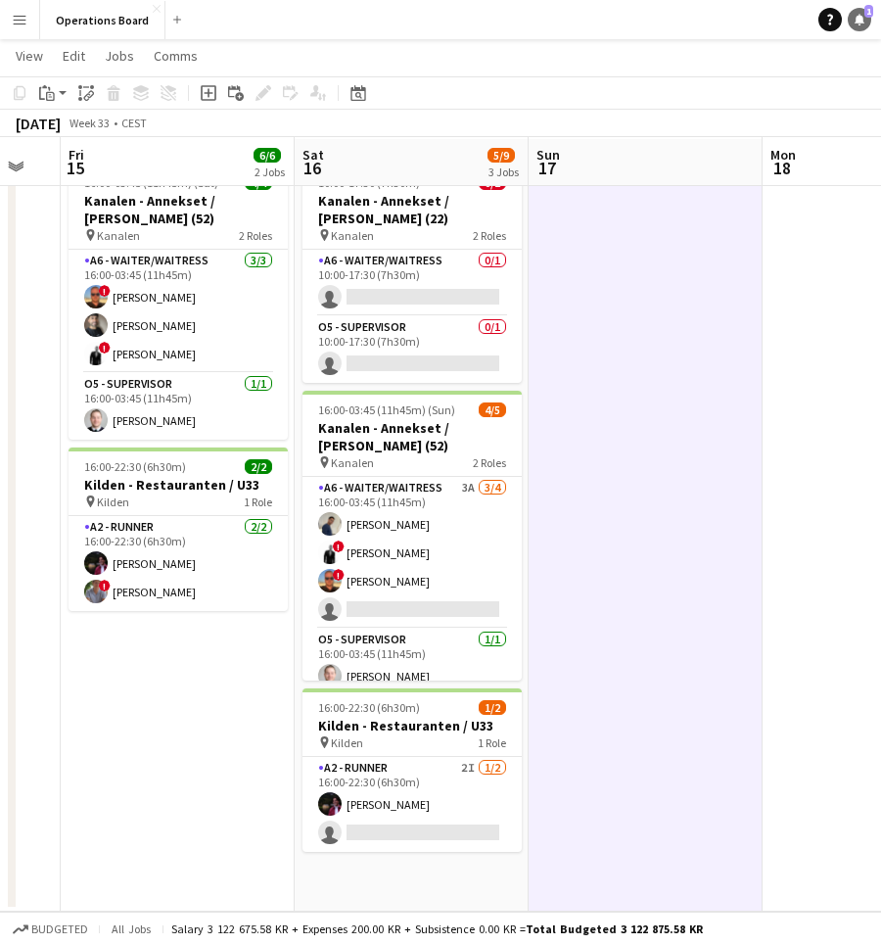
click at [857, 9] on link "Notifications 1" at bounding box center [860, 20] width 24 height 24
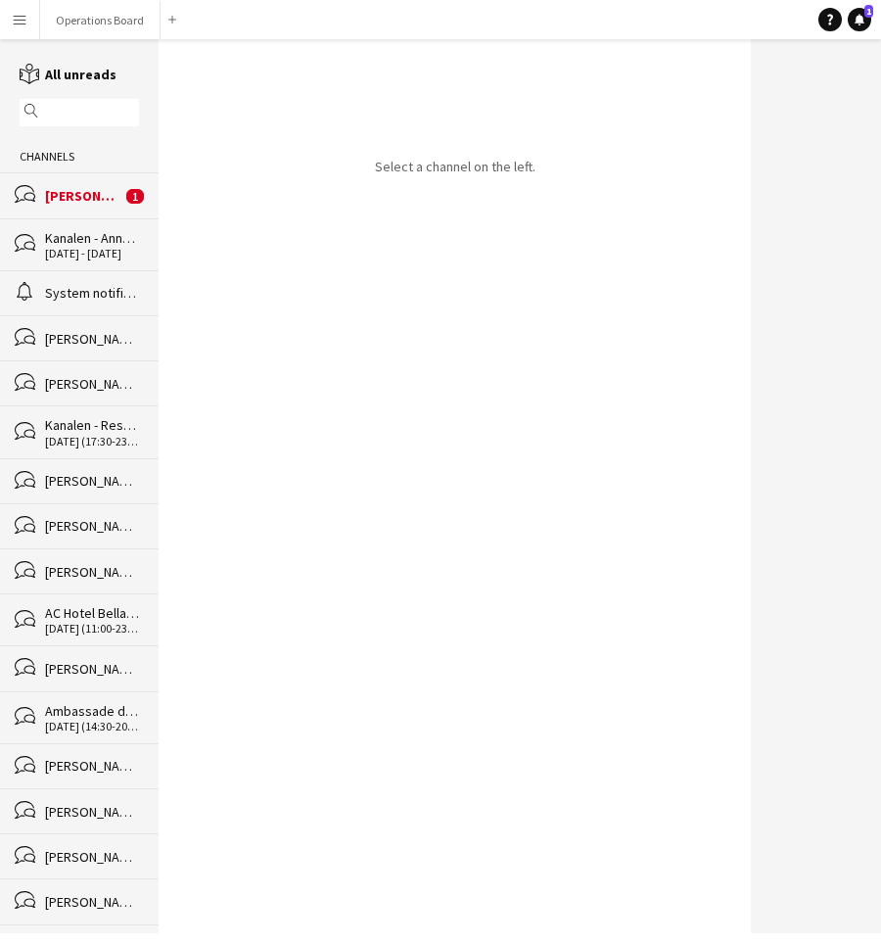
click at [82, 180] on div "bubbles Ugne Kisieliute 1" at bounding box center [79, 194] width 159 height 45
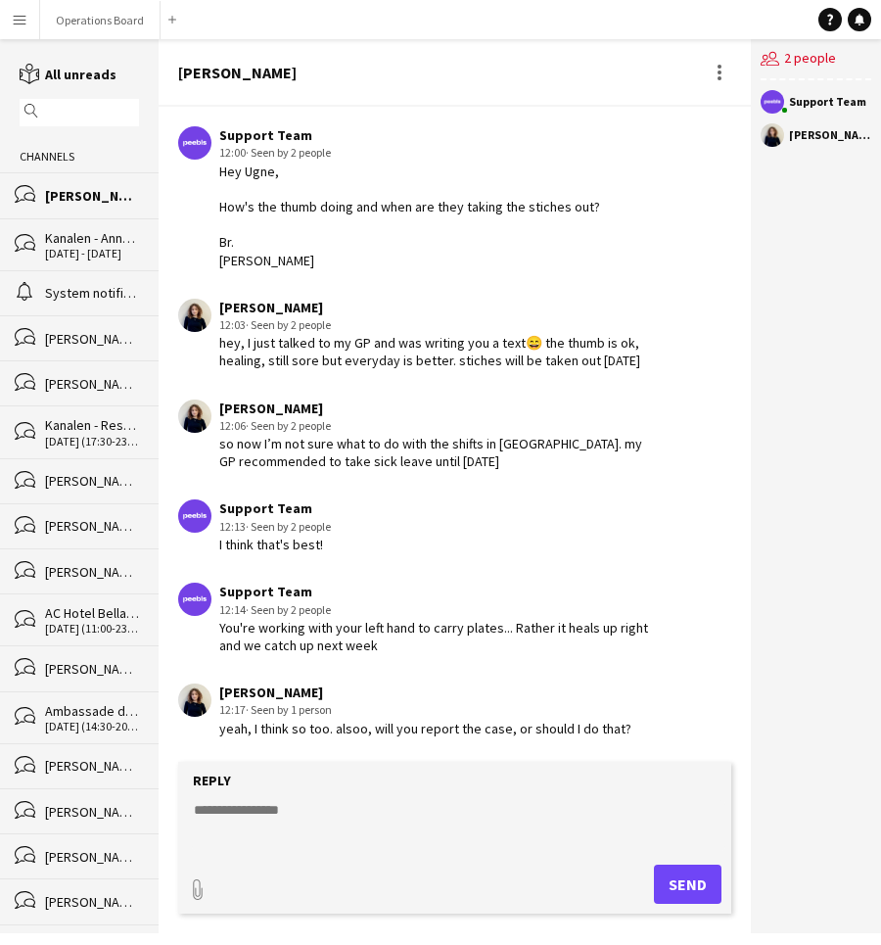
scroll to position [1694, 0]
click at [553, 804] on textarea at bounding box center [459, 825] width 534 height 51
type textarea "*"
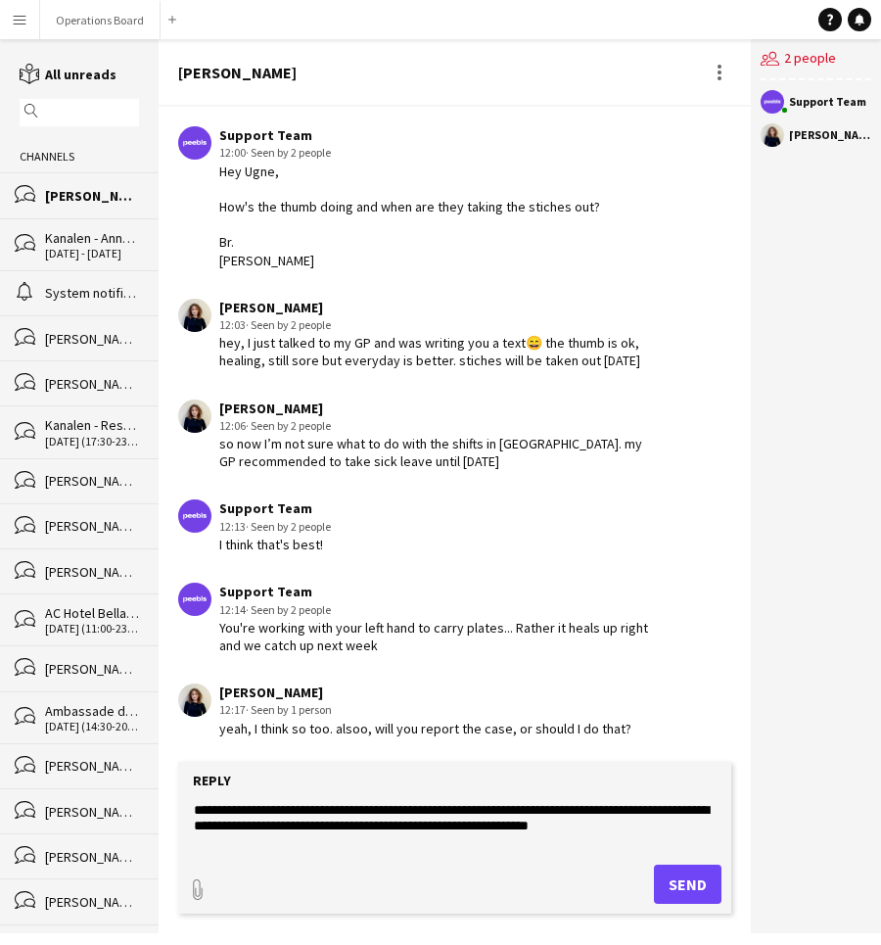
type textarea "**********"
click at [692, 868] on button "Send" at bounding box center [688, 884] width 68 height 39
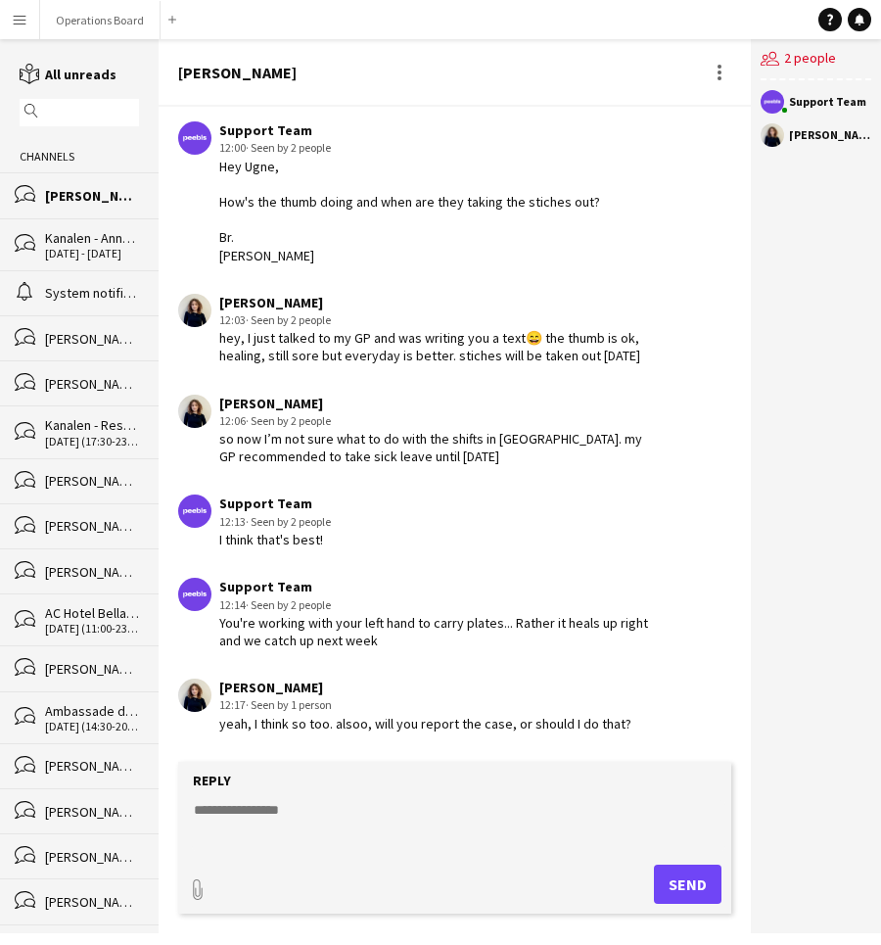
scroll to position [1794, 0]
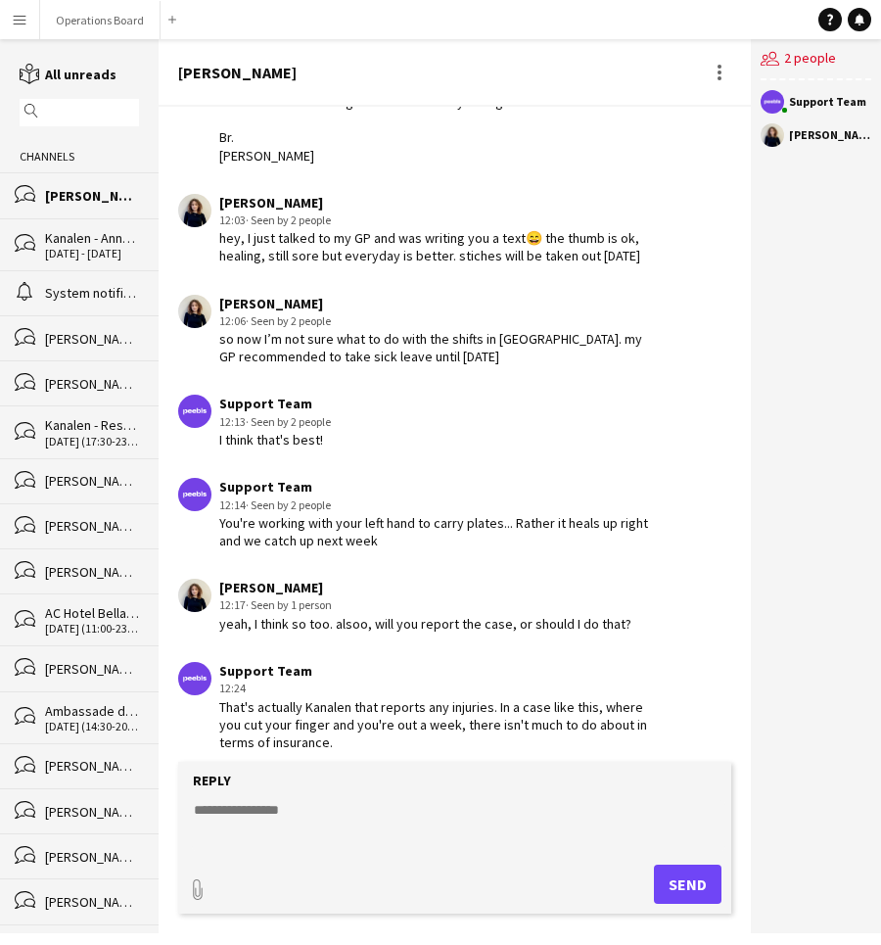
click at [613, 809] on textarea at bounding box center [459, 825] width 534 height 51
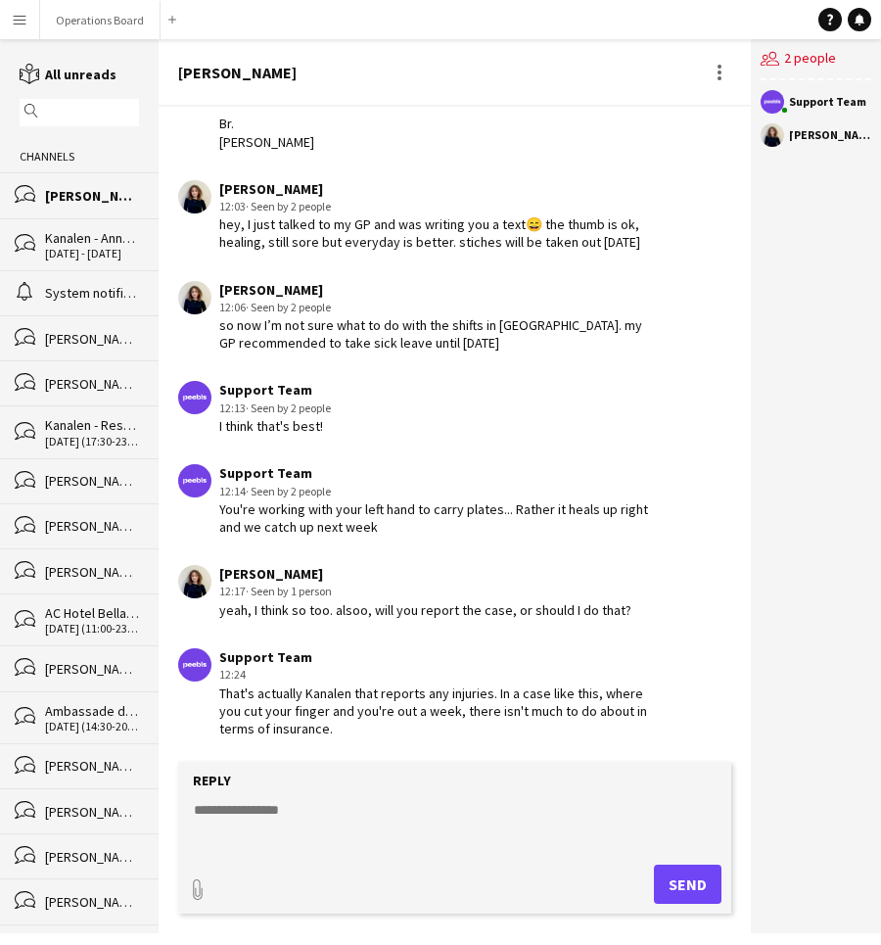
scroll to position [1812, 0]
click at [287, 827] on textarea at bounding box center [459, 825] width 534 height 51
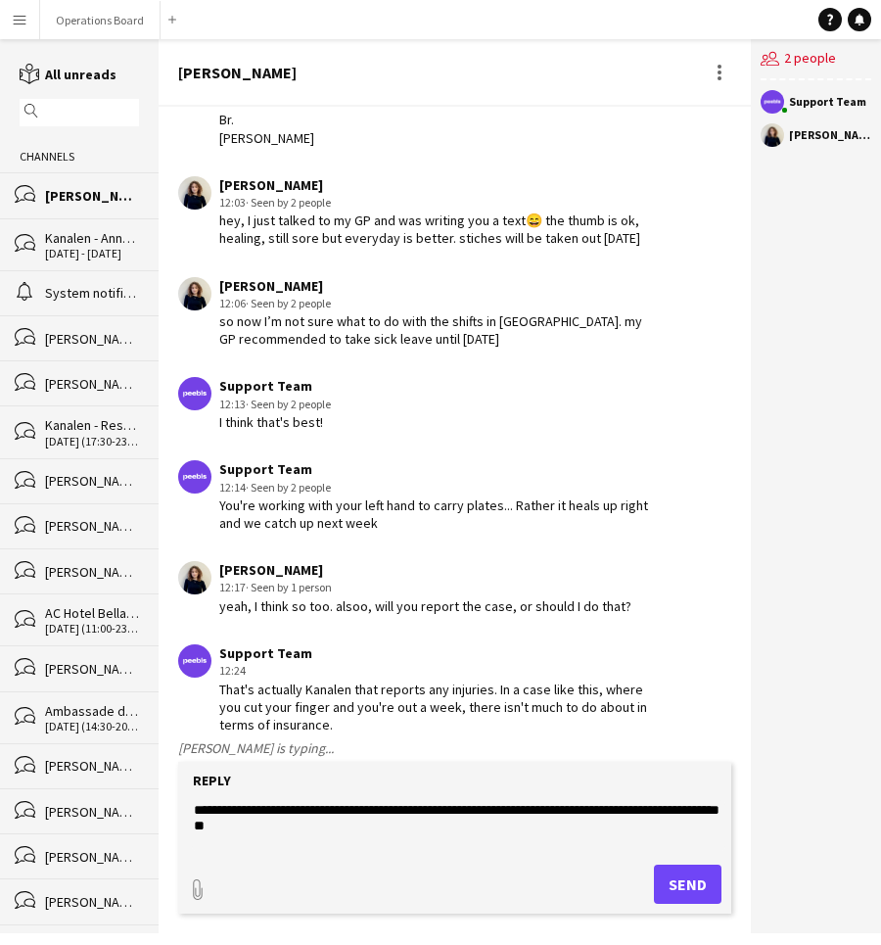
type textarea "**********"
click at [680, 870] on button "Send" at bounding box center [688, 884] width 68 height 39
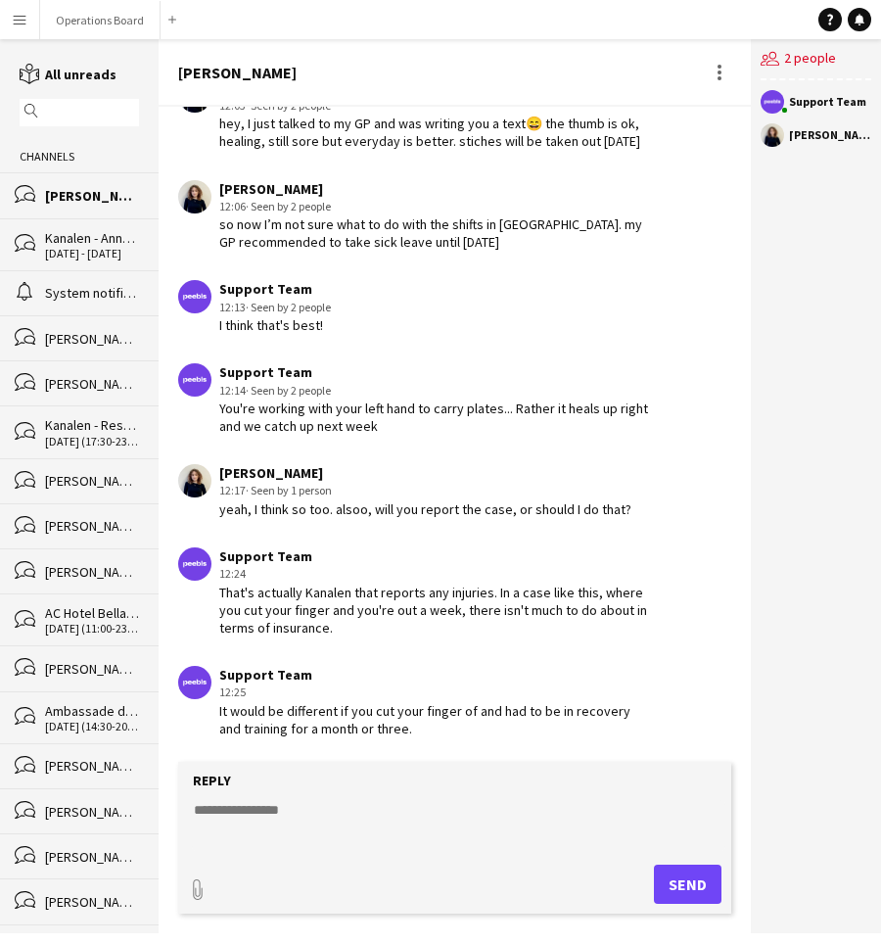
scroll to position [64, 0]
click at [590, 800] on textarea at bounding box center [459, 825] width 534 height 51
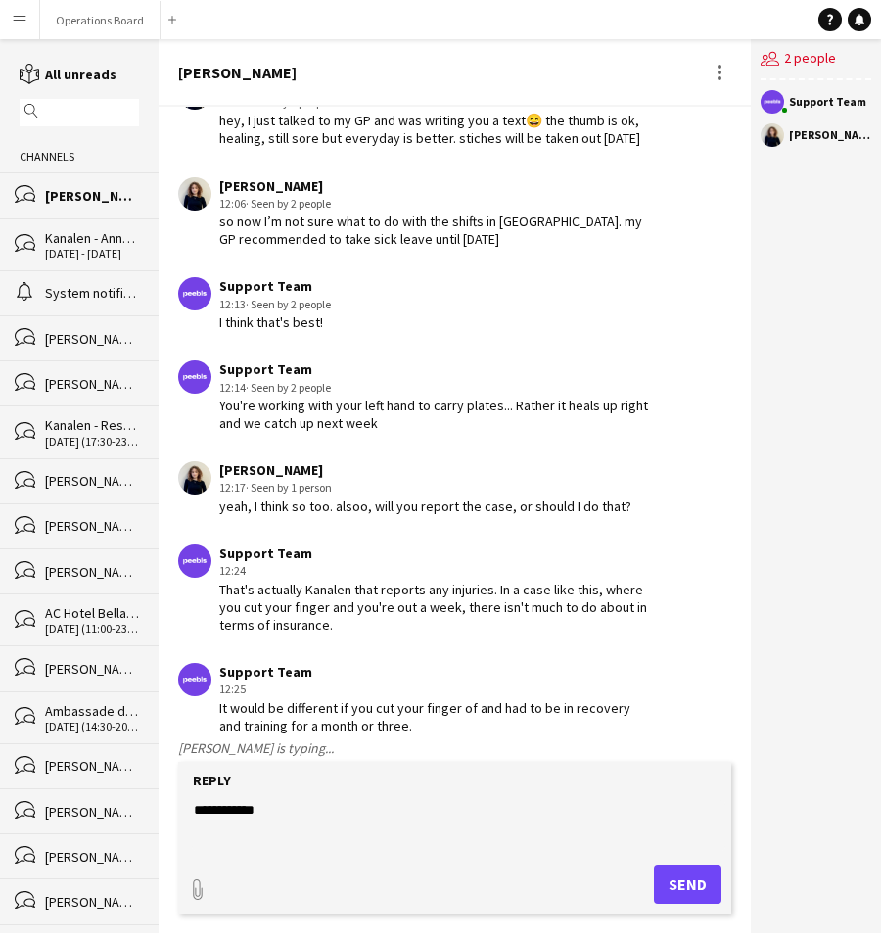
type textarea "**********"
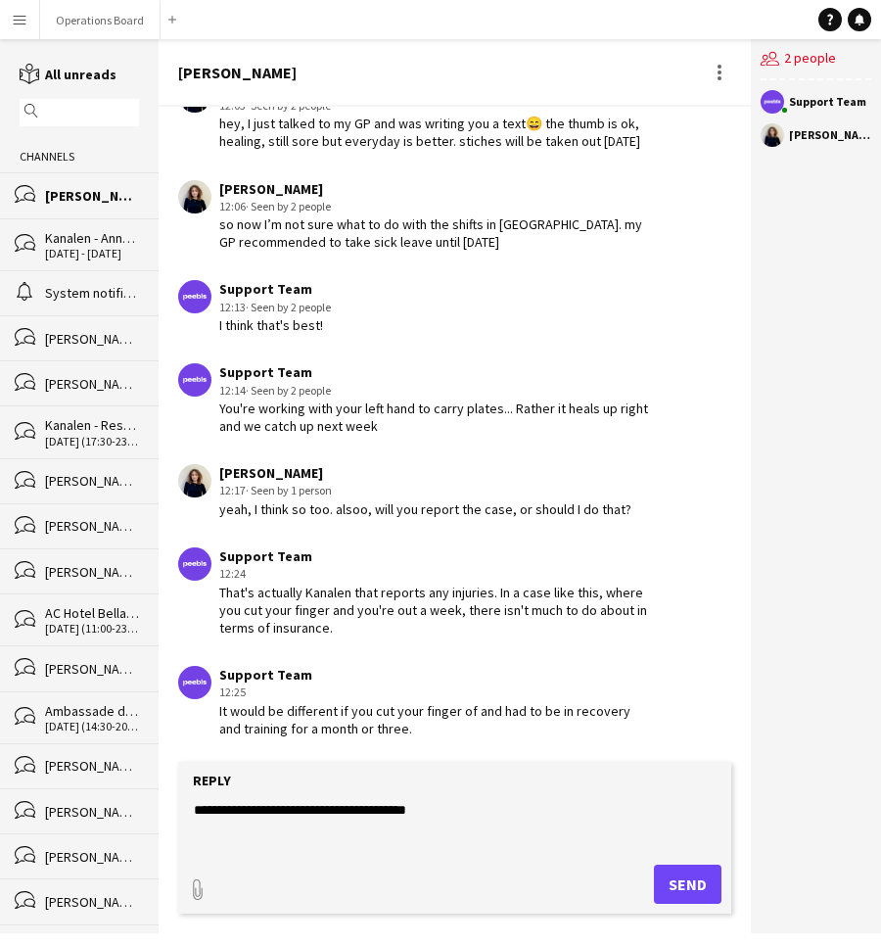
type textarea "**********"
click at [80, 24] on button "Operations Board Close" at bounding box center [100, 20] width 120 height 38
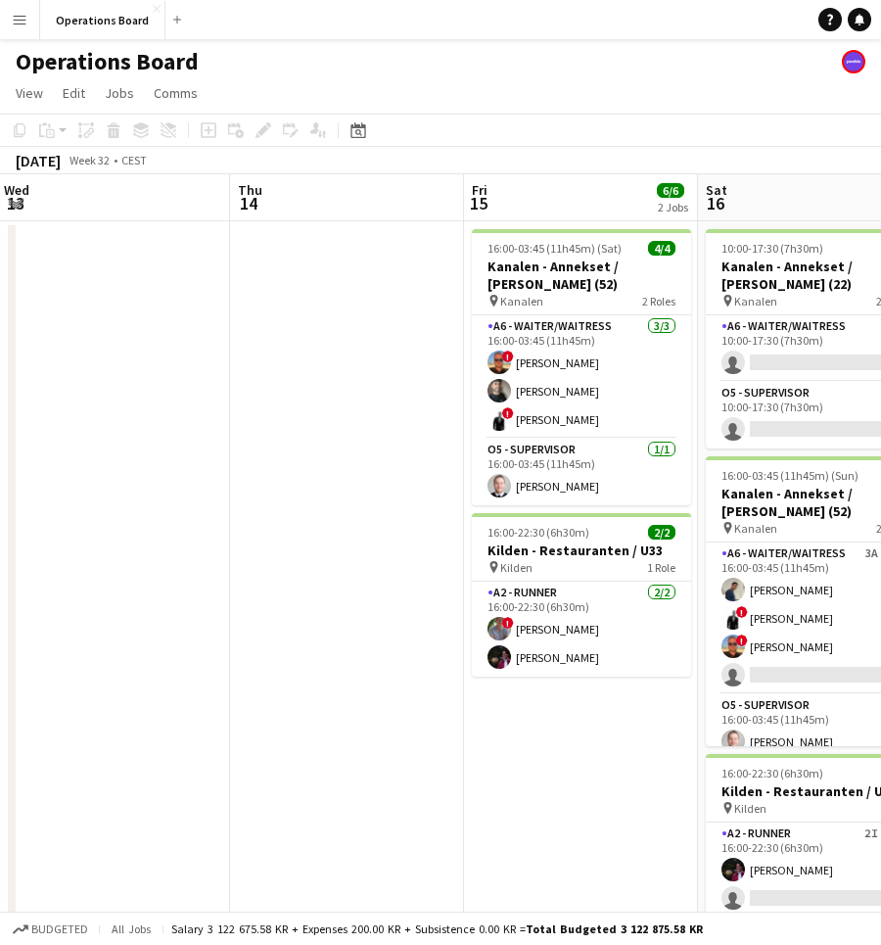
scroll to position [0, 679]
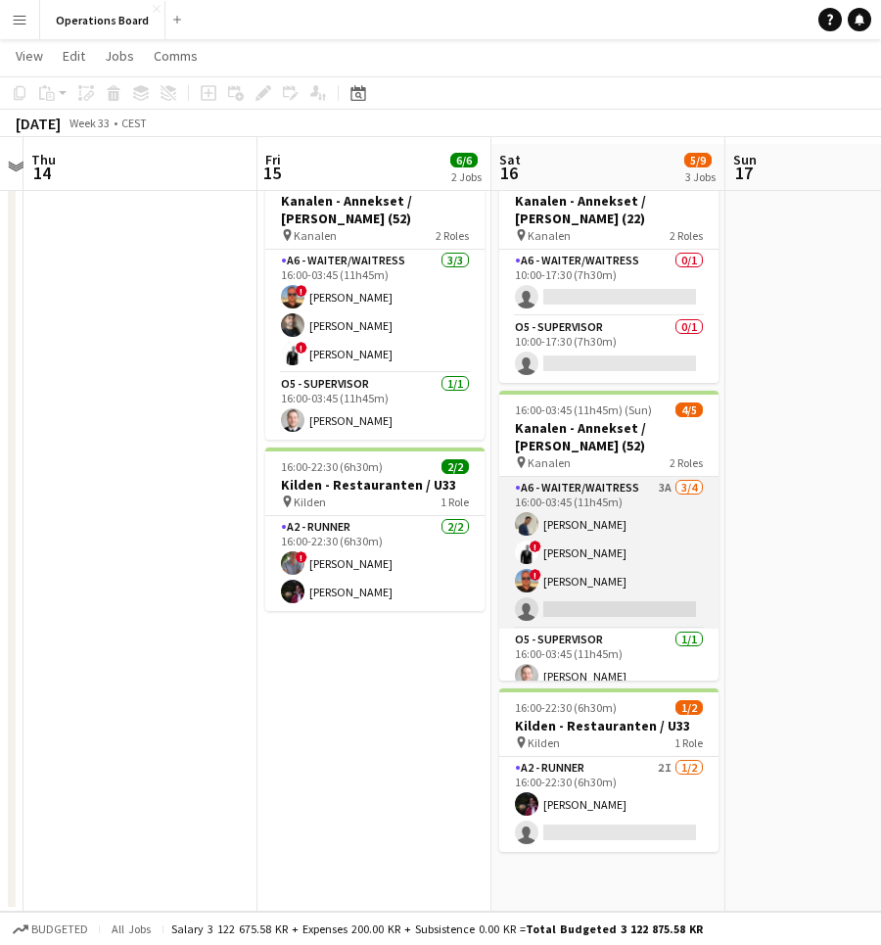
click at [614, 530] on app-card-role "A6 - WAITER/WAITRESS 3A 3/4 16:00-03:45 (11h45m) Daniel Mkande ! Mathias Van es…" at bounding box center [608, 553] width 219 height 152
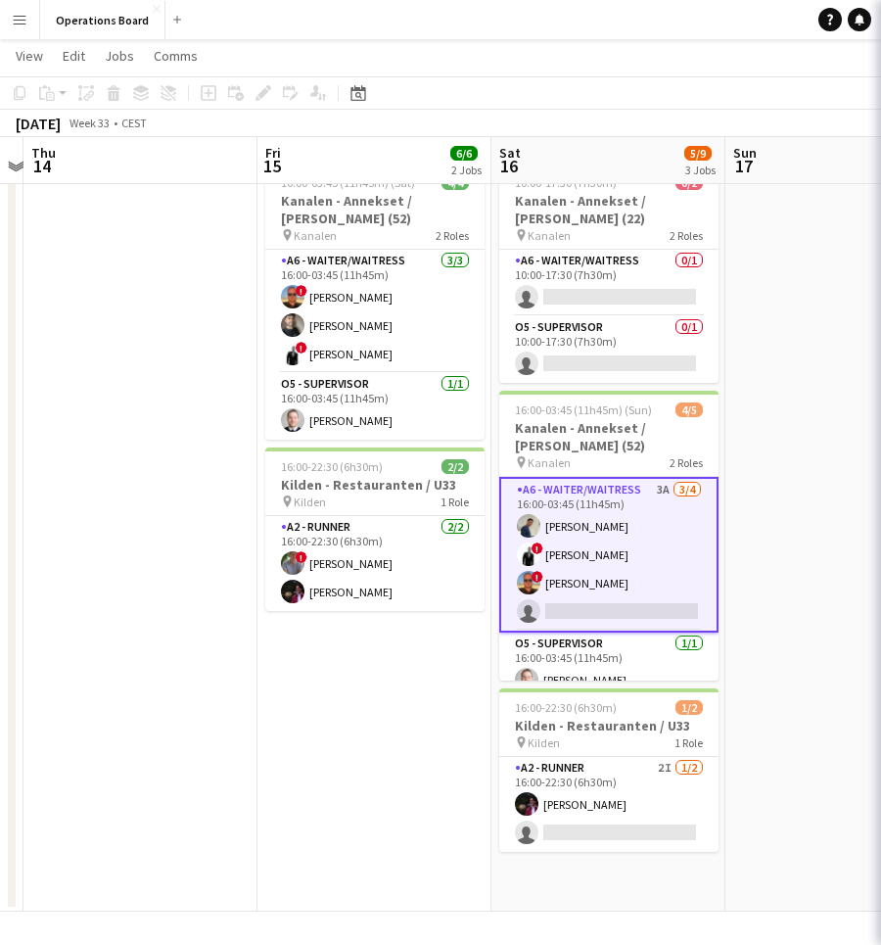
scroll to position [64, 0]
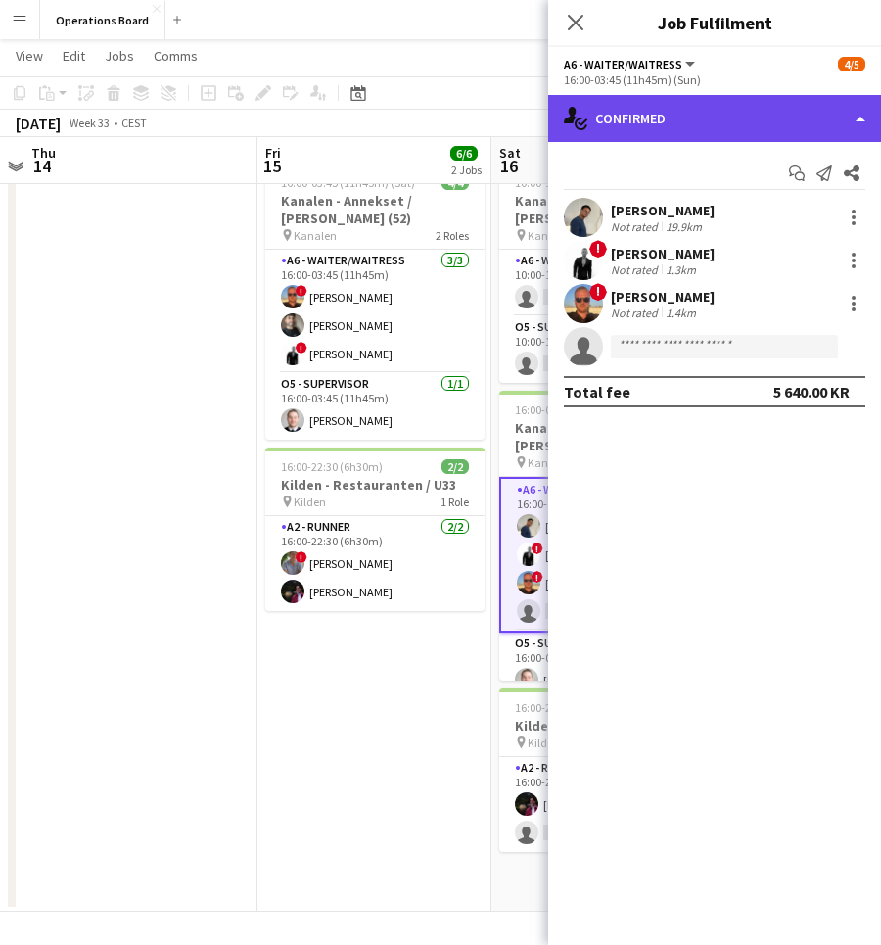
click at [689, 129] on div "single-neutral-actions-check-2 Confirmed" at bounding box center [714, 118] width 333 height 47
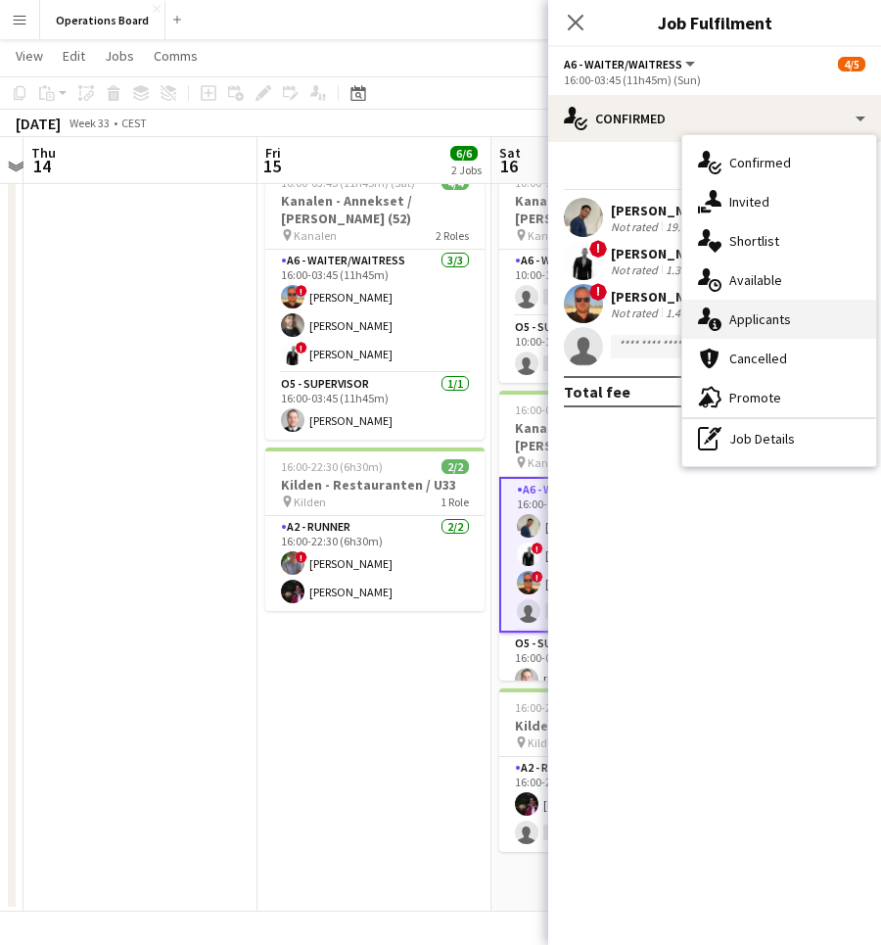
click at [769, 327] on div "single-neutral-actions-information Applicants" at bounding box center [780, 319] width 194 height 39
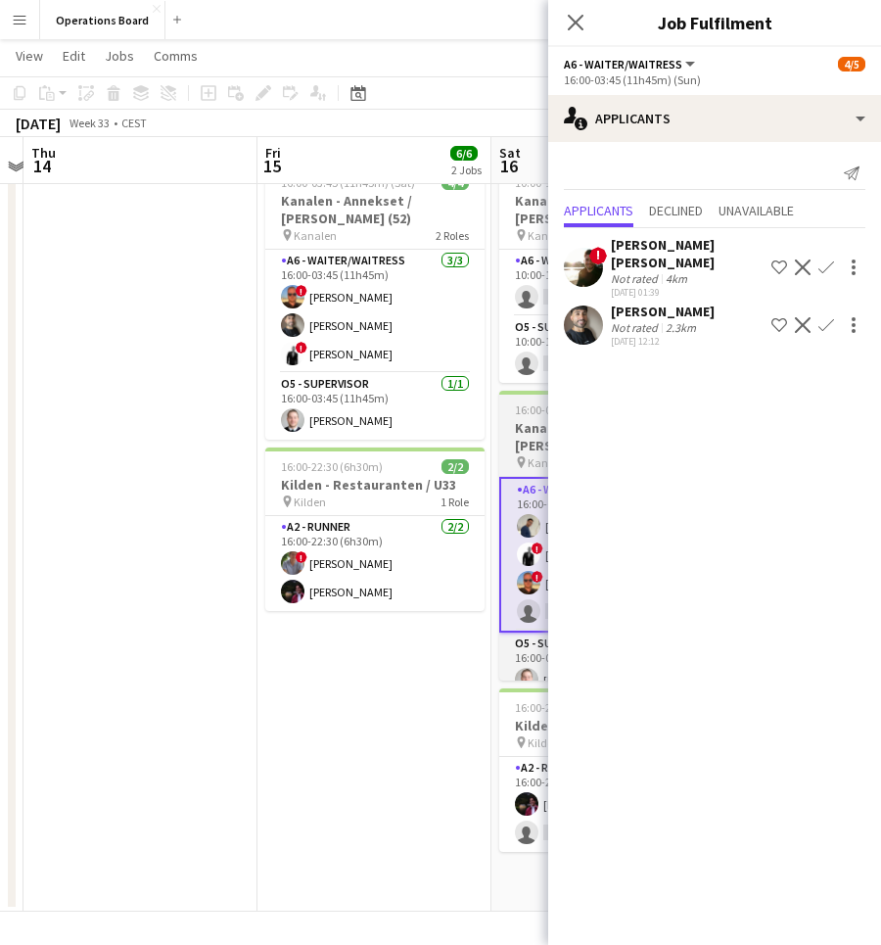
click at [528, 445] on h3 "Kanalen - Annekset / [PERSON_NAME] (52)" at bounding box center [608, 436] width 219 height 35
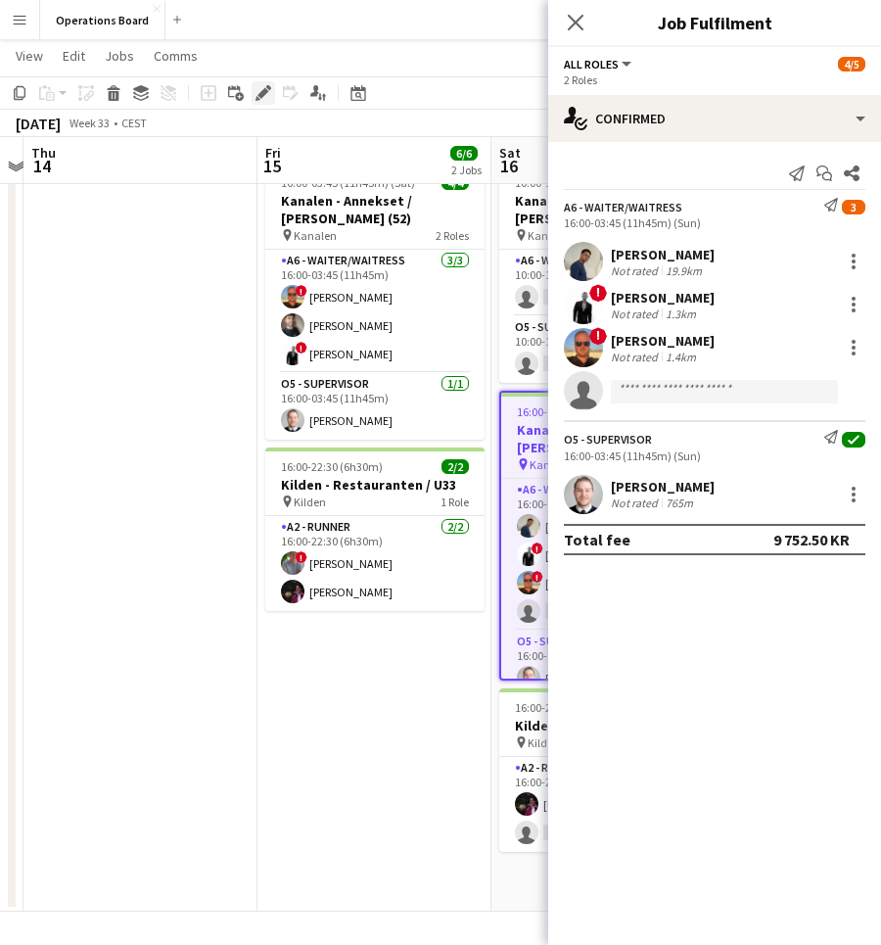
click at [264, 91] on icon at bounding box center [263, 93] width 11 height 11
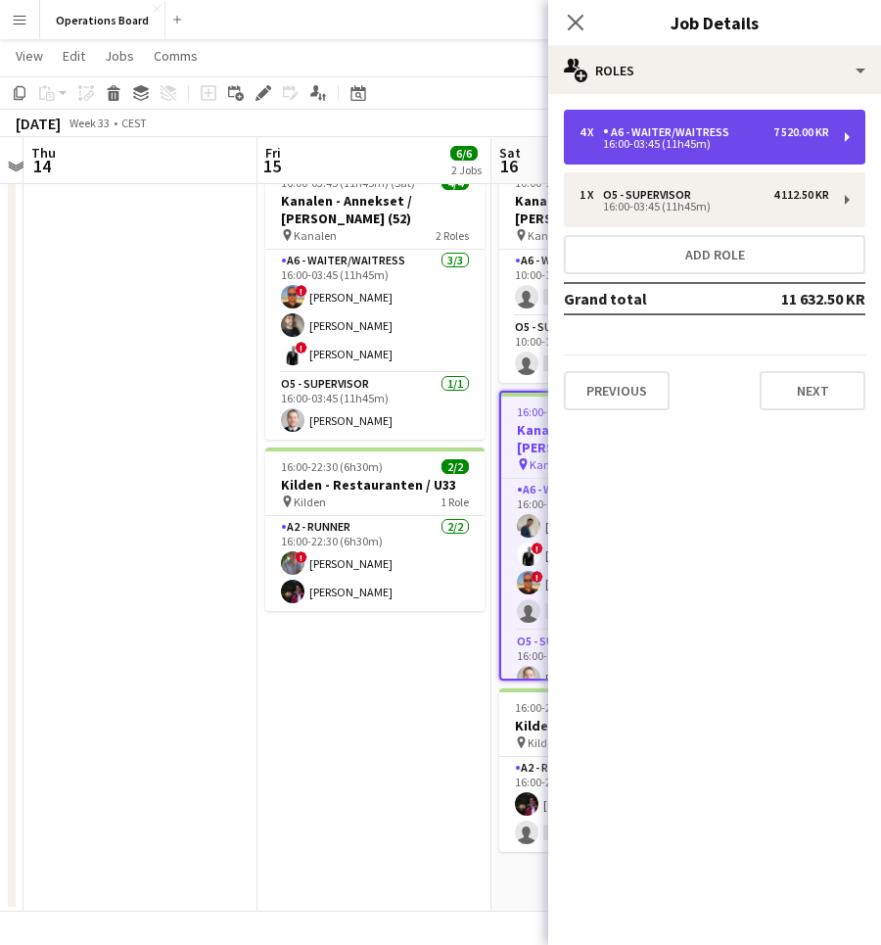
click at [680, 139] on div "16:00-03:45 (11h45m)" at bounding box center [705, 144] width 250 height 10
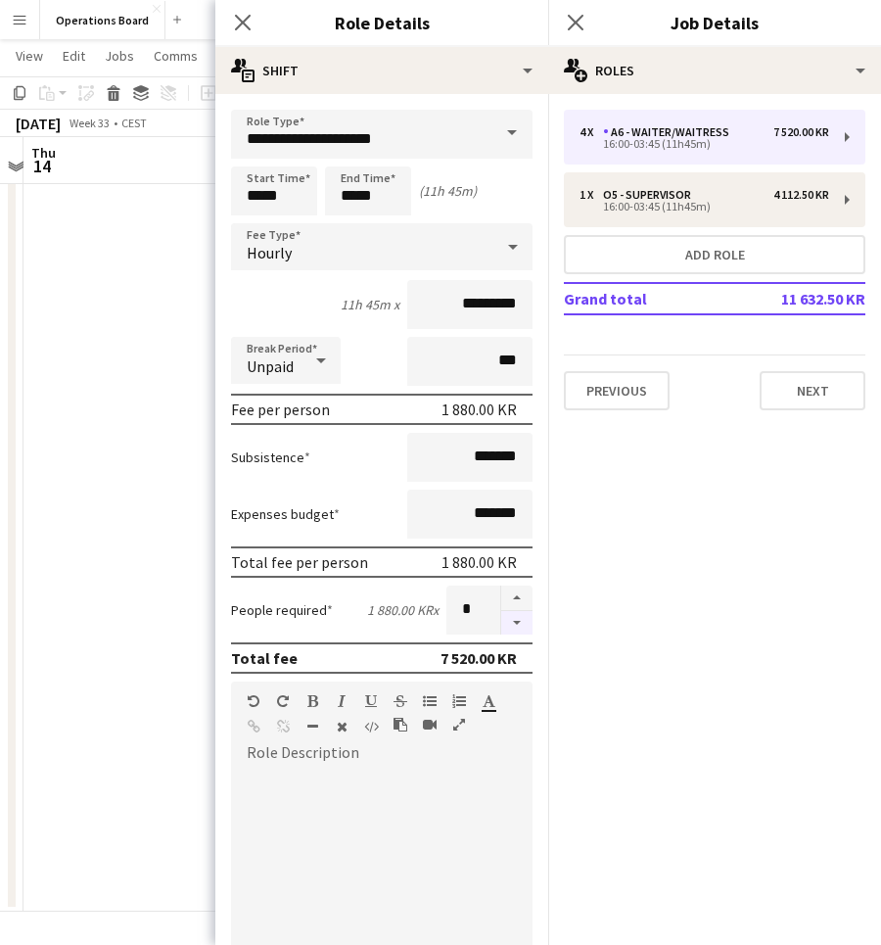
click at [519, 625] on button "button" at bounding box center [516, 623] width 31 height 24
type input "*"
click at [579, 23] on icon "Close pop-in" at bounding box center [575, 22] width 19 height 19
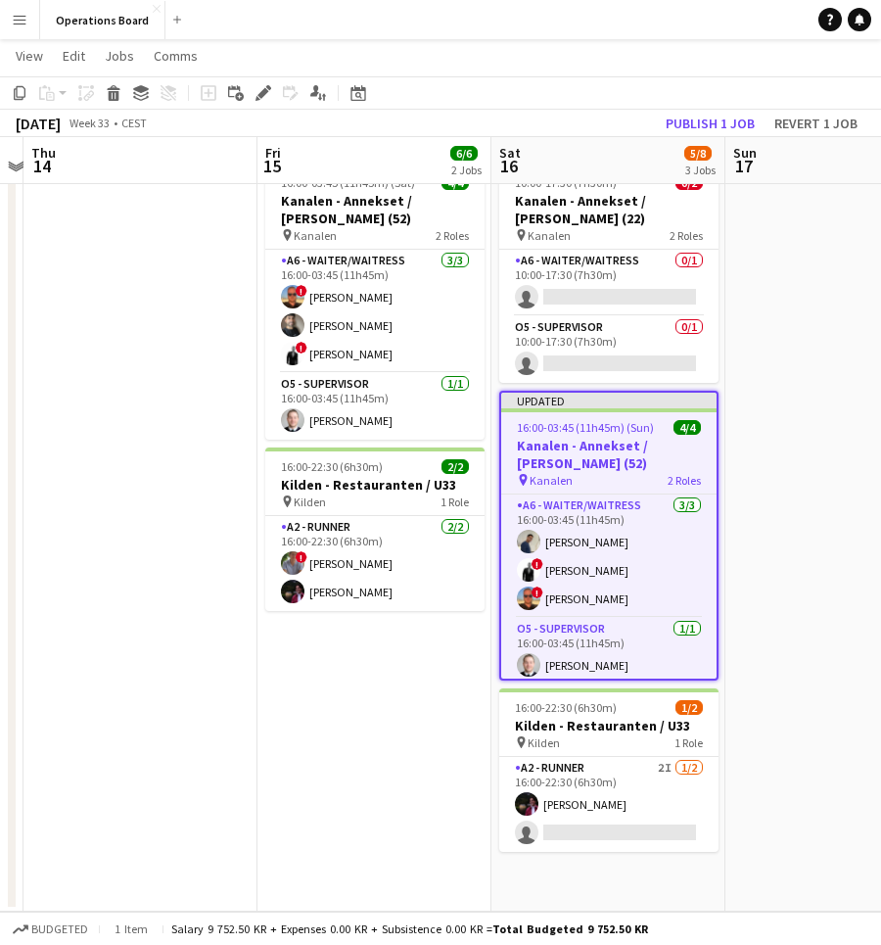
scroll to position [0, 779]
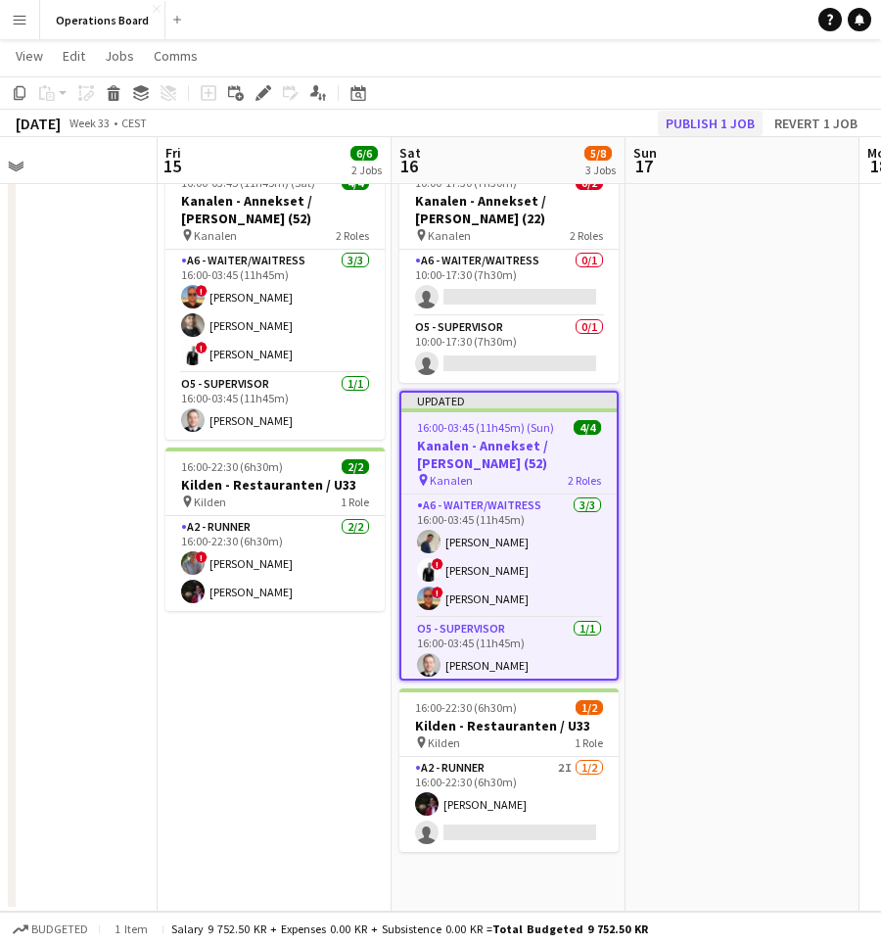
click at [708, 127] on button "Publish 1 job" at bounding box center [710, 123] width 105 height 25
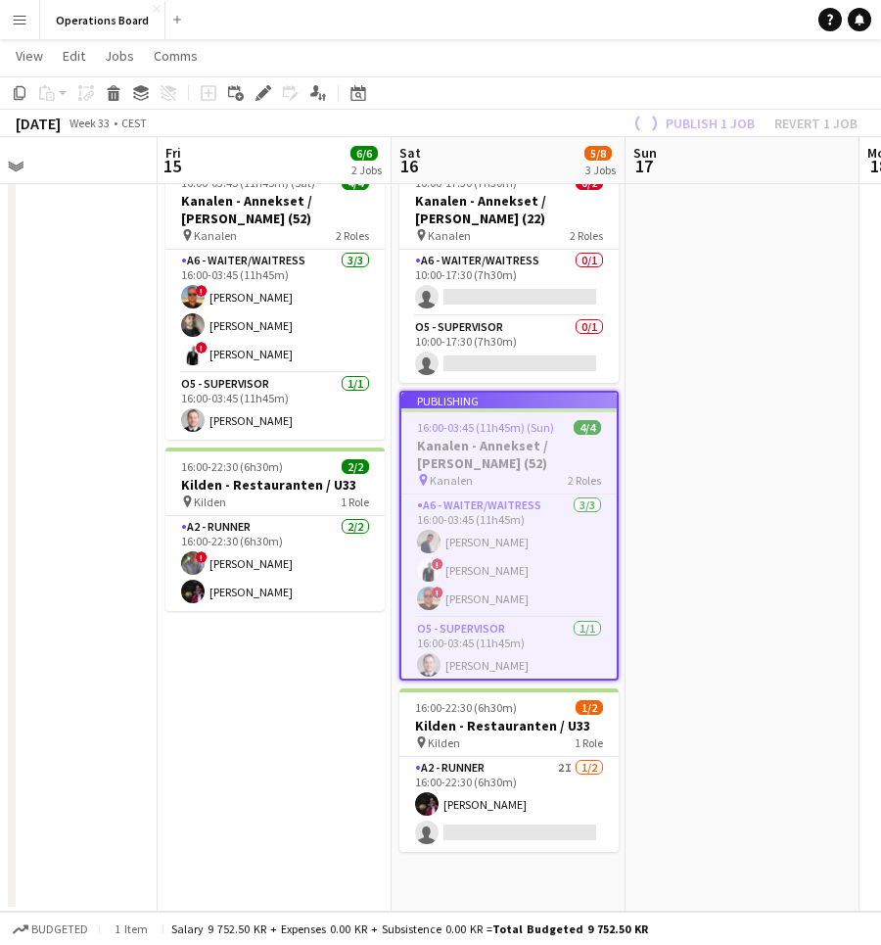
click at [701, 335] on app-date-cell at bounding box center [743, 534] width 234 height 756
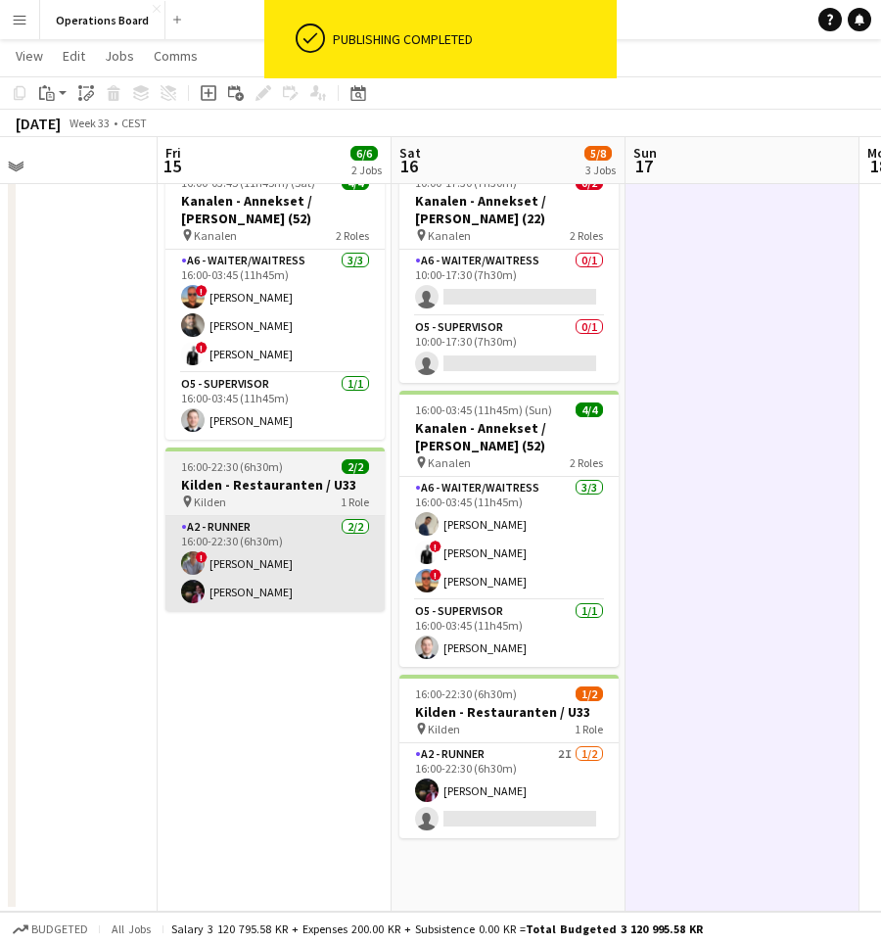
click at [254, 564] on app-card-role "A2 - RUNNER [DATE] 16:00-22:30 (6h30m) ! [PERSON_NAME] [PERSON_NAME]" at bounding box center [275, 563] width 219 height 95
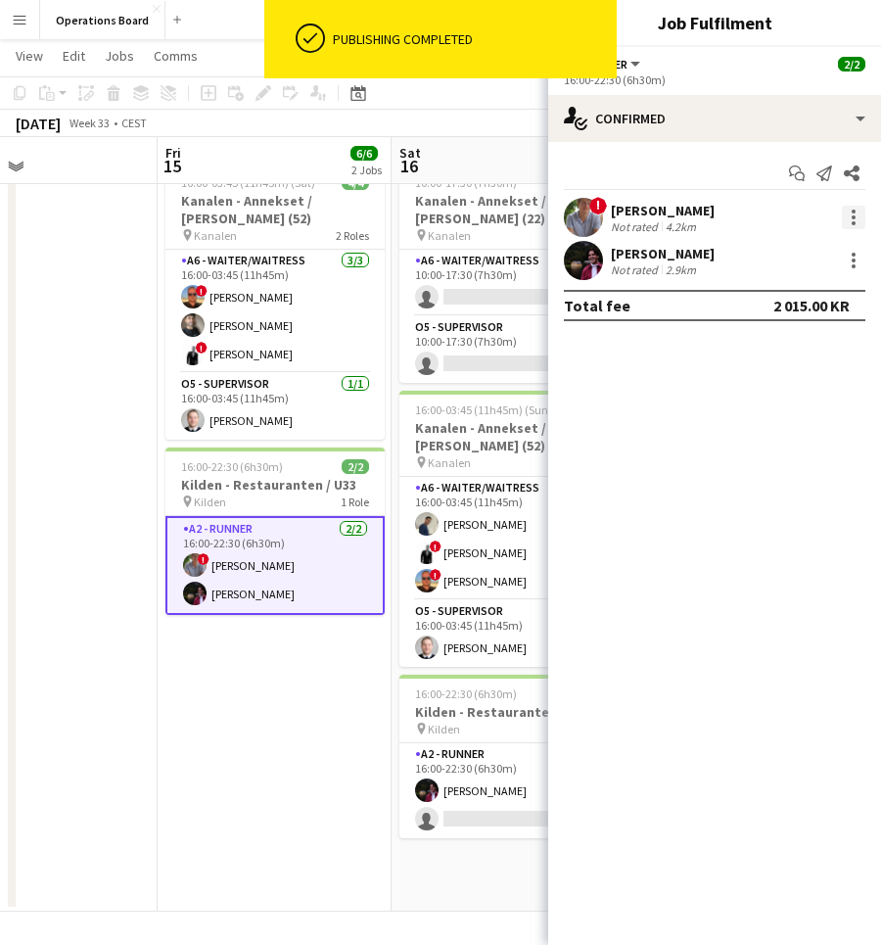
click at [852, 209] on div at bounding box center [854, 218] width 24 height 24
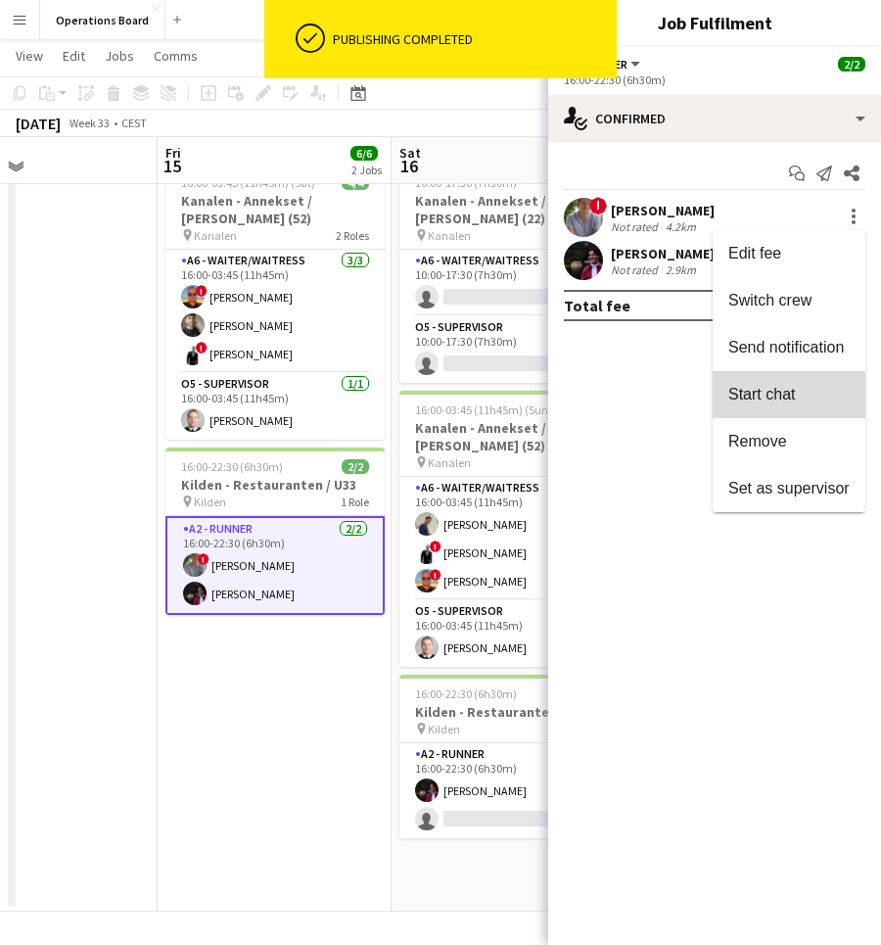
click at [825, 398] on span "Start chat" at bounding box center [789, 395] width 121 height 18
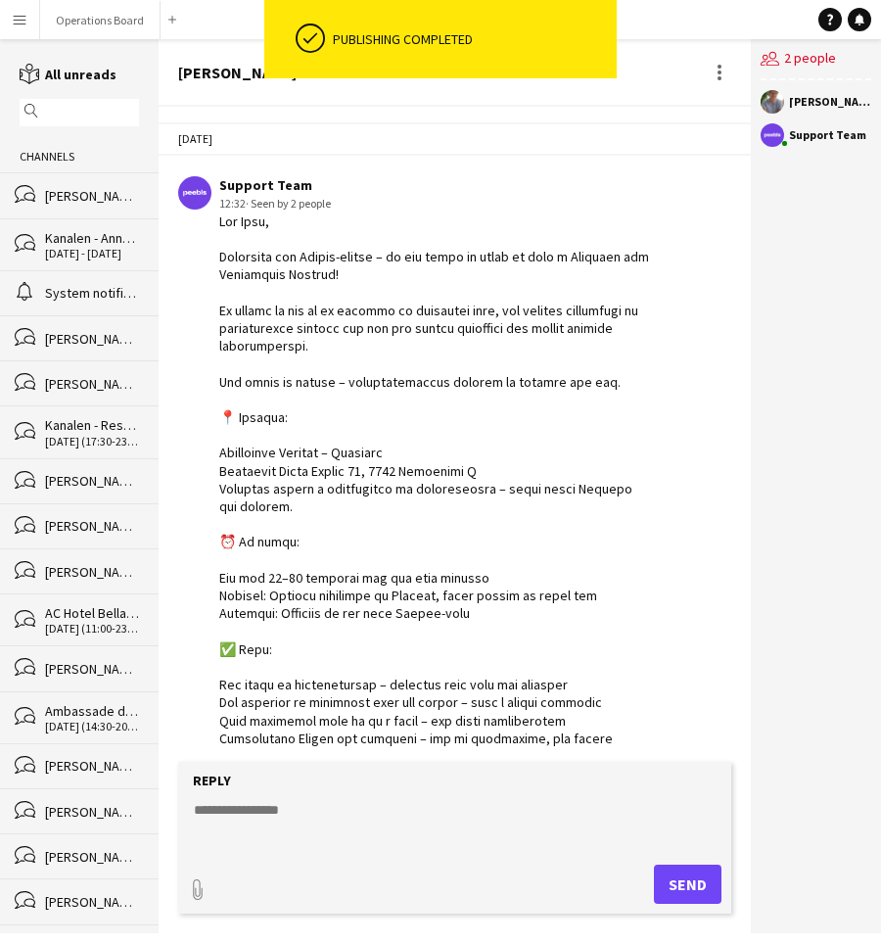
scroll to position [484, 0]
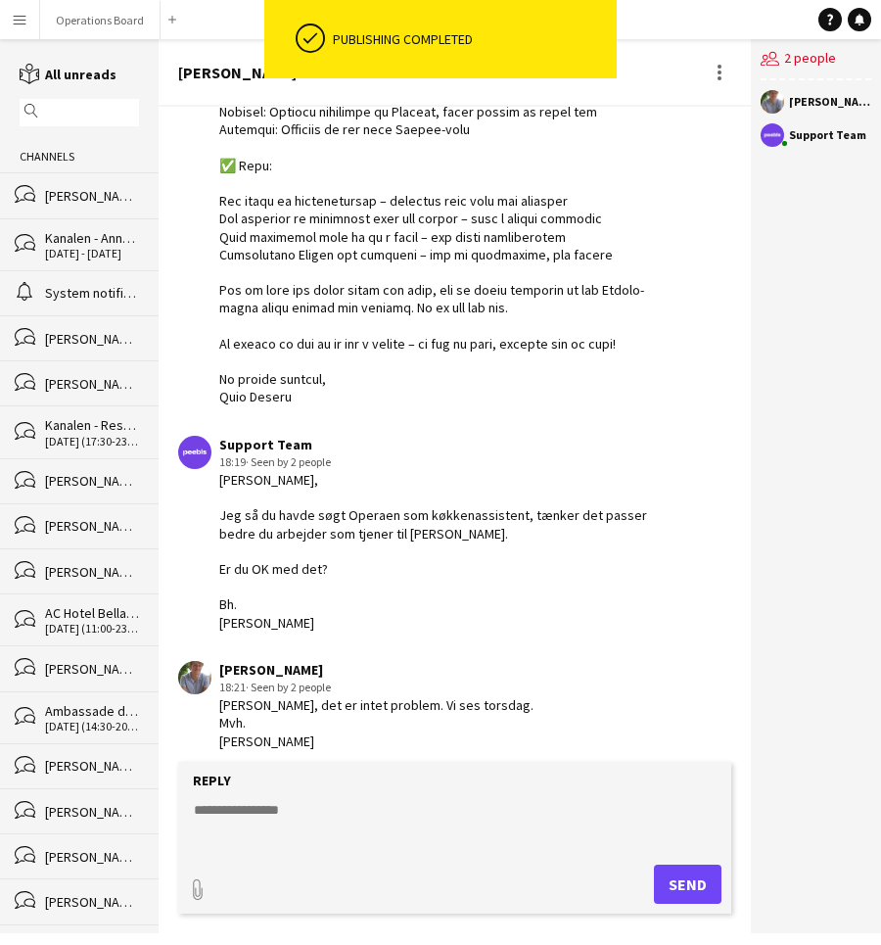
click at [340, 785] on div "Reply" at bounding box center [455, 781] width 534 height 18
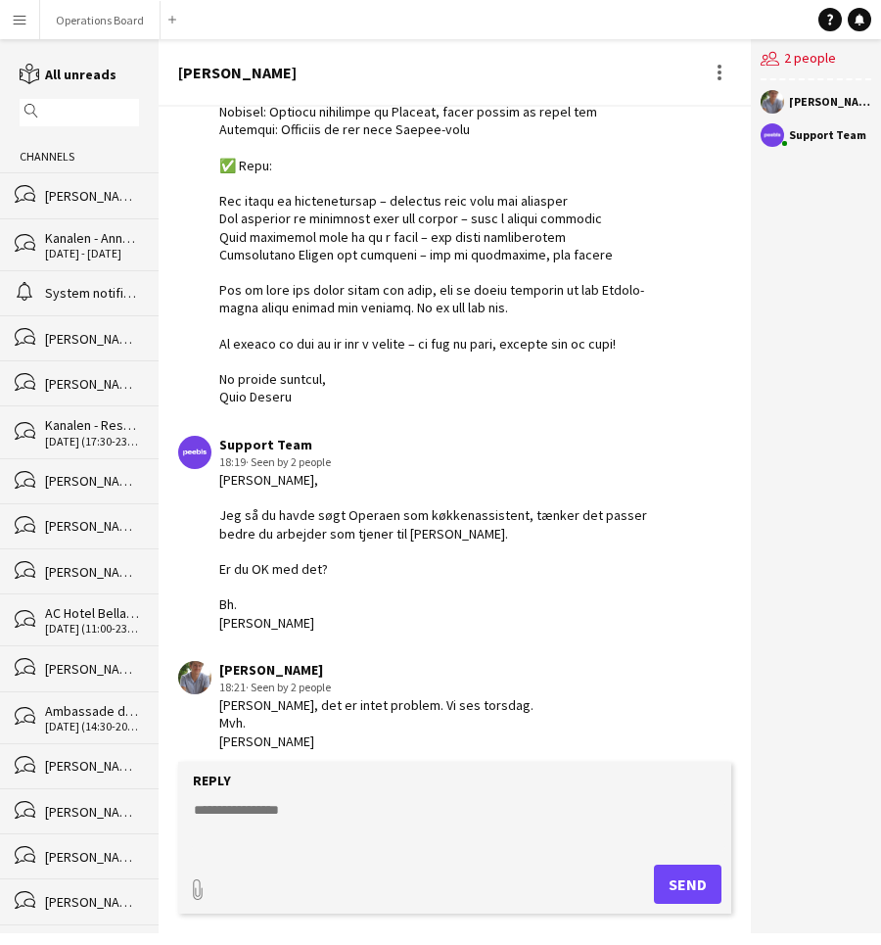
click at [330, 812] on textarea at bounding box center [459, 825] width 534 height 51
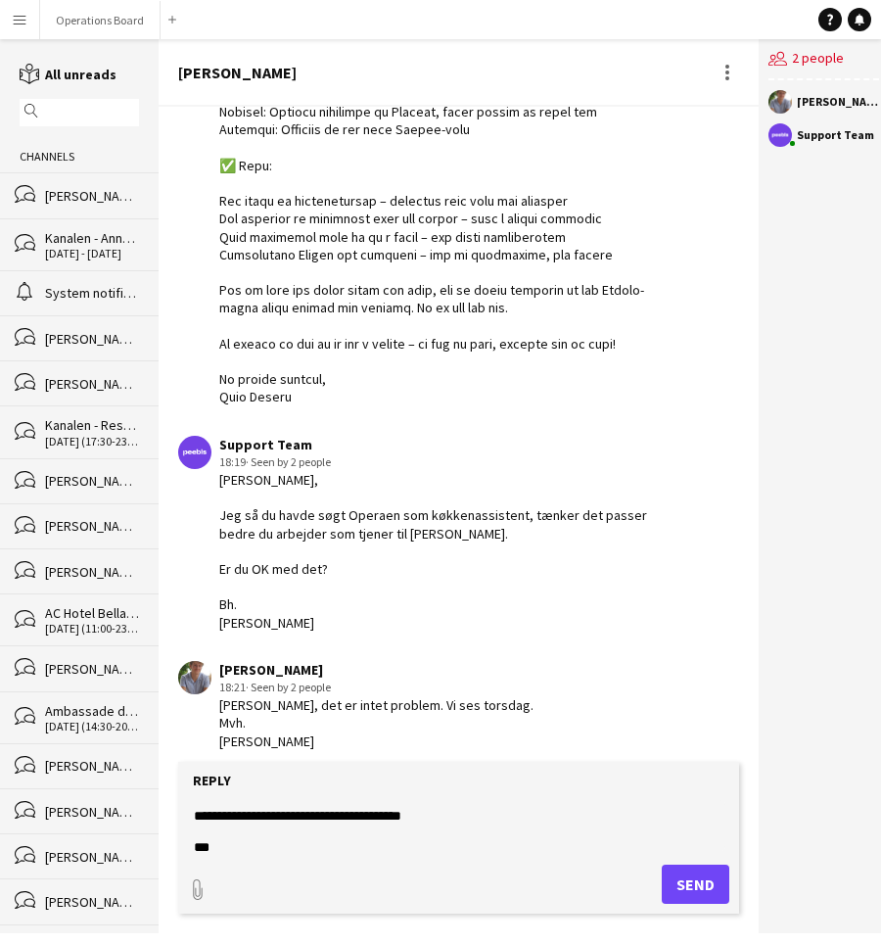
scroll to position [24, 0]
type textarea "**********"
click at [668, 879] on button "Send" at bounding box center [696, 884] width 68 height 39
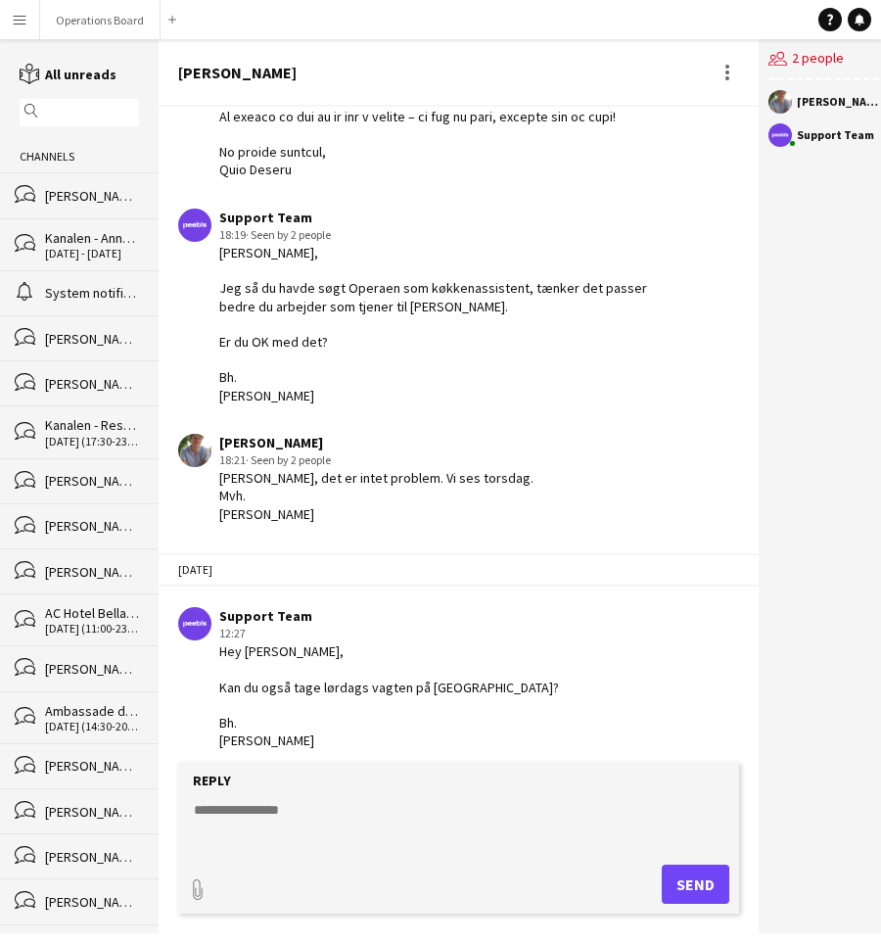
scroll to position [709, 0]
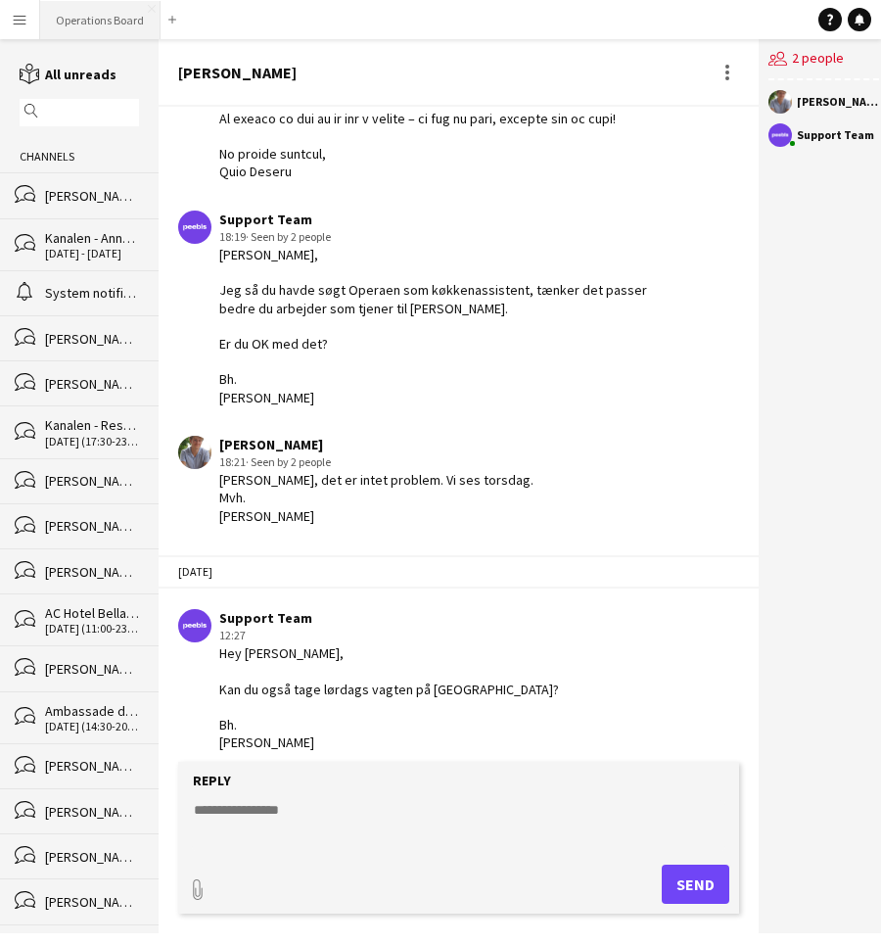
click at [121, 29] on button "Operations Board Close" at bounding box center [100, 20] width 120 height 38
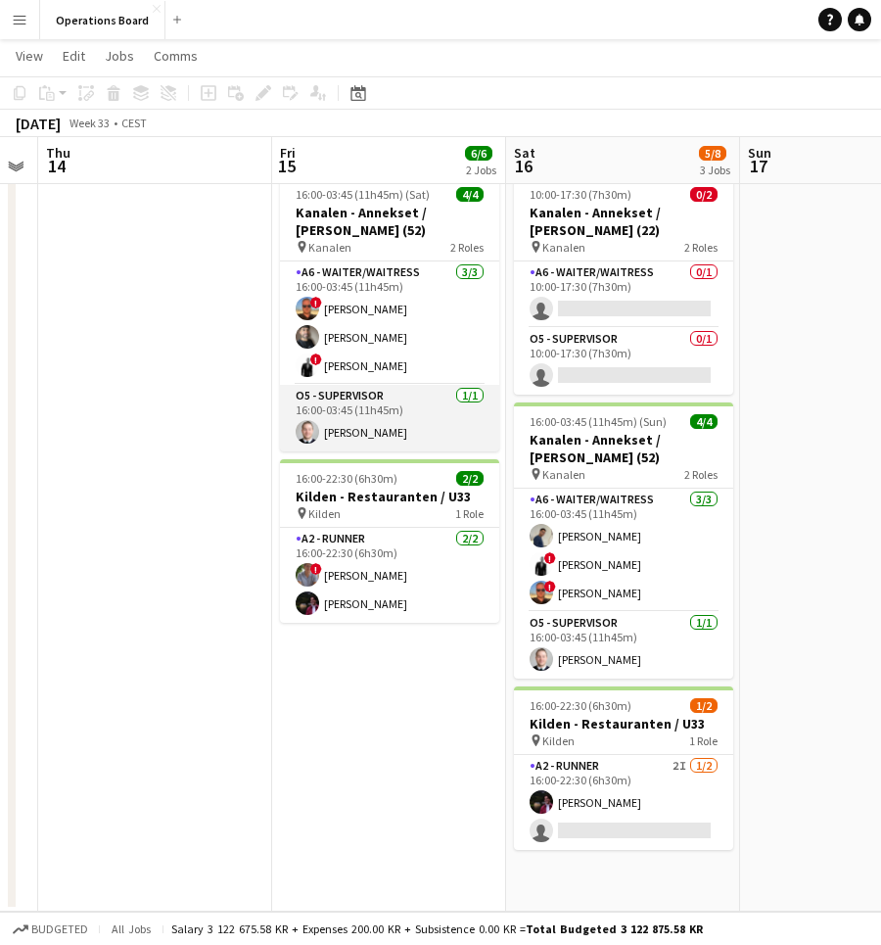
scroll to position [0, 668]
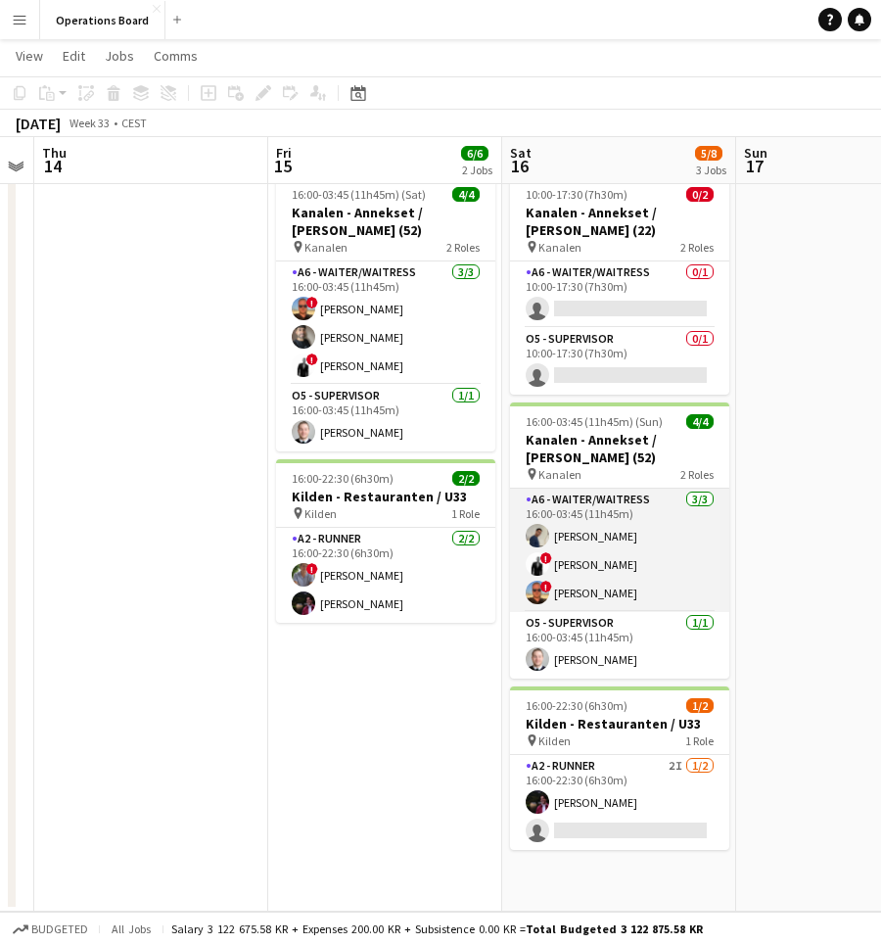
click at [603, 537] on app-card-role "A6 - WAITER/WAITRESS [DATE] 16:00-03:45 (11h45m) [PERSON_NAME] ! [PERSON_NAME] …" at bounding box center [619, 550] width 219 height 123
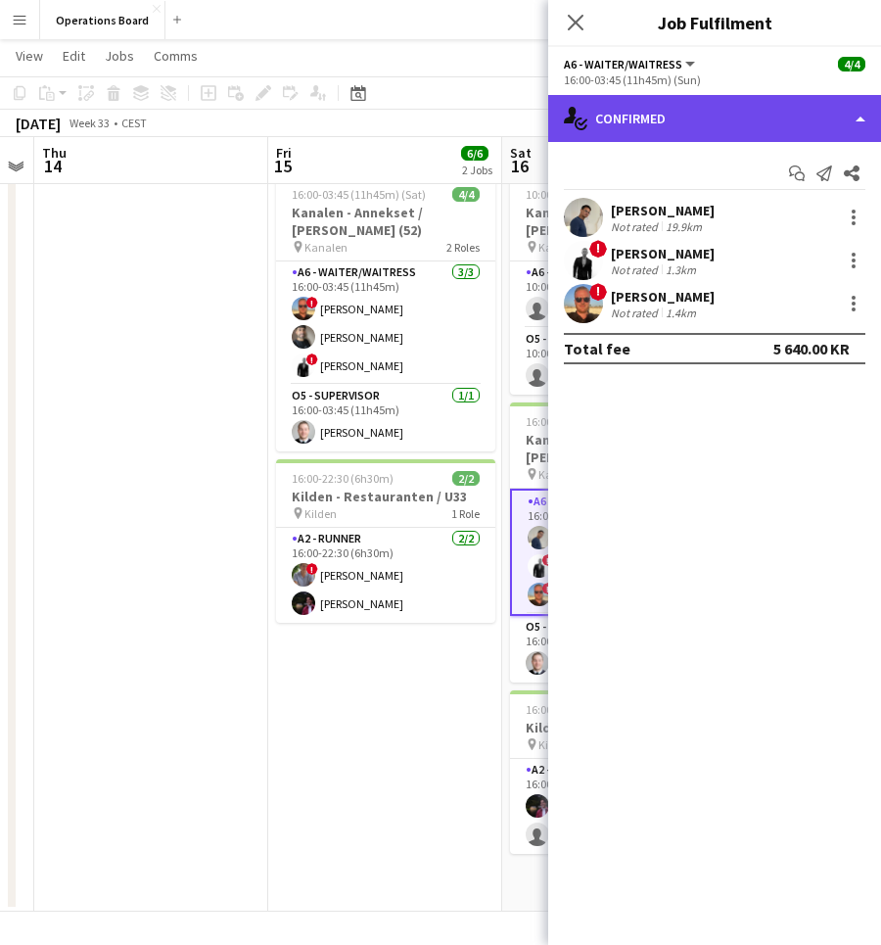
click at [708, 128] on div "single-neutral-actions-check-2 Confirmed" at bounding box center [714, 118] width 333 height 47
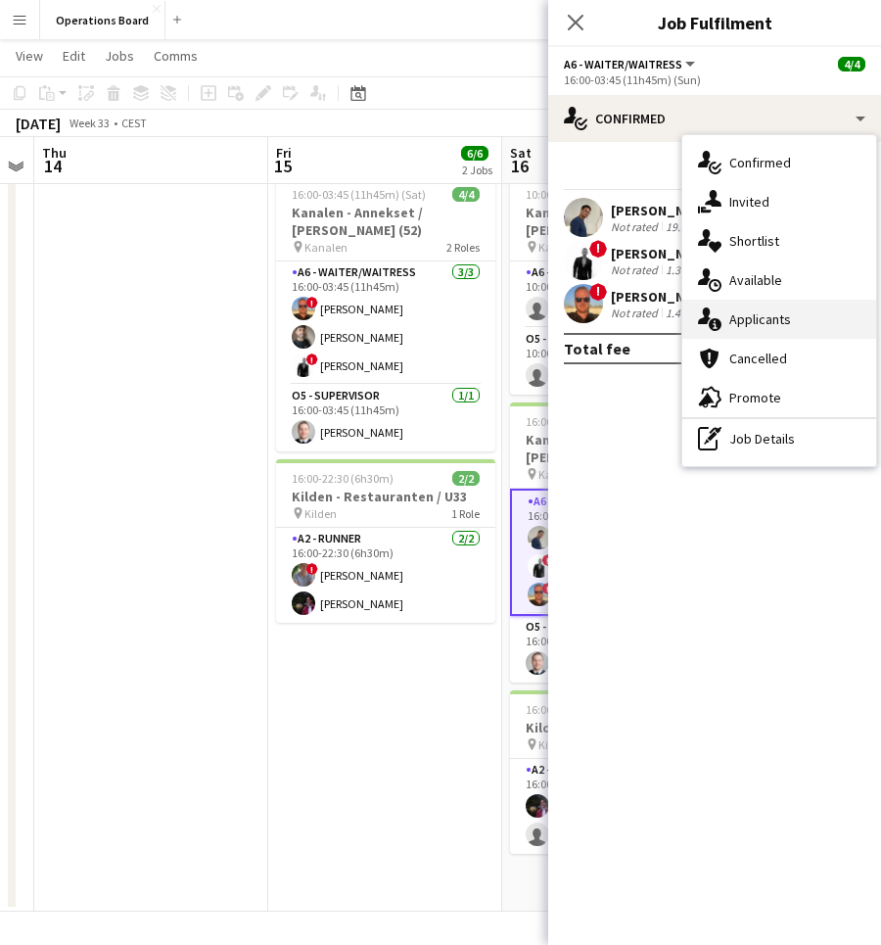
click at [772, 316] on div "single-neutral-actions-information Applicants" at bounding box center [780, 319] width 194 height 39
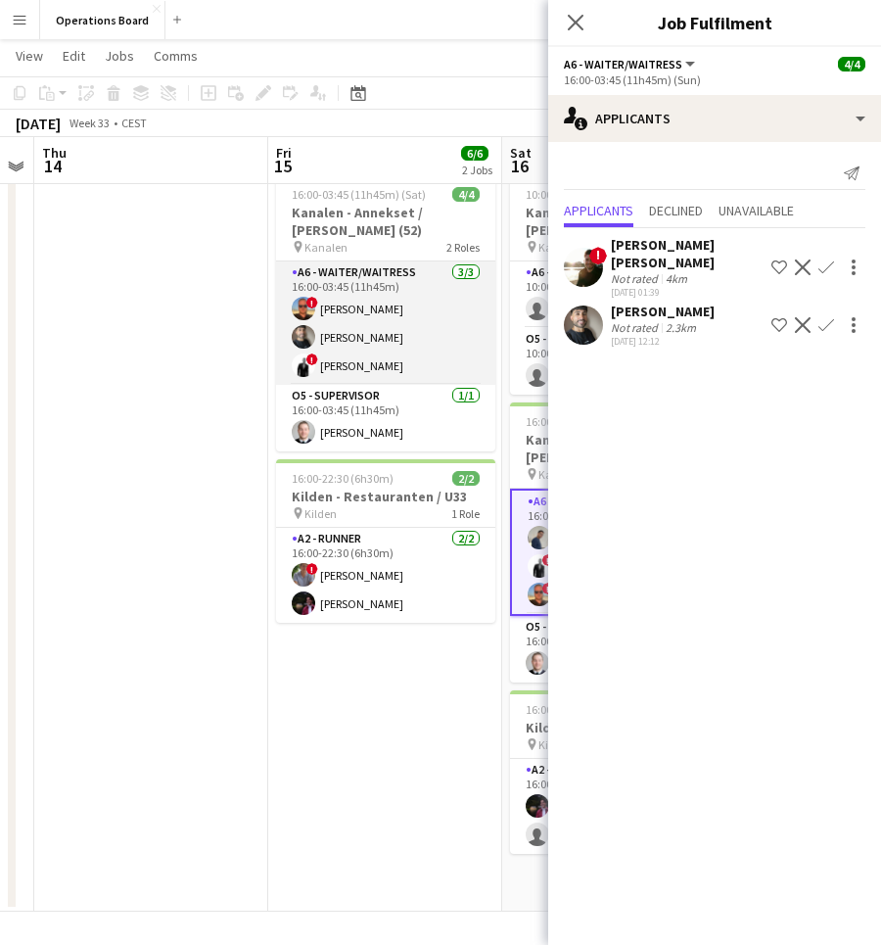
scroll to position [0, 678]
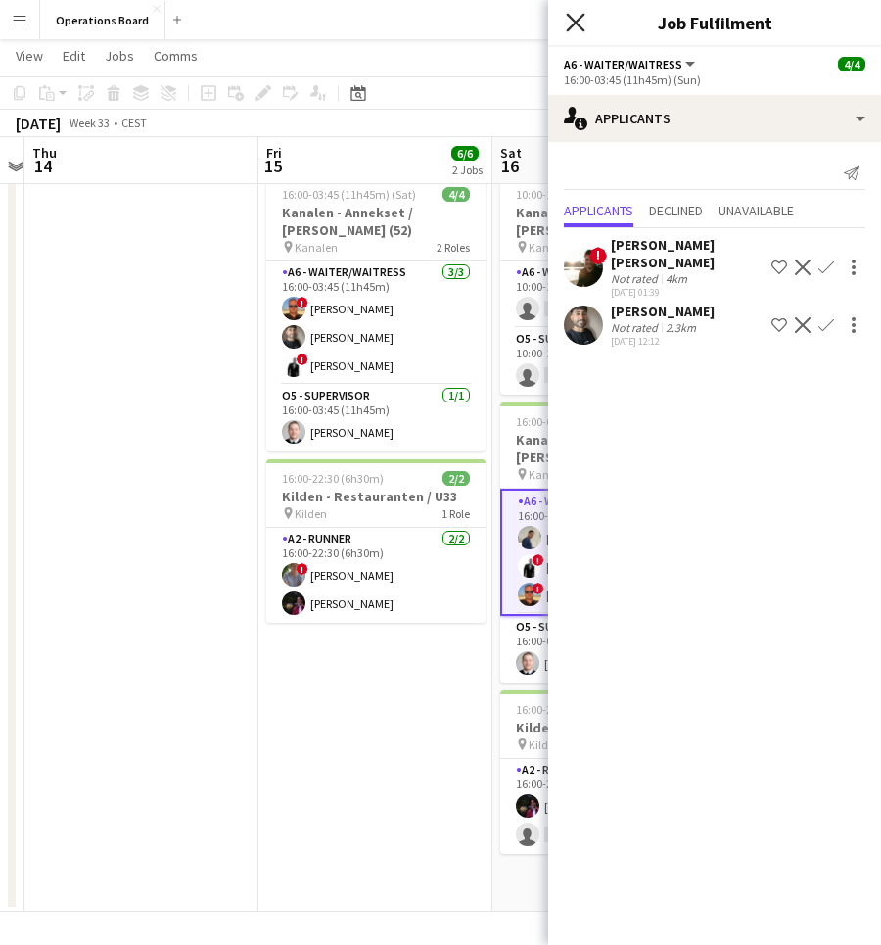
click at [577, 23] on icon at bounding box center [575, 22] width 19 height 19
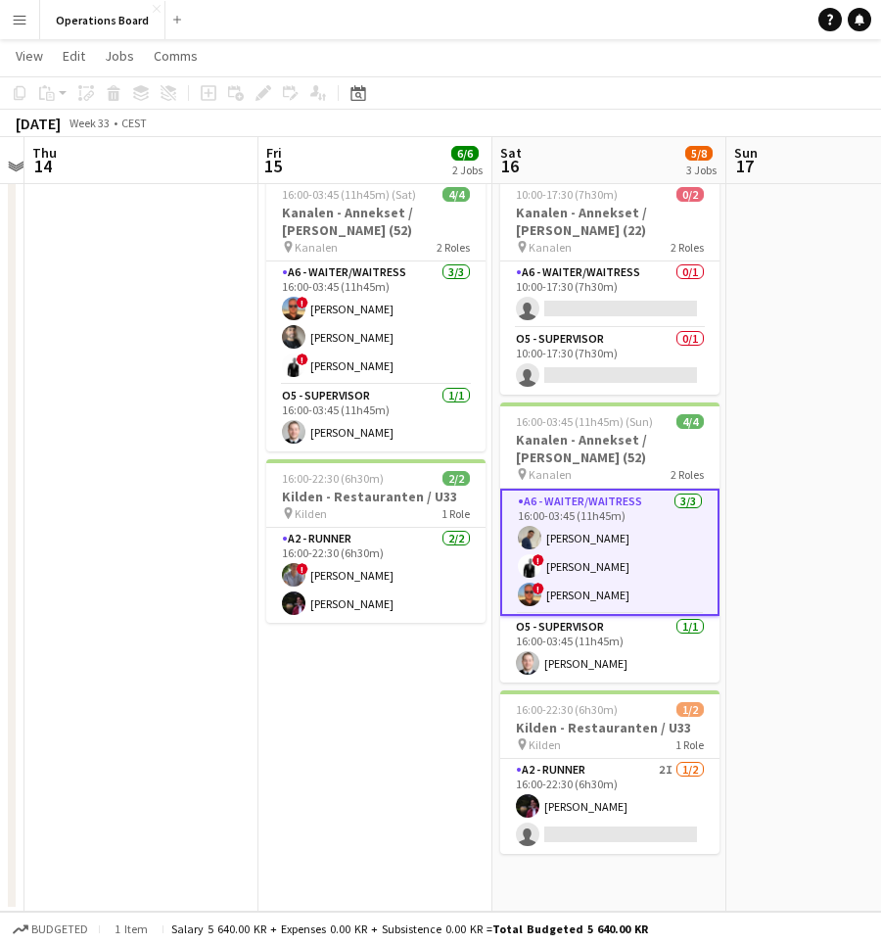
click at [577, 37] on app-navbar "Menu Boards Boards Boards All jobs Status Workforce Workforce My Workforce Recr…" at bounding box center [440, 19] width 881 height 39
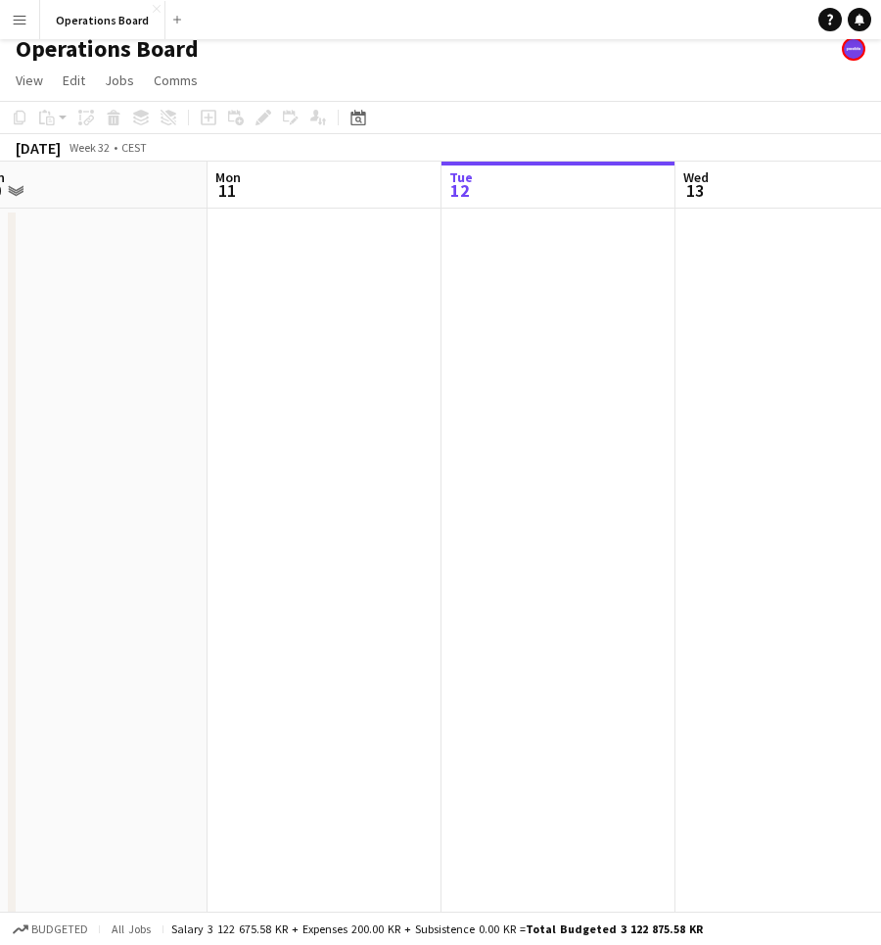
scroll to position [0, 499]
click at [853, 20] on link "Notifications" at bounding box center [860, 20] width 24 height 24
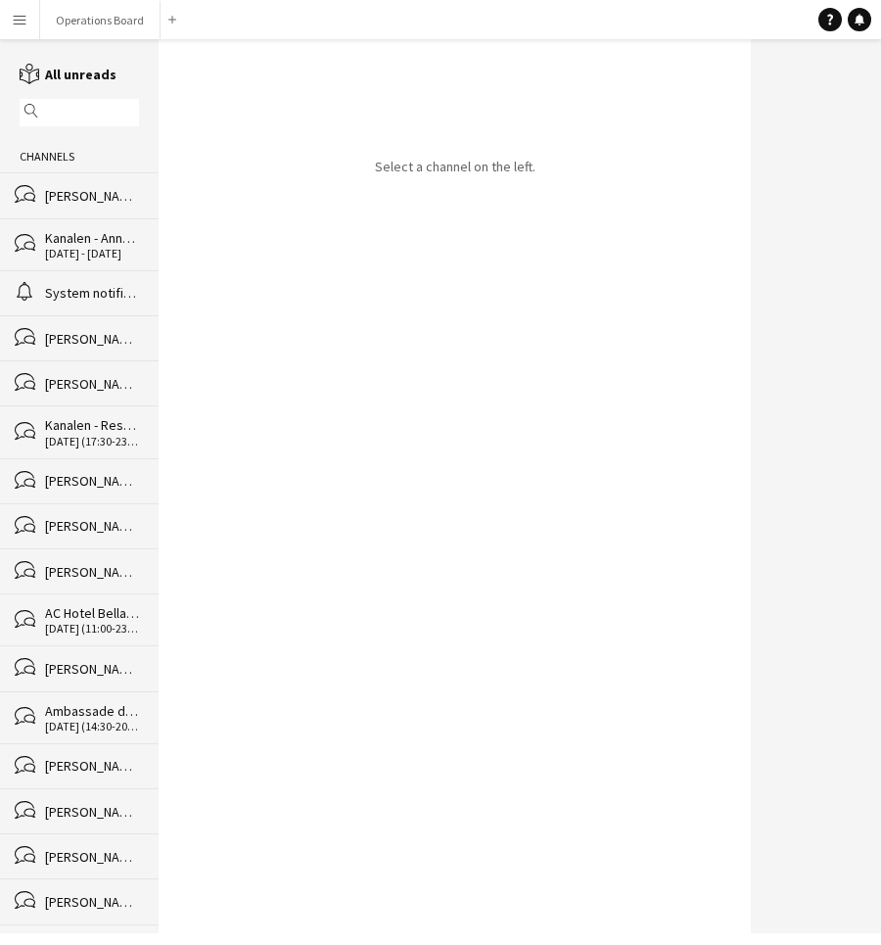
click at [92, 201] on div "[PERSON_NAME]" at bounding box center [92, 196] width 94 height 18
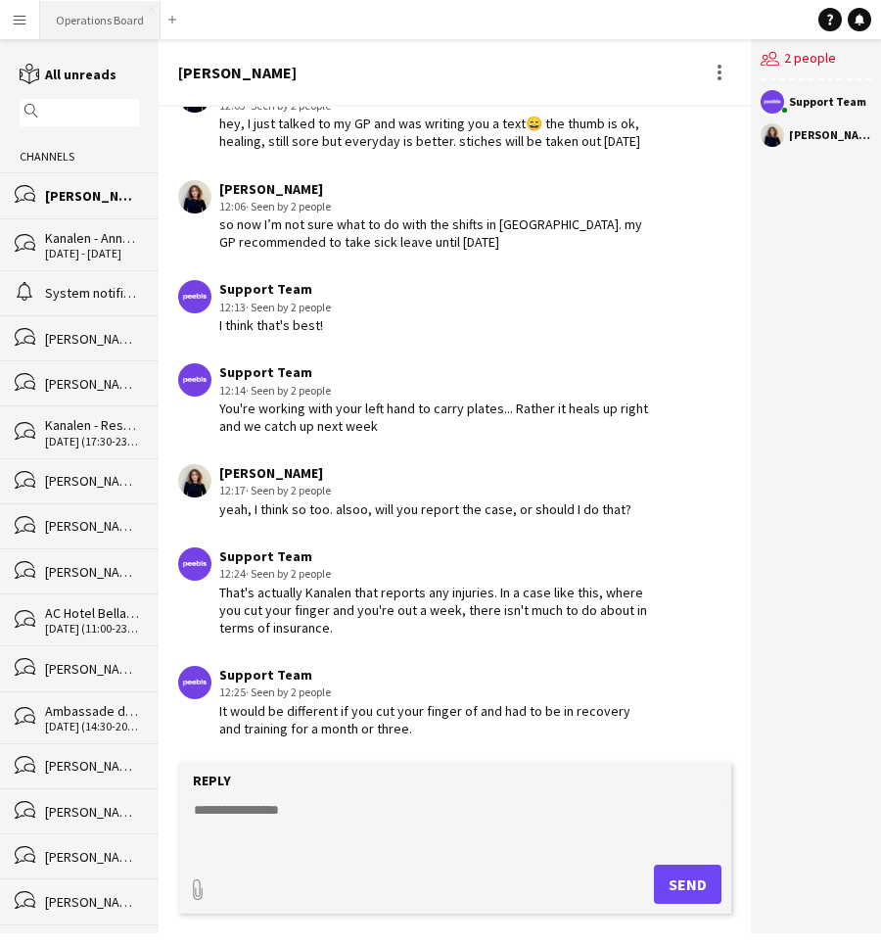
click at [103, 16] on button "Operations Board Close" at bounding box center [100, 20] width 120 height 38
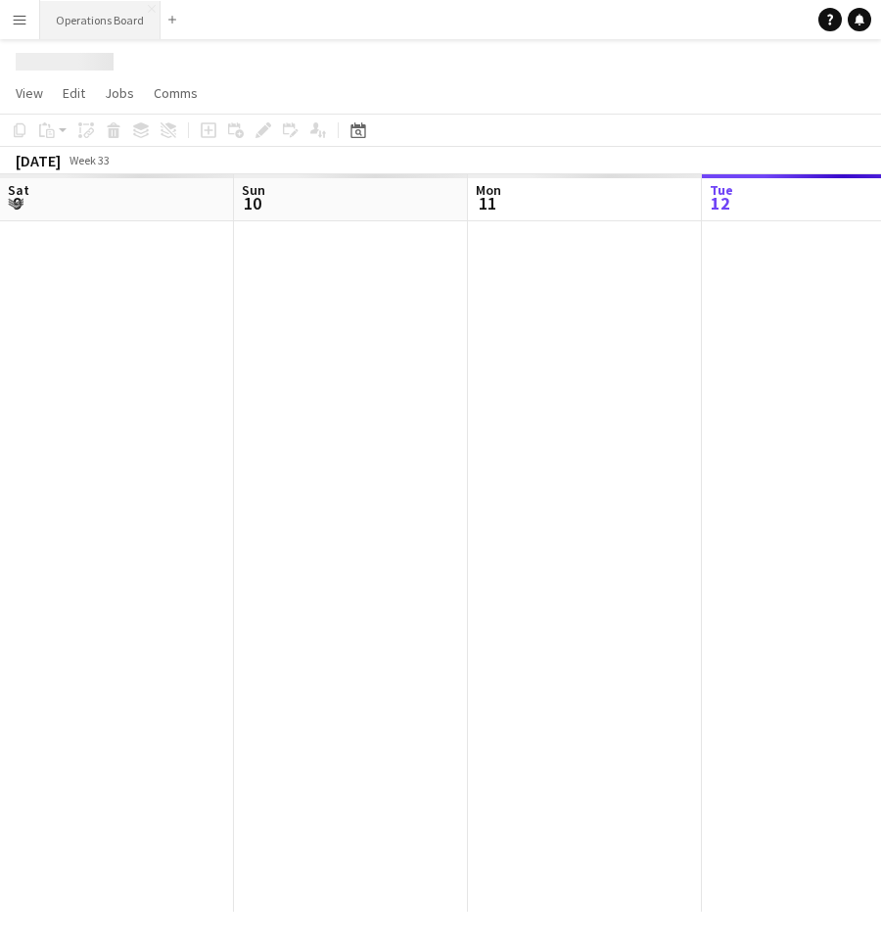
scroll to position [0, 468]
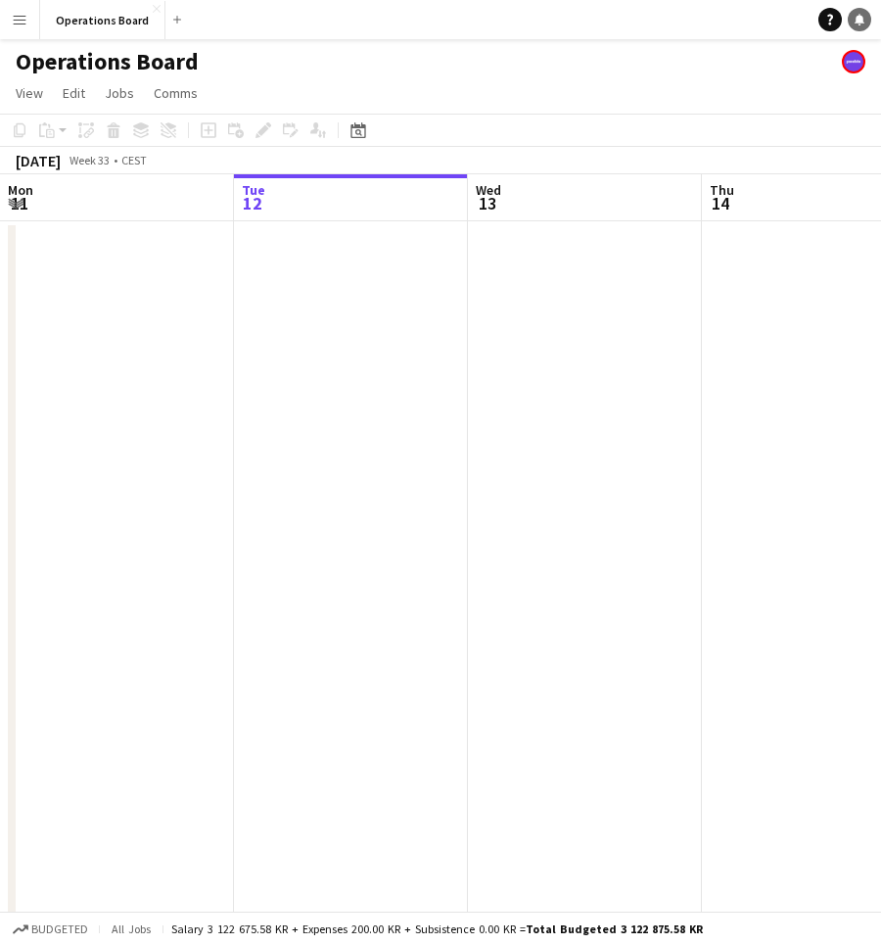
click at [862, 24] on icon "Notifications" at bounding box center [860, 20] width 12 height 12
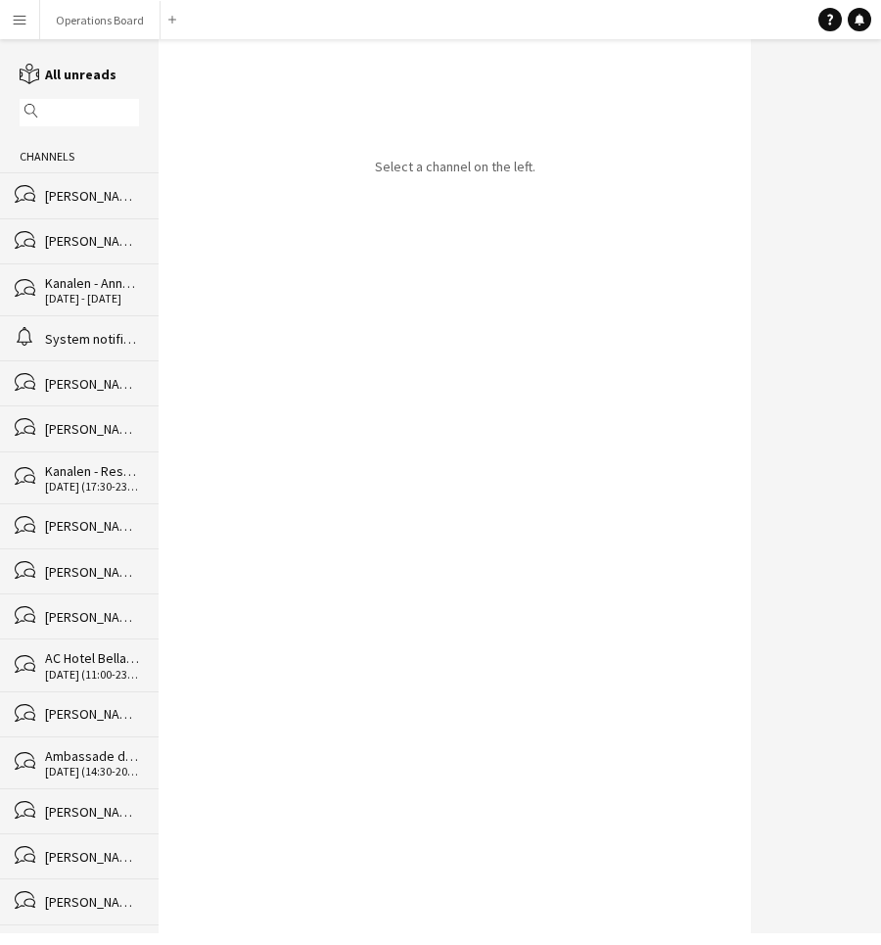
click at [126, 197] on div "[PERSON_NAME]" at bounding box center [92, 196] width 94 height 18
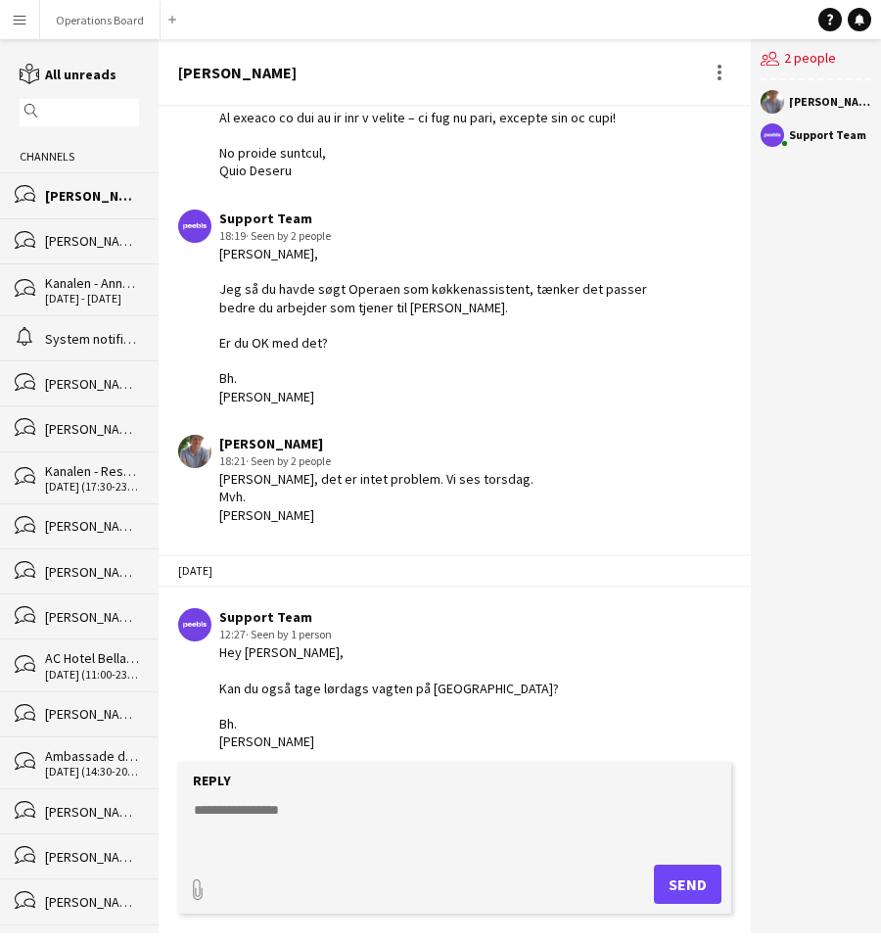
scroll to position [709, 0]
click at [92, 13] on button "Operations Board Close" at bounding box center [100, 20] width 120 height 38
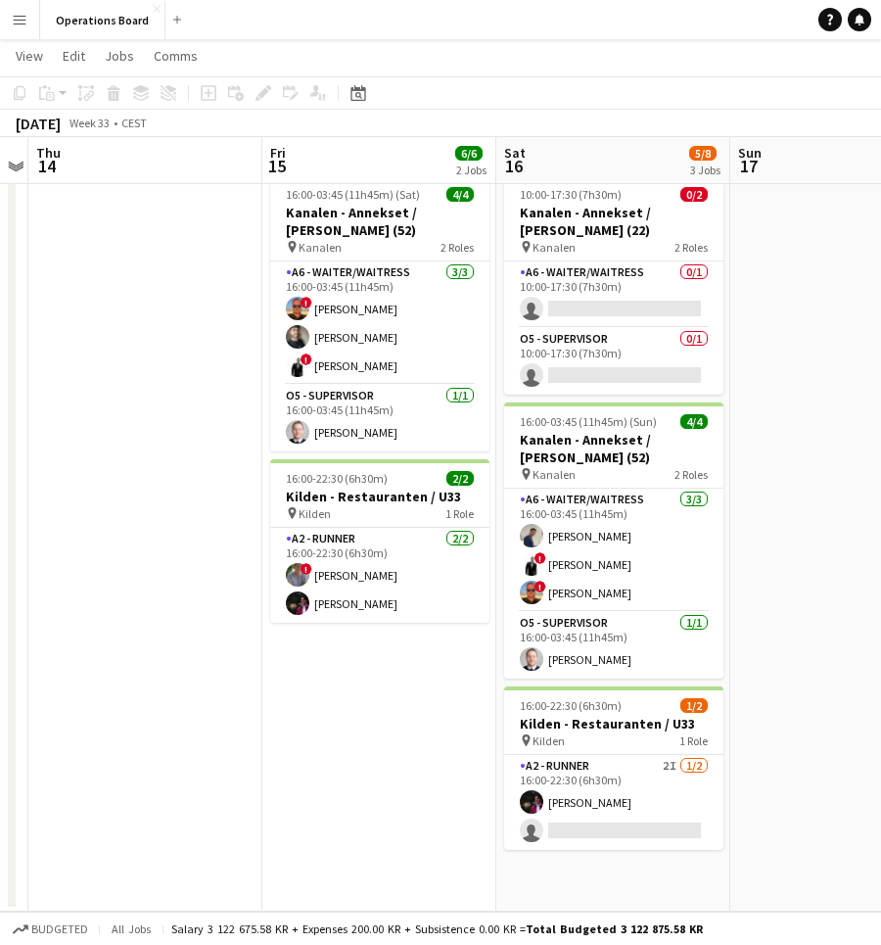
scroll to position [0, 677]
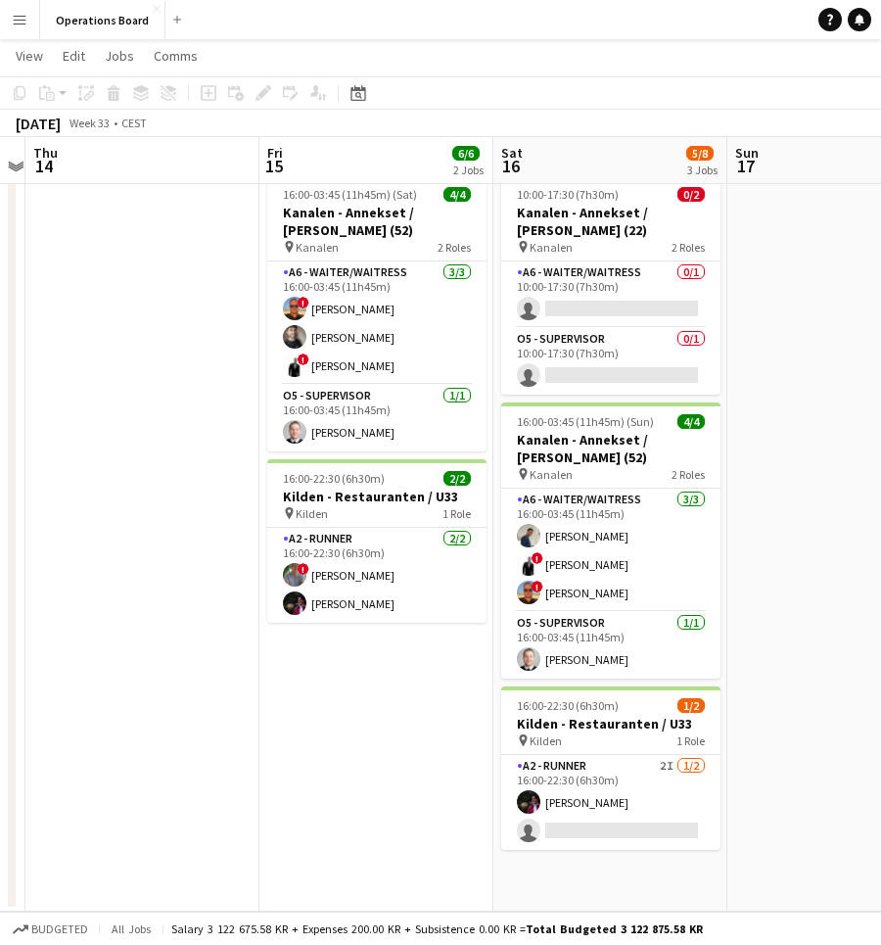
click at [24, 21] on app-icon "Menu" at bounding box center [20, 20] width 16 height 16
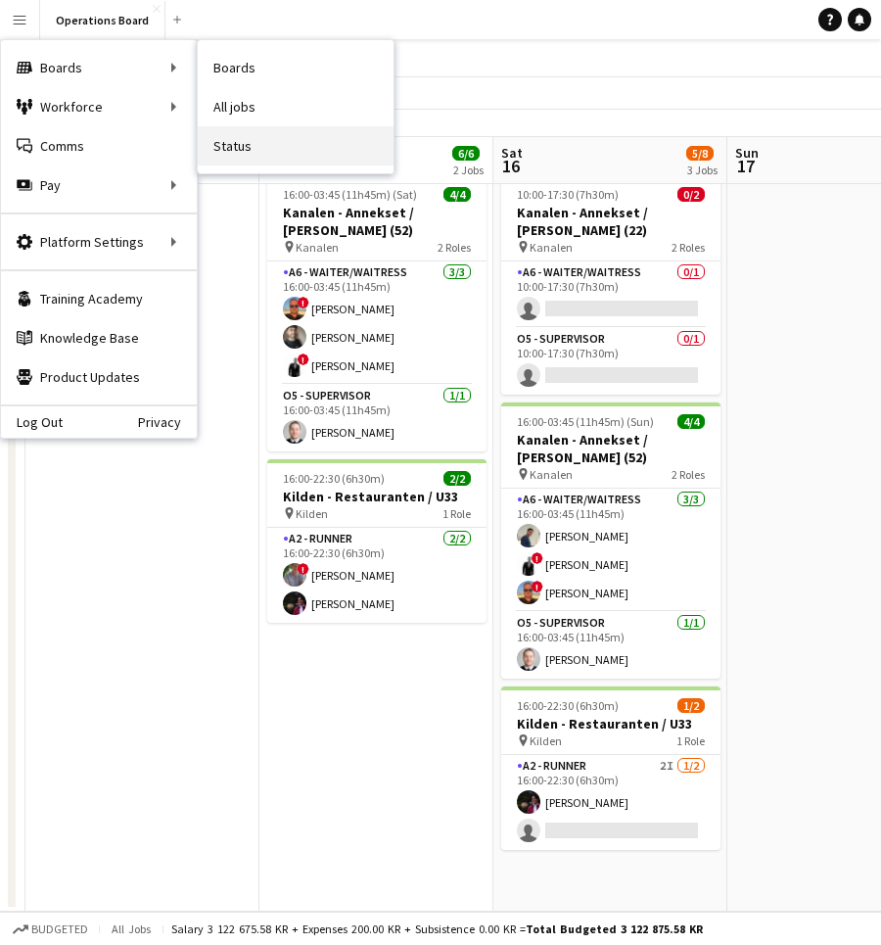
click at [256, 135] on link "Status" at bounding box center [296, 145] width 196 height 39
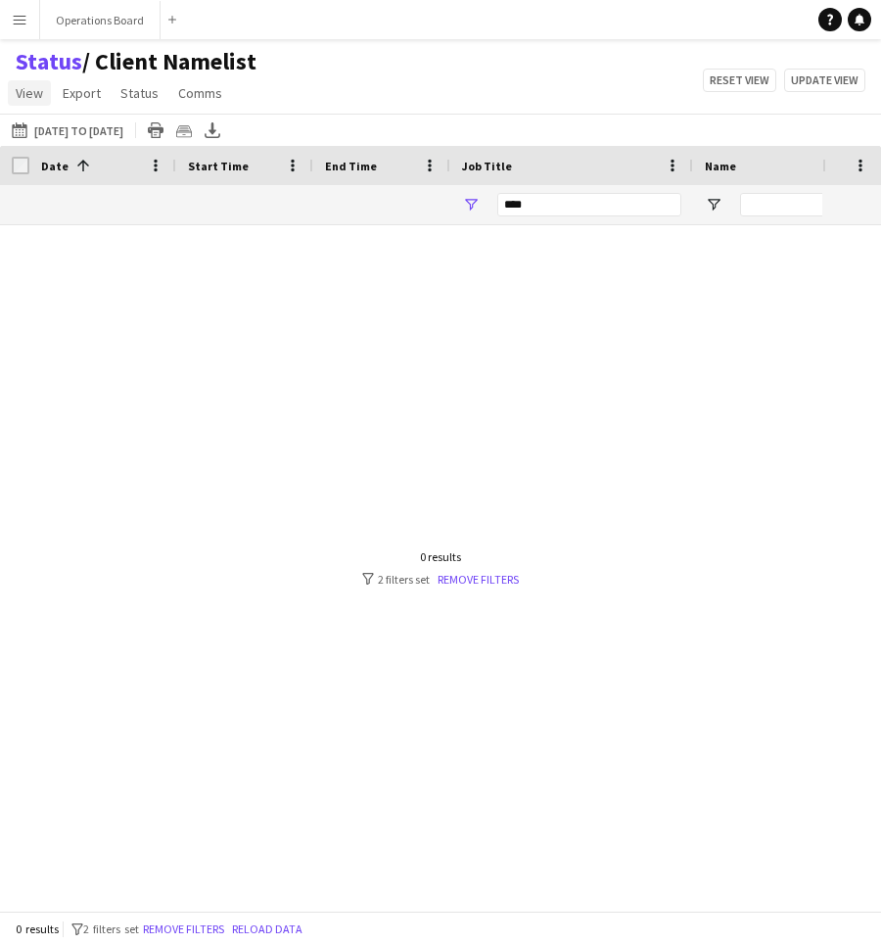
click at [33, 96] on span "View" at bounding box center [29, 93] width 27 height 18
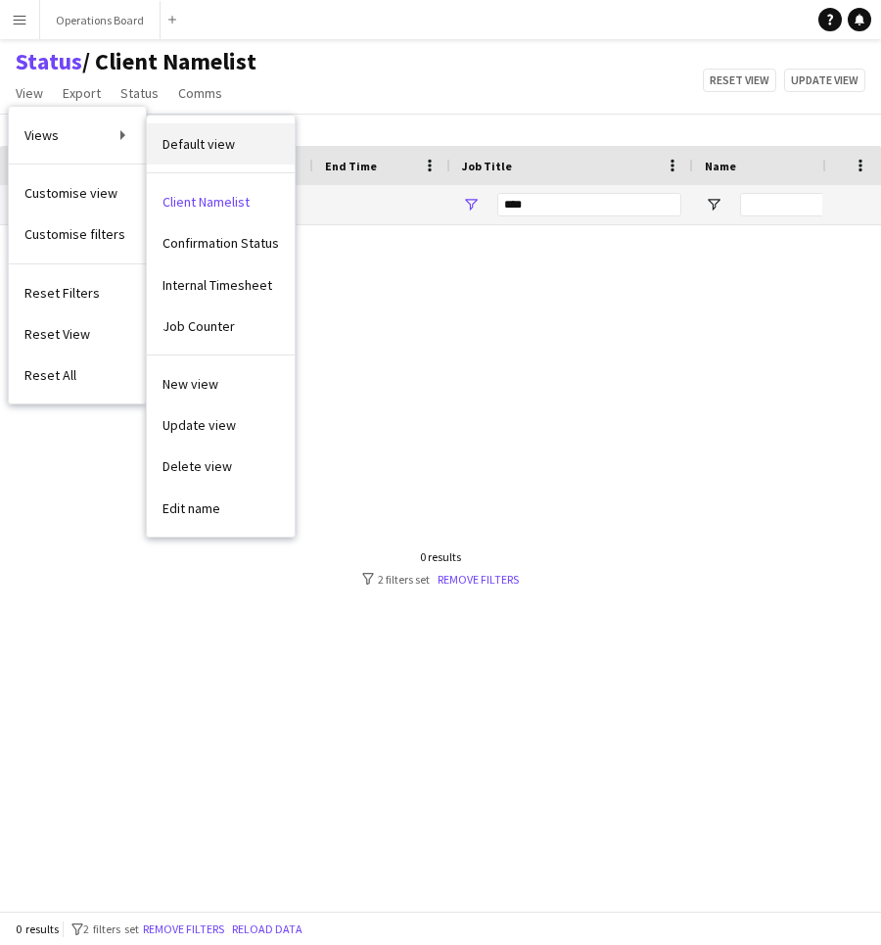
click at [152, 134] on link "Default view" at bounding box center [221, 143] width 148 height 41
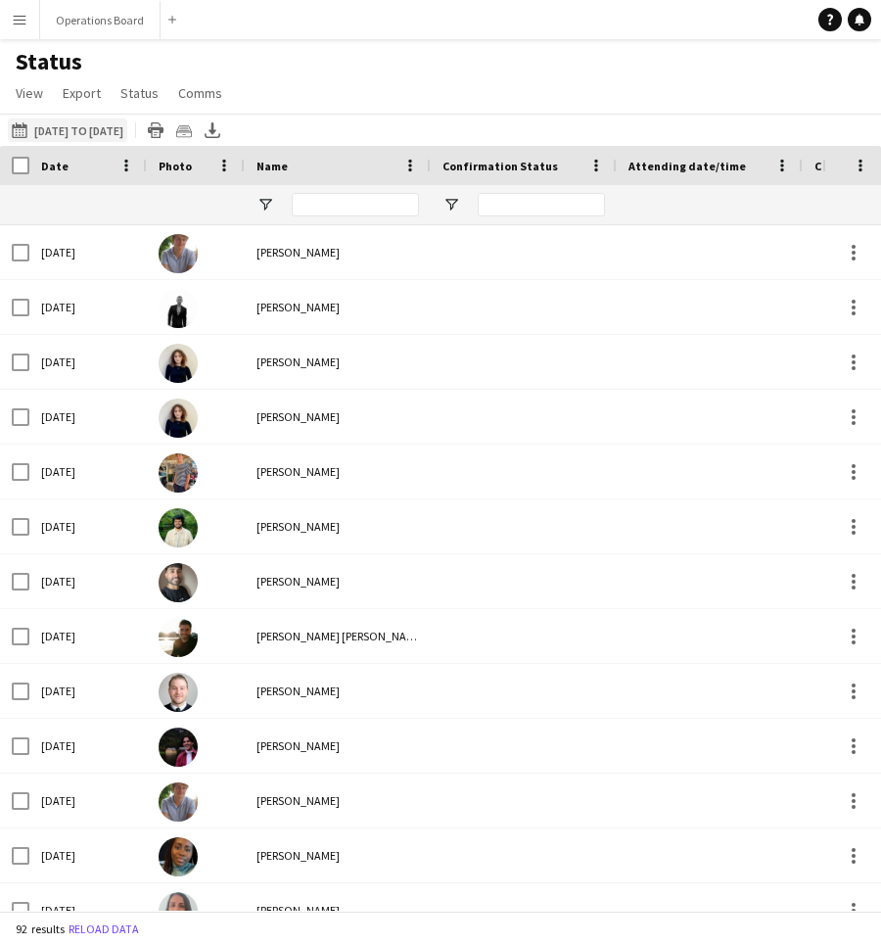
click at [90, 118] on button "[DATE] to [DATE] [DATE] to [DATE]" at bounding box center [67, 130] width 119 height 24
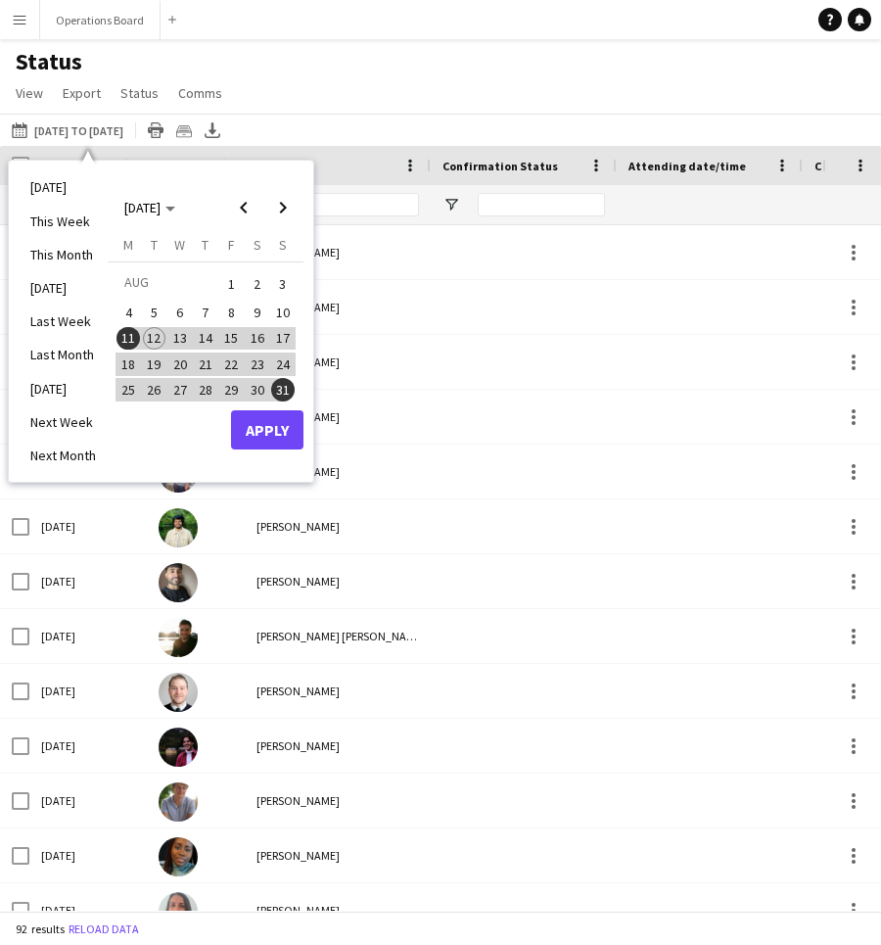
click at [317, 122] on div "[DATE] to [DATE] [DATE] to [DATE] [DATE] This Week This Month [DATE] Last Week …" at bounding box center [440, 130] width 881 height 32
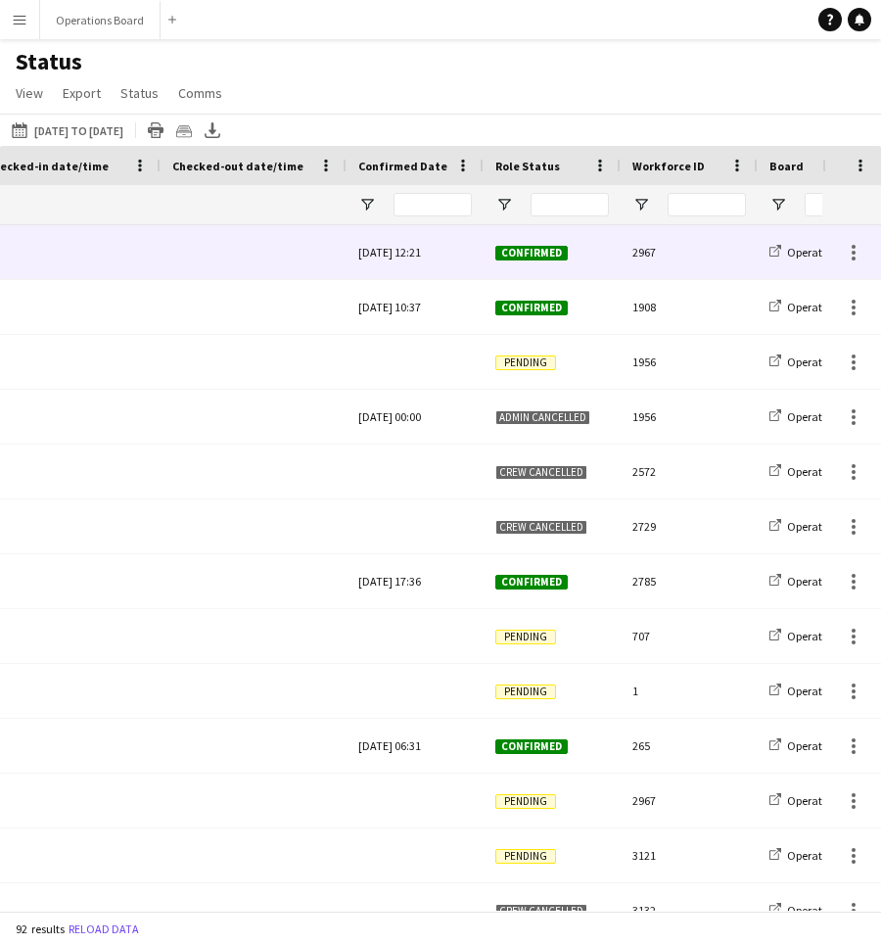
click at [529, 250] on span "Confirmed" at bounding box center [532, 253] width 72 height 15
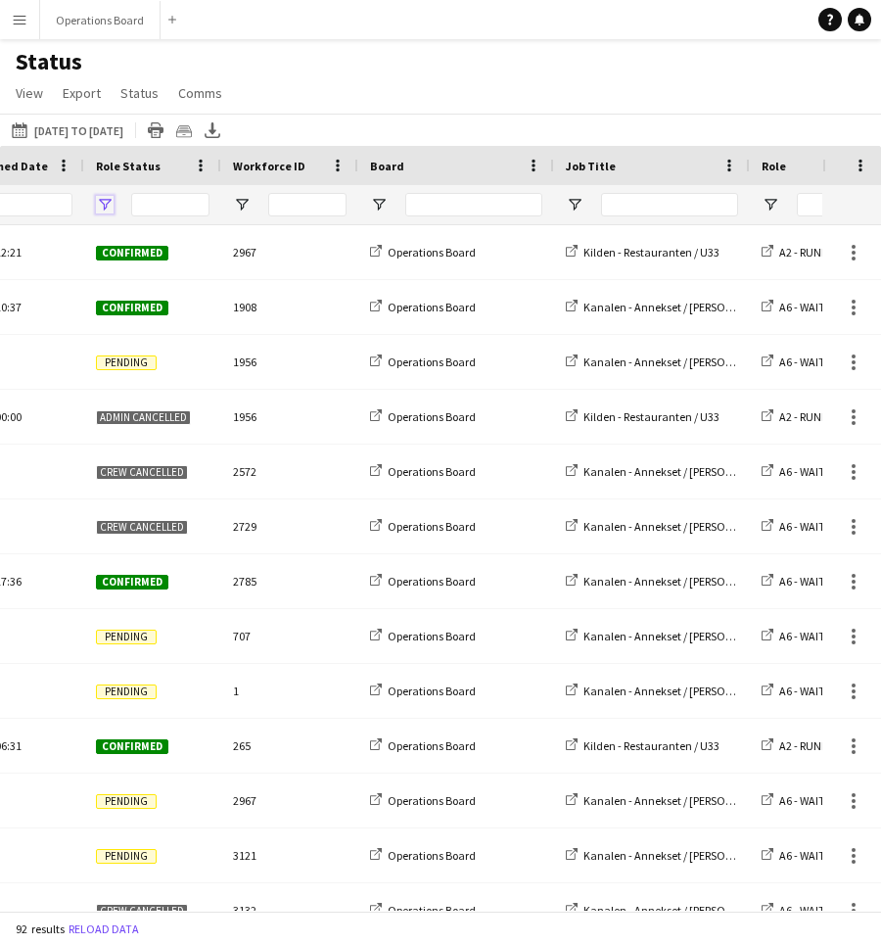
click at [103, 205] on span "Open Filter Menu" at bounding box center [105, 205] width 18 height 18
click at [354, 76] on div "Status View Views Default view Client Namelist Confirmation Status Internal Tim…" at bounding box center [440, 80] width 881 height 67
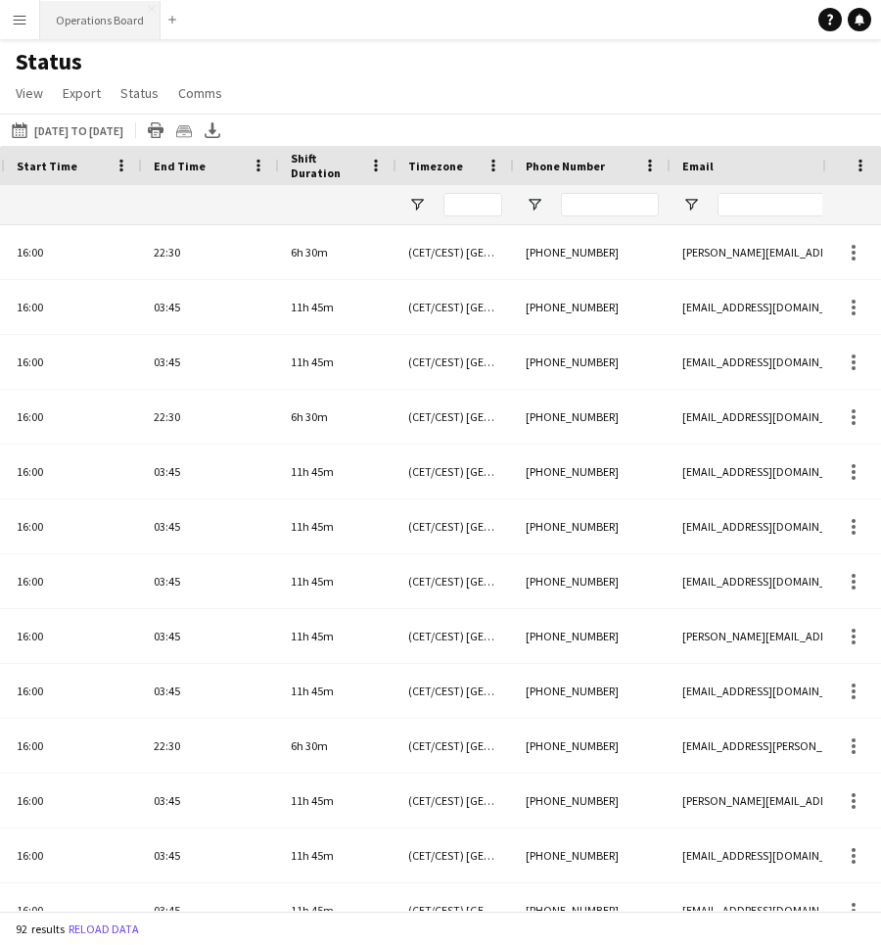
click at [99, 20] on button "Operations Board Close" at bounding box center [100, 20] width 120 height 38
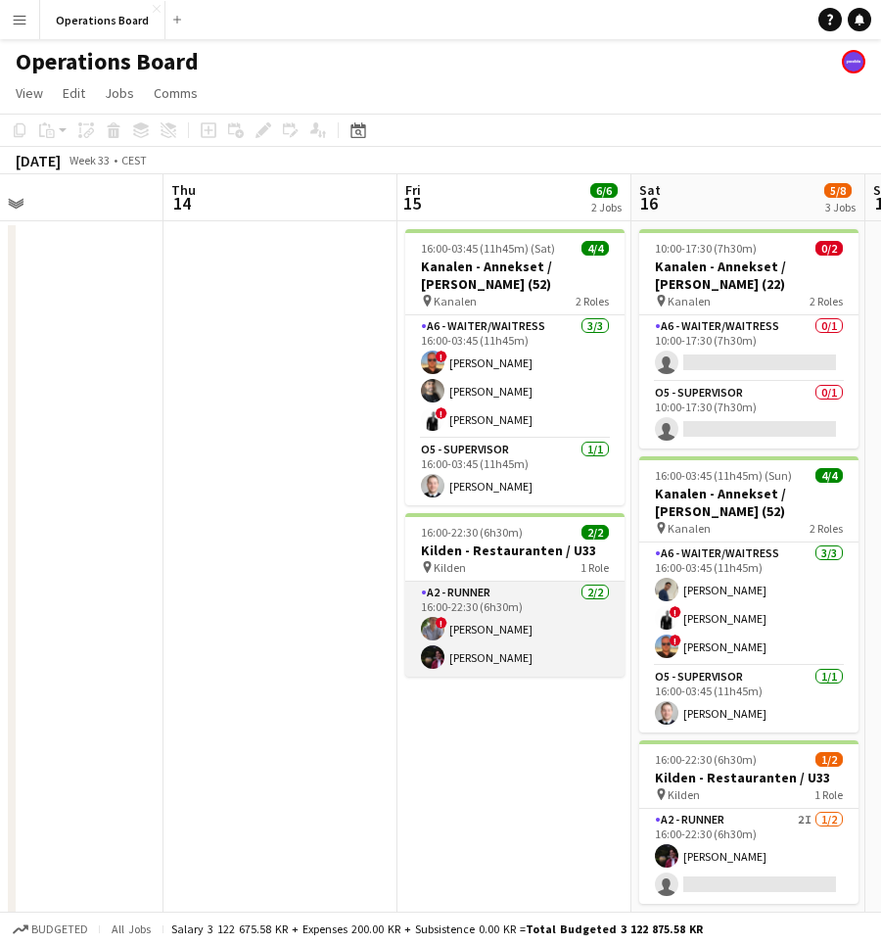
click at [518, 671] on app-card-role "A2 - RUNNER [DATE] 16:00-22:30 (6h30m) ! [PERSON_NAME] [PERSON_NAME]" at bounding box center [514, 629] width 219 height 95
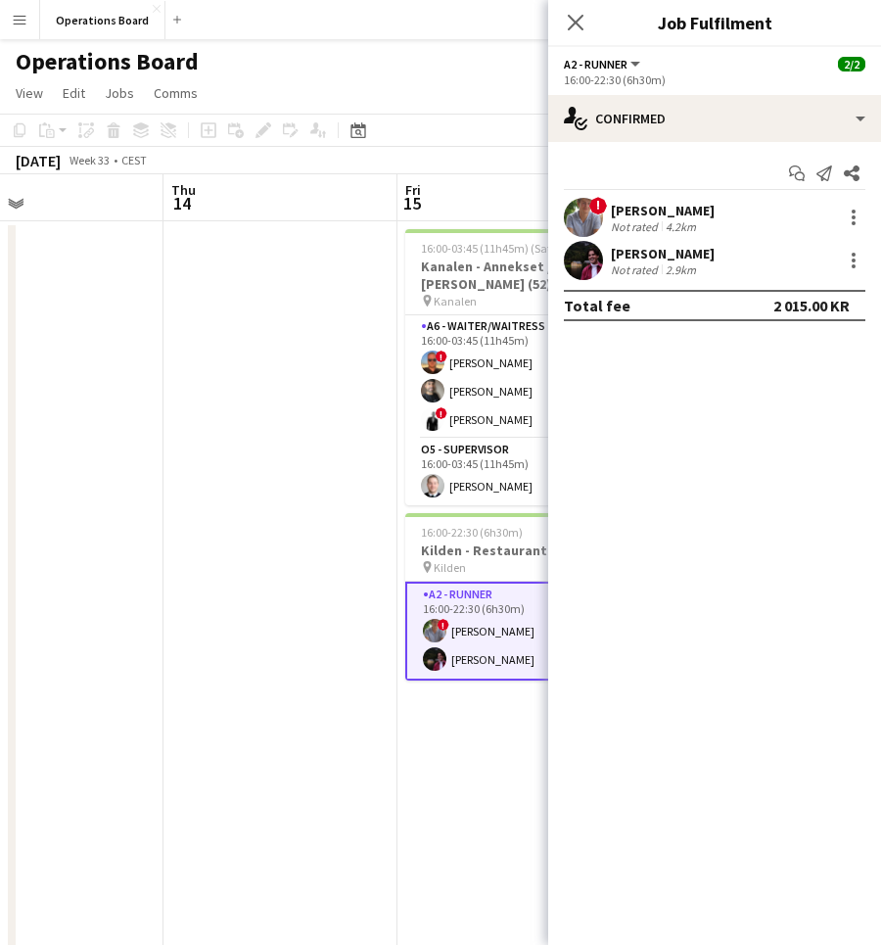
click at [638, 208] on div "[PERSON_NAME]" at bounding box center [663, 211] width 104 height 18
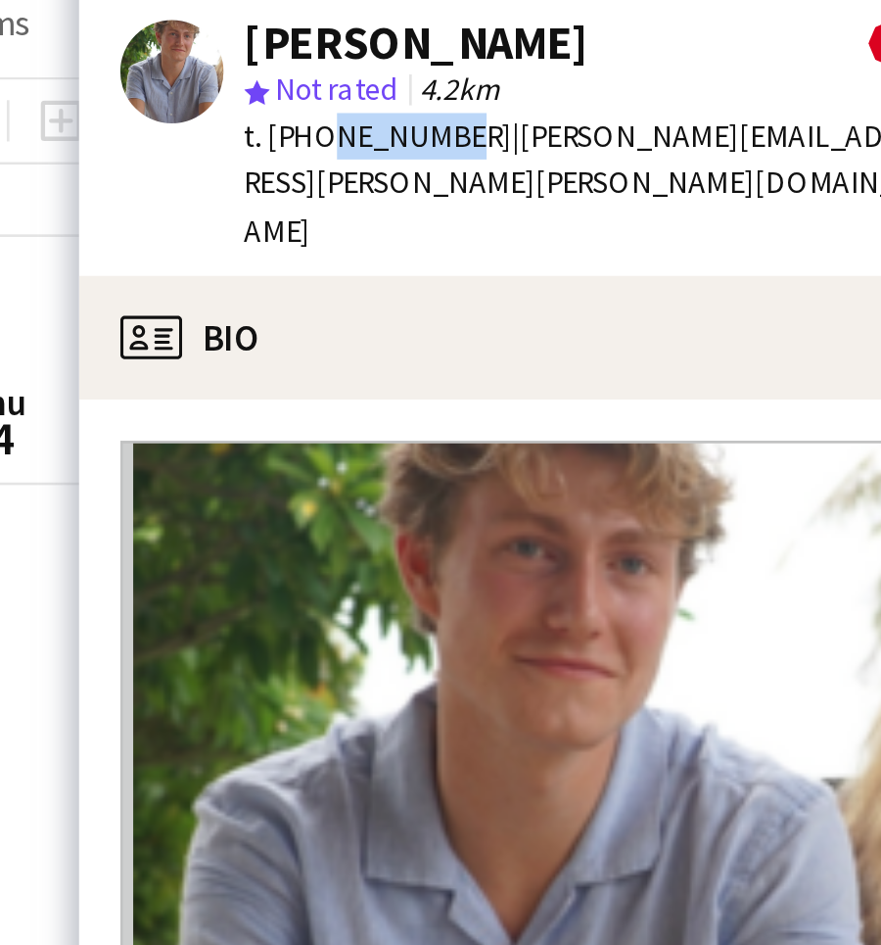
drag, startPoint x: 166, startPoint y: 51, endPoint x: 118, endPoint y: 52, distance: 47.0
click at [278, 91] on span "t. [PHONE_NUMBER]" at bounding box center [329, 98] width 102 height 15
copy span "71782127"
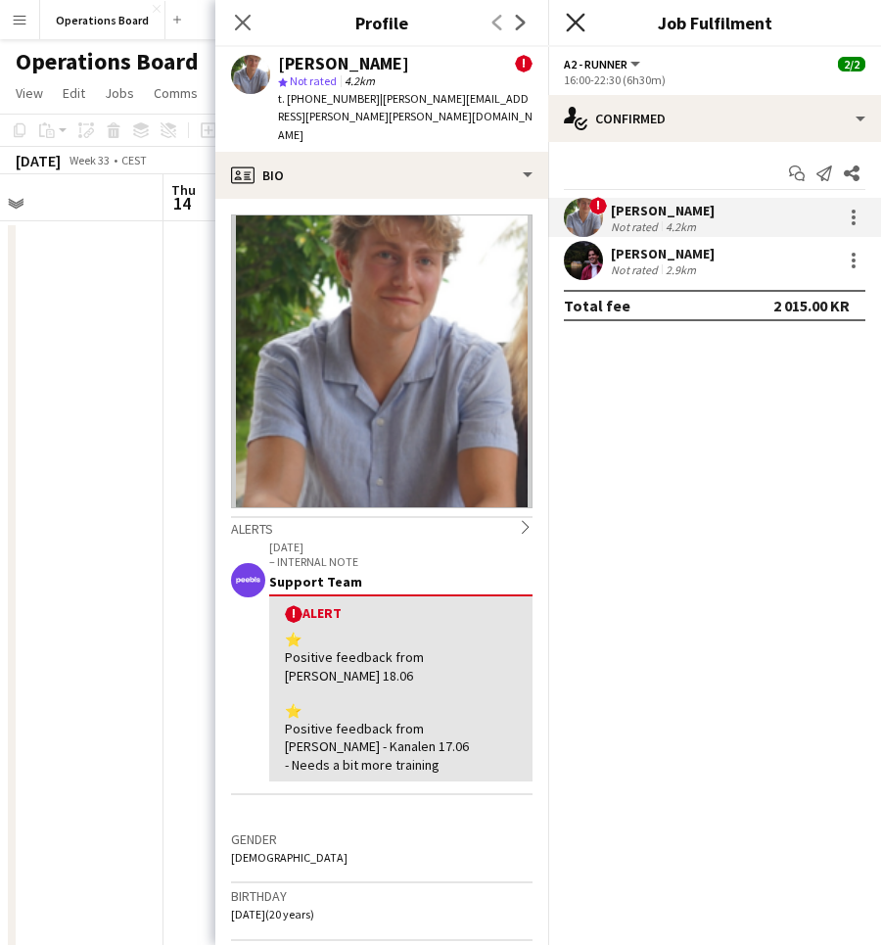
click at [581, 20] on icon "Close pop-in" at bounding box center [575, 22] width 19 height 19
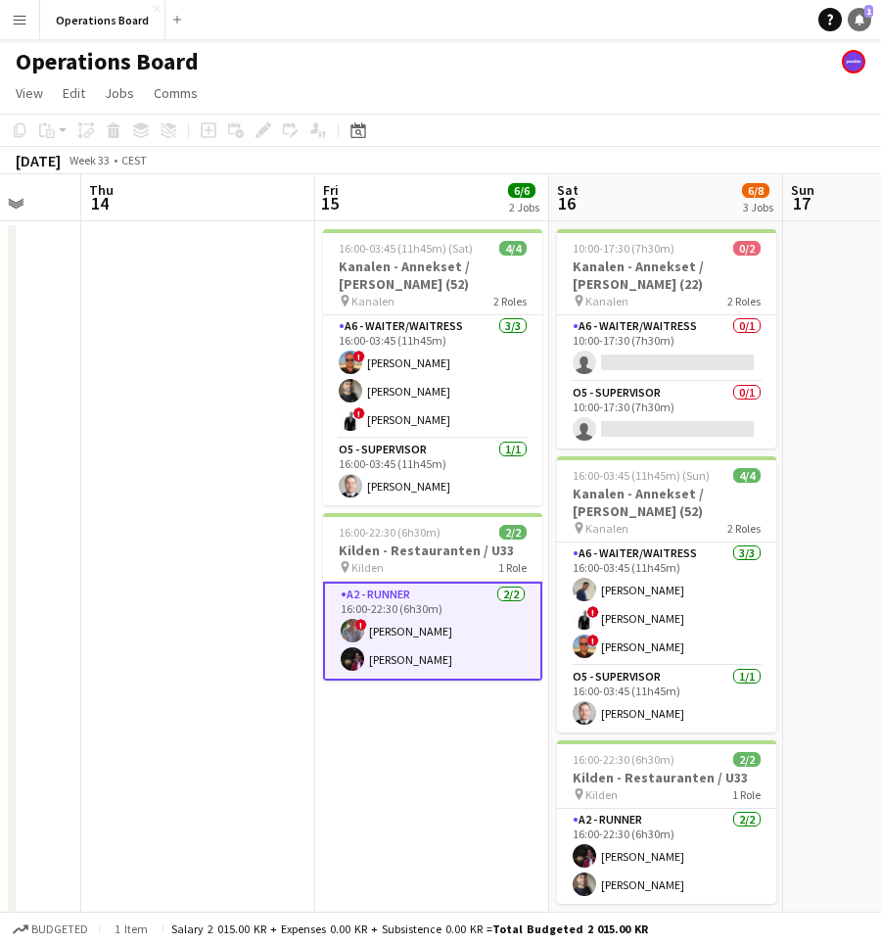
click at [863, 15] on icon "Notifications" at bounding box center [860, 20] width 12 height 12
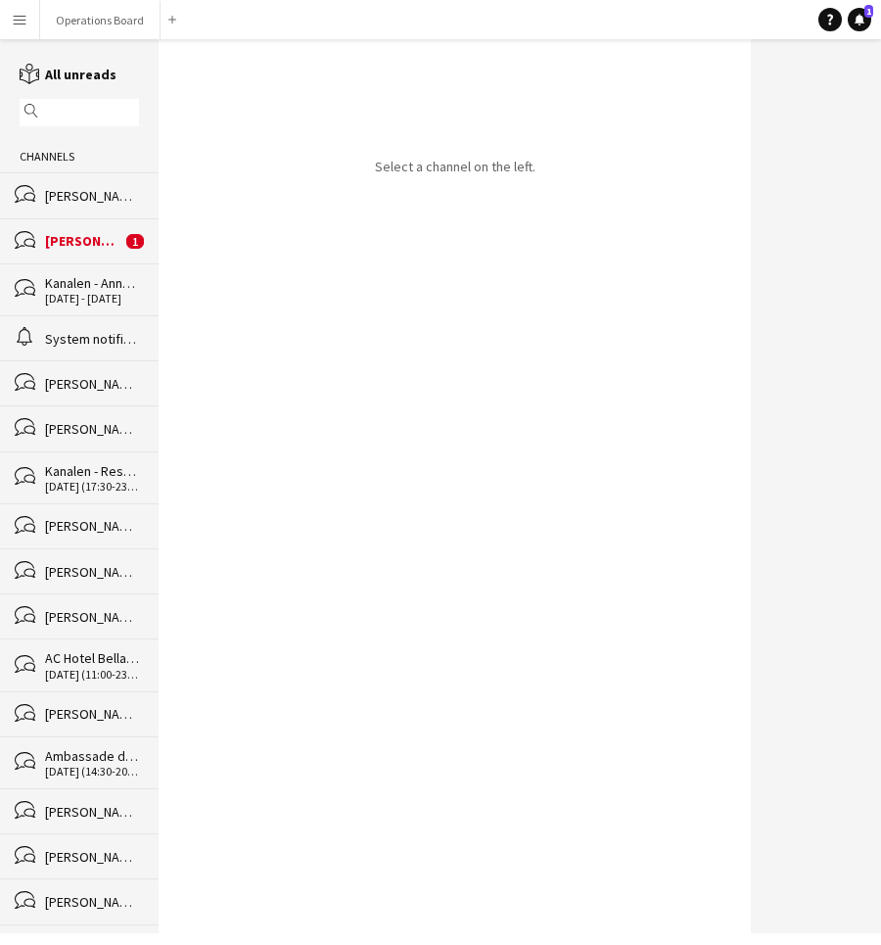
click at [84, 251] on div "bubbles Ugne Kisieliute 1" at bounding box center [79, 240] width 159 height 45
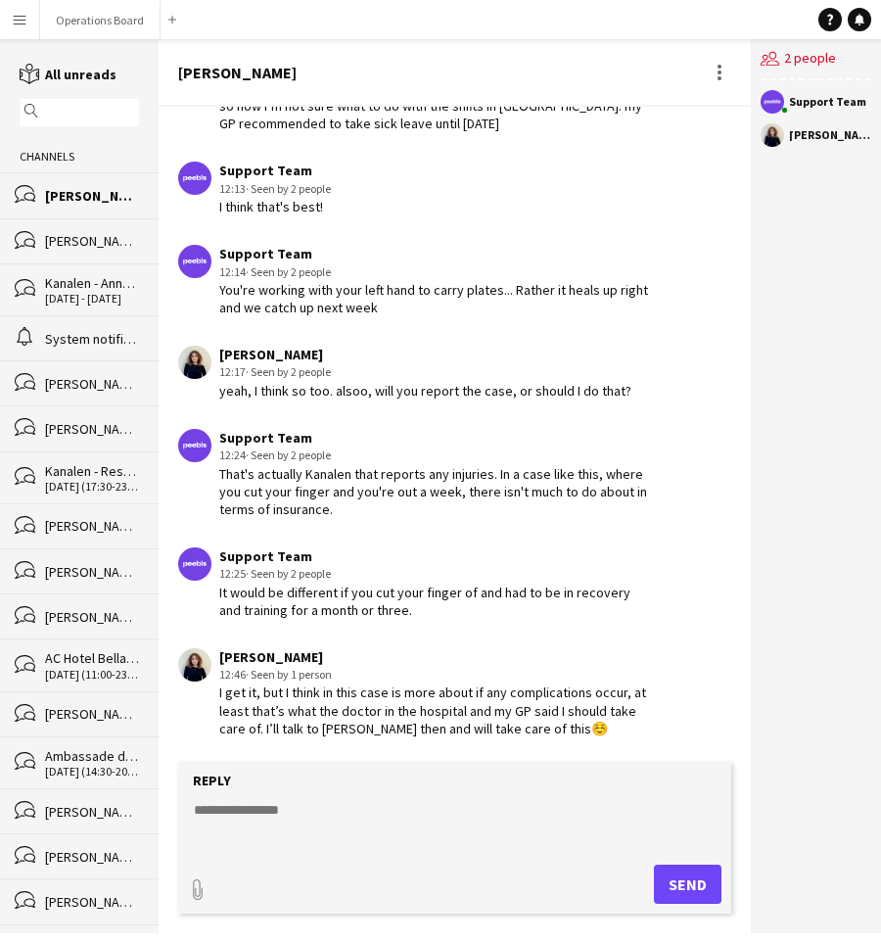
click at [280, 855] on form "Reply paperclip Send" at bounding box center [454, 838] width 553 height 152
click at [260, 833] on textarea at bounding box center [459, 825] width 534 height 51
type textarea "*"
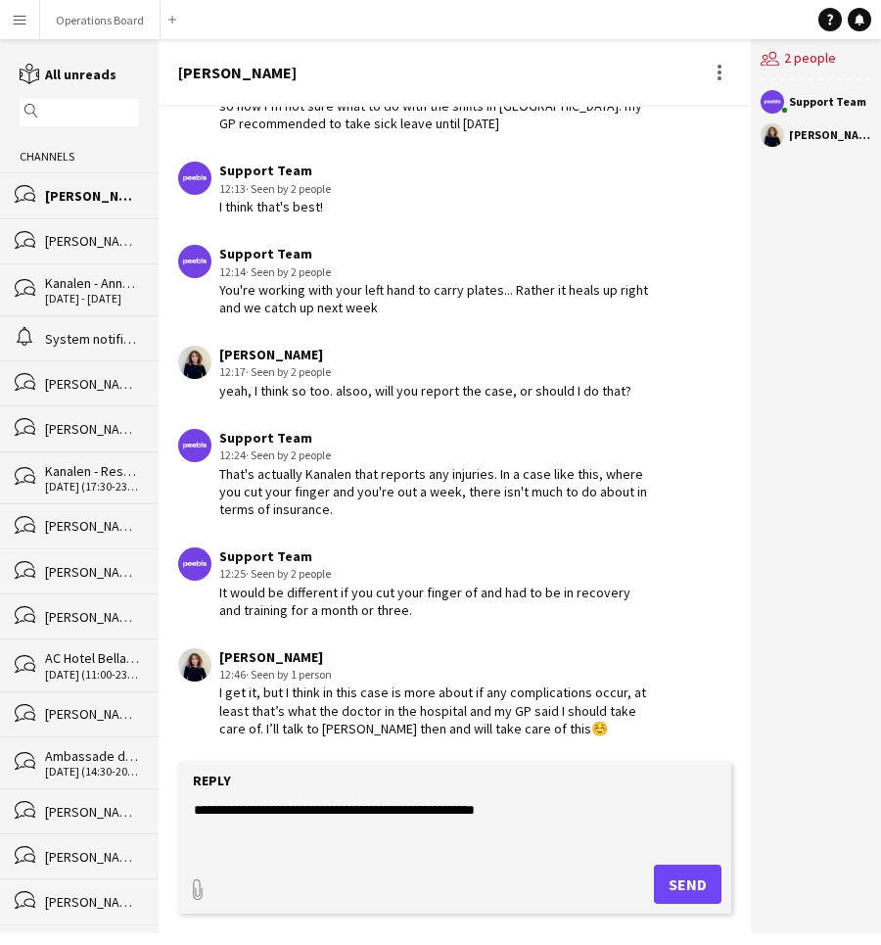
drag, startPoint x: 340, startPoint y: 824, endPoint x: 126, endPoint y: 802, distance: 214.6
click at [126, 802] on div "reading All unreads magnifier Channels bubbles Ugne [GEOGRAPHIC_DATA] bubbles […" at bounding box center [440, 486] width 881 height 894
type textarea "*"
click at [426, 837] on textarea "**********" at bounding box center [459, 825] width 534 height 51
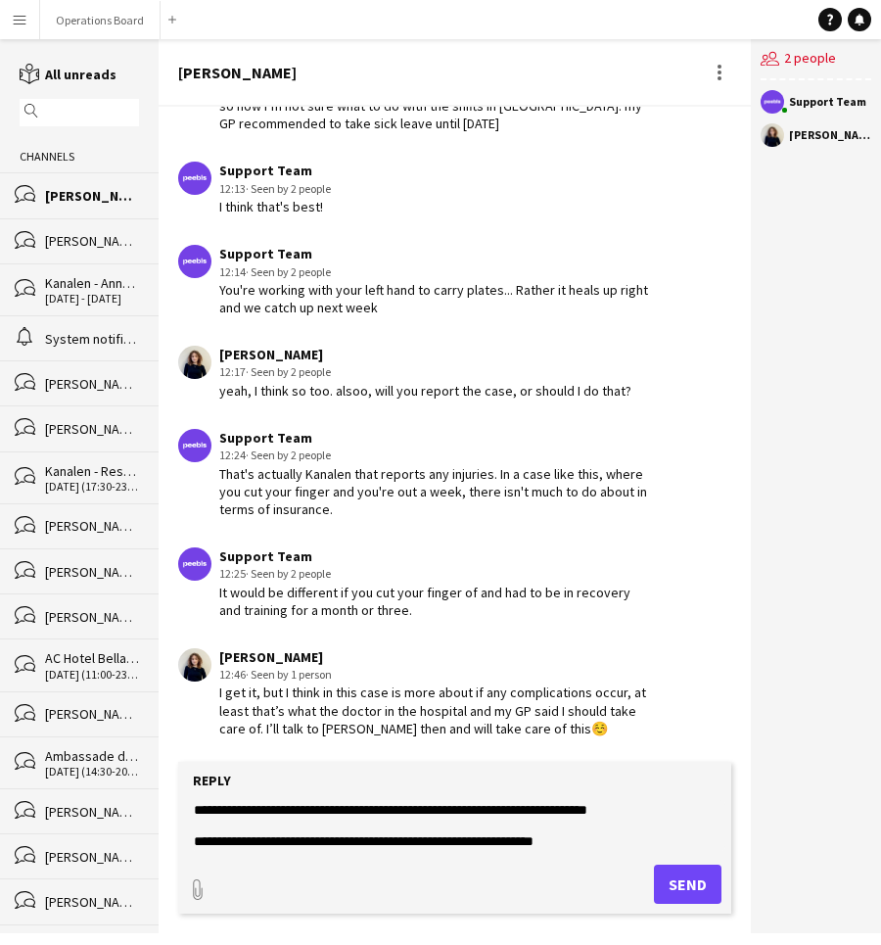
drag, startPoint x: 575, startPoint y: 837, endPoint x: 124, endPoint y: 755, distance: 457.9
click at [124, 755] on div "reading All unreads magnifier Channels bubbles Ugne [GEOGRAPHIC_DATA] bubbles […" at bounding box center [440, 486] width 881 height 894
click at [344, 826] on textarea "**********" at bounding box center [459, 825] width 534 height 51
drag, startPoint x: 591, startPoint y: 838, endPoint x: 374, endPoint y: 838, distance: 217.4
click at [374, 838] on textarea "**********" at bounding box center [459, 825] width 534 height 51
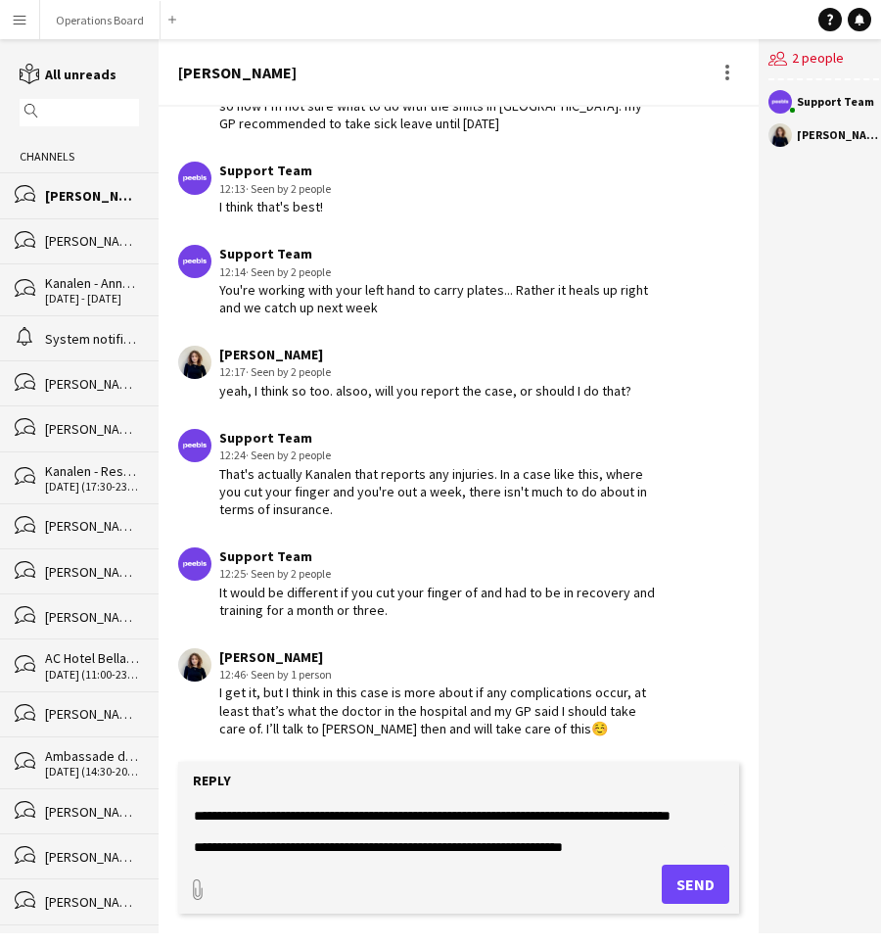
scroll to position [37, 0]
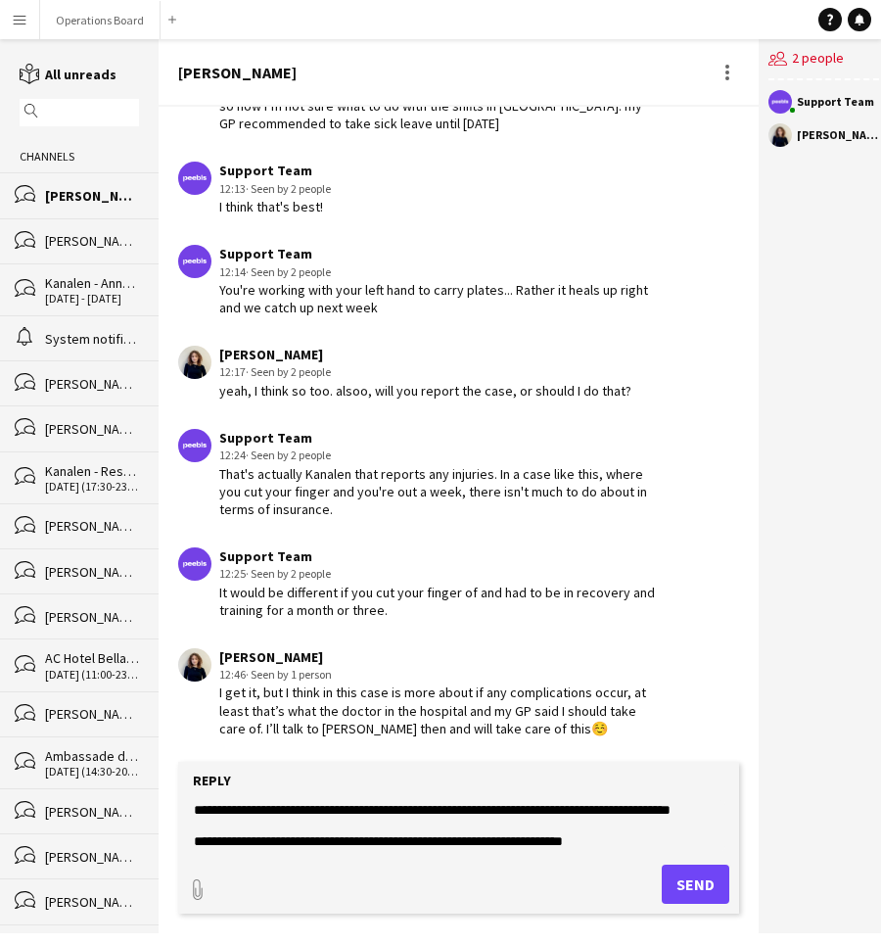
click at [311, 822] on textarea "**********" at bounding box center [459, 825] width 534 height 51
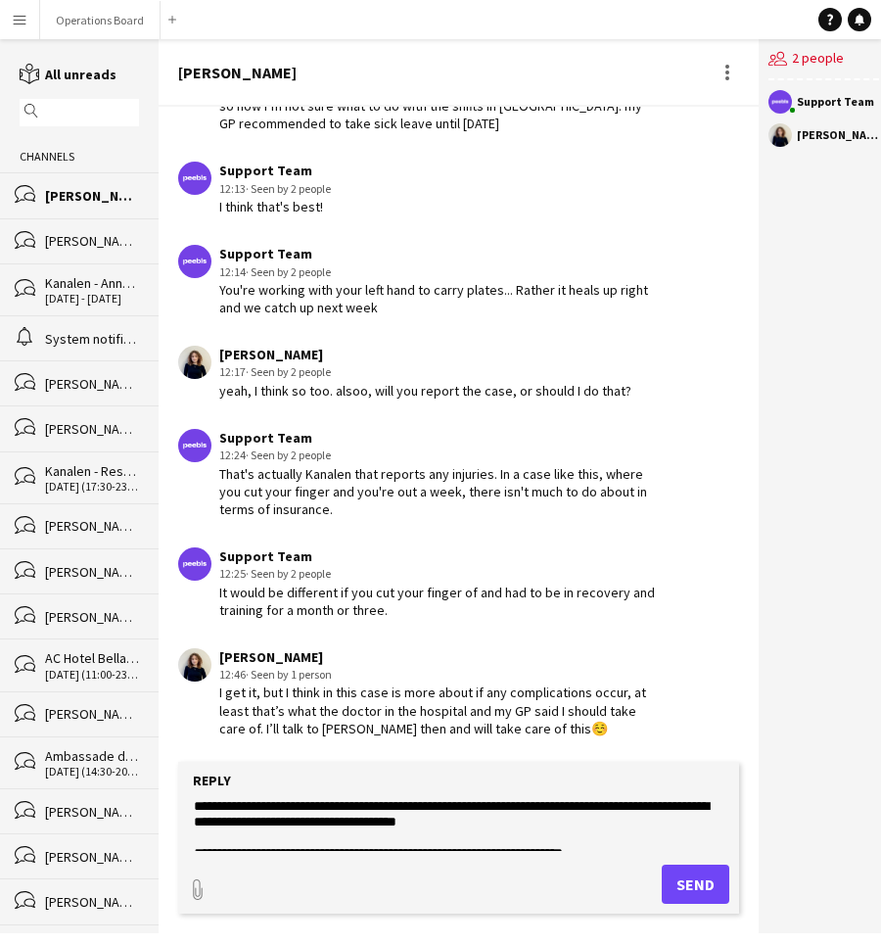
drag, startPoint x: 299, startPoint y: 824, endPoint x: 554, endPoint y: 825, distance: 255.6
click at [554, 825] on textarea "**********" at bounding box center [459, 825] width 534 height 51
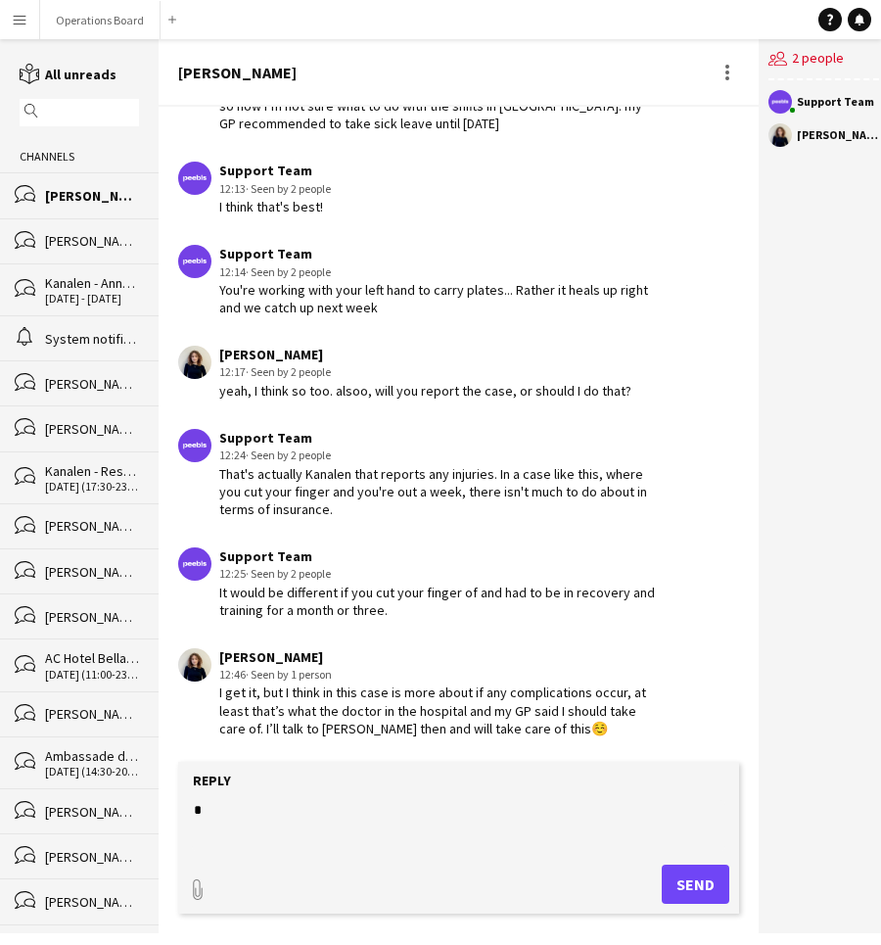
scroll to position [0, 0]
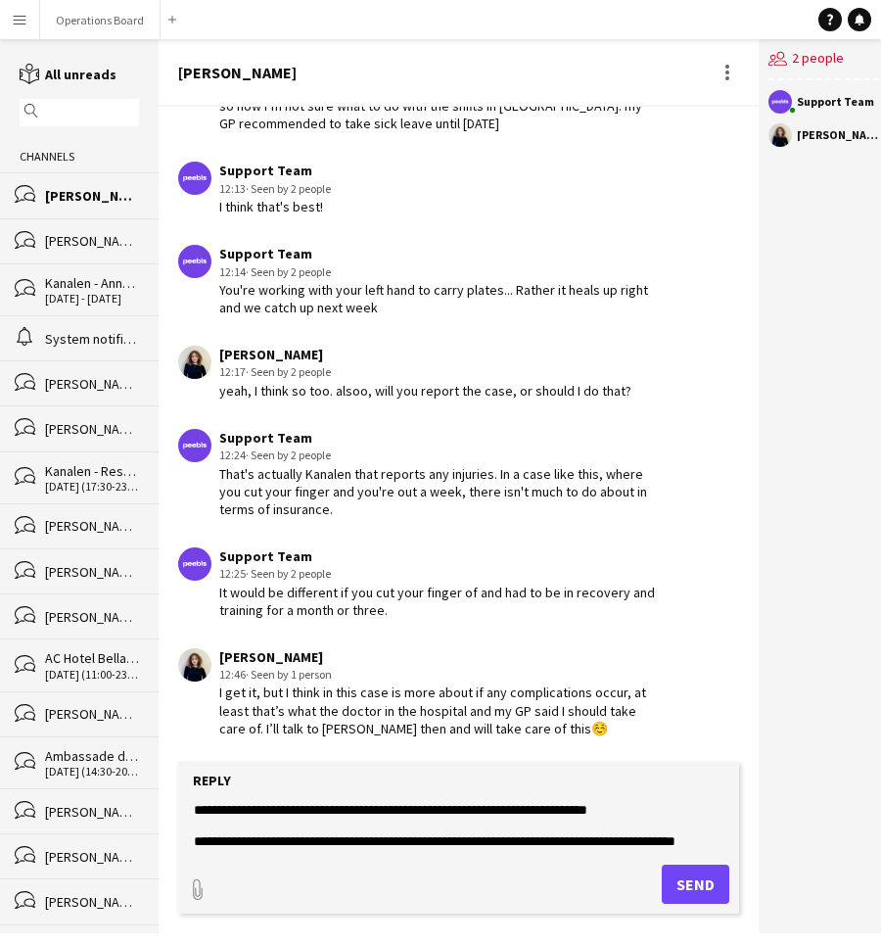
click at [269, 849] on textarea "**********" at bounding box center [459, 825] width 534 height 51
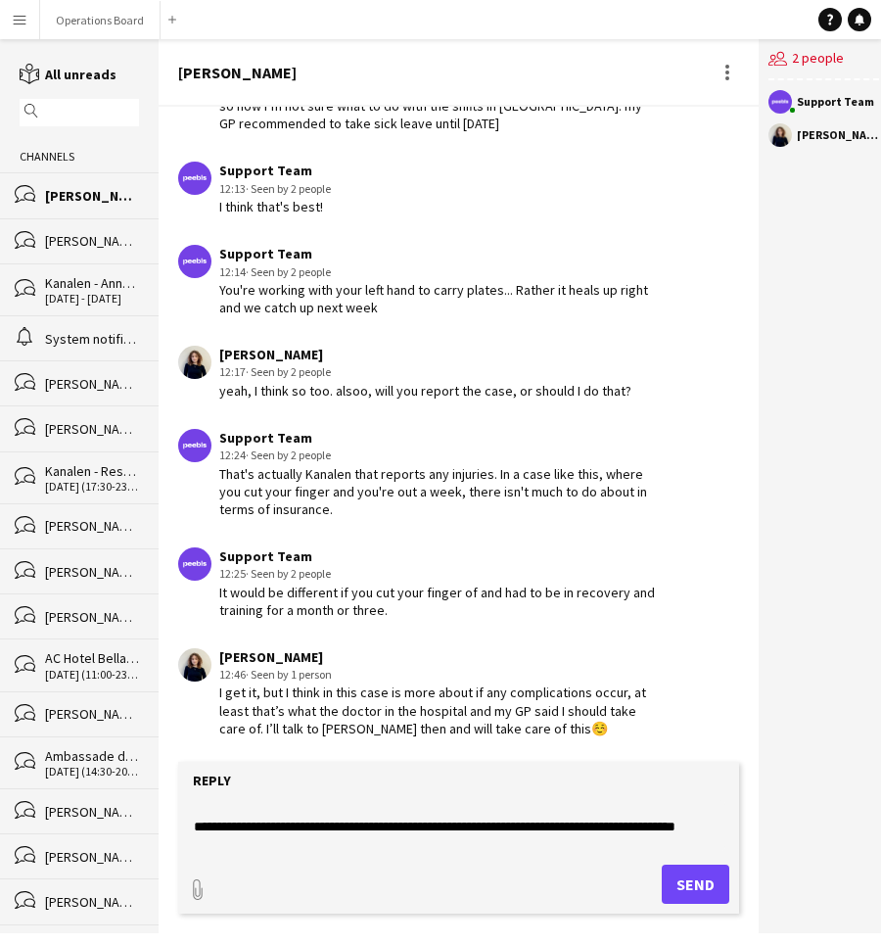
paste textarea "**********"
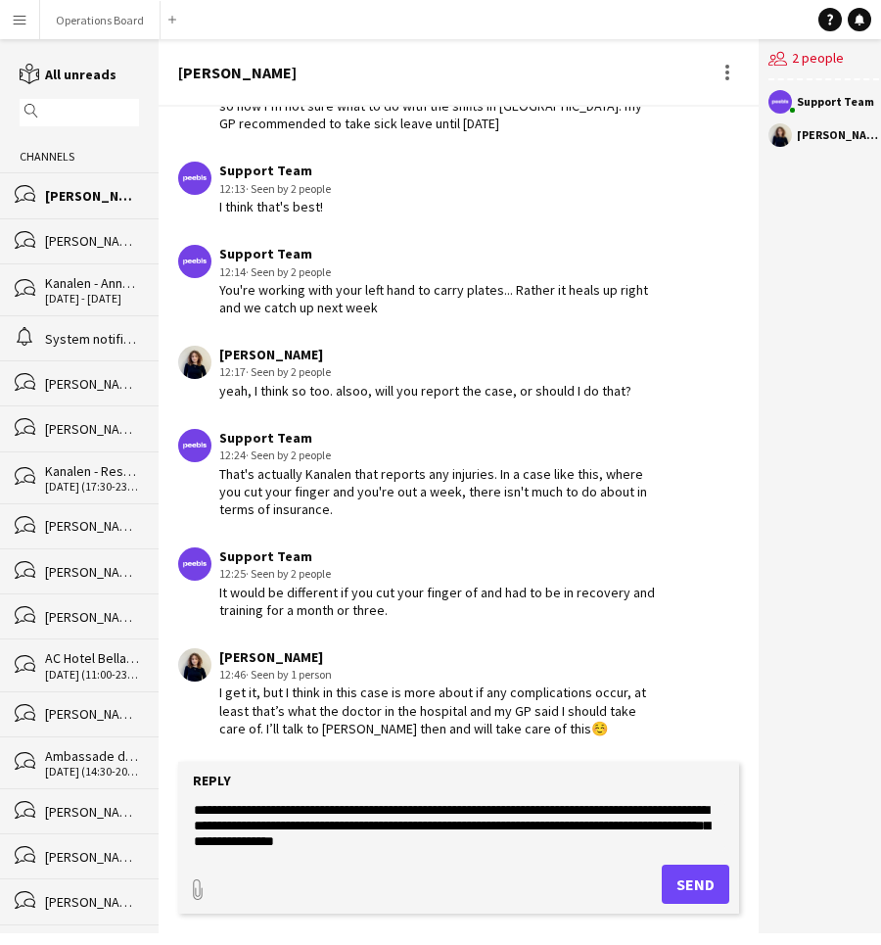
scroll to position [0, 0]
click at [491, 834] on textarea "**********" at bounding box center [459, 825] width 534 height 51
click at [281, 822] on textarea "**********" at bounding box center [459, 825] width 534 height 51
drag, startPoint x: 355, startPoint y: 826, endPoint x: 284, endPoint y: 826, distance: 70.5
click at [284, 826] on textarea "**********" at bounding box center [459, 825] width 534 height 51
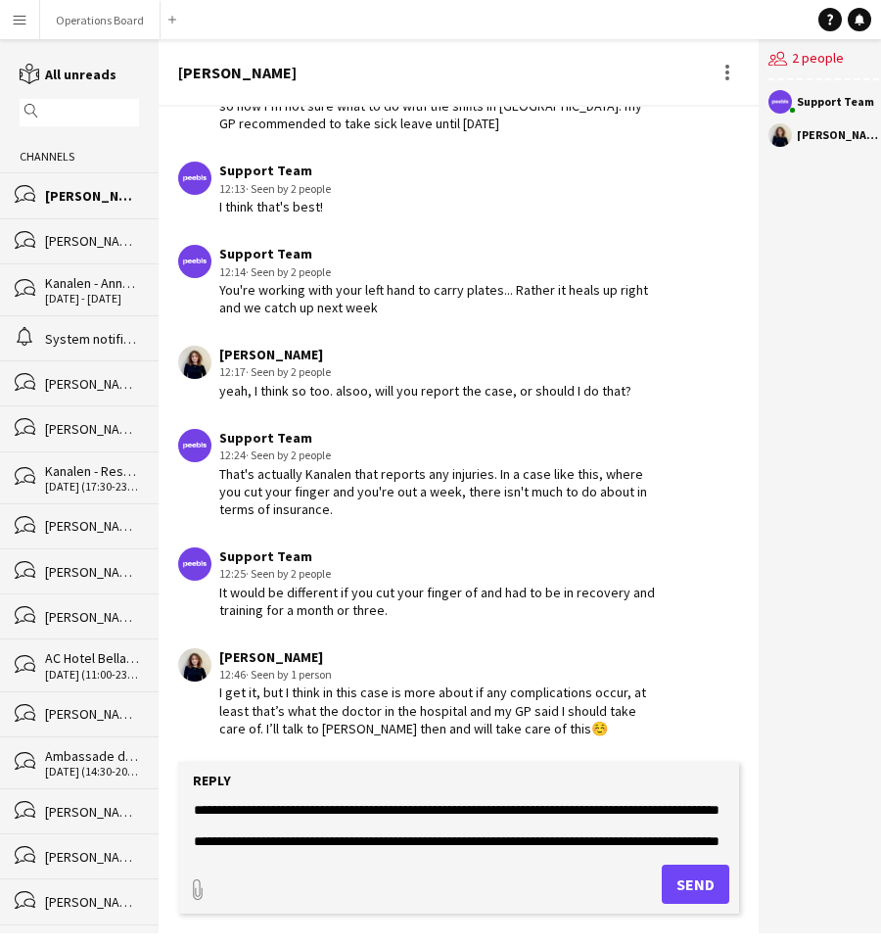
scroll to position [15, 0]
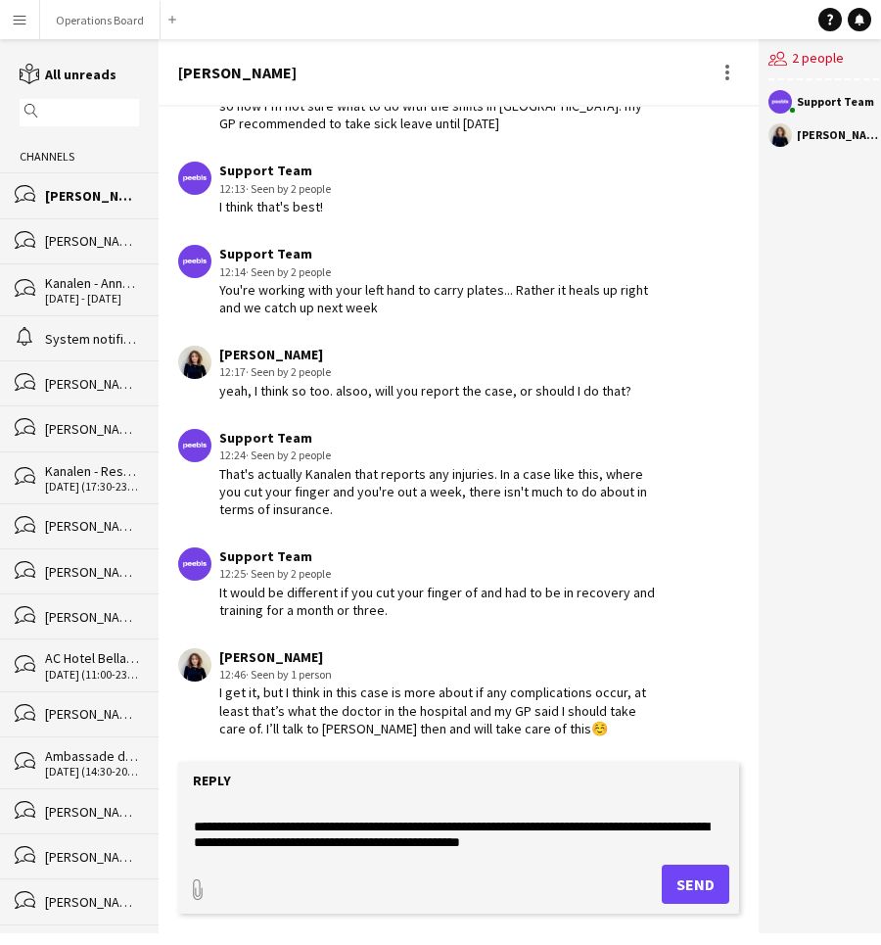
drag, startPoint x: 492, startPoint y: 841, endPoint x: 611, endPoint y: 842, distance: 119.5
click at [611, 842] on textarea "**********" at bounding box center [459, 825] width 534 height 51
click at [529, 846] on textarea "**********" at bounding box center [459, 825] width 534 height 51
drag, startPoint x: 666, startPoint y: 826, endPoint x: 675, endPoint y: 845, distance: 21.5
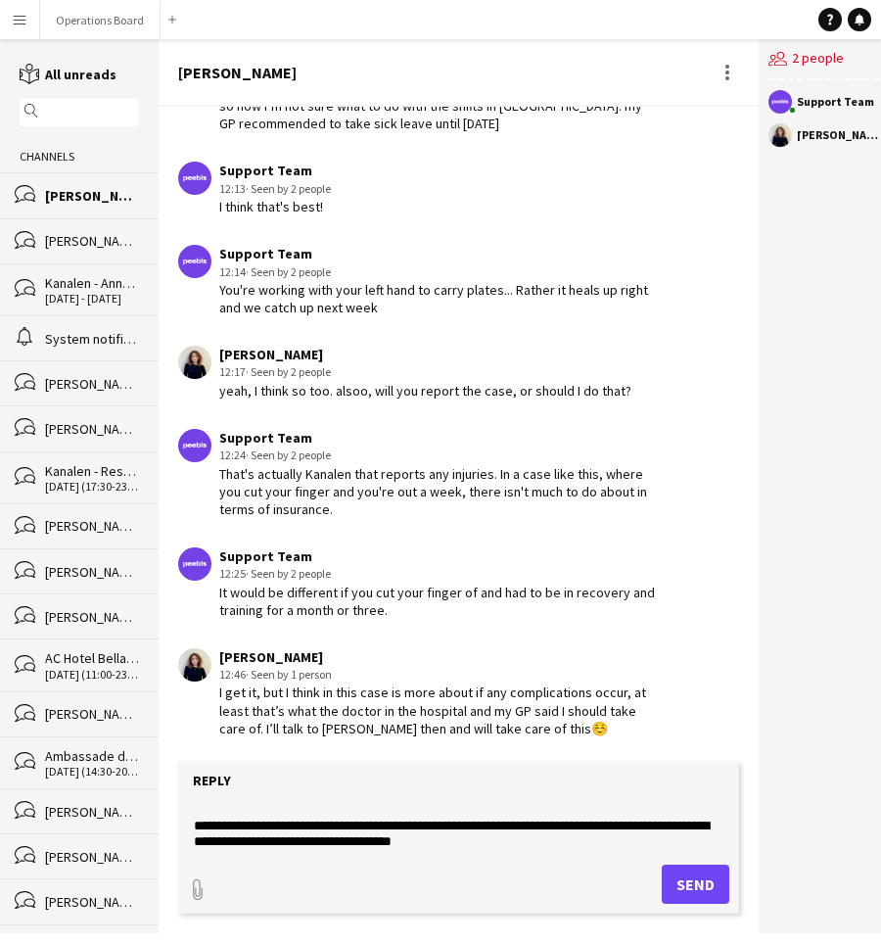
click at [675, 845] on textarea "**********" at bounding box center [459, 825] width 534 height 51
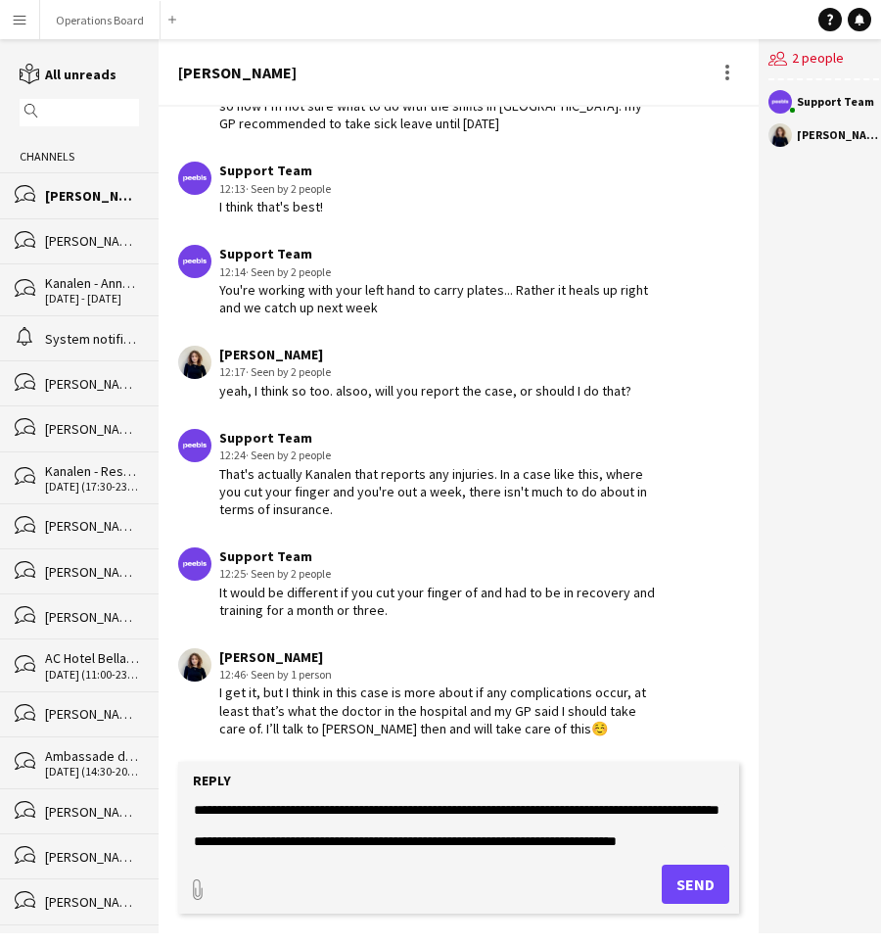
scroll to position [2, 0]
click at [284, 828] on textarea "**********" at bounding box center [459, 825] width 534 height 51
click at [254, 842] on textarea "**********" at bounding box center [459, 825] width 534 height 51
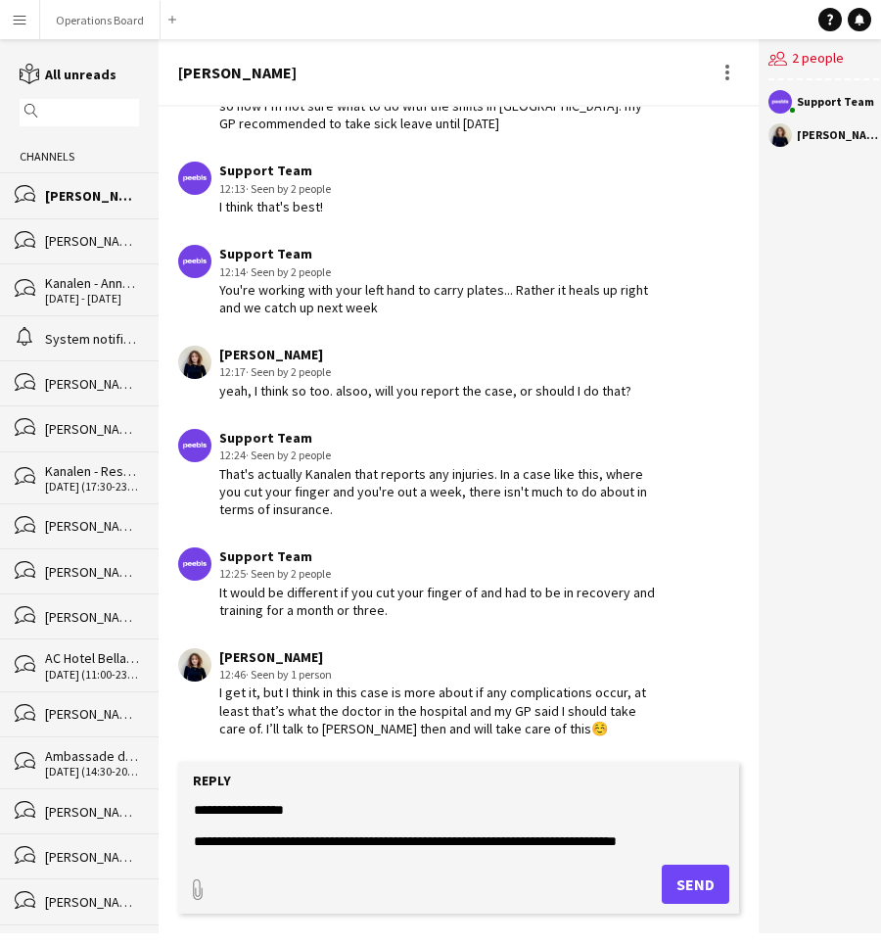
click at [254, 842] on textarea "**********" at bounding box center [459, 825] width 534 height 51
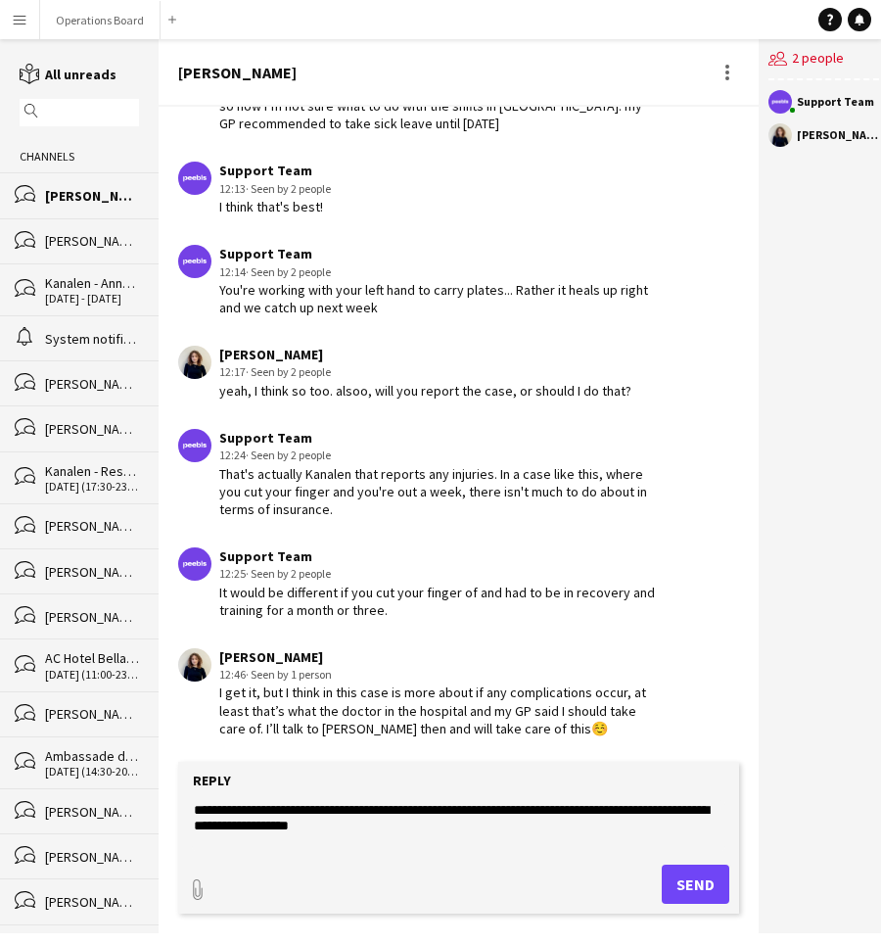
scroll to position [0, 0]
drag, startPoint x: 193, startPoint y: 811, endPoint x: 193, endPoint y: 828, distance: 17.6
click at [193, 811] on textarea "**********" at bounding box center [459, 825] width 534 height 51
click at [220, 804] on textarea "**********" at bounding box center [459, 825] width 534 height 51
paste textarea "**********"
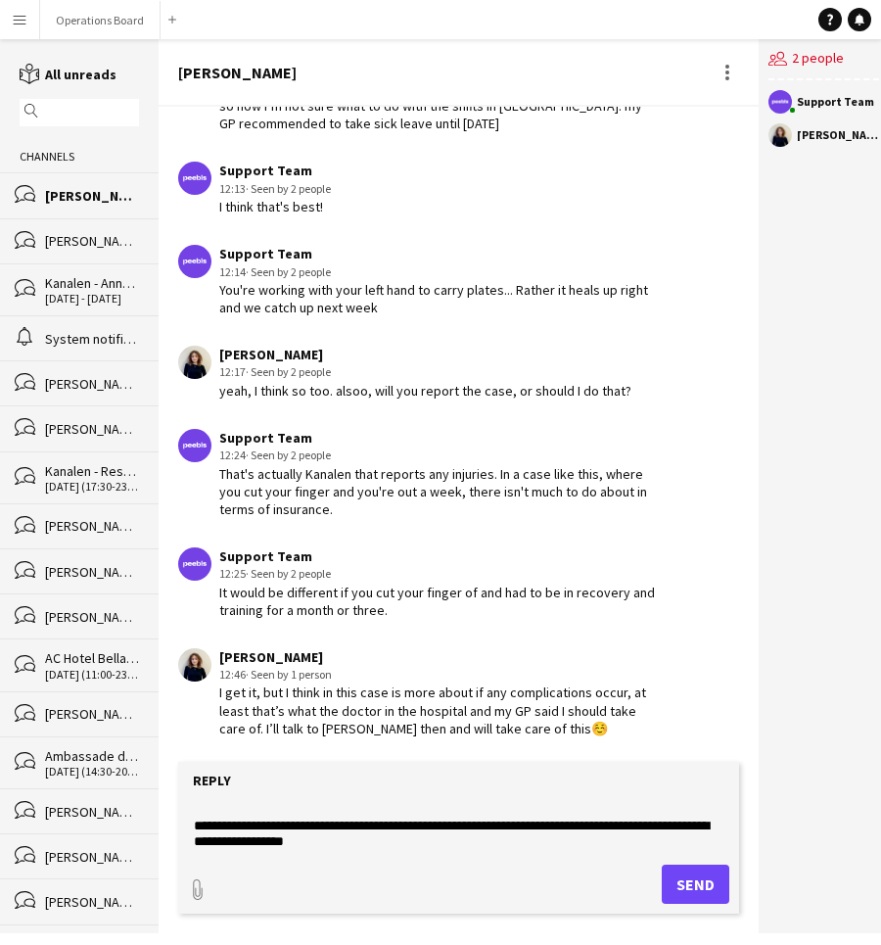
scroll to position [16, 0]
drag, startPoint x: 671, startPoint y: 828, endPoint x: 671, endPoint y: 855, distance: 26.4
click at [671, 855] on form "**********" at bounding box center [458, 838] width 561 height 152
click at [377, 828] on textarea "**********" at bounding box center [459, 825] width 534 height 51
drag, startPoint x: 360, startPoint y: 828, endPoint x: 282, endPoint y: 828, distance: 78.3
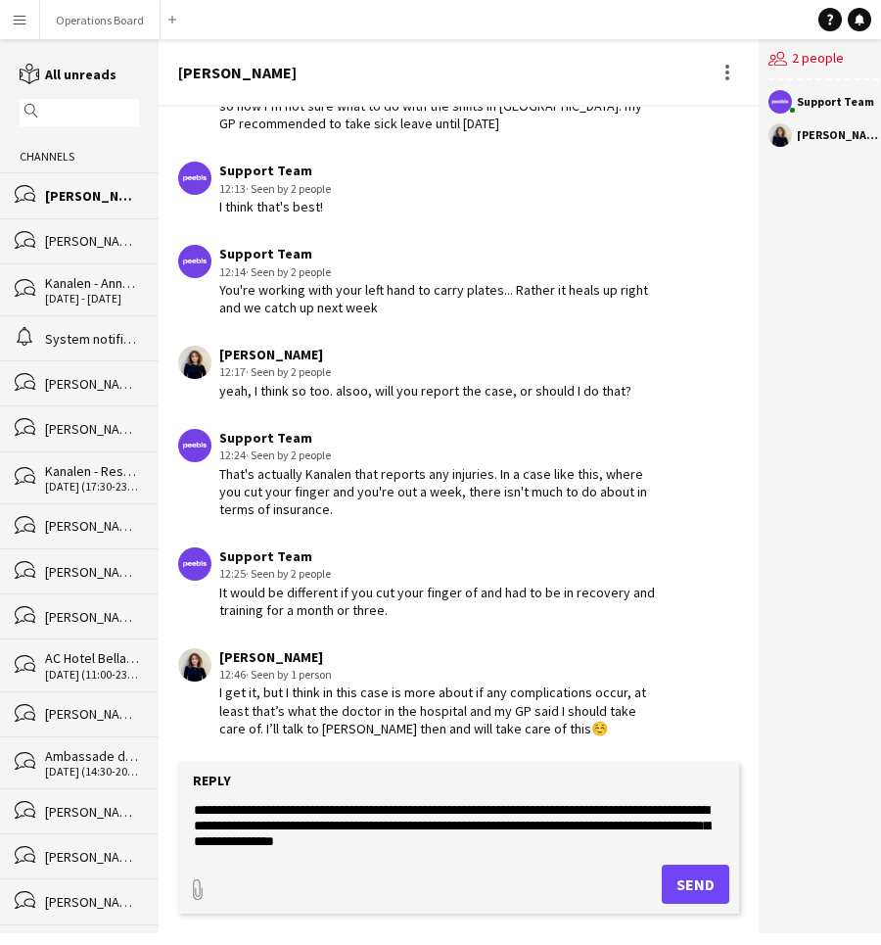
click at [282, 828] on textarea "**********" at bounding box center [459, 825] width 534 height 51
drag, startPoint x: 349, startPoint y: 835, endPoint x: 180, endPoint y: 822, distance: 169.0
click at [180, 822] on form "**********" at bounding box center [458, 838] width 561 height 152
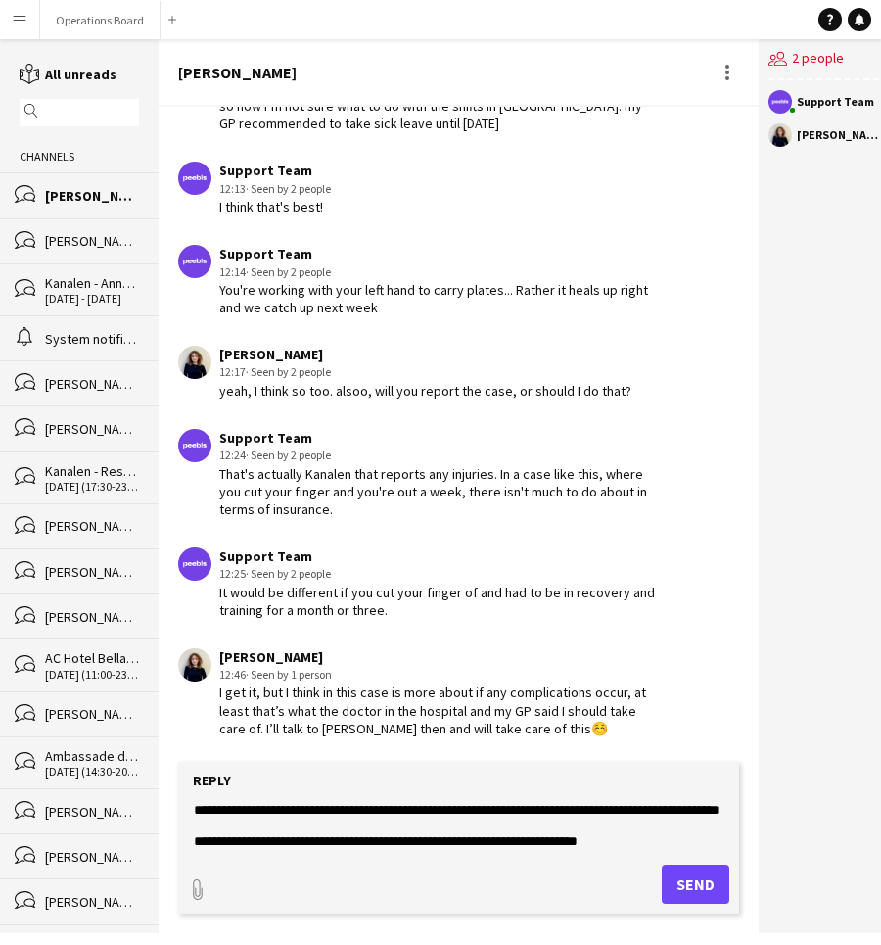
click at [678, 1] on app-navbar "Menu Boards Boards Boards All jobs Status Workforce Workforce My Workforce Recr…" at bounding box center [440, 19] width 881 height 39
click at [355, 819] on textarea "**********" at bounding box center [459, 825] width 534 height 51
click at [349, 817] on textarea "**********" at bounding box center [459, 825] width 534 height 51
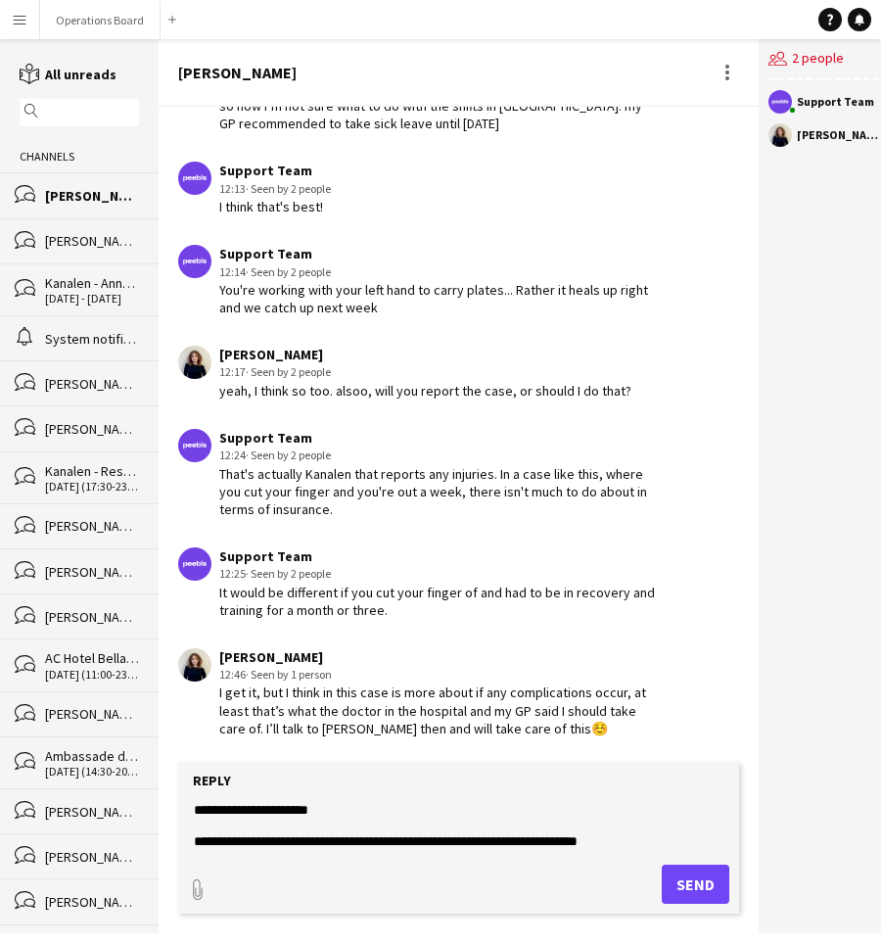
click at [685, 833] on textarea "**********" at bounding box center [459, 825] width 534 height 51
click at [664, 843] on textarea "**********" at bounding box center [459, 825] width 534 height 51
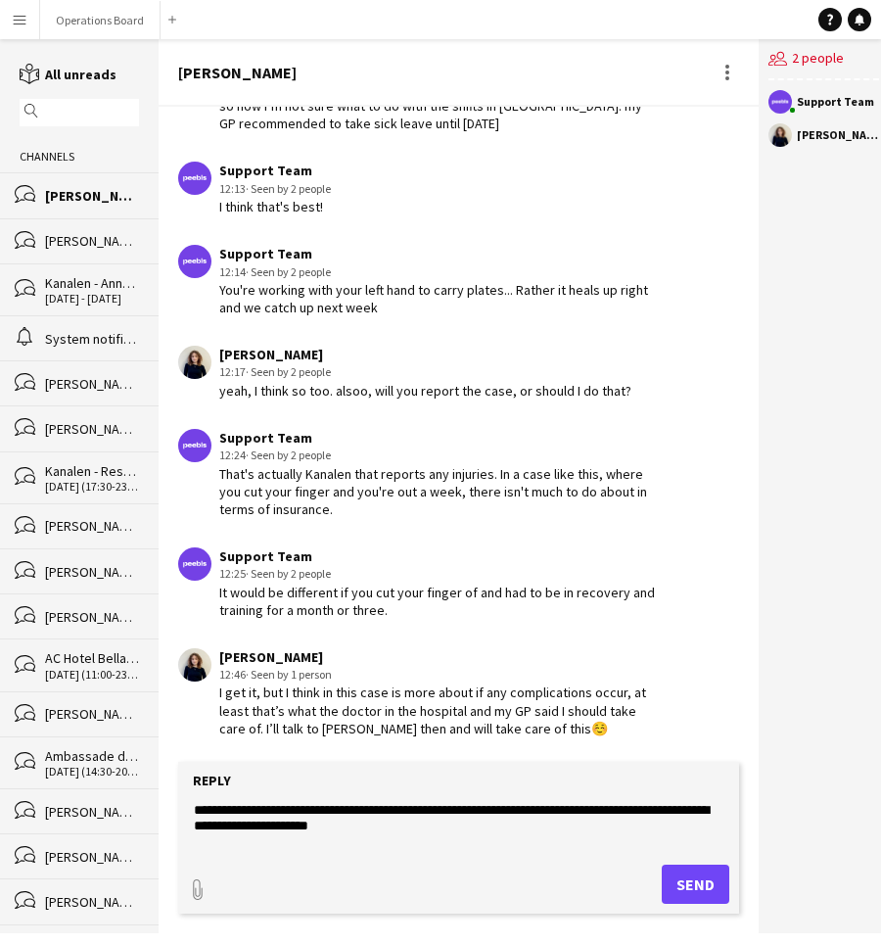
drag, startPoint x: 622, startPoint y: 842, endPoint x: 101, endPoint y: 693, distance: 541.8
click at [101, 693] on div "reading All unreads magnifier Channels bubbles Ugne [GEOGRAPHIC_DATA] bubbles […" at bounding box center [440, 486] width 881 height 894
paste textarea "**********"
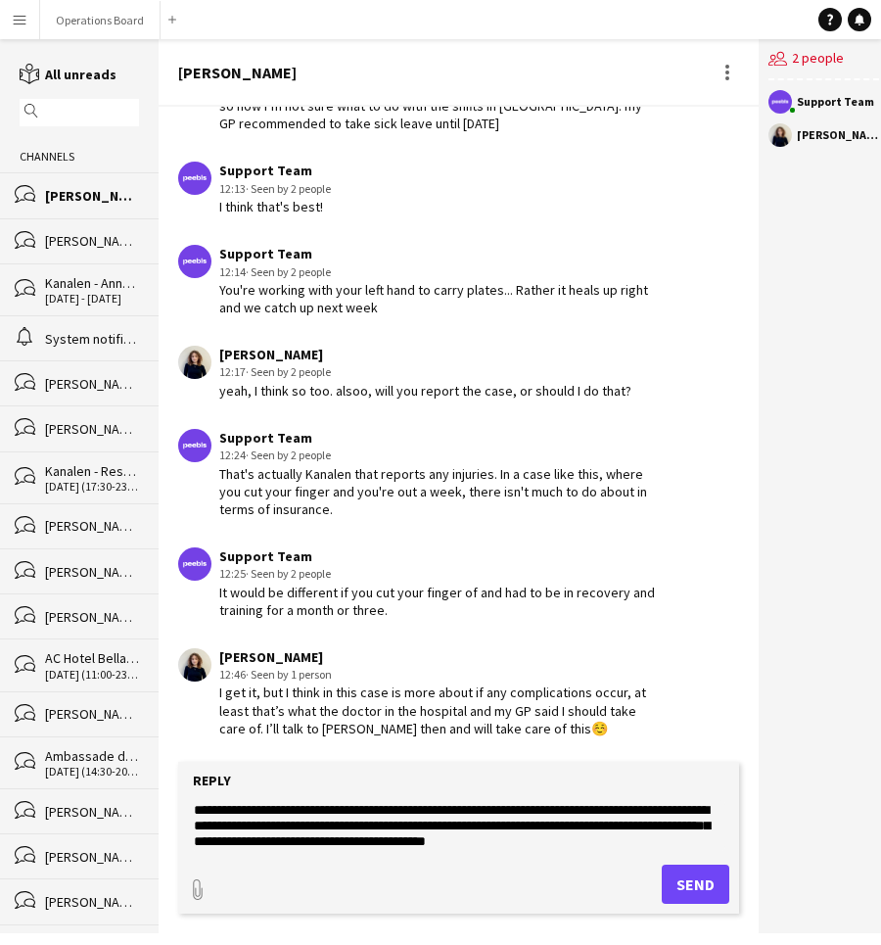
click at [432, 828] on textarea "**********" at bounding box center [459, 825] width 534 height 51
type textarea "**********"
click at [684, 881] on button "Send" at bounding box center [696, 884] width 68 height 39
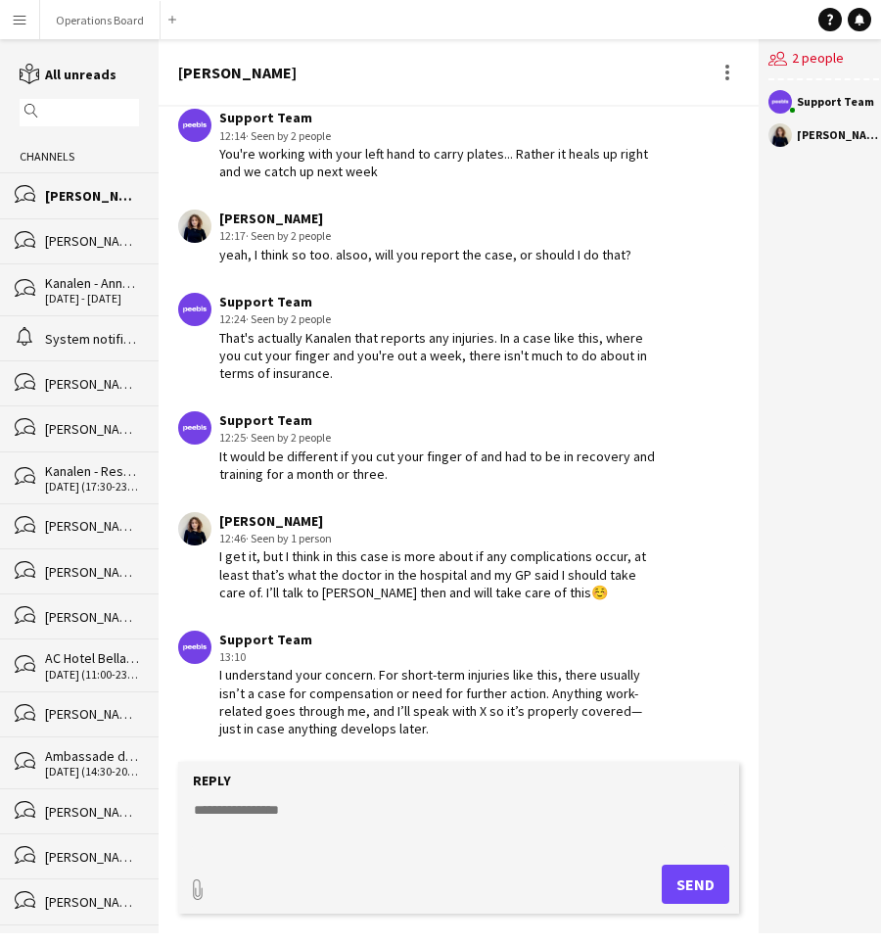
scroll to position [2164, 0]
click at [477, 714] on div "I understand your concern. For short-term injuries like this, there usually isn…" at bounding box center [439, 701] width 440 height 71
drag, startPoint x: 461, startPoint y: 735, endPoint x: 210, endPoint y: 685, distance: 256.8
click at [210, 685] on div "Support Team 13:10 I understand your concern. For short-term injuries like this…" at bounding box center [418, 684] width 481 height 107
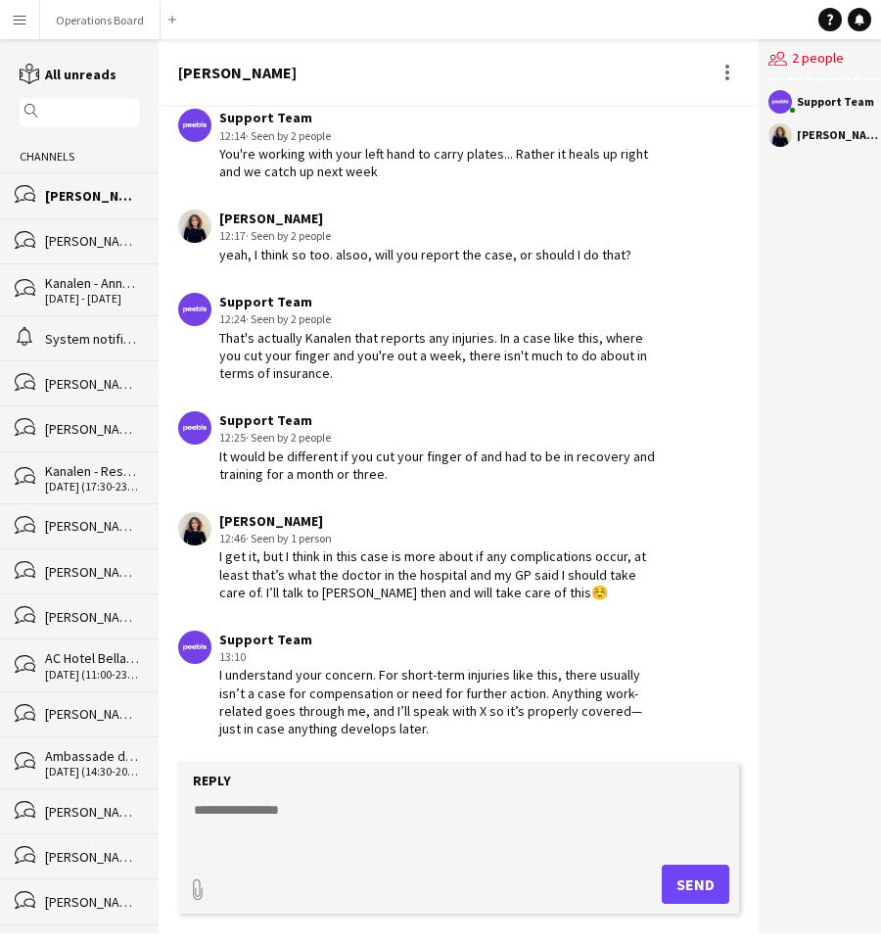
click at [682, 166] on app-chat-message "Support Team 12:14 · Seen by 2 people You're working with your left hand to car…" at bounding box center [459, 144] width 600 height 91
click at [721, 83] on div at bounding box center [728, 73] width 24 height 24
click at [782, 321] on div at bounding box center [440, 472] width 881 height 945
click at [434, 797] on form "Reply paperclip Send" at bounding box center [458, 838] width 561 height 152
click at [418, 840] on textarea at bounding box center [459, 825] width 534 height 51
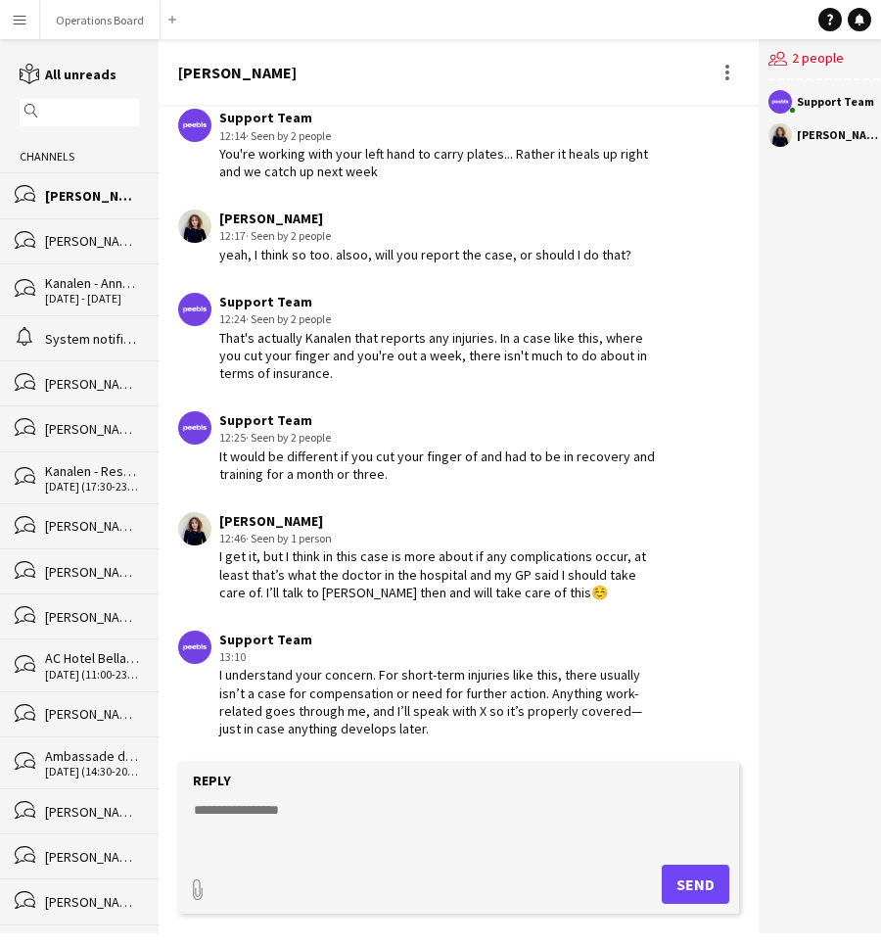
click at [375, 810] on textarea at bounding box center [459, 825] width 534 height 51
click at [394, 815] on textarea at bounding box center [459, 825] width 534 height 51
type textarea "*"
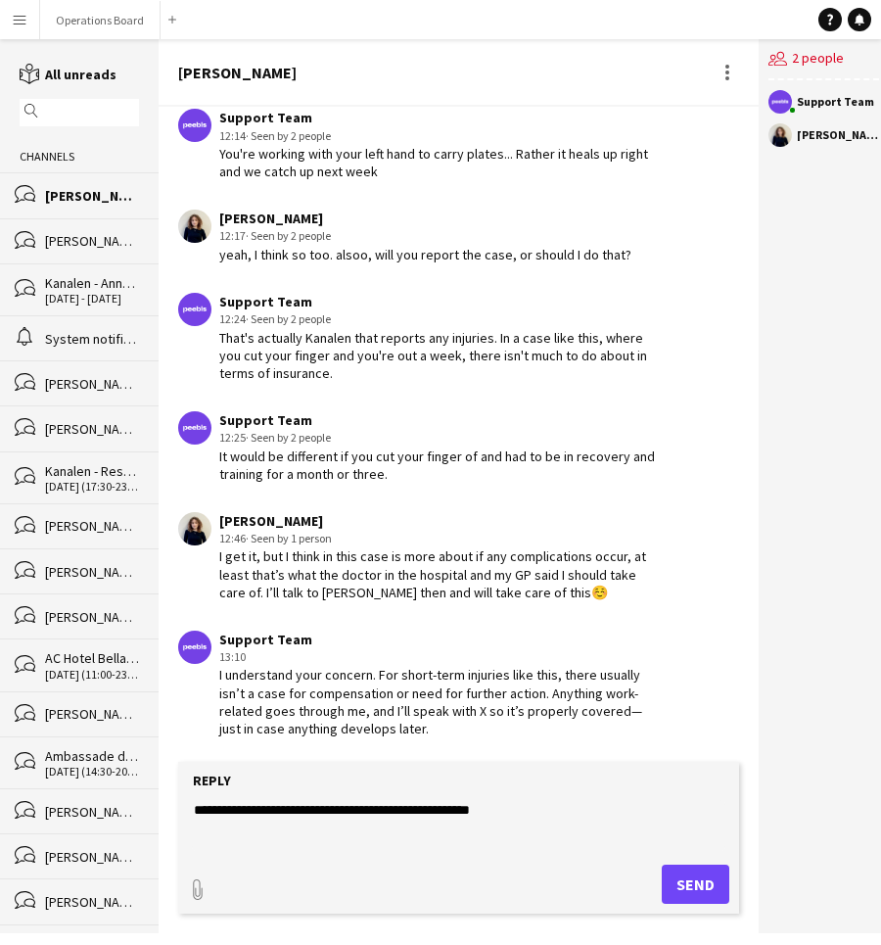
type textarea "**********"
click at [687, 881] on button "Send" at bounding box center [696, 884] width 68 height 39
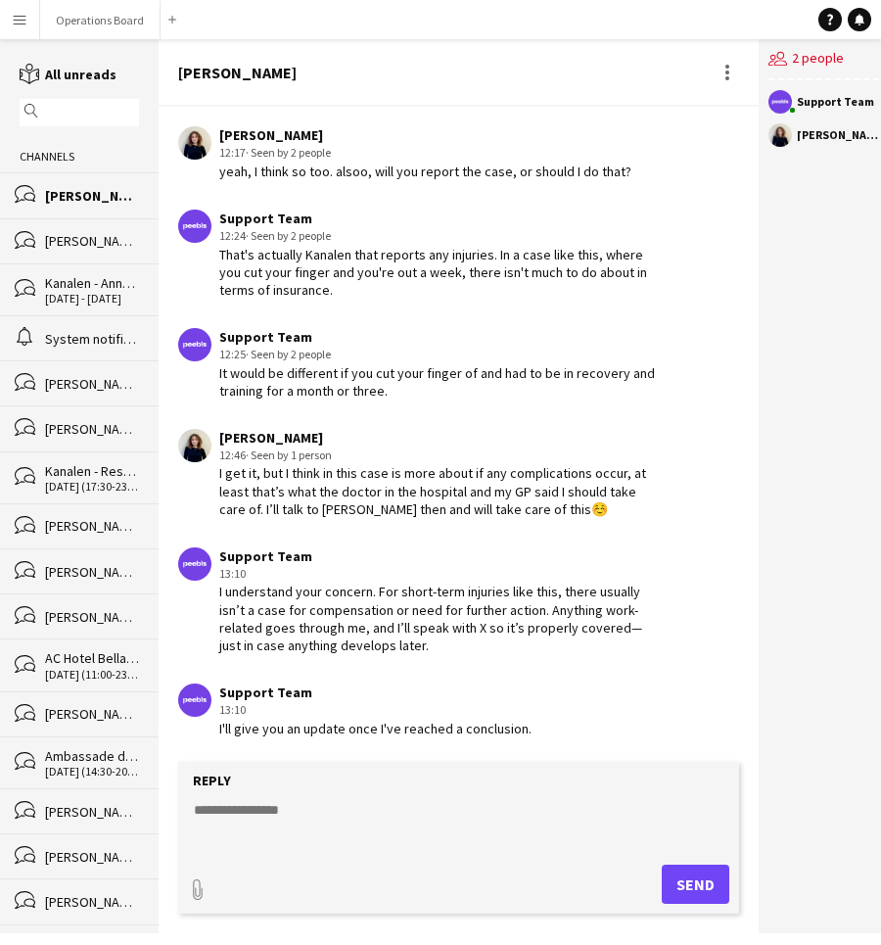
click at [640, 663] on app-chat-message "Support Team 13:10 I understand your concern. For short-term injuries like this…" at bounding box center [459, 601] width 600 height 126
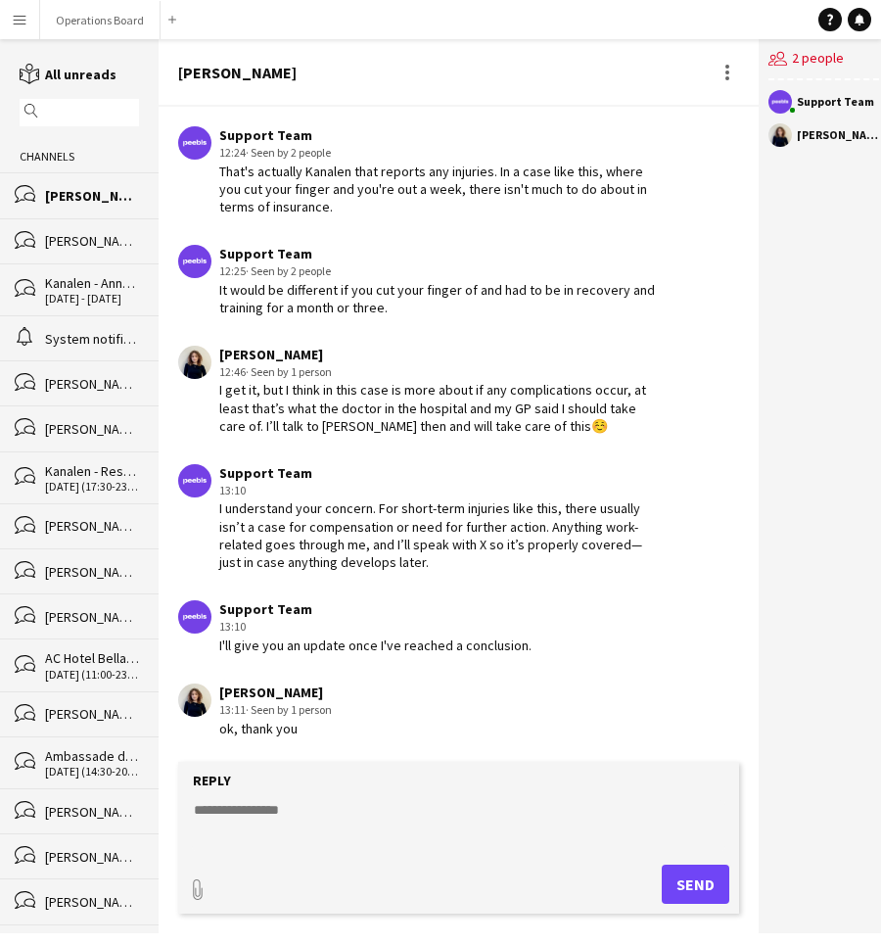
scroll to position [2331, 0]
click at [103, 24] on button "Operations Board Close" at bounding box center [100, 20] width 120 height 38
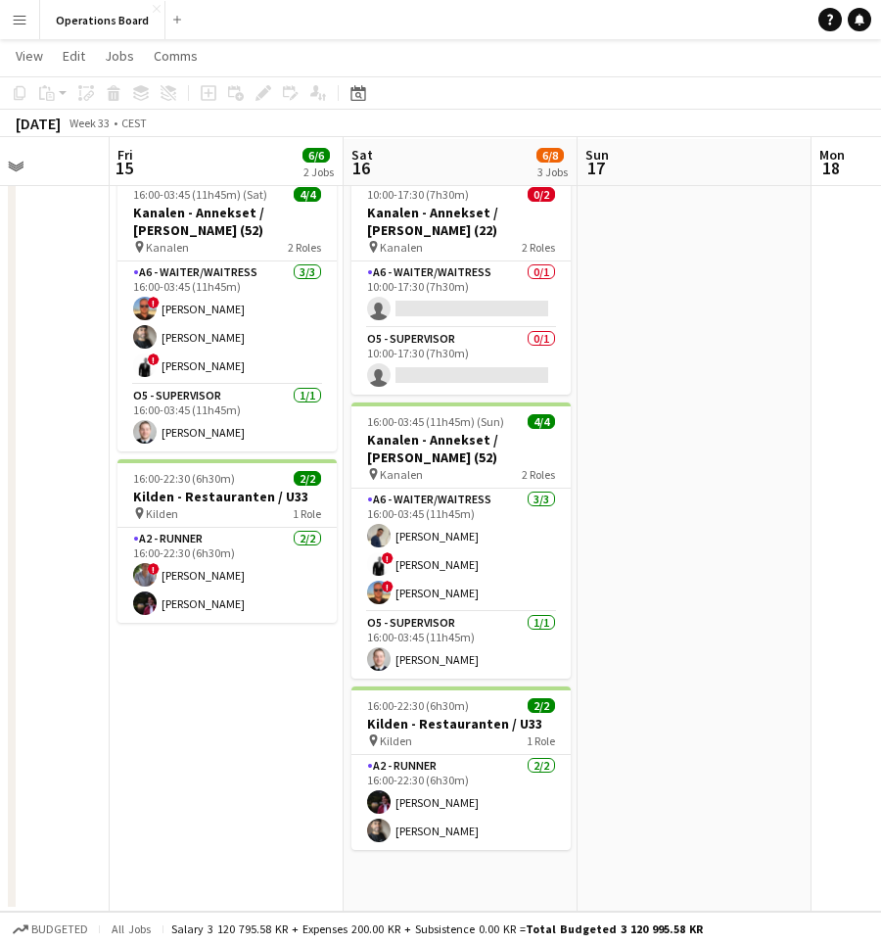
scroll to position [0, 584]
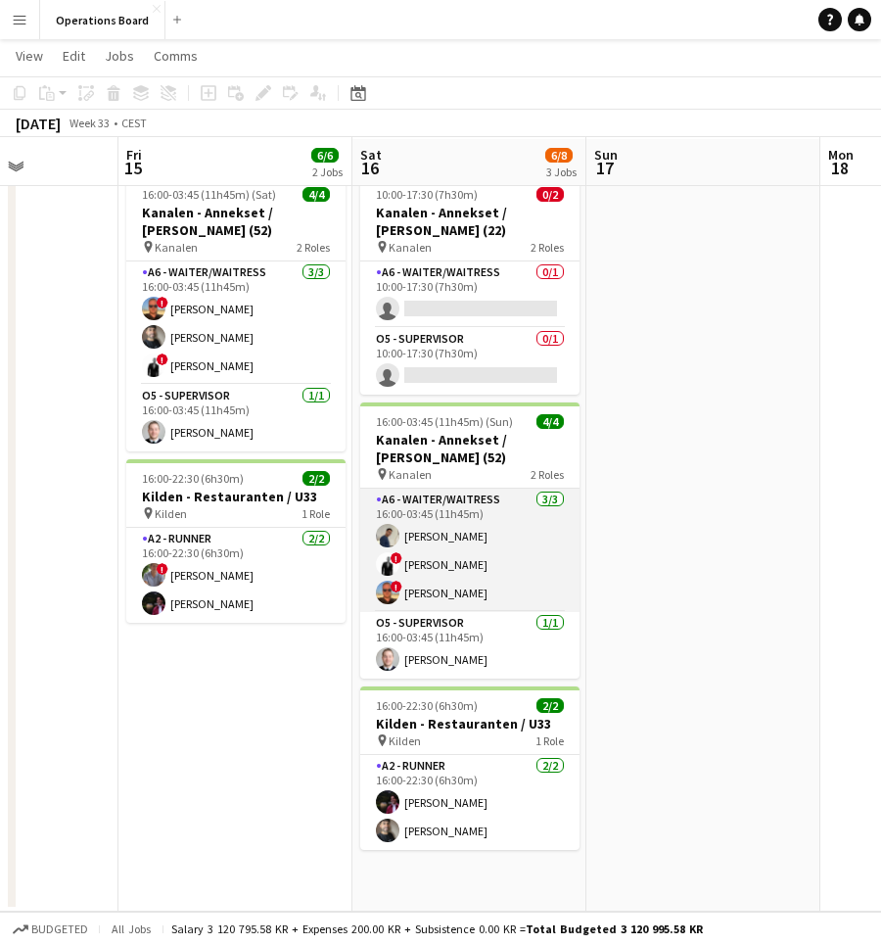
click at [495, 552] on app-card-role "A6 - WAITER/WAITRESS [DATE] 16:00-03:45 (11h45m) [PERSON_NAME] ! [PERSON_NAME] …" at bounding box center [469, 550] width 219 height 123
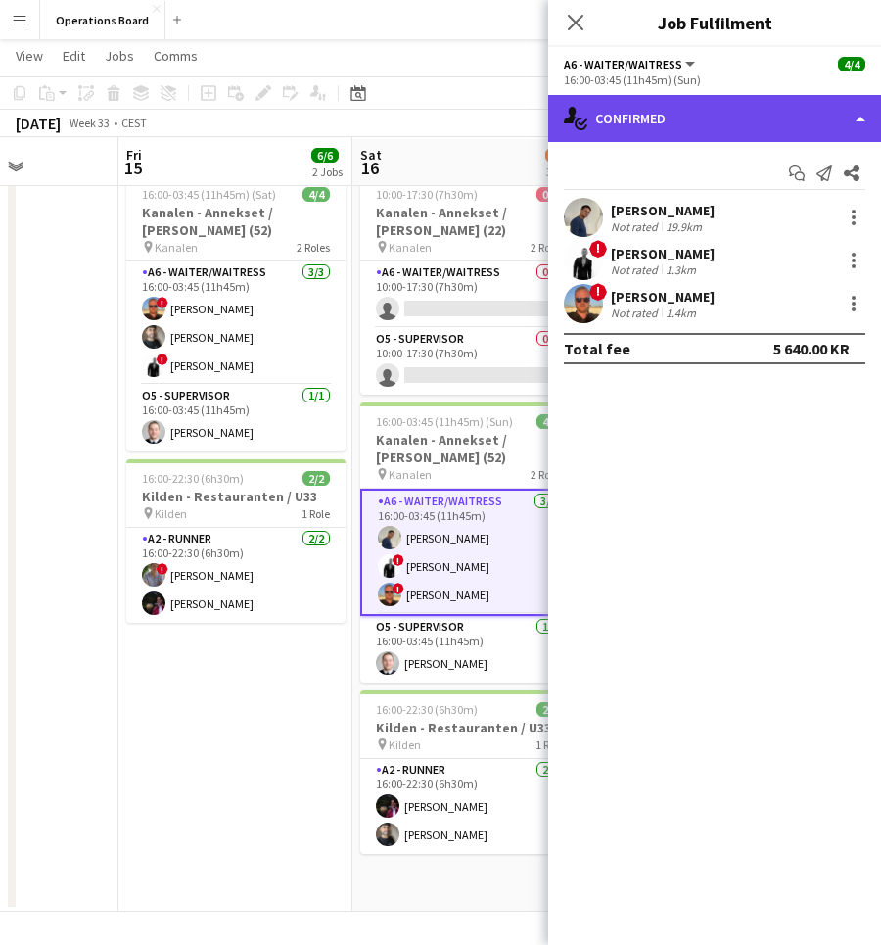
click at [711, 128] on div "single-neutral-actions-check-2 Confirmed" at bounding box center [714, 118] width 333 height 47
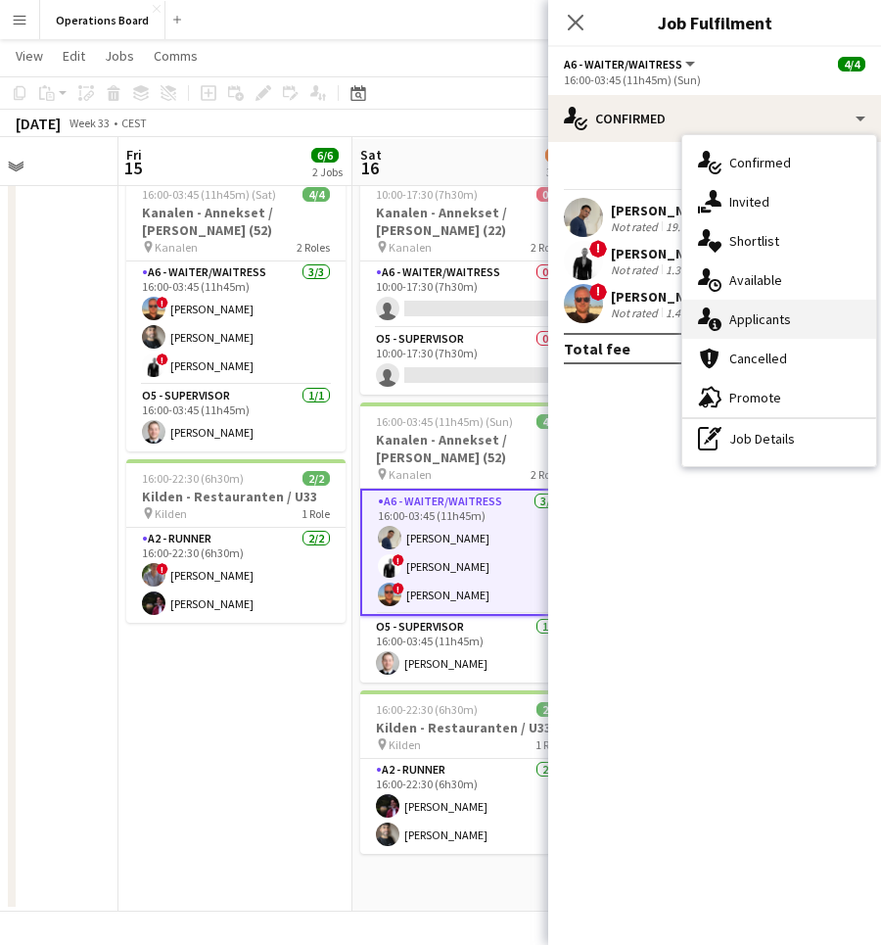
click at [773, 323] on div "single-neutral-actions-information Applicants" at bounding box center [780, 319] width 194 height 39
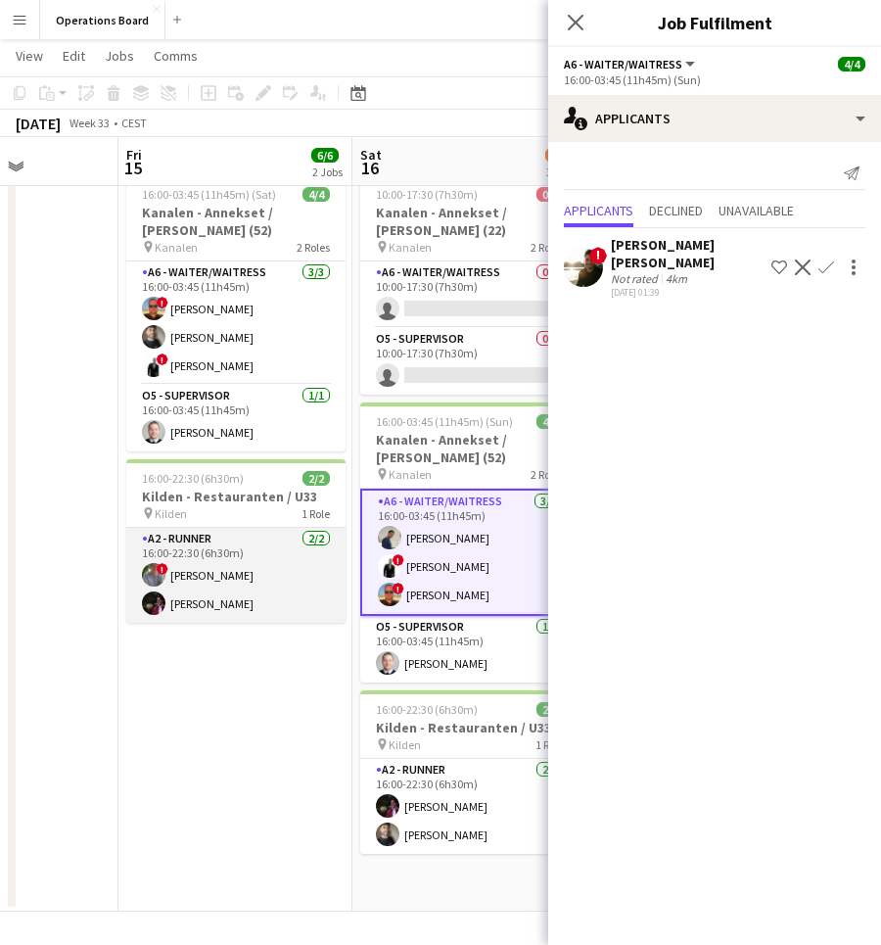
click at [170, 577] on app-card-role "A2 - RUNNER [DATE] 16:00-22:30 (6h30m) ! [PERSON_NAME] [PERSON_NAME]" at bounding box center [235, 575] width 219 height 95
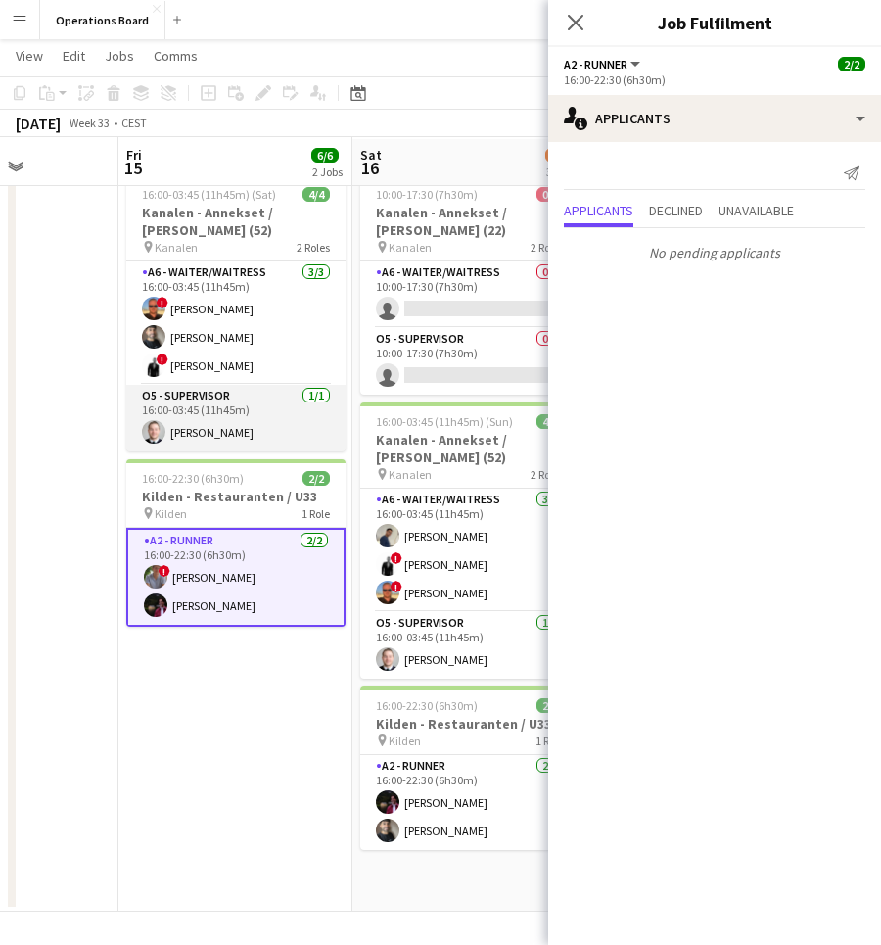
click at [228, 402] on app-card-role "O5 - SUPERVISOR [DATE] 16:00-03:45 (11h45m) [PERSON_NAME]" at bounding box center [235, 418] width 219 height 67
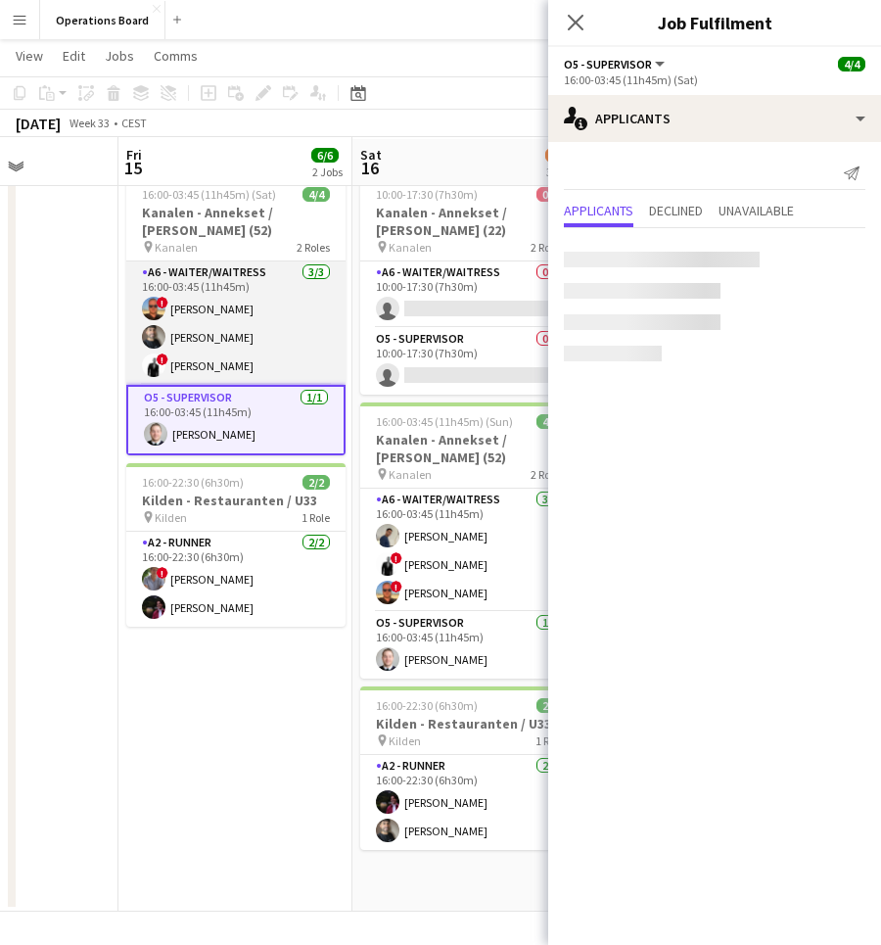
click at [230, 342] on app-card-role "A6 - WAITER/WAITRESS [DATE] 16:00-03:45 (11h45m) ! [PERSON_NAME] [PERSON_NAME] …" at bounding box center [235, 322] width 219 height 123
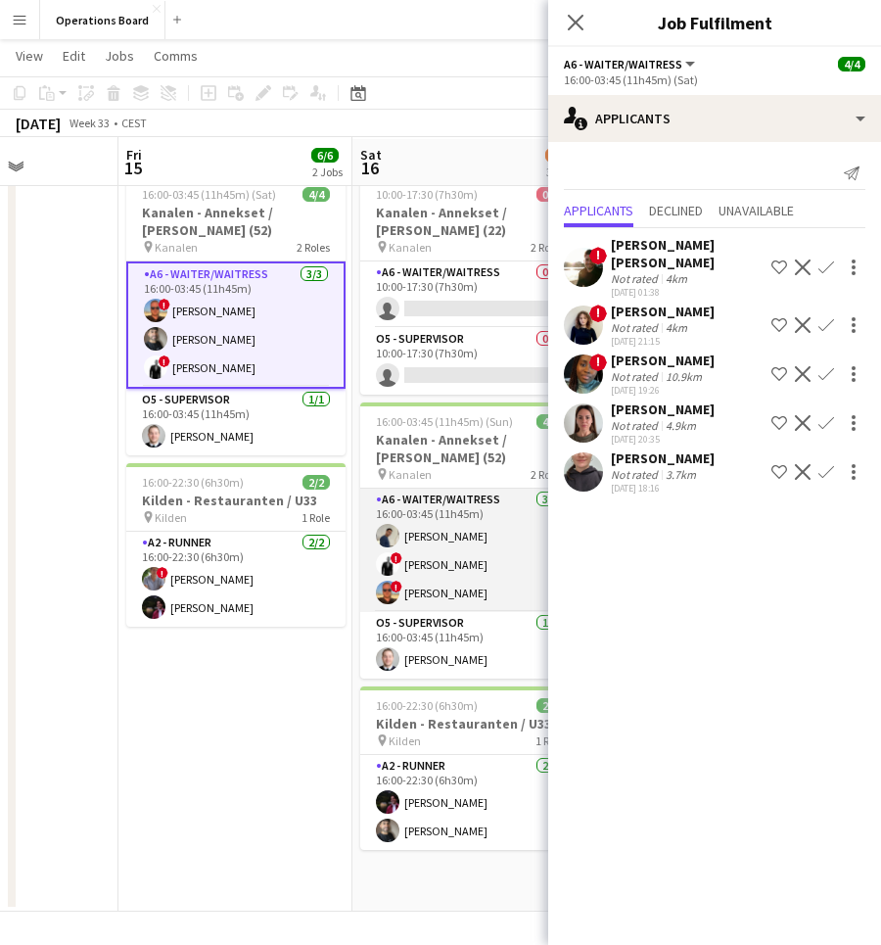
click at [402, 588] on app-card-role "A6 - WAITER/WAITRESS [DATE] 16:00-03:45 (11h45m) [PERSON_NAME] ! [PERSON_NAME] …" at bounding box center [469, 550] width 219 height 123
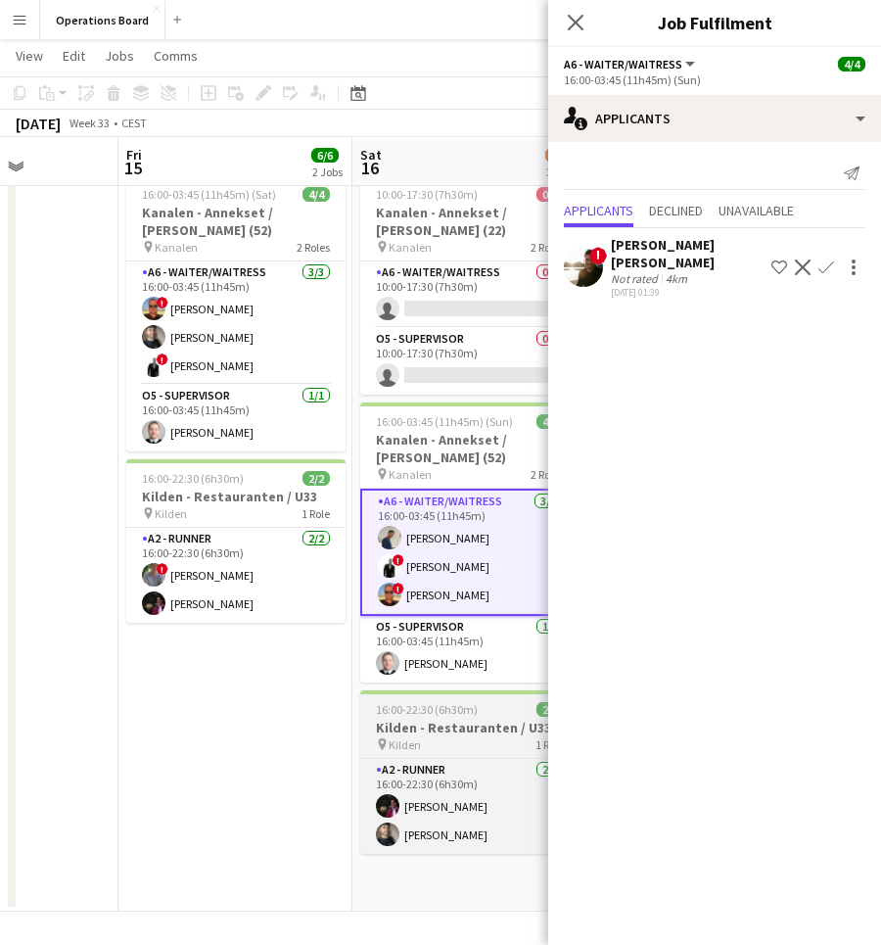
click at [414, 723] on h3 "Kilden - Restauranten / U33" at bounding box center [469, 728] width 219 height 18
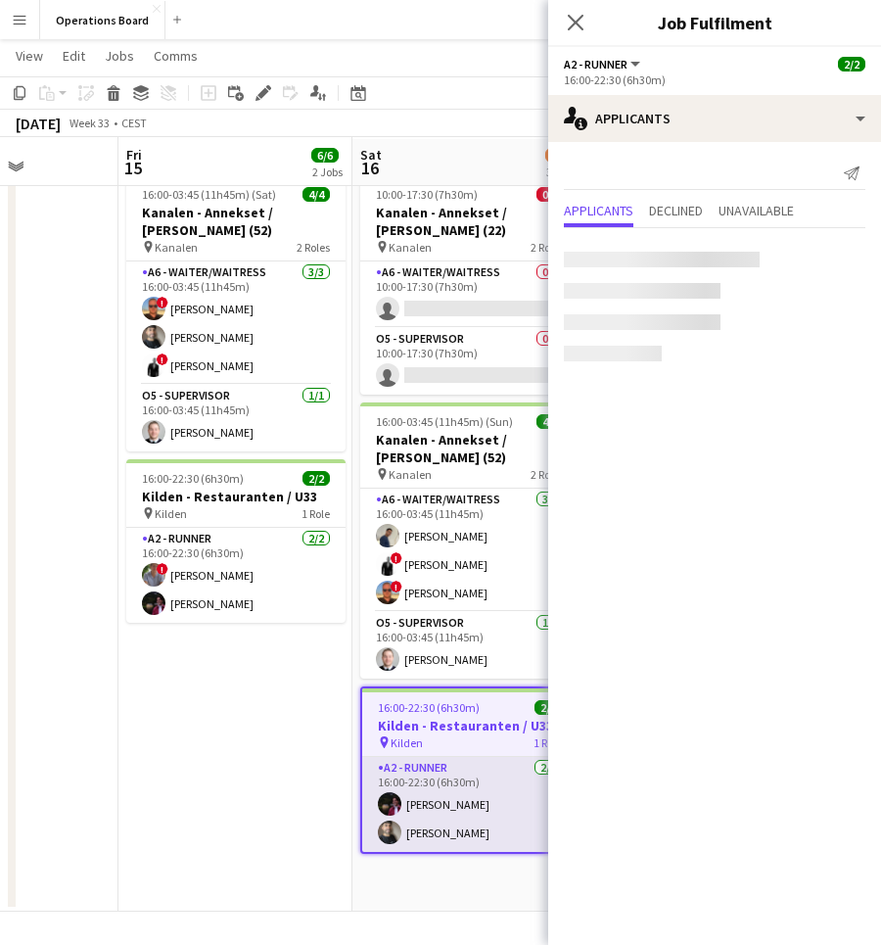
click at [419, 794] on app-card-role "A2 - RUNNER [DATE] 16:00-22:30 (6h30m) [PERSON_NAME] [PERSON_NAME]" at bounding box center [469, 804] width 215 height 95
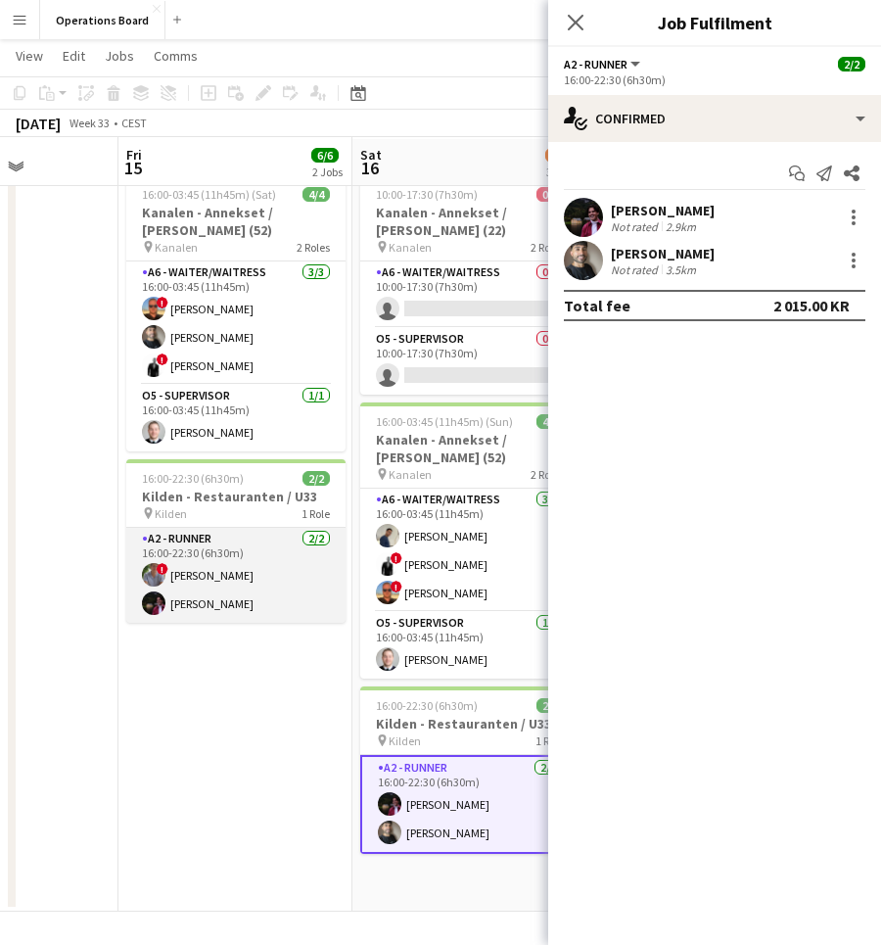
click at [252, 541] on app-card-role "A2 - RUNNER [DATE] 16:00-22:30 (6h30m) ! [PERSON_NAME] [PERSON_NAME]" at bounding box center [235, 575] width 219 height 95
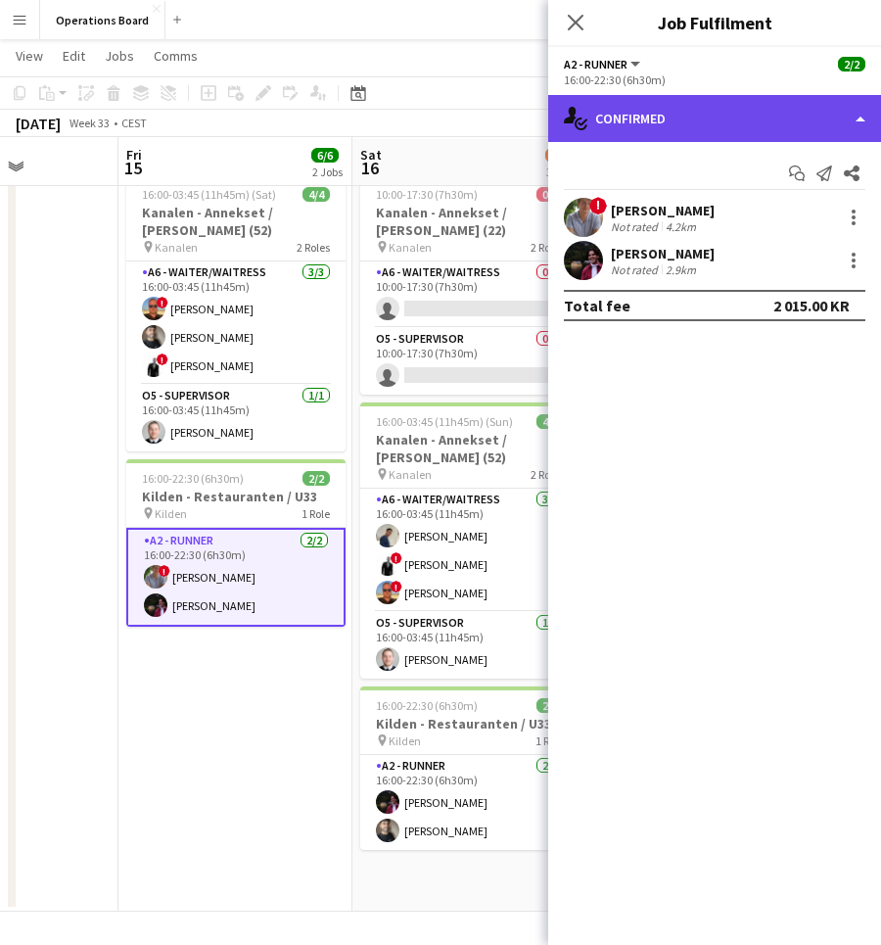
click at [713, 133] on div "single-neutral-actions-check-2 Confirmed" at bounding box center [714, 118] width 333 height 47
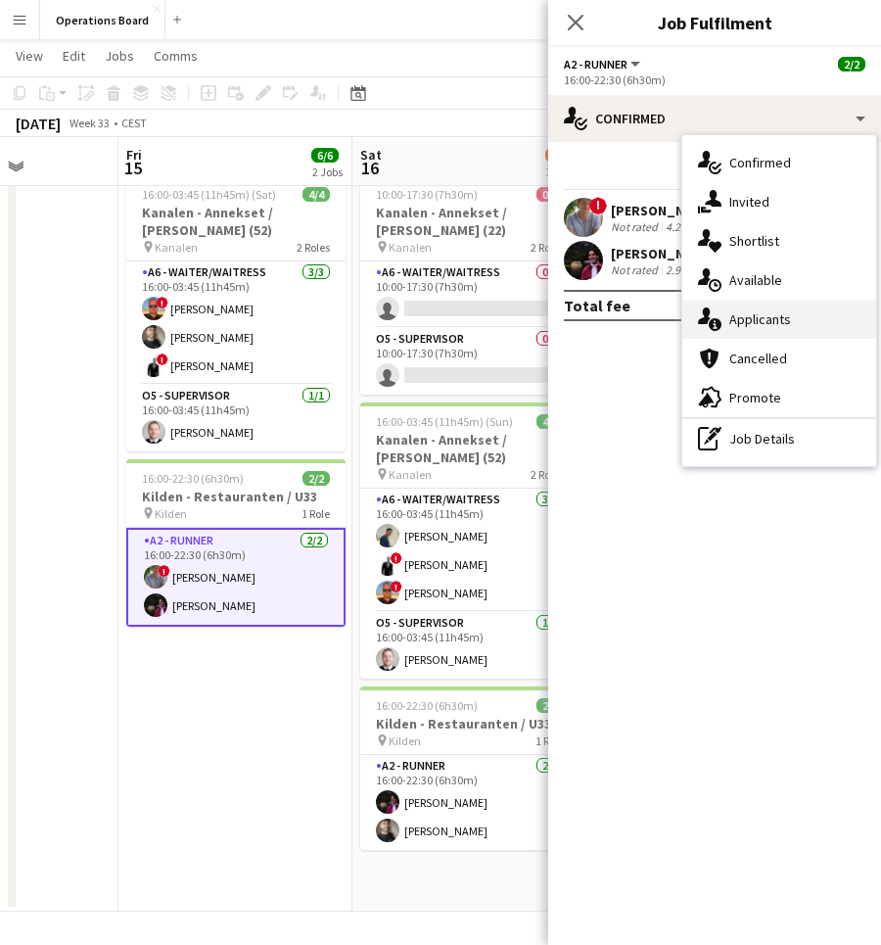
click at [762, 311] on div "single-neutral-actions-information Applicants" at bounding box center [780, 319] width 194 height 39
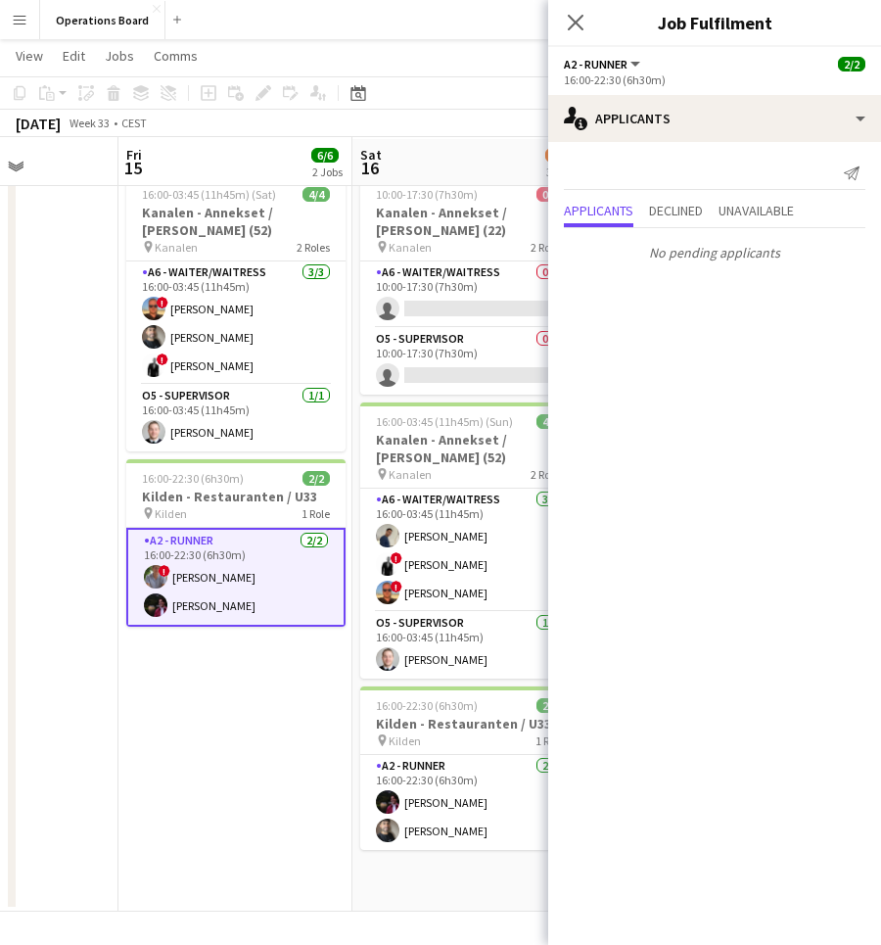
click at [579, 4] on div "Close pop-in" at bounding box center [575, 22] width 55 height 45
click at [579, 10] on div "Close pop-in" at bounding box center [575, 22] width 55 height 45
click at [574, 24] on icon at bounding box center [575, 22] width 19 height 19
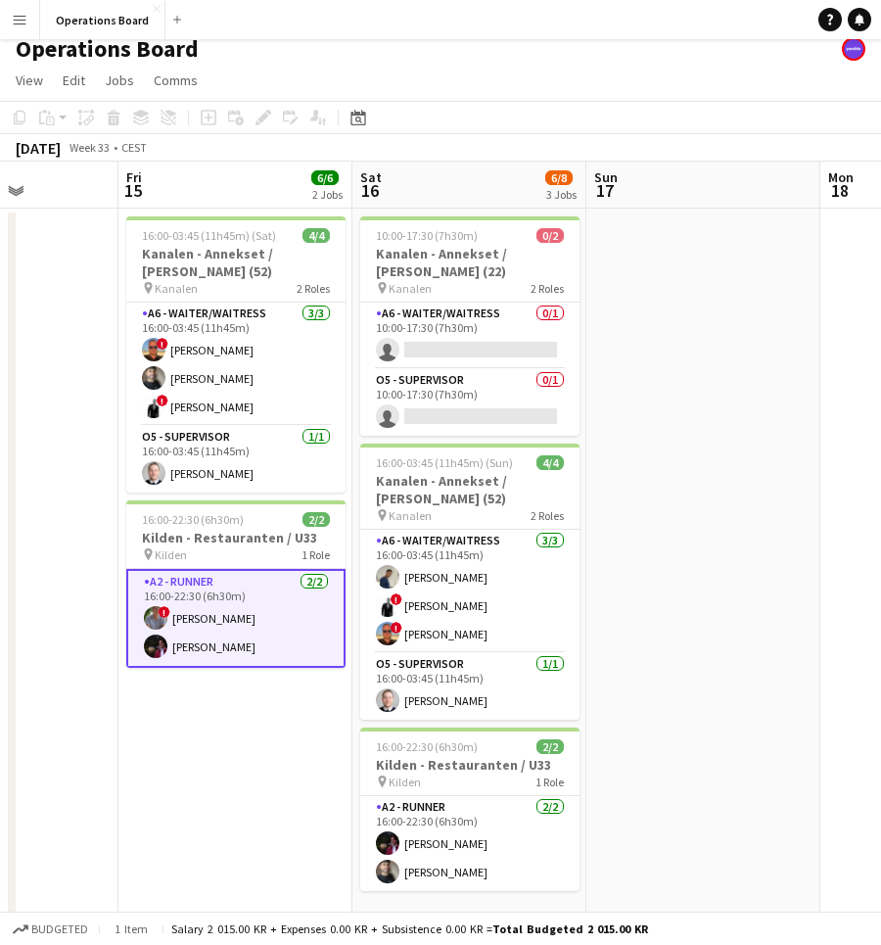
scroll to position [0, 0]
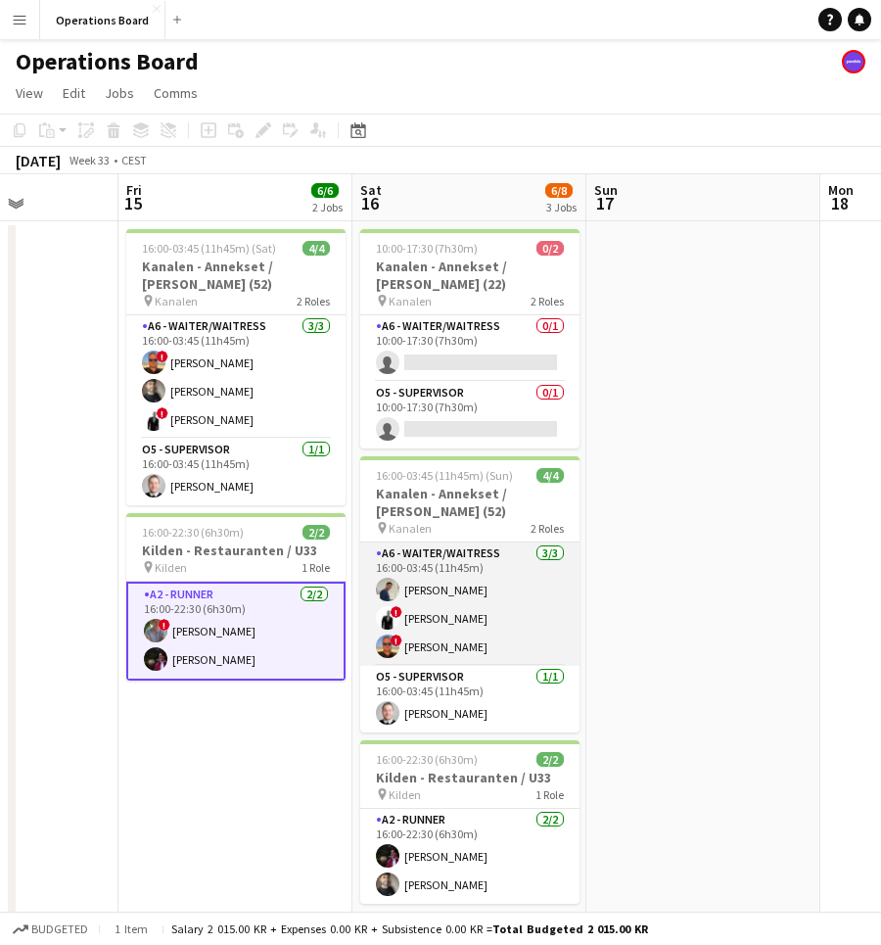
click at [524, 571] on app-card-role "A6 - WAITER/WAITRESS [DATE] 16:00-03:45 (11h45m) [PERSON_NAME] ! [PERSON_NAME] …" at bounding box center [469, 604] width 219 height 123
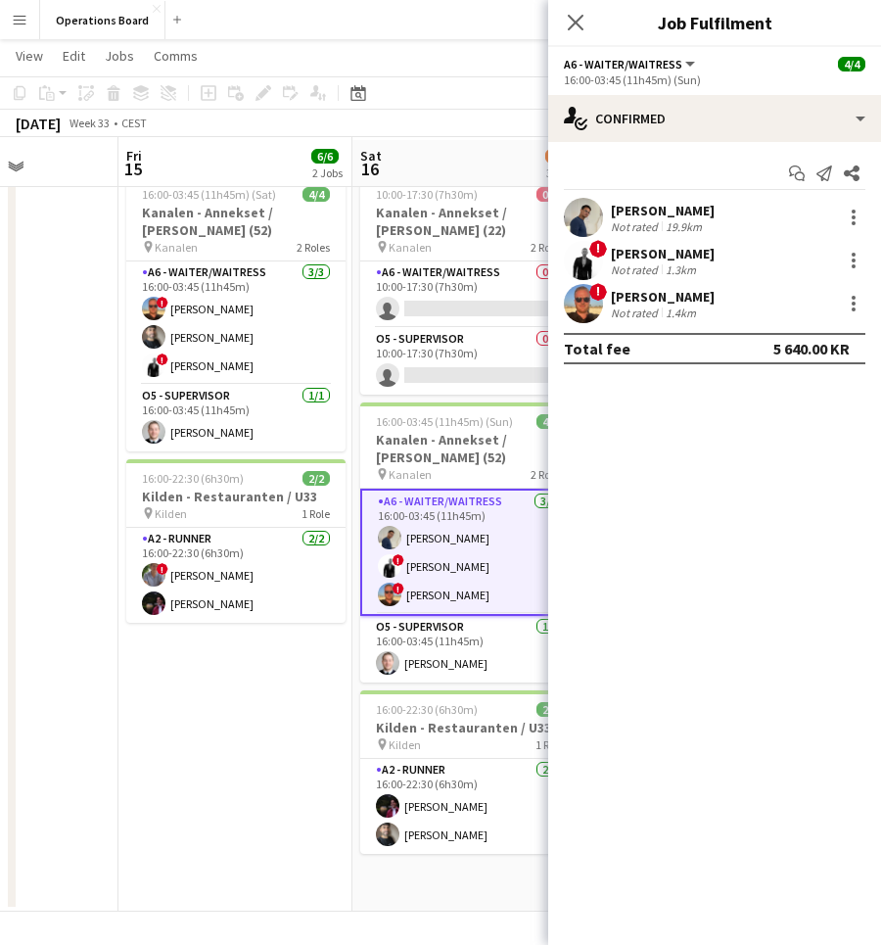
scroll to position [54, 0]
click at [582, 26] on icon "Close pop-in" at bounding box center [575, 22] width 19 height 19
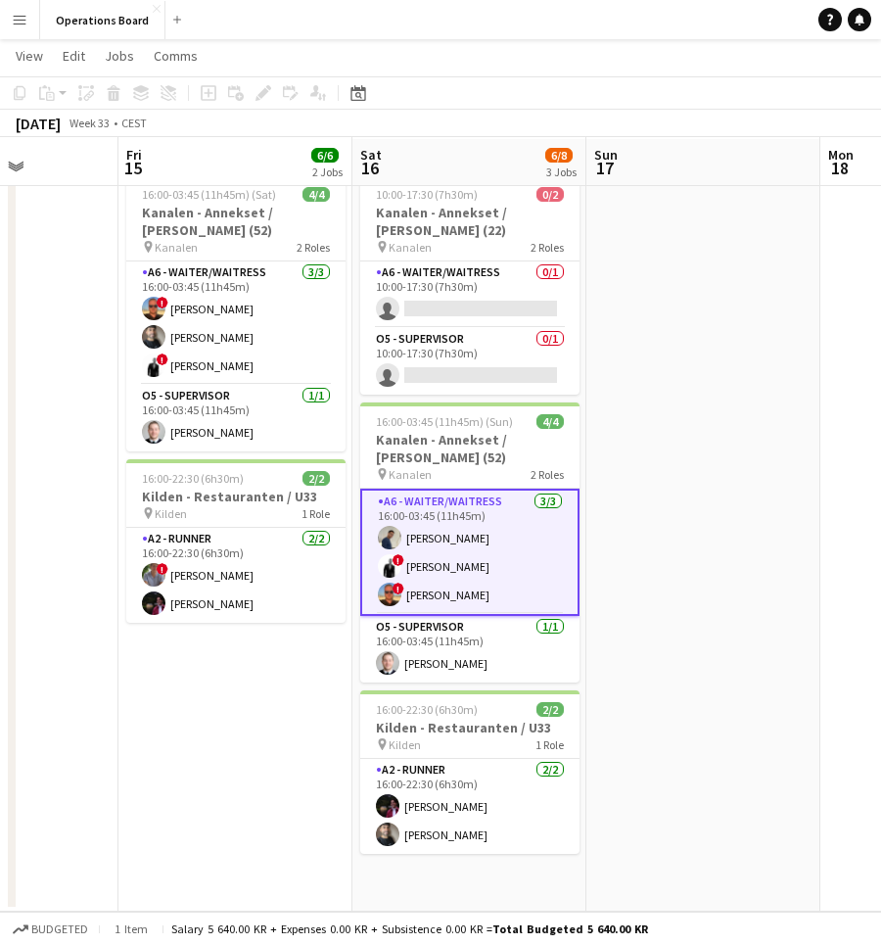
click at [598, 87] on app-toolbar "Copy Paste Paste Command V Paste with crew Command Shift V Paste linked Job [GE…" at bounding box center [440, 92] width 881 height 33
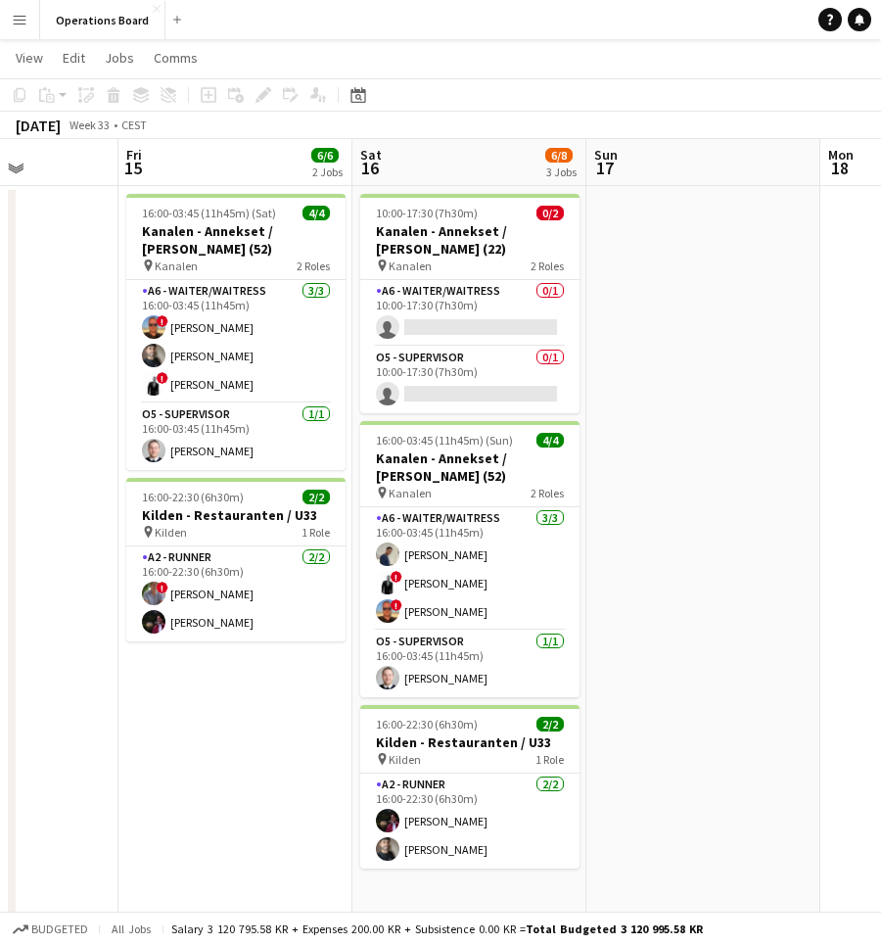
scroll to position [35, 0]
click at [653, 392] on app-date-cell at bounding box center [704, 558] width 234 height 744
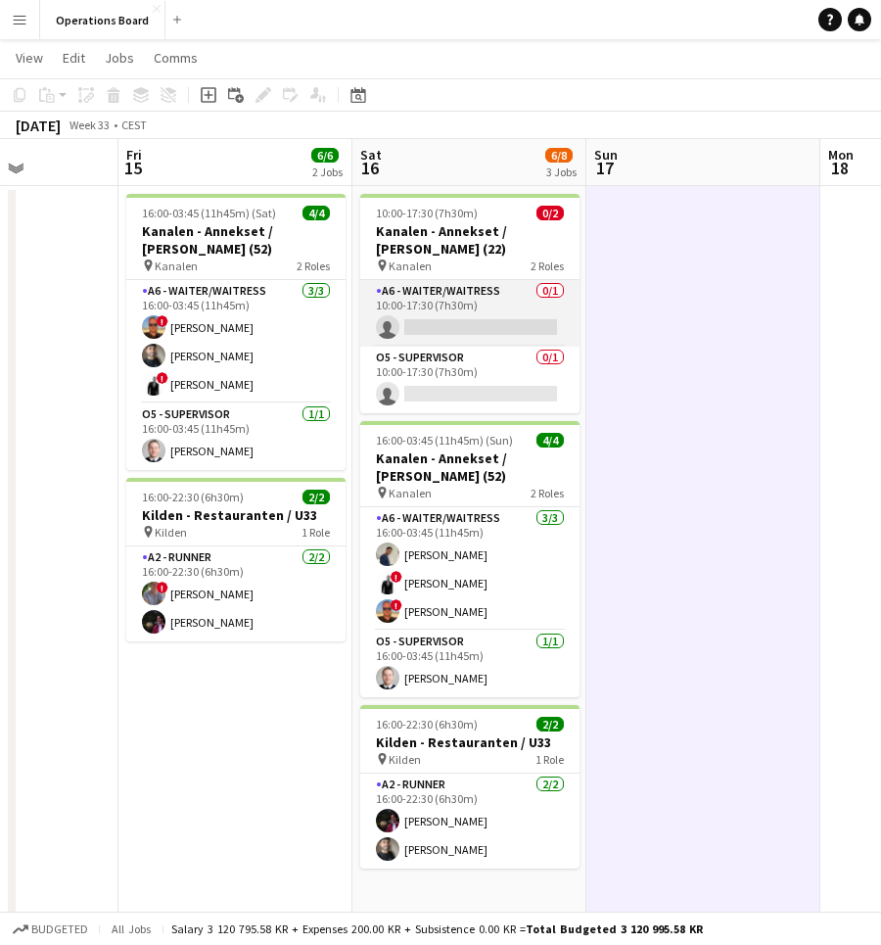
click at [504, 305] on app-card-role "A6 - WAITER/WAITRESS 0/1 10:00-17:30 (7h30m) single-neutral-actions" at bounding box center [469, 313] width 219 height 67
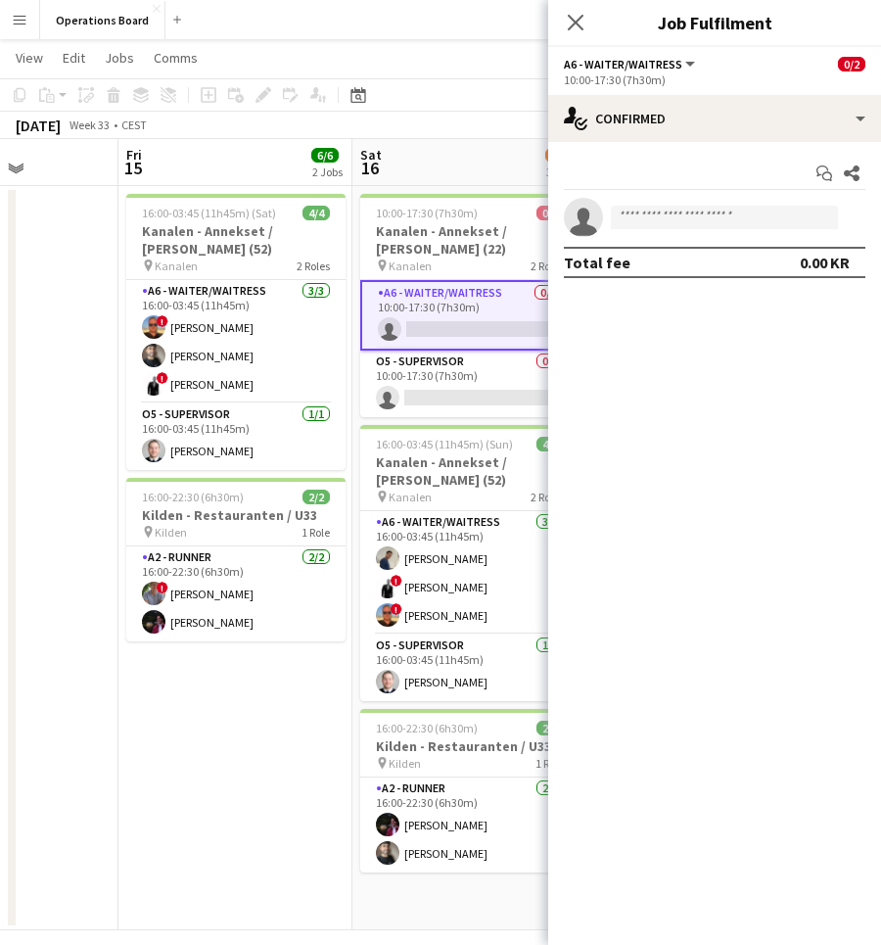
click at [500, 45] on app-page-menu "View Day view expanded Day view collapsed Month view Date picker Jump to [DATE]…" at bounding box center [440, 59] width 881 height 37
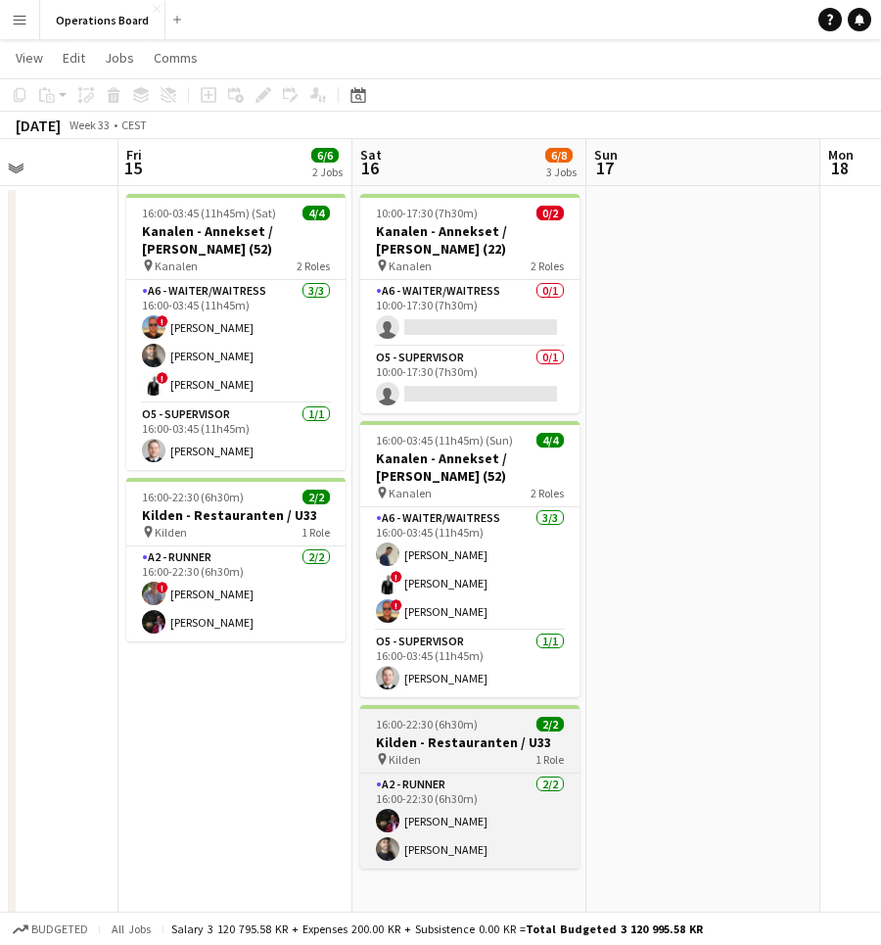
click at [467, 745] on h3 "Kilden - Restauranten / U33" at bounding box center [469, 742] width 219 height 18
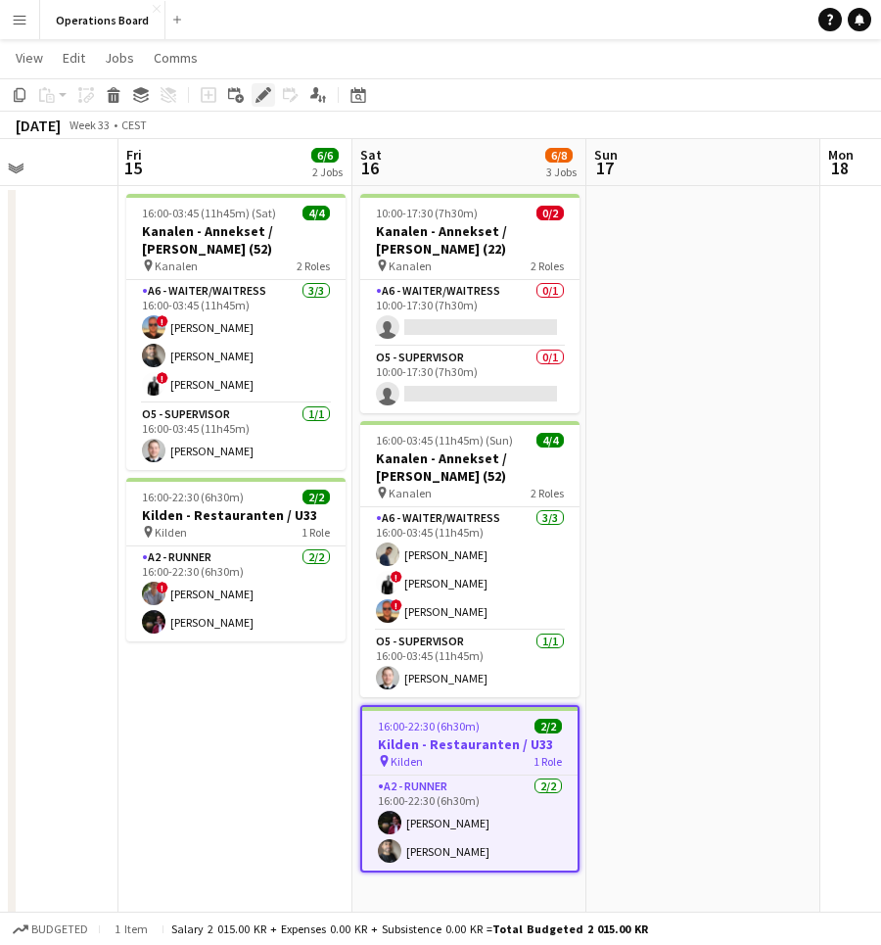
click at [263, 102] on icon "Edit" at bounding box center [264, 95] width 16 height 16
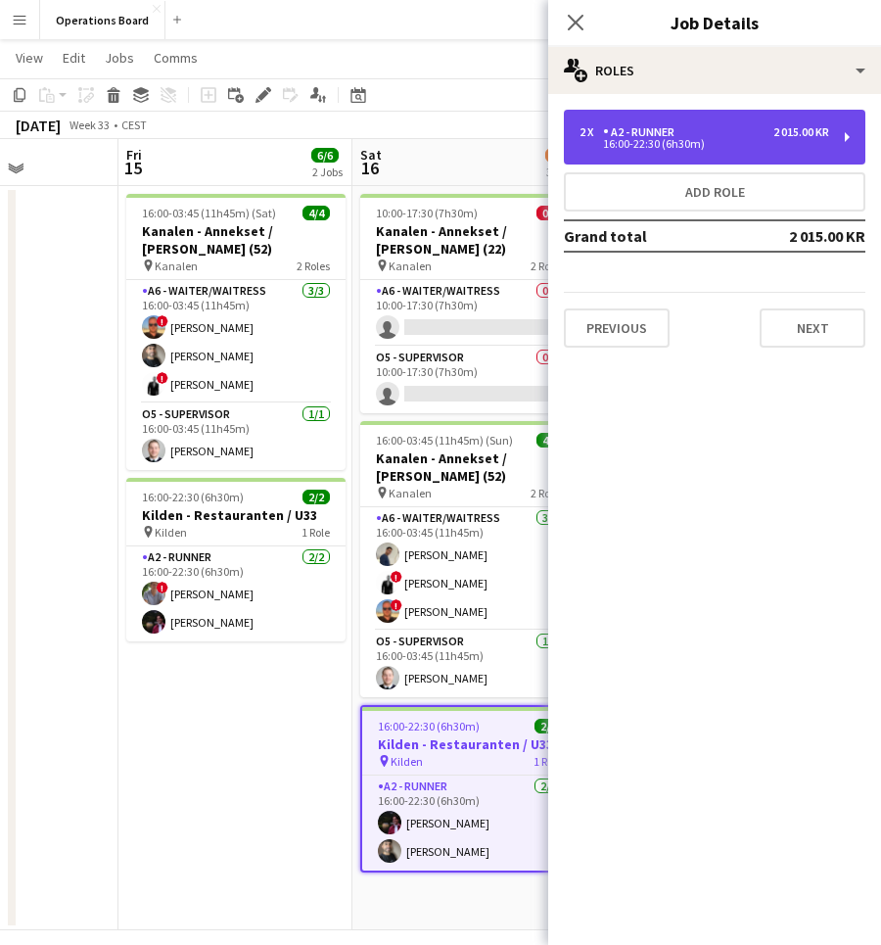
click at [665, 113] on div "2 x A2 - RUNNER 2 015.00 KR 16:00-22:30 (6h30m)" at bounding box center [715, 137] width 302 height 55
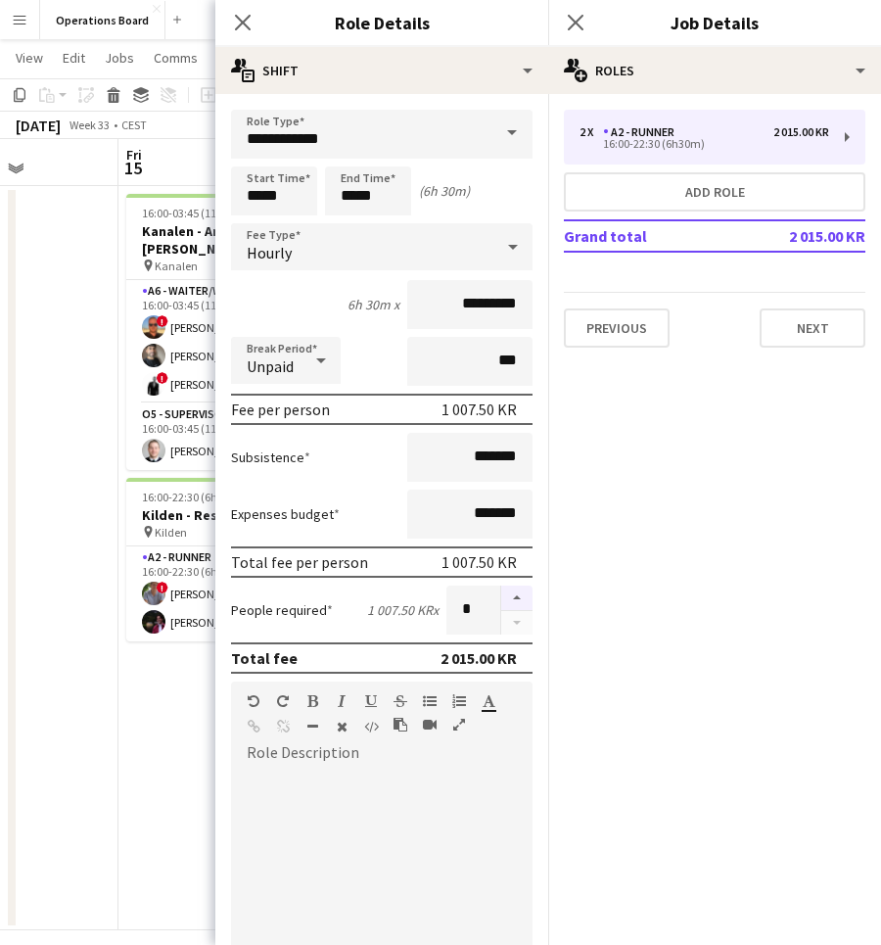
click at [520, 609] on button "button" at bounding box center [516, 598] width 31 height 25
type input "*"
click at [577, 19] on icon "Close pop-in" at bounding box center [575, 22] width 19 height 19
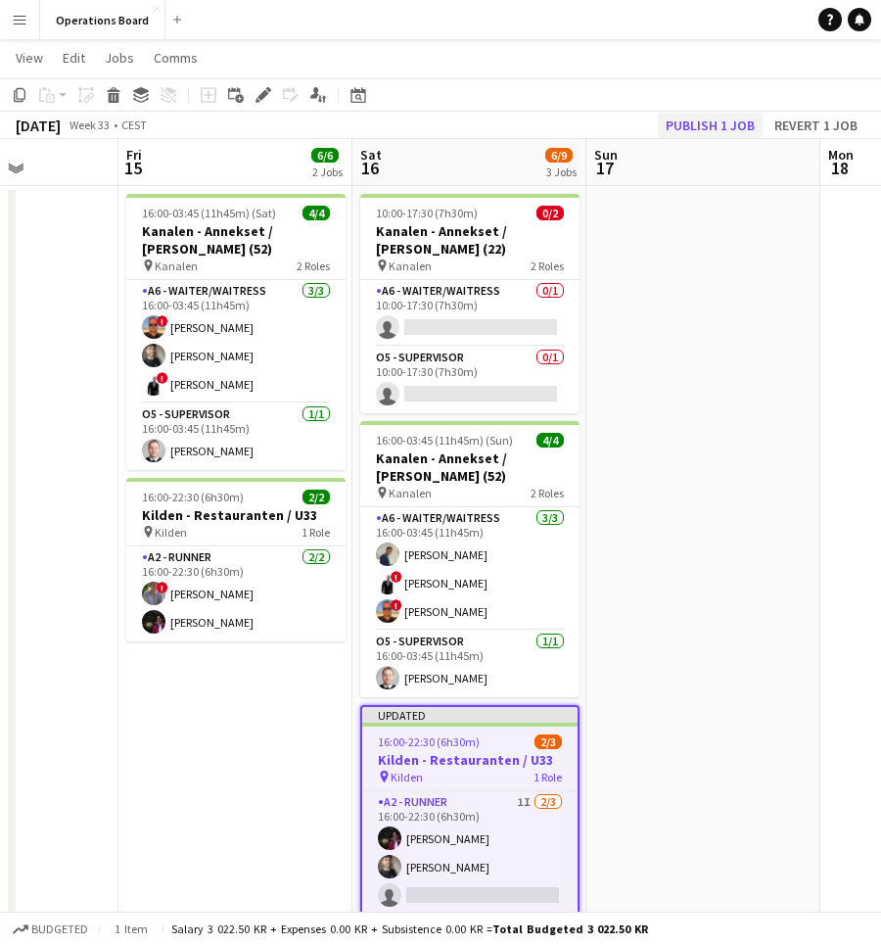
click at [715, 130] on button "Publish 1 job" at bounding box center [710, 125] width 105 height 25
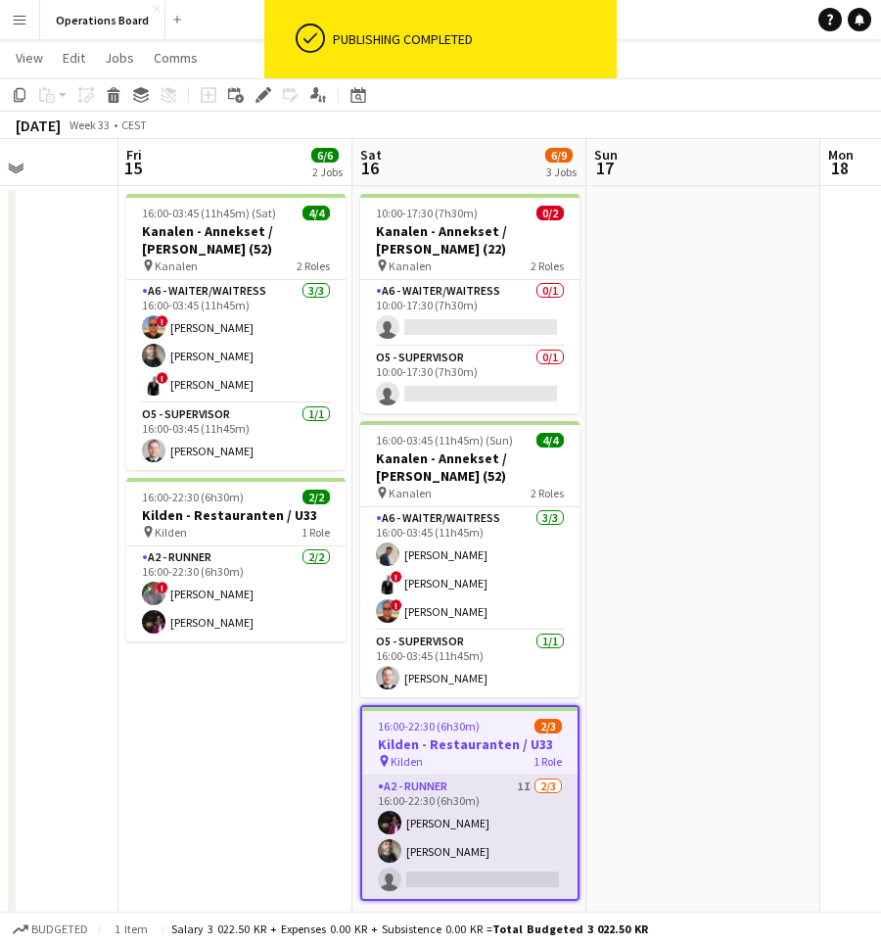
click at [485, 829] on app-card-role "A2 - RUNNER 1I [DATE] 16:00-22:30 (6h30m) [PERSON_NAME] [PERSON_NAME] single-ne…" at bounding box center [469, 837] width 215 height 123
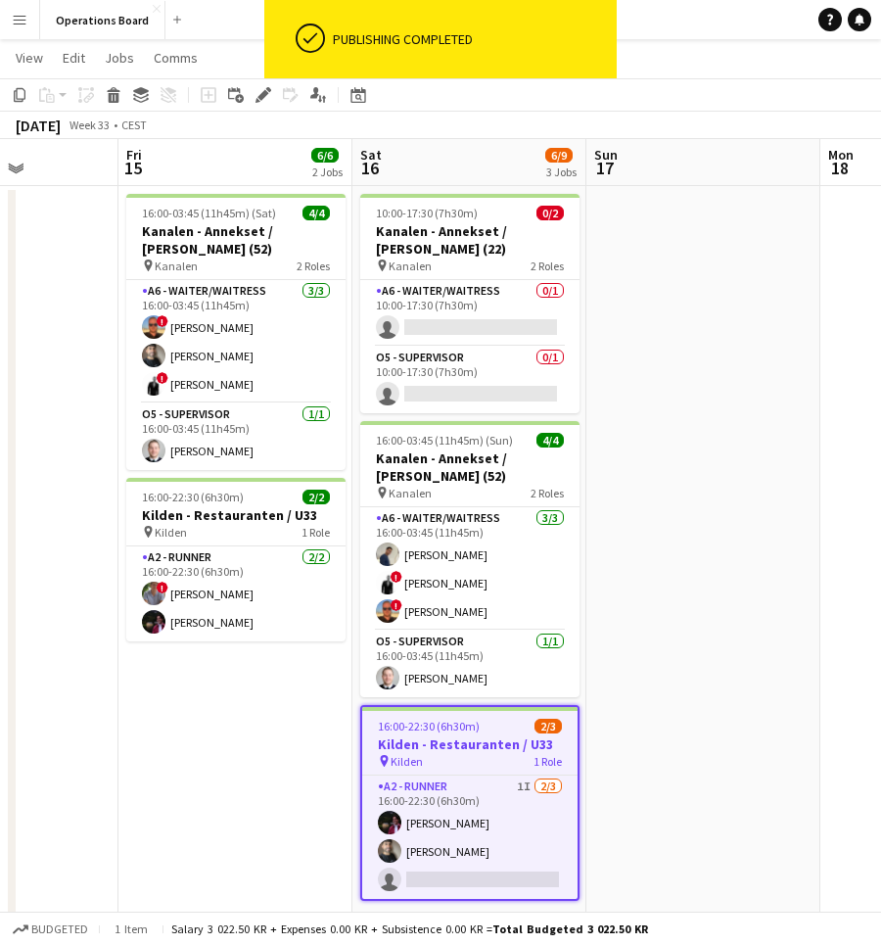
scroll to position [0, 585]
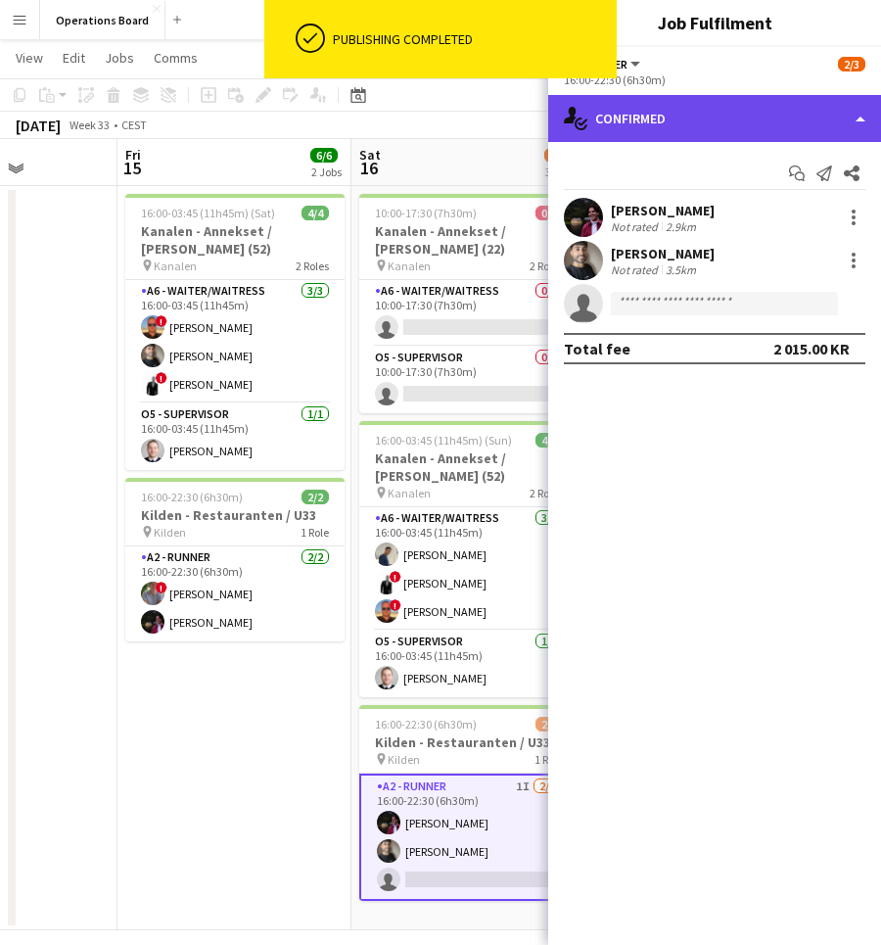
click at [727, 126] on div "single-neutral-actions-check-2 Confirmed" at bounding box center [714, 118] width 333 height 47
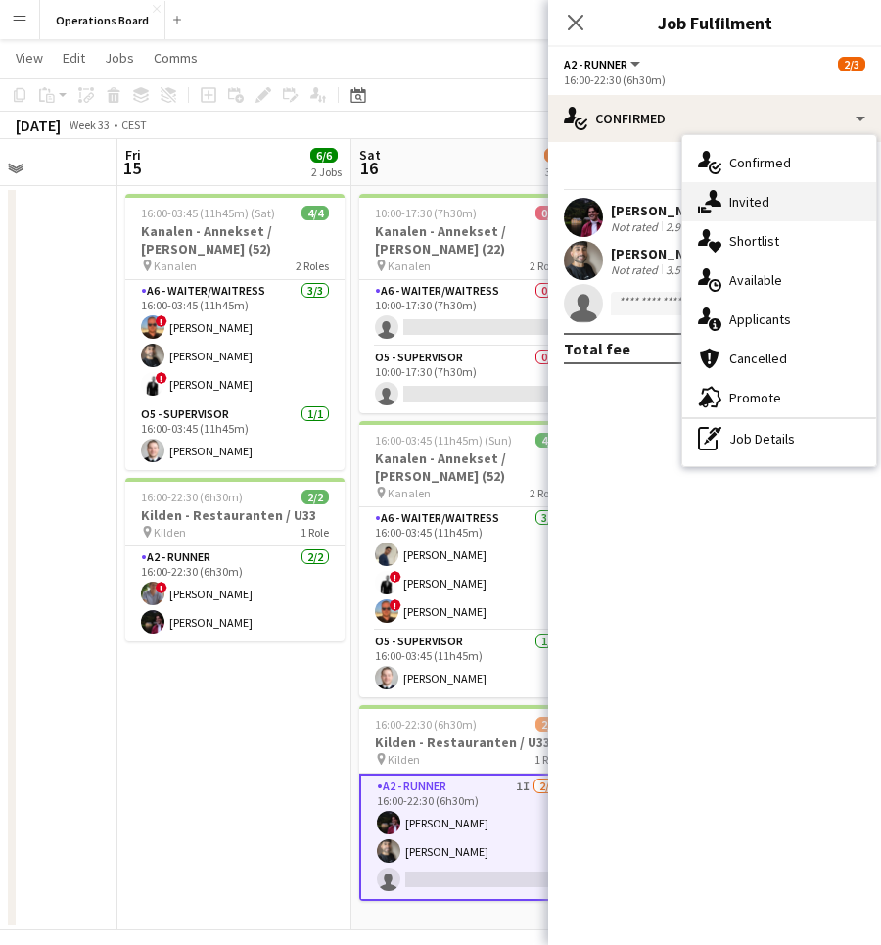
click at [767, 204] on div "single-neutral-actions-share-1 Invited" at bounding box center [780, 201] width 194 height 39
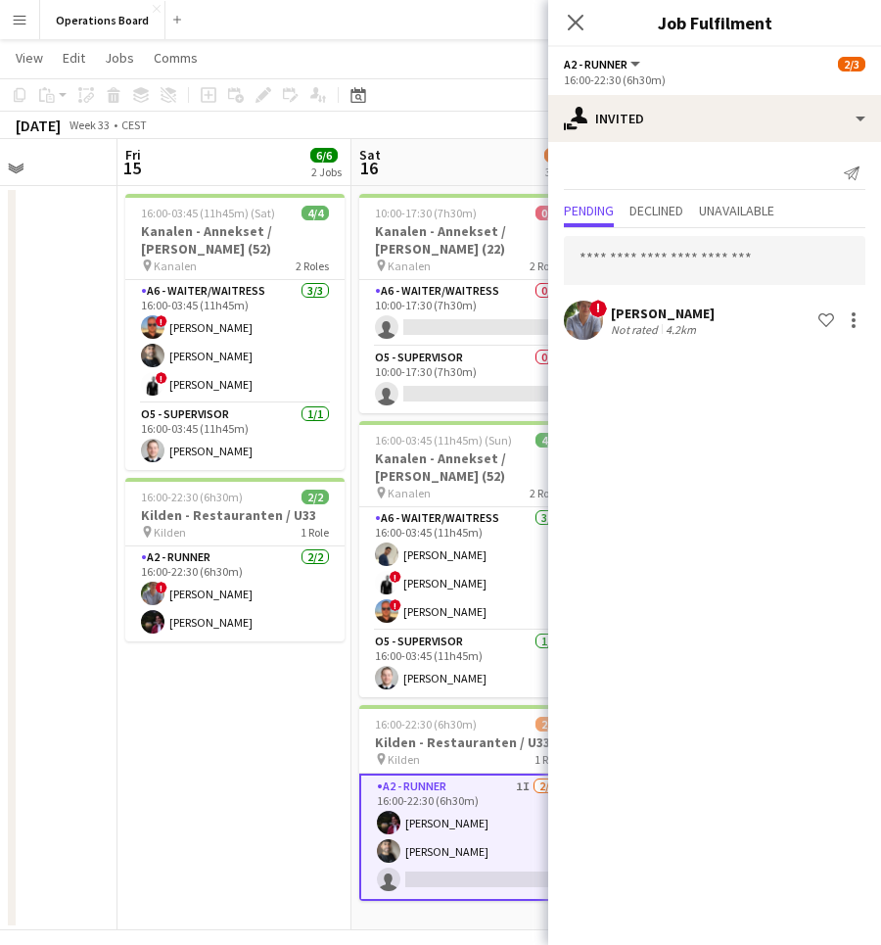
click at [489, 71] on app-page-menu "View Day view expanded Day view collapsed Month view Date picker Jump to [DATE]…" at bounding box center [440, 59] width 881 height 37
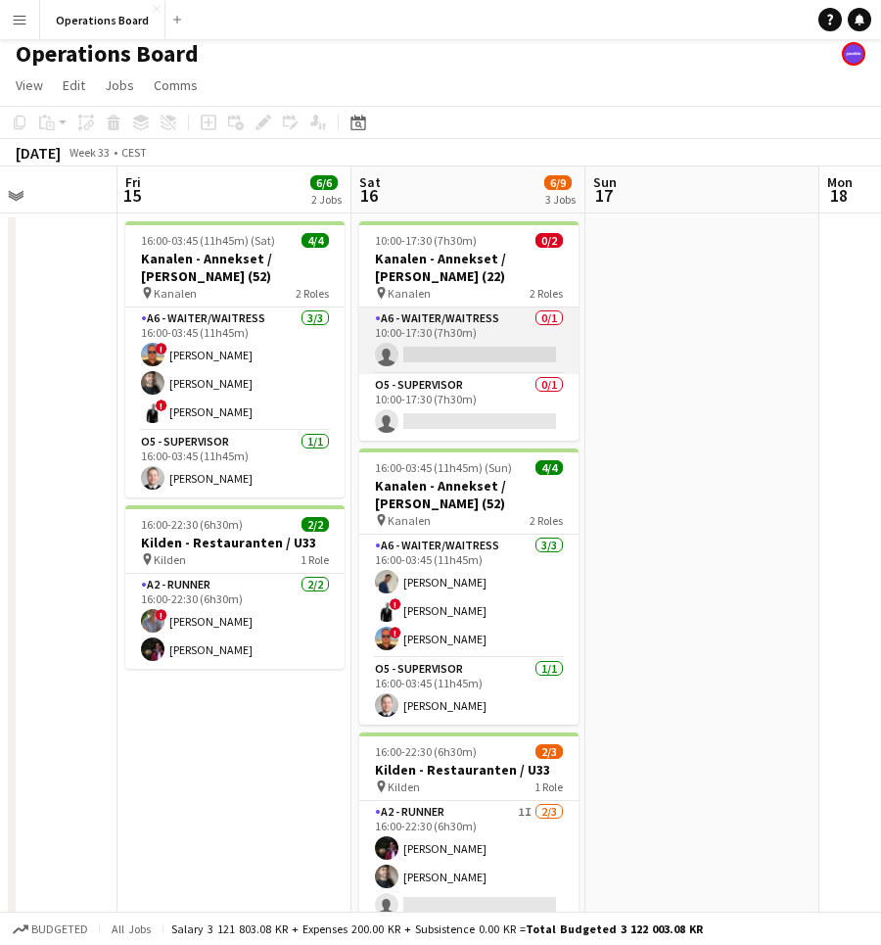
scroll to position [1, 0]
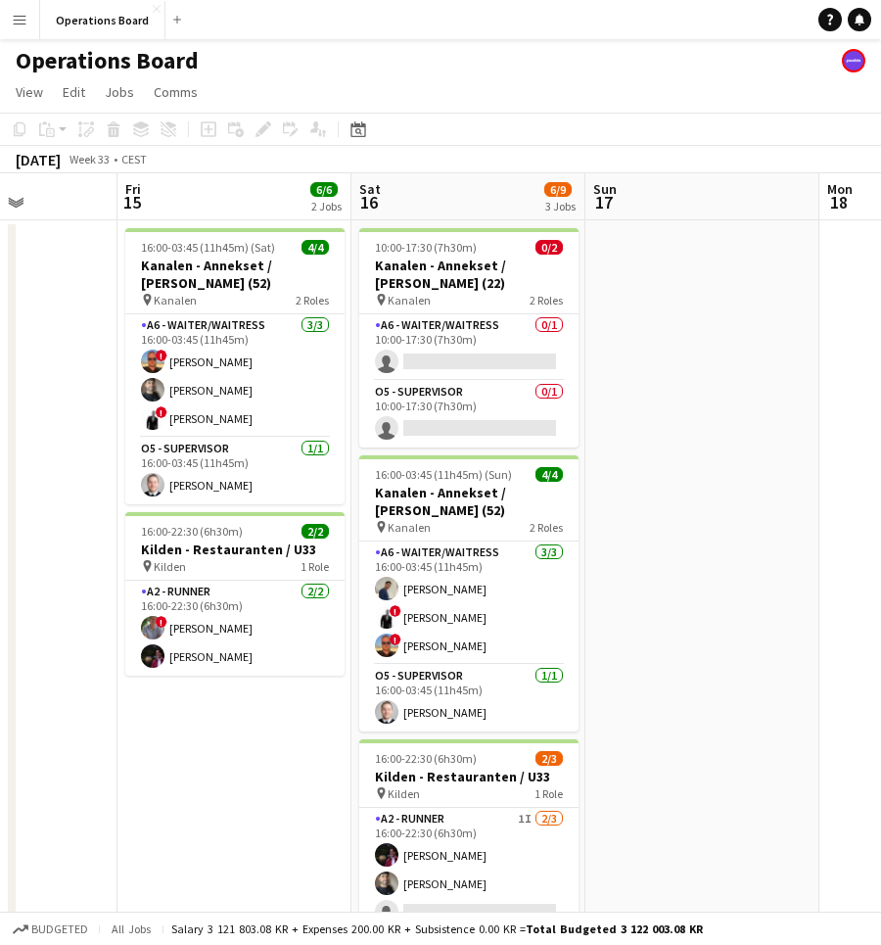
click at [554, 76] on app-page-menu "View Day view expanded Day view collapsed Month view Date picker Jump to [DATE]…" at bounding box center [440, 93] width 881 height 37
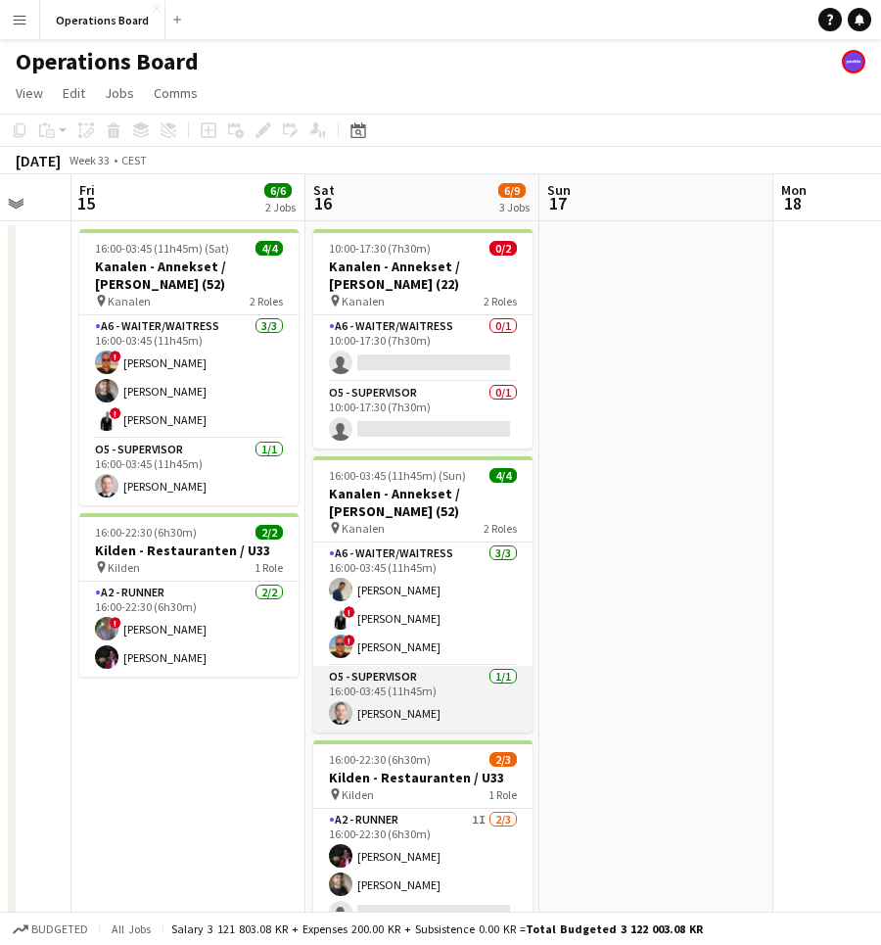
scroll to position [0, 0]
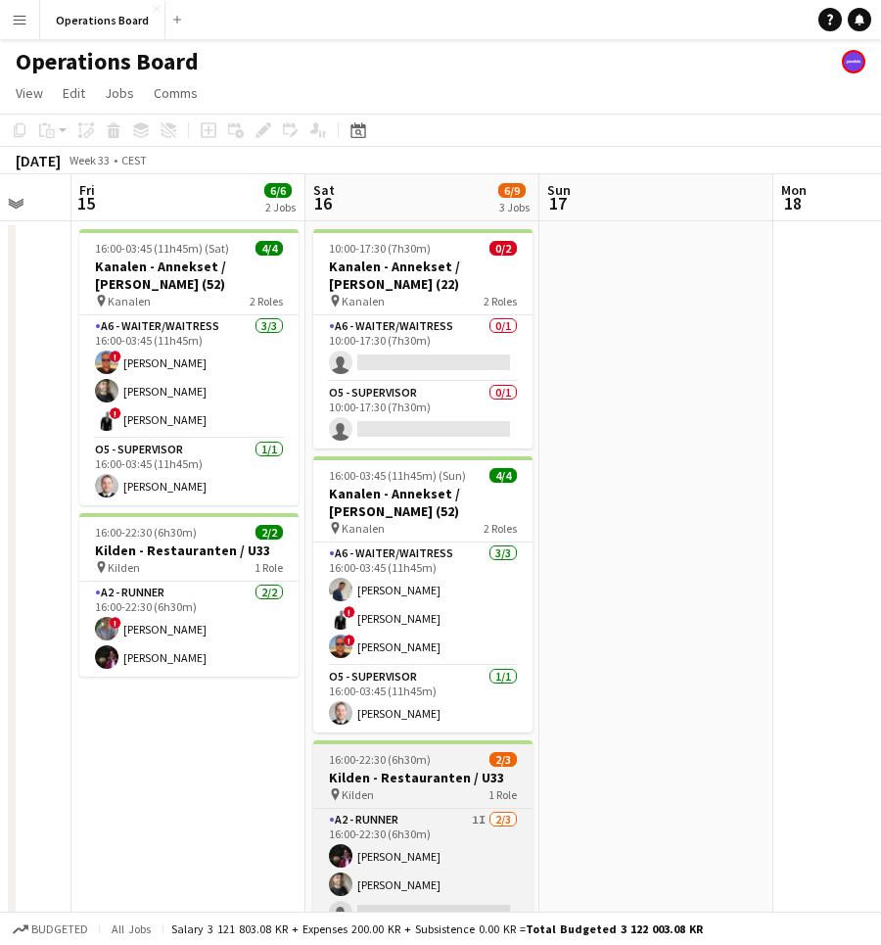
click at [443, 773] on h3 "Kilden - Restauranten / U33" at bounding box center [422, 778] width 219 height 18
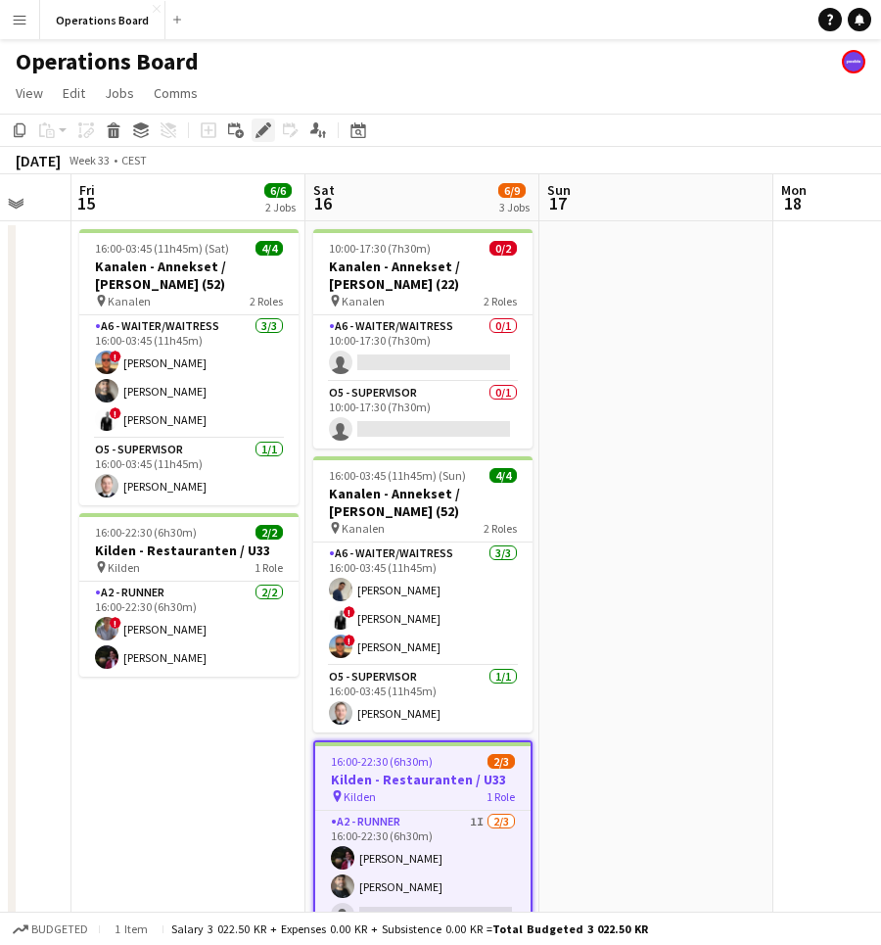
click at [260, 125] on icon "Edit" at bounding box center [264, 130] width 16 height 16
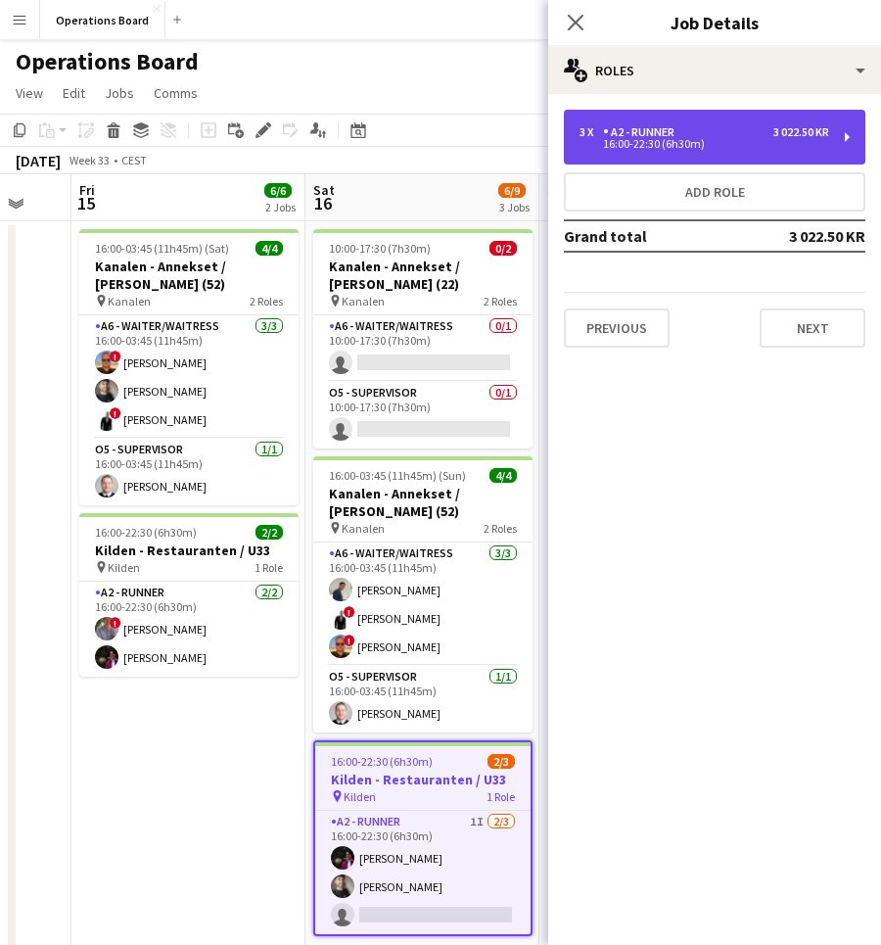
click at [608, 144] on div "16:00-22:30 (6h30m)" at bounding box center [705, 144] width 250 height 10
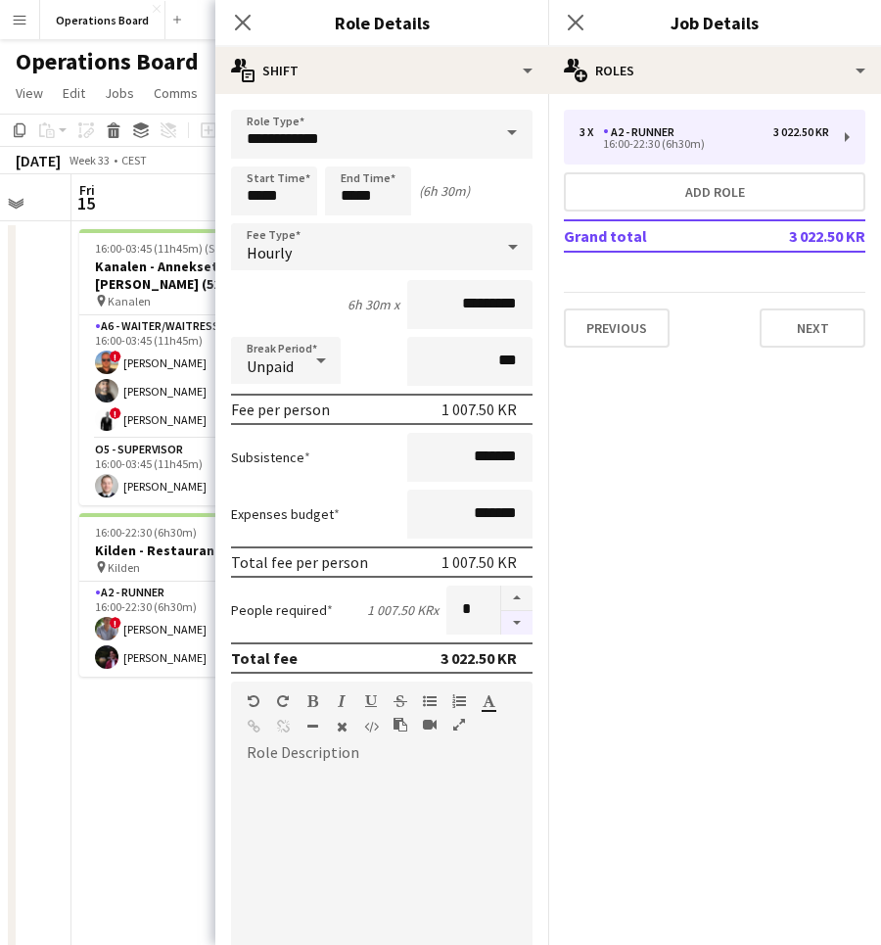
click at [521, 623] on button "button" at bounding box center [516, 623] width 31 height 24
type input "*"
click at [575, 18] on icon "Close pop-in" at bounding box center [575, 22] width 19 height 19
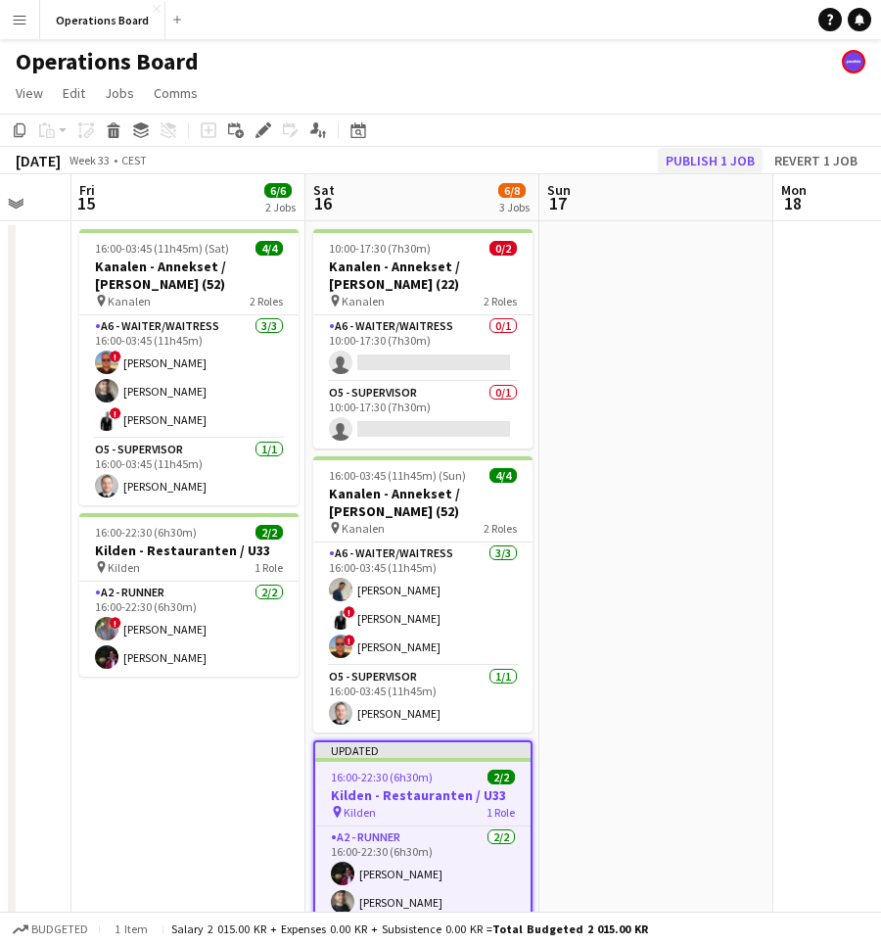
click at [729, 166] on button "Publish 1 job" at bounding box center [710, 160] width 105 height 25
click at [678, 103] on app-page-menu "View Day view expanded Day view collapsed Month view Date picker Jump to [DATE]…" at bounding box center [440, 94] width 881 height 37
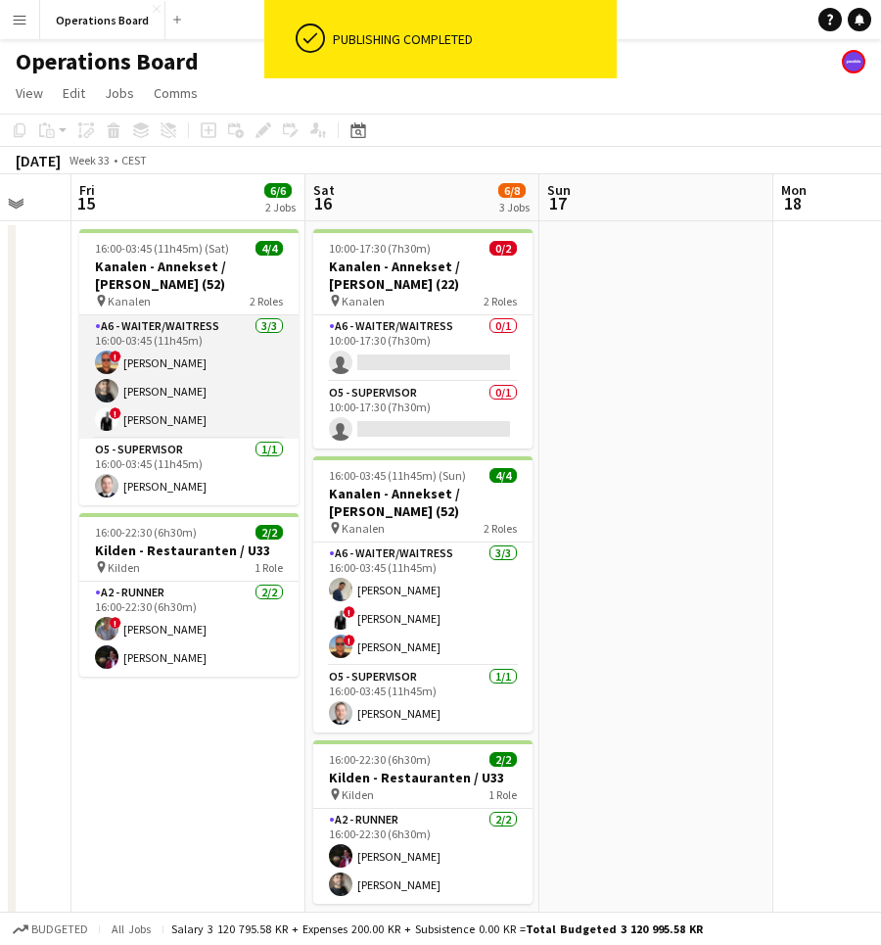
click at [139, 368] on app-card-role "A6 - WAITER/WAITRESS [DATE] 16:00-03:45 (11h45m) ! [PERSON_NAME] [PERSON_NAME] …" at bounding box center [188, 376] width 219 height 123
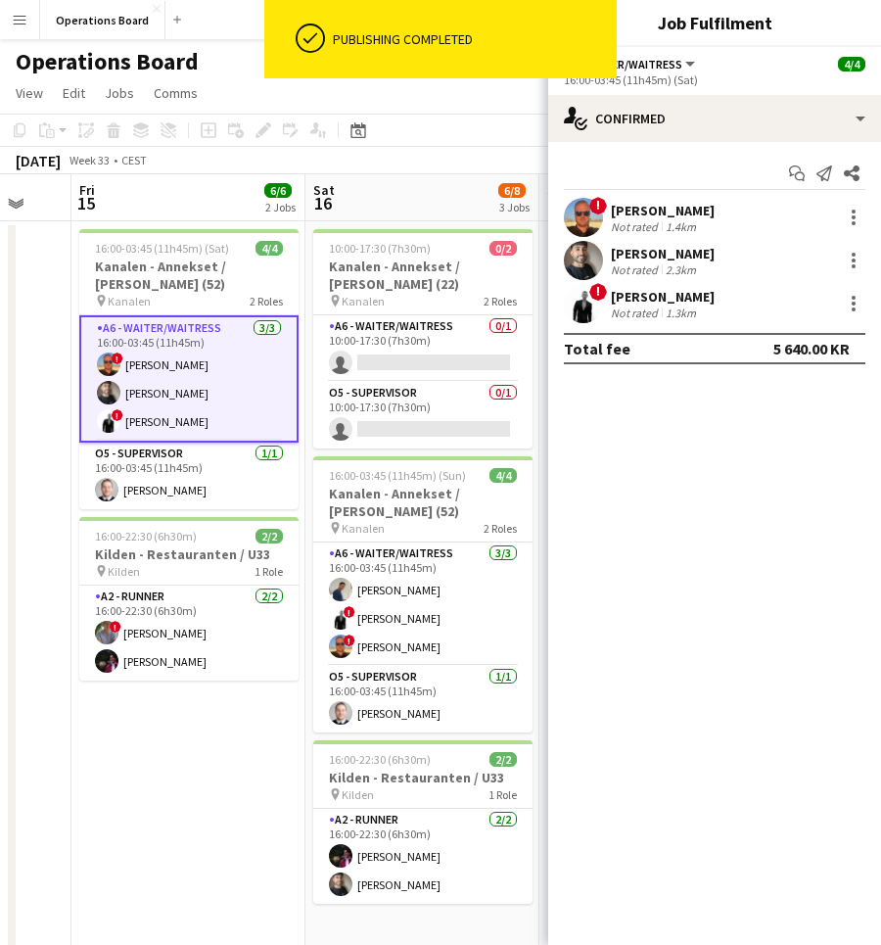
click at [698, 87] on app-options-switcher "A6 - WAITER/WAITRESS All roles A6 - WAITER/WAITRESS [DATE] 16:00-03:45 (11h45m)…" at bounding box center [714, 71] width 333 height 48
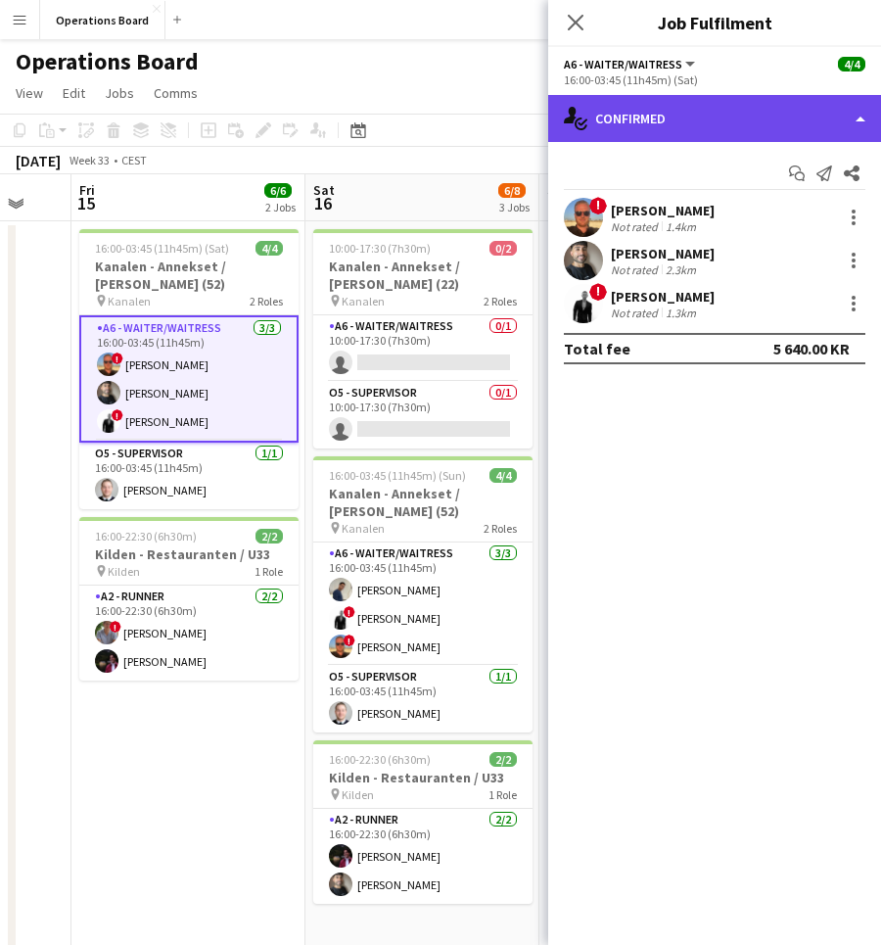
click at [698, 106] on div "single-neutral-actions-check-2 Confirmed" at bounding box center [714, 118] width 333 height 47
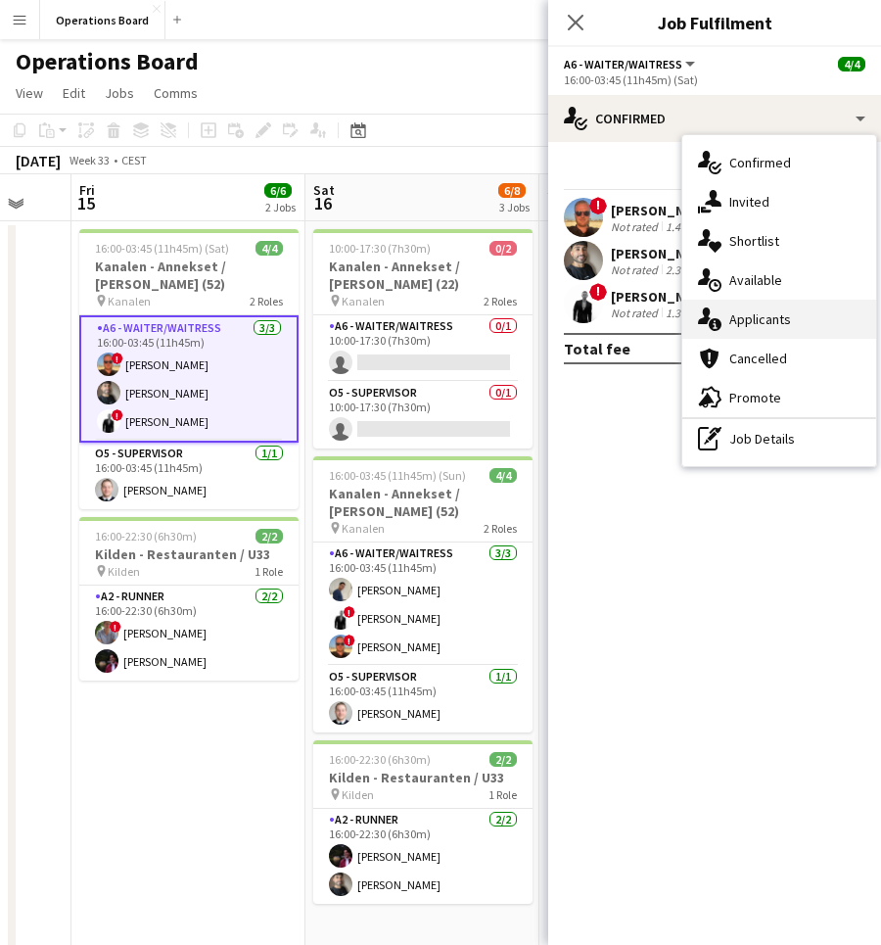
click at [753, 318] on div "single-neutral-actions-information Applicants" at bounding box center [780, 319] width 194 height 39
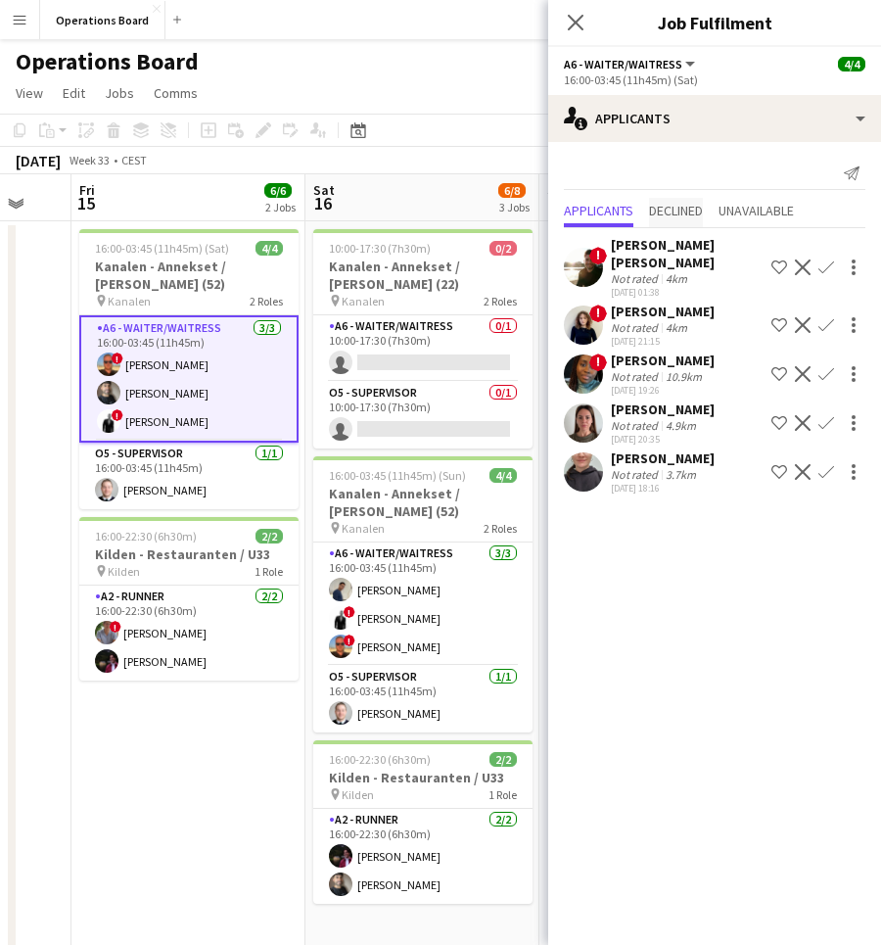
click at [683, 209] on span "Declined" at bounding box center [676, 211] width 54 height 14
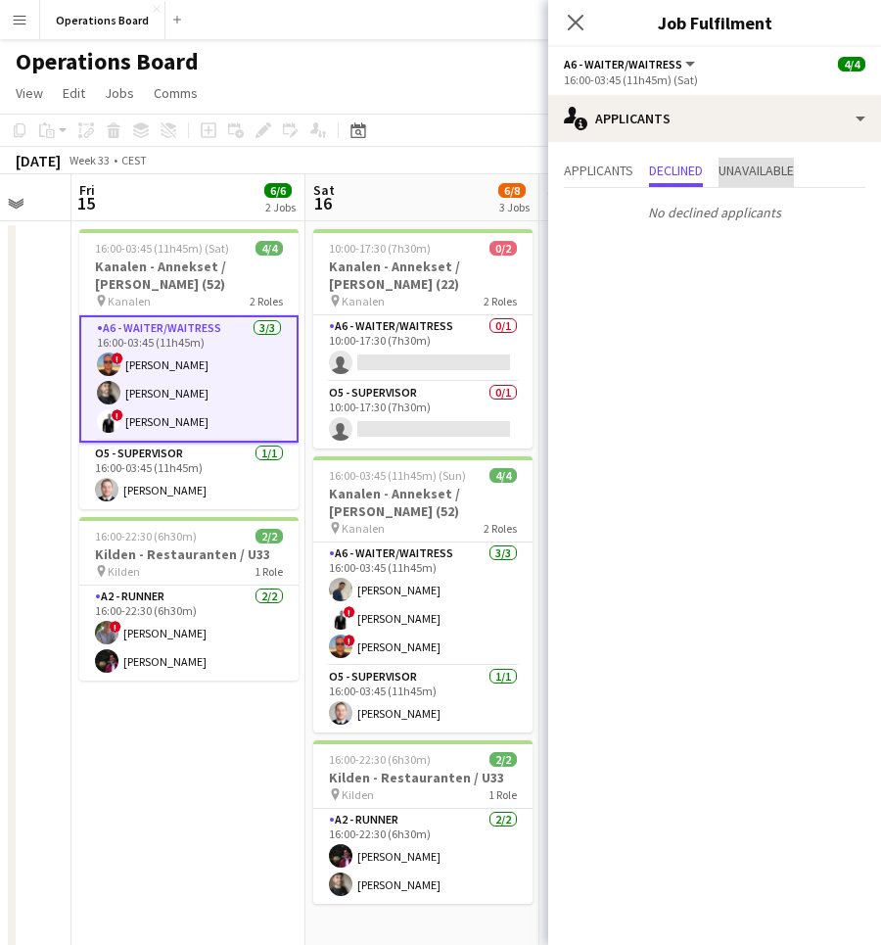
click at [725, 172] on span "Unavailable" at bounding box center [756, 171] width 75 height 14
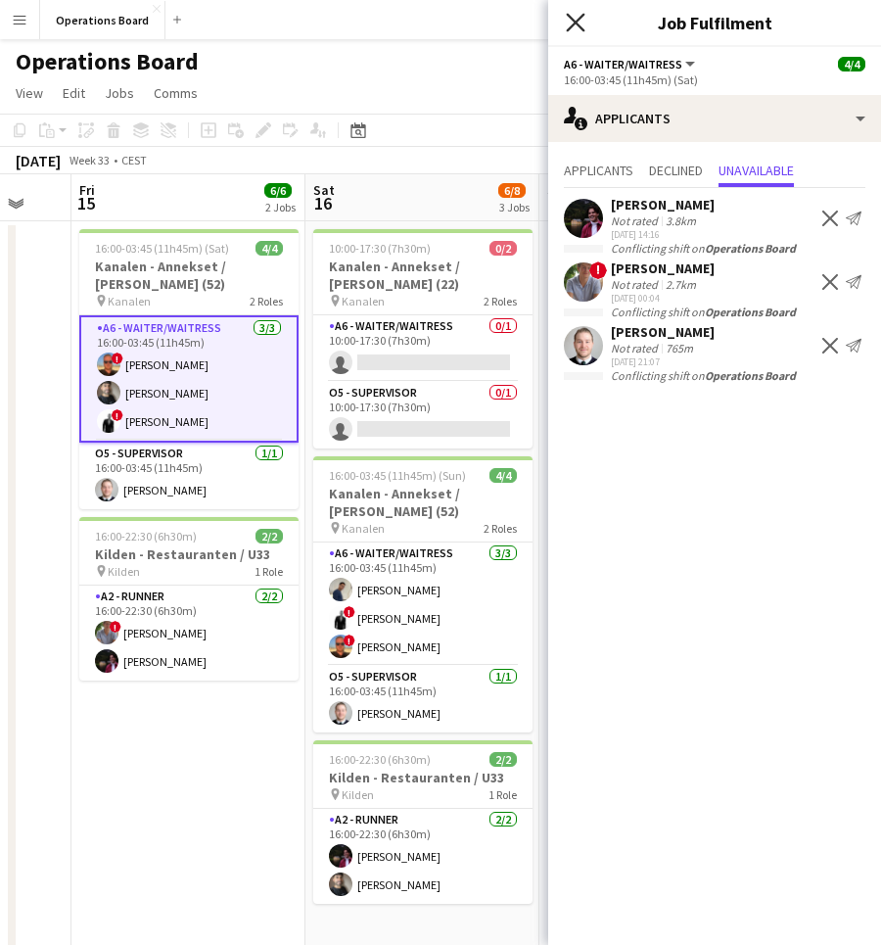
click at [574, 14] on icon "Close pop-in" at bounding box center [575, 22] width 19 height 19
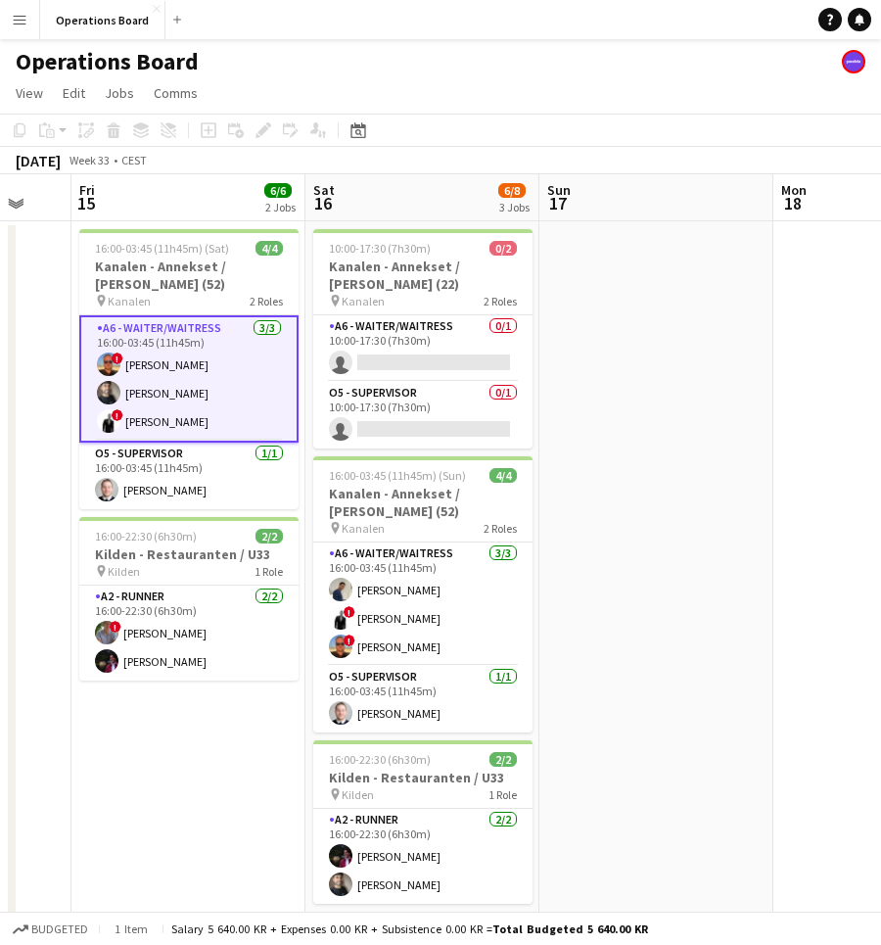
click at [537, 96] on app-page-menu "View Day view expanded Day view collapsed Month view Date picker Jump to [DATE]…" at bounding box center [440, 94] width 881 height 37
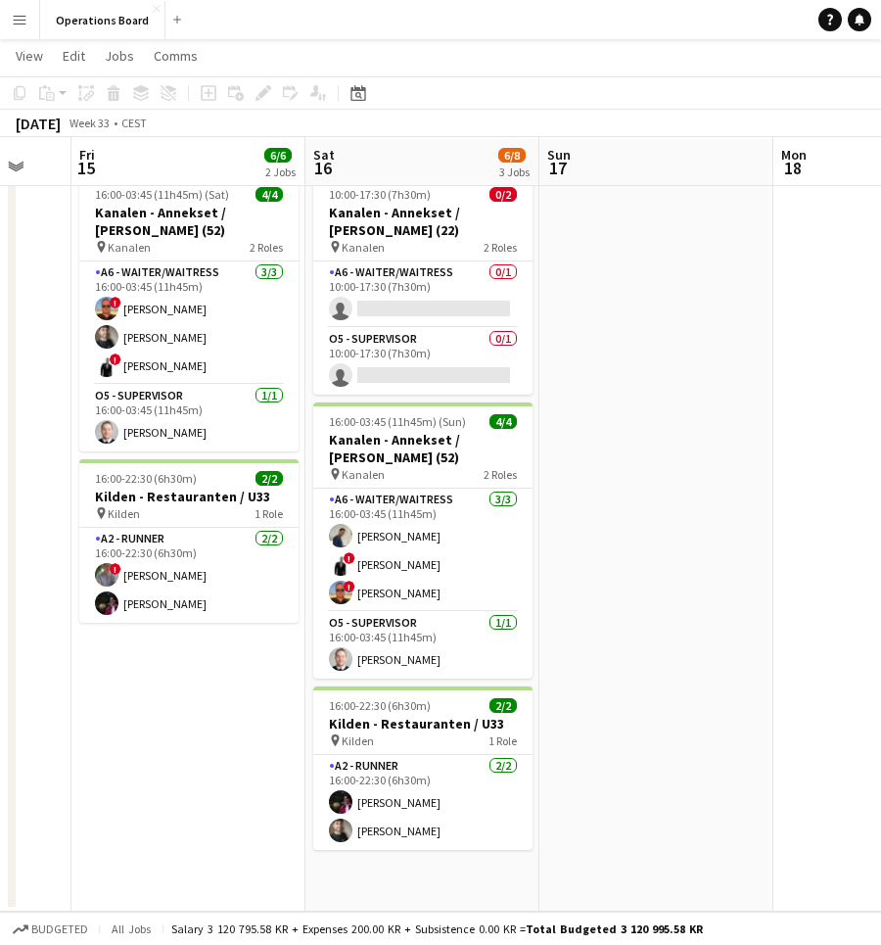
scroll to position [52, 0]
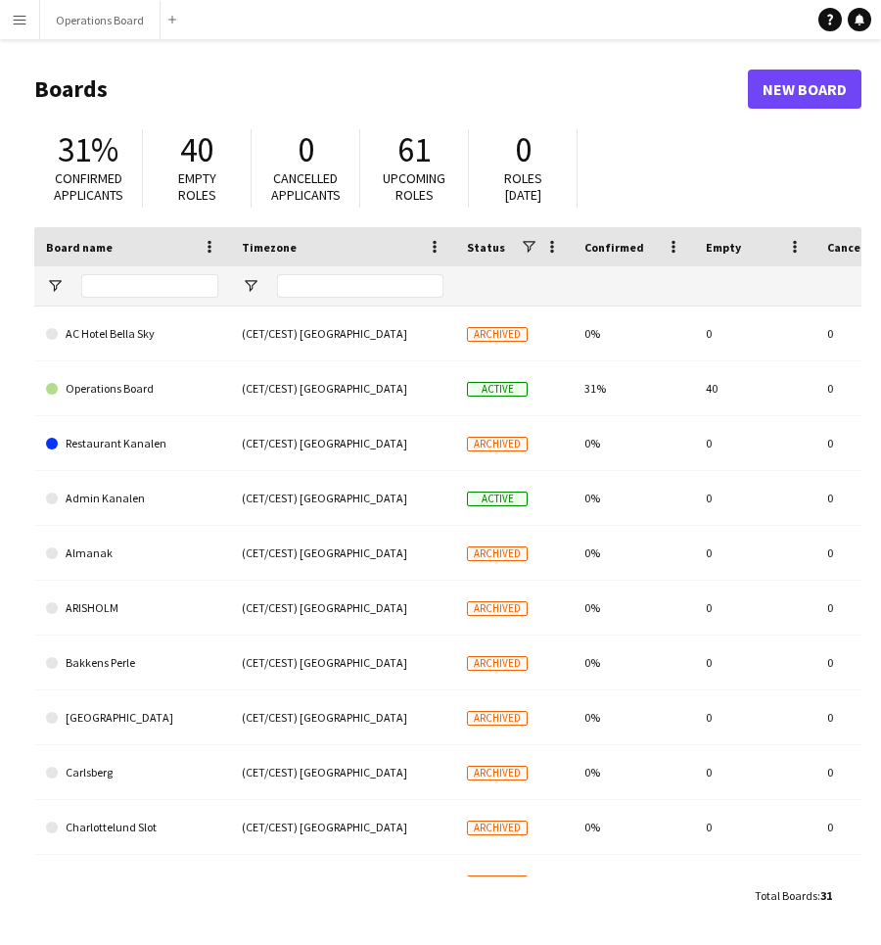
click at [28, 26] on button "Menu" at bounding box center [19, 19] width 39 height 39
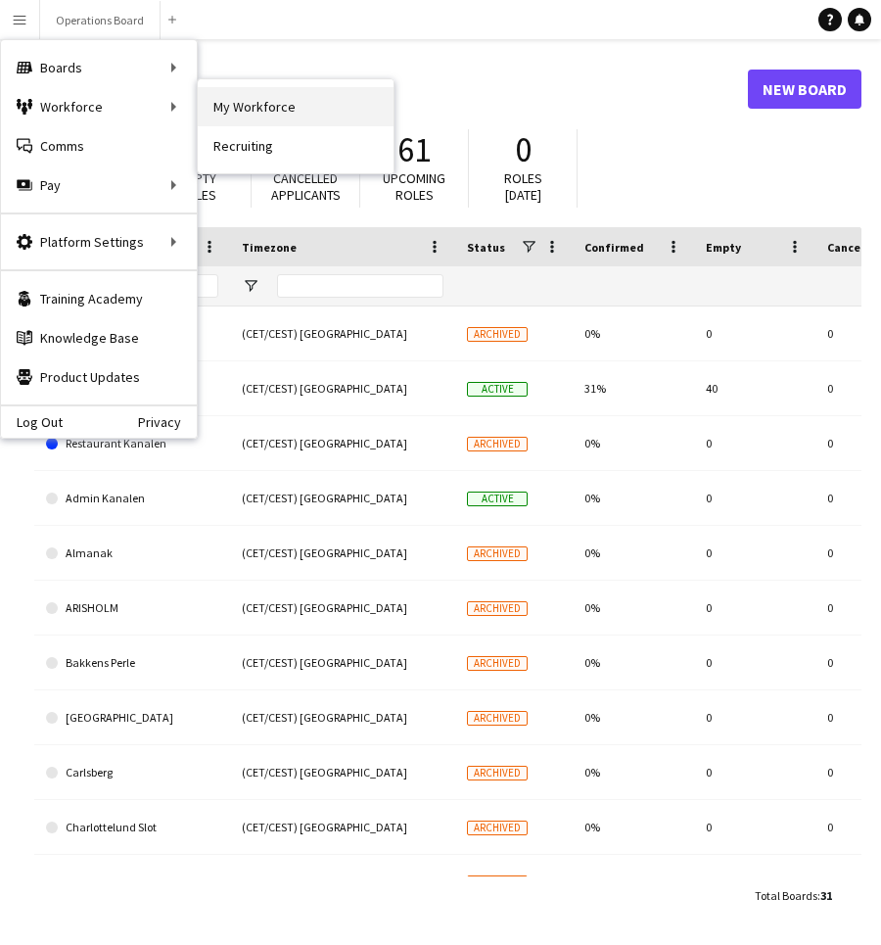
click at [235, 113] on link "My Workforce" at bounding box center [296, 106] width 196 height 39
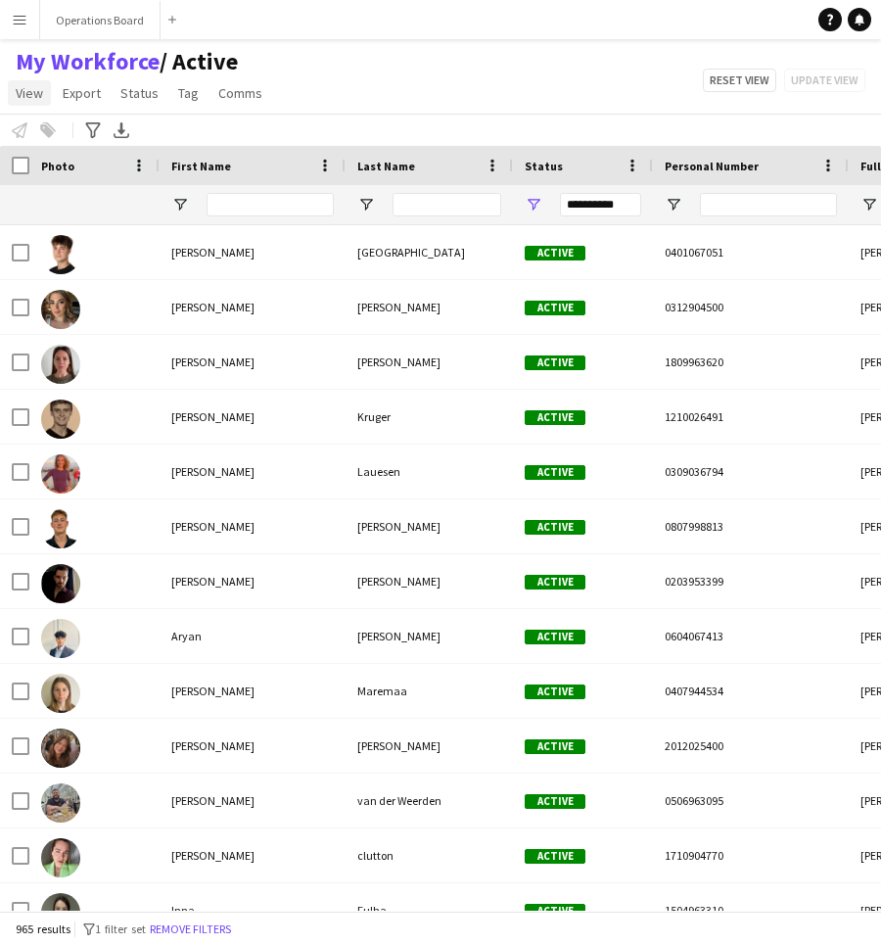
click at [21, 94] on span "View" at bounding box center [29, 93] width 27 height 18
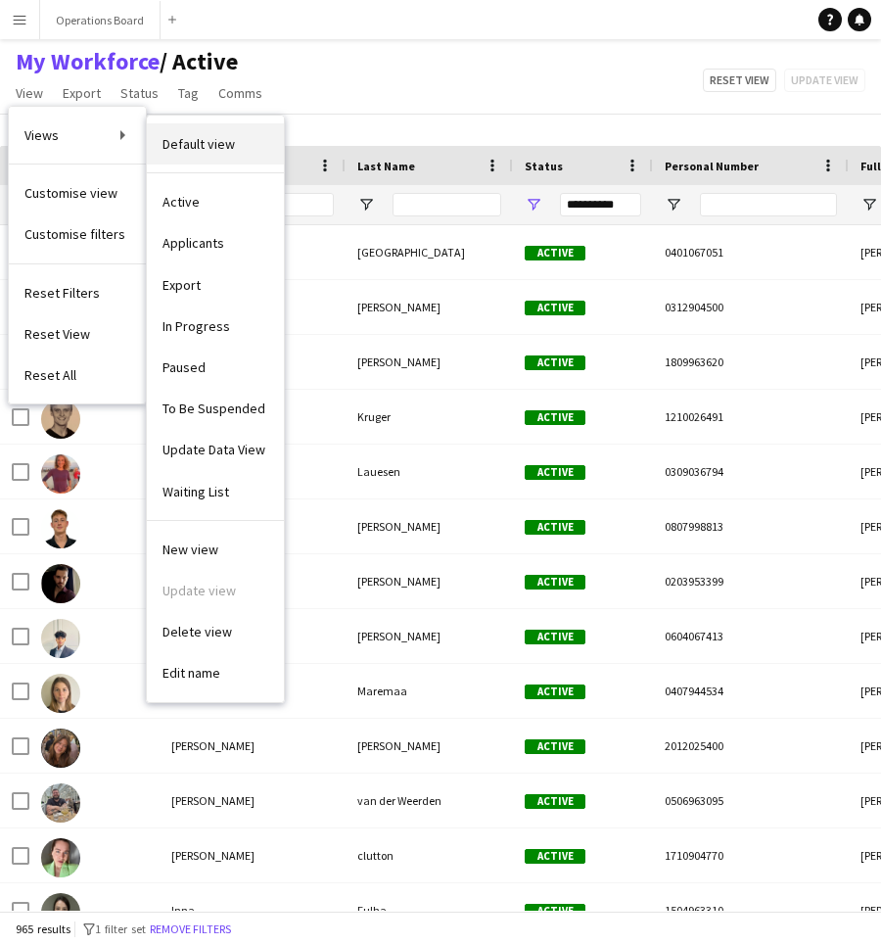
click at [156, 138] on link "Default view" at bounding box center [215, 143] width 137 height 41
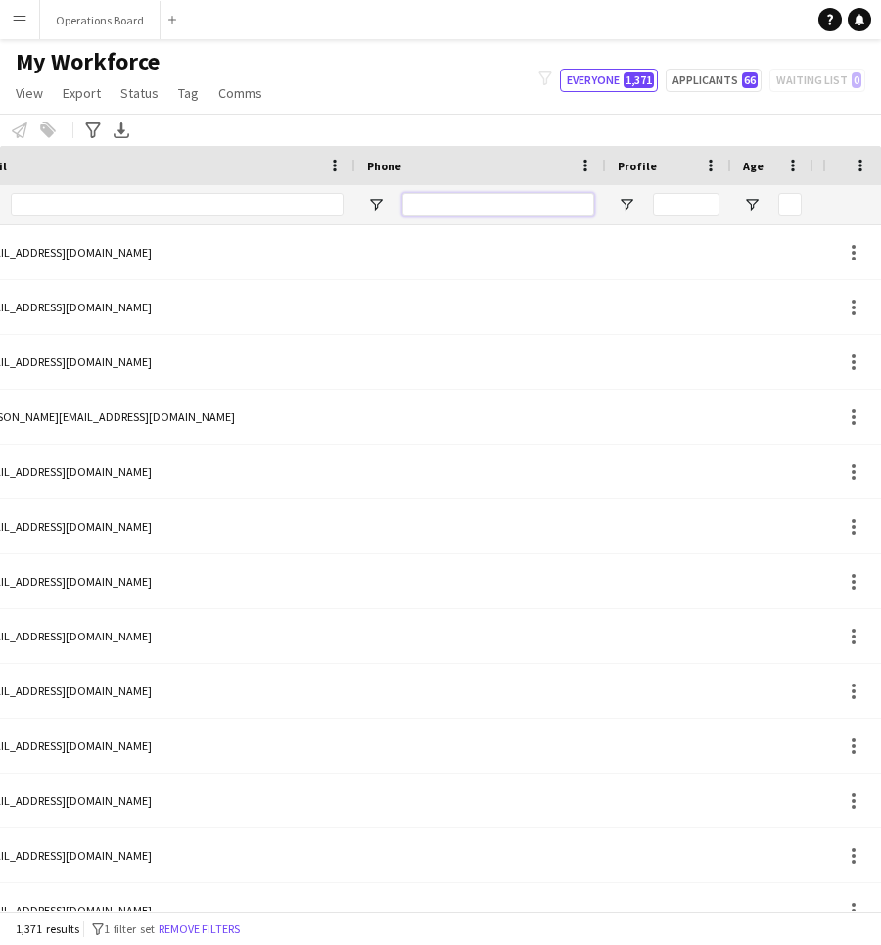
click at [506, 211] on input "Phone Filter Input" at bounding box center [498, 205] width 192 height 24
paste input "********"
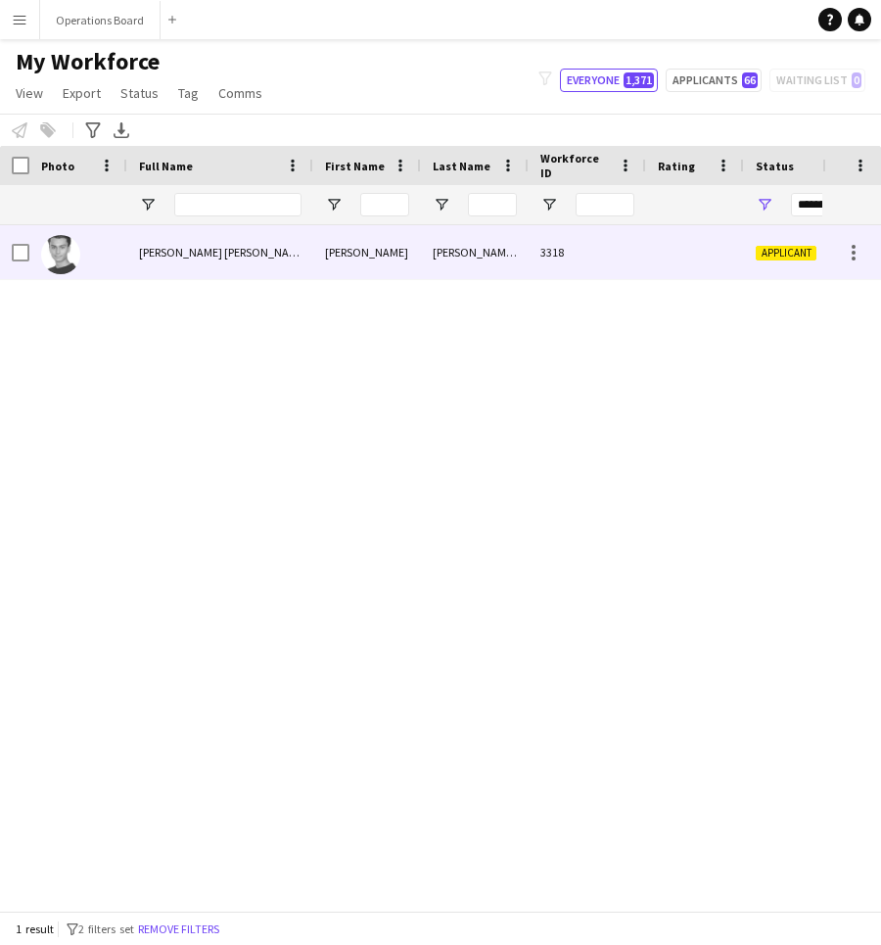
type input "********"
click at [240, 265] on div "Wilbert Kramer Grewal" at bounding box center [220, 252] width 186 height 54
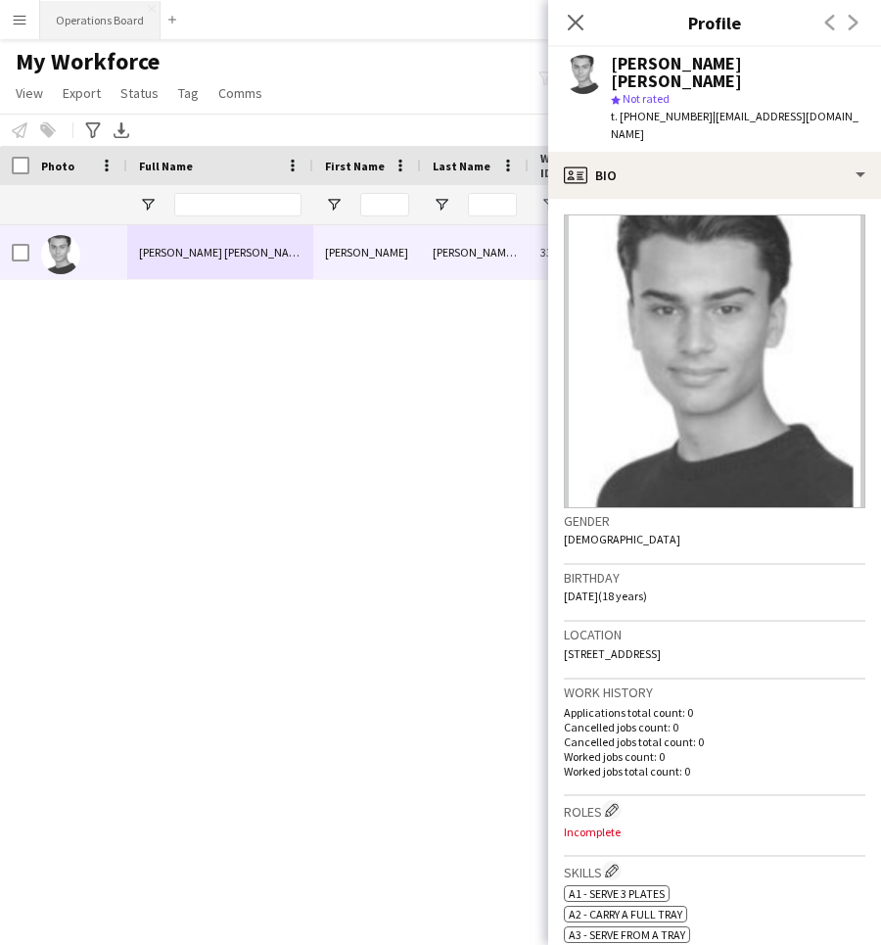
click at [79, 34] on button "Operations Board Close" at bounding box center [100, 20] width 120 height 38
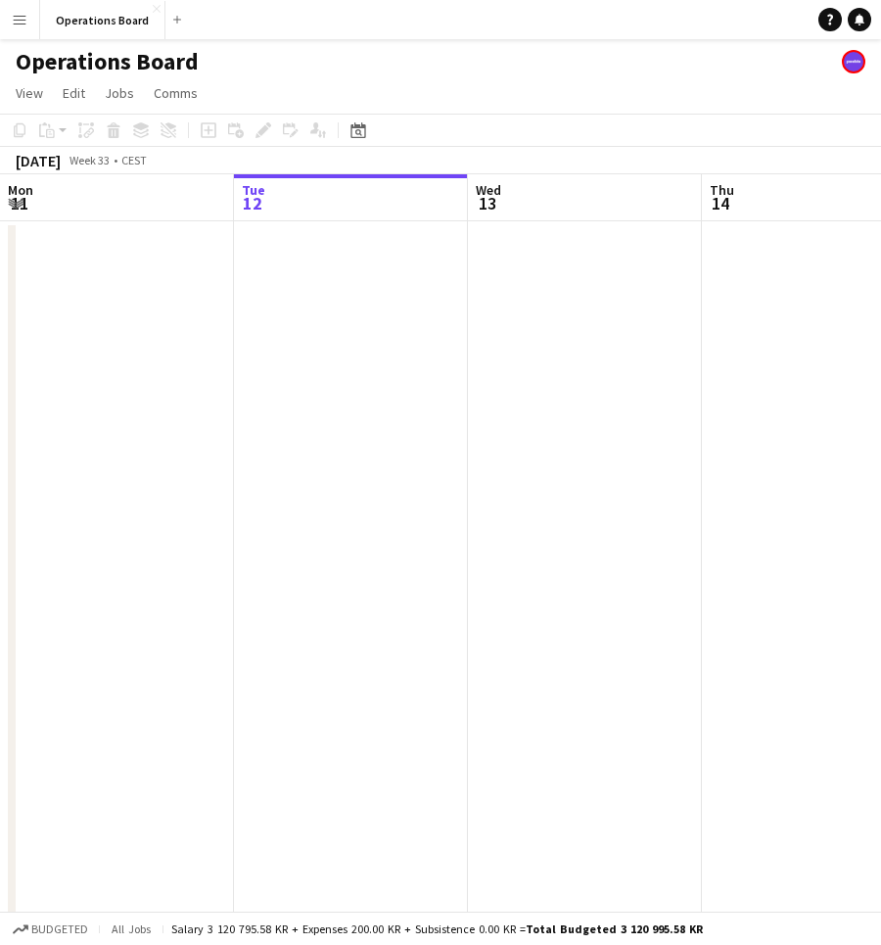
click at [455, 74] on div "Operations Board" at bounding box center [440, 57] width 881 height 37
